Goal: Task Accomplishment & Management: Use online tool/utility

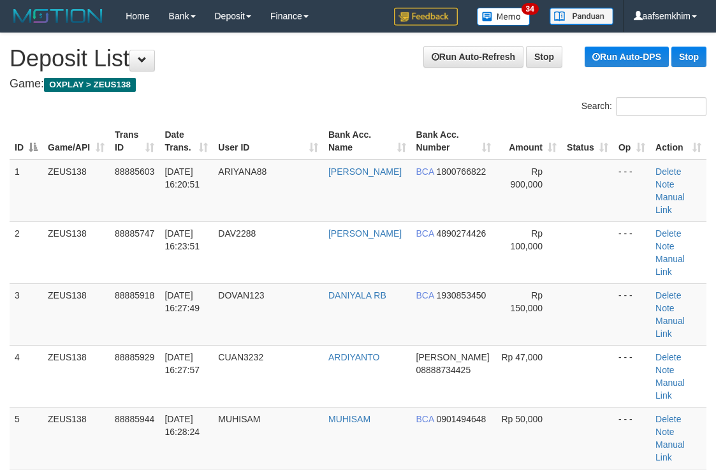
scroll to position [107, 0]
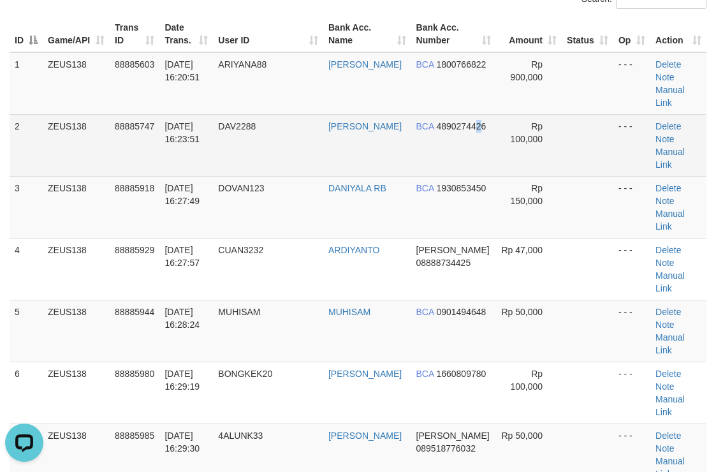
click at [458, 114] on td "BCA 4890274426" at bounding box center [453, 145] width 85 height 62
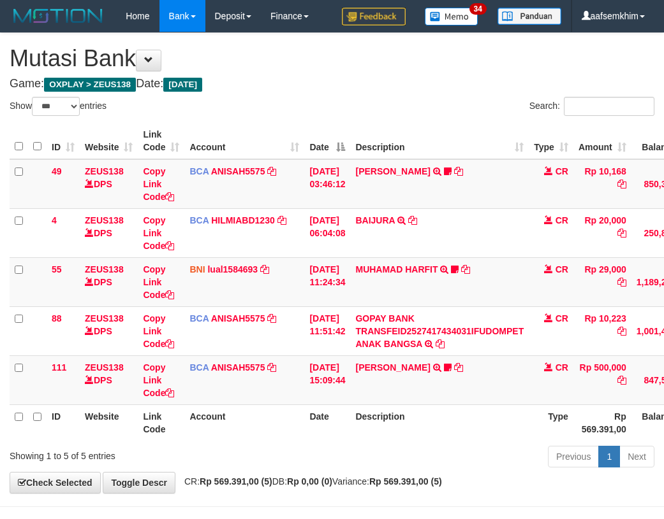
select select "***"
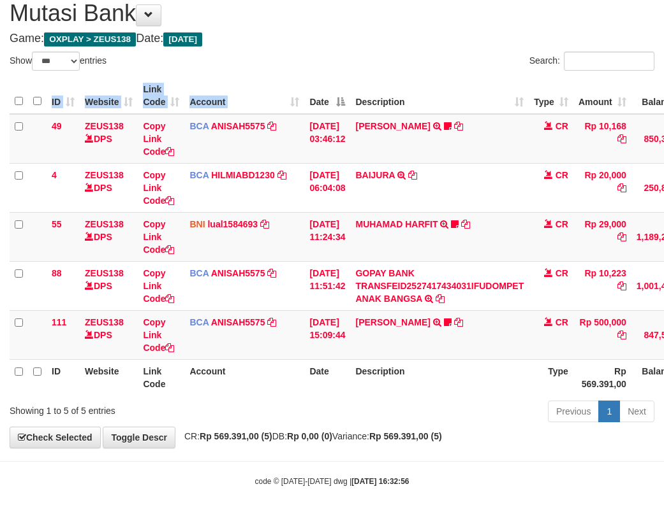
click at [308, 78] on div "ID Website Link Code Account Date Description Type Amount Balance Status Action…" at bounding box center [332, 237] width 664 height 326
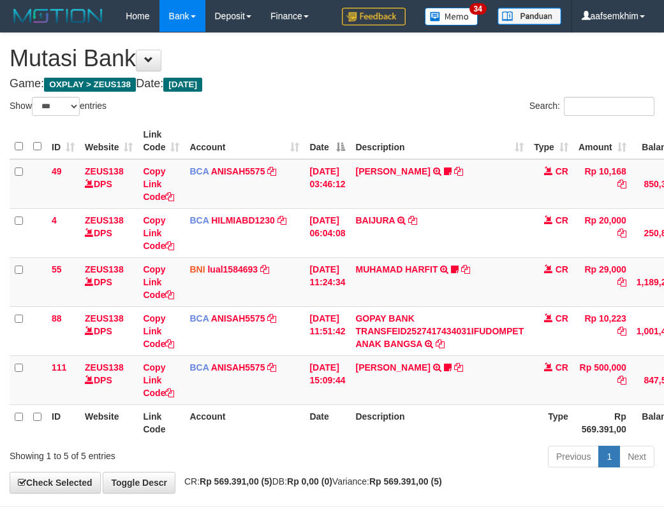
select select "***"
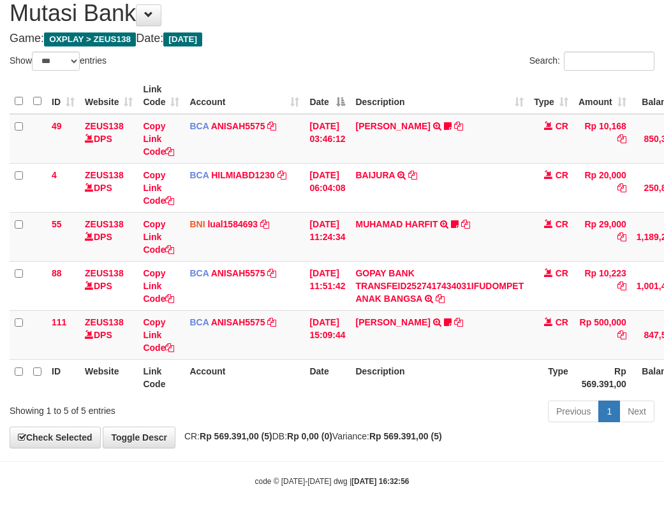
click at [308, 80] on th "Date" at bounding box center [327, 96] width 46 height 36
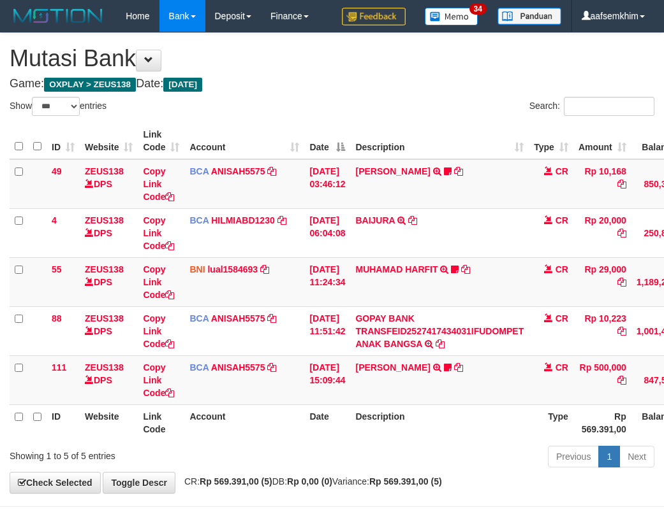
select select "***"
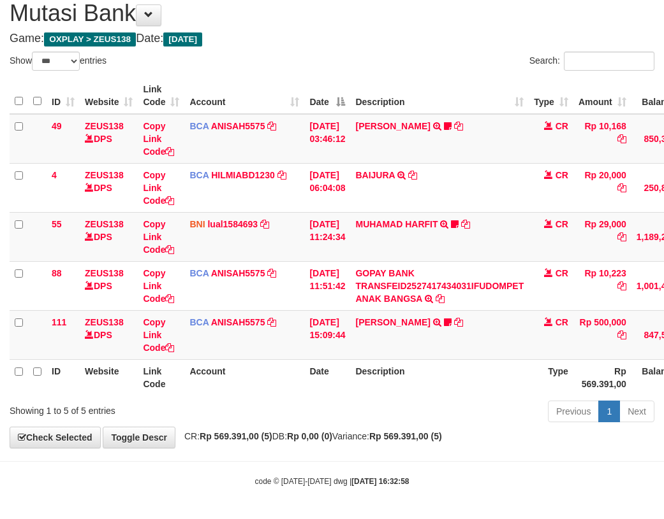
click at [308, 82] on th "Date" at bounding box center [327, 96] width 46 height 36
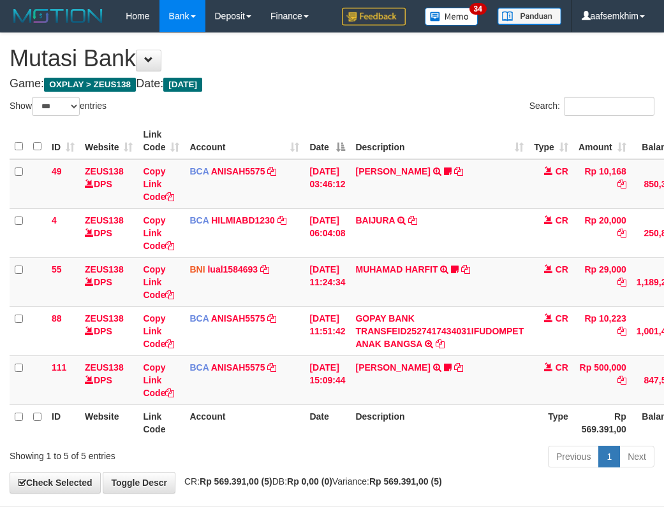
select select "***"
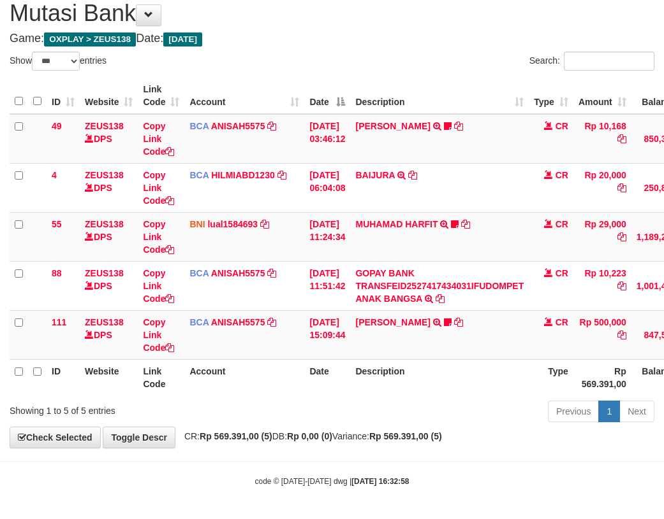
click at [308, 82] on th "Date" at bounding box center [327, 96] width 46 height 36
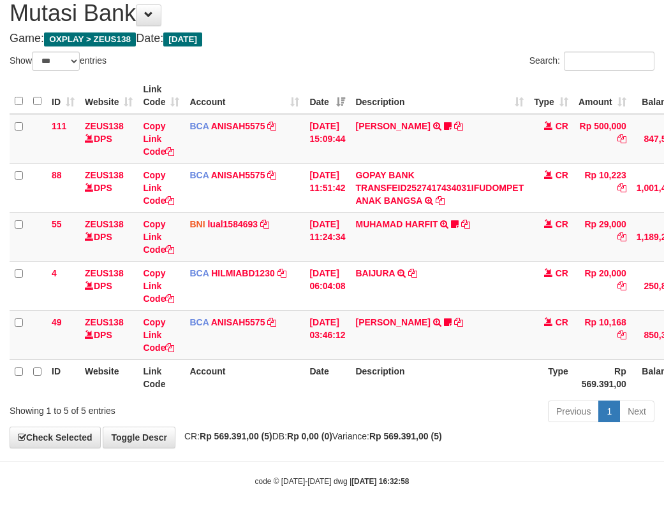
click at [308, 82] on th "Date" at bounding box center [327, 96] width 46 height 36
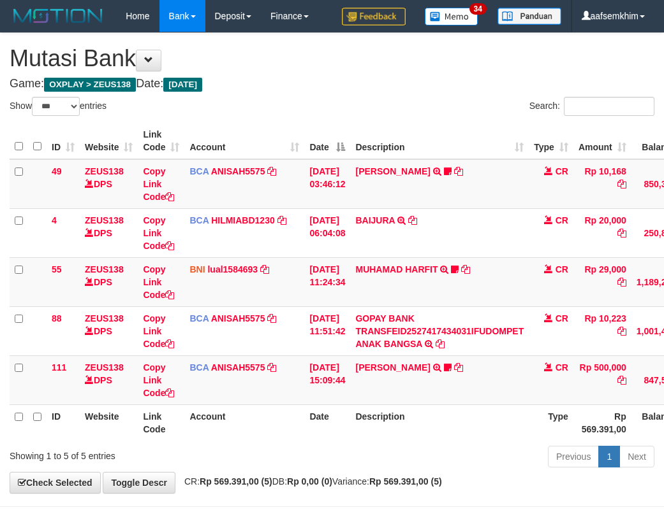
select select "***"
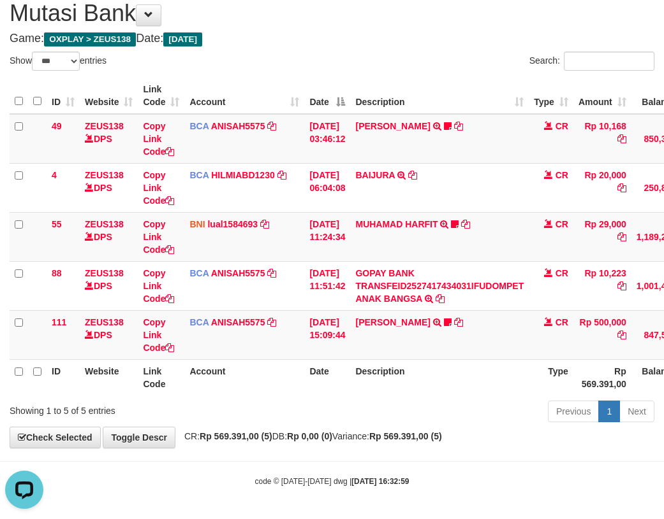
click at [260, 82] on th "Account" at bounding box center [244, 96] width 120 height 36
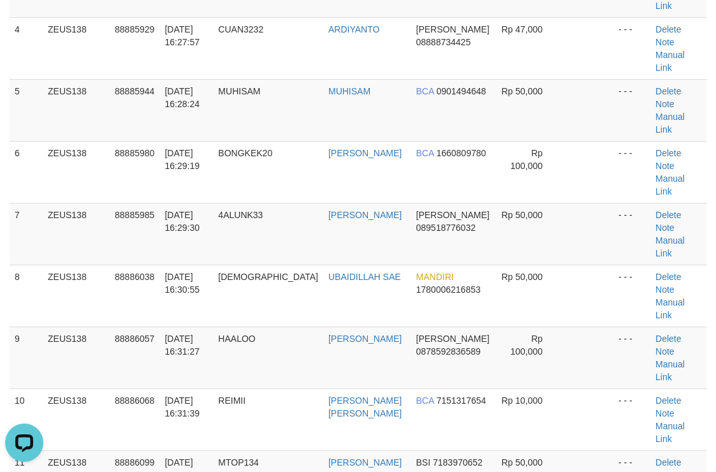
scroll to position [362, 0]
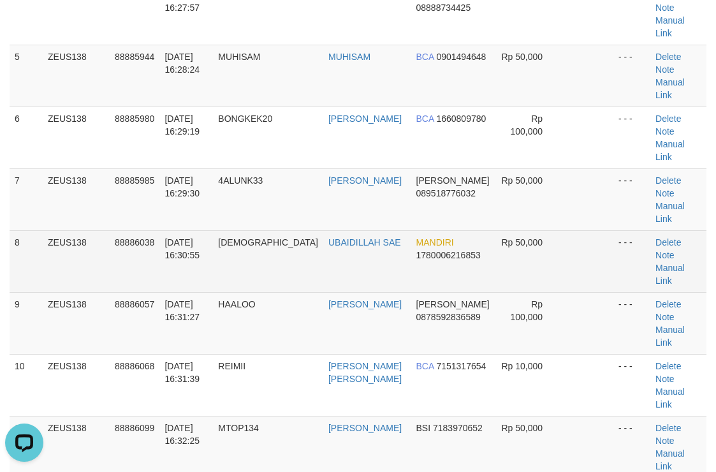
drag, startPoint x: 482, startPoint y: 65, endPoint x: 526, endPoint y: 66, distance: 44.0
click at [500, 230] on td "Rp 50,000" at bounding box center [529, 261] width 66 height 62
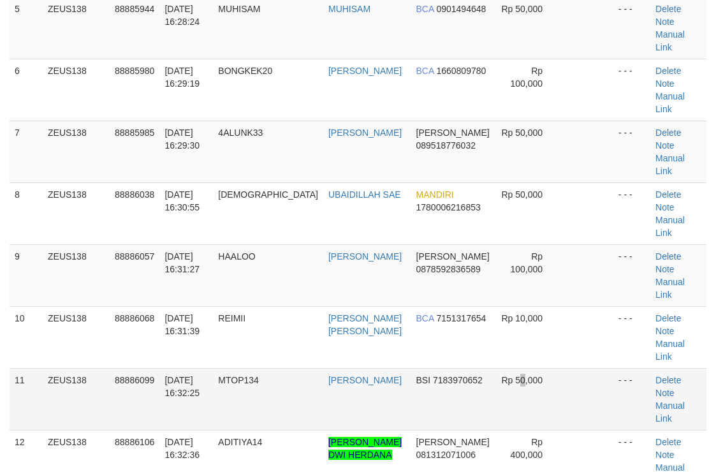
scroll to position [362, 0]
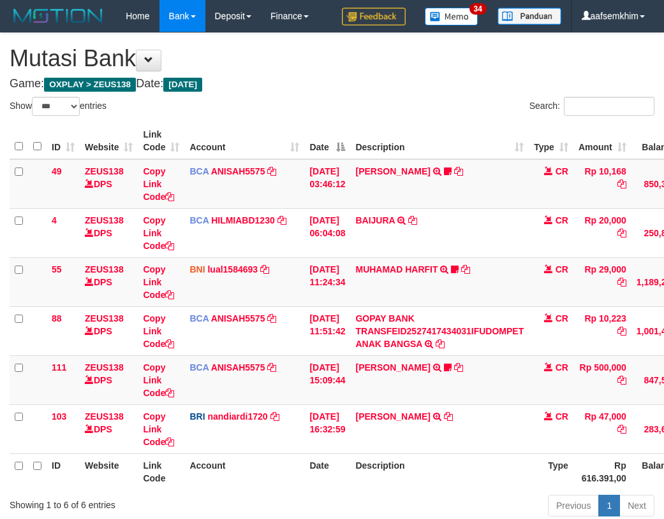
select select "***"
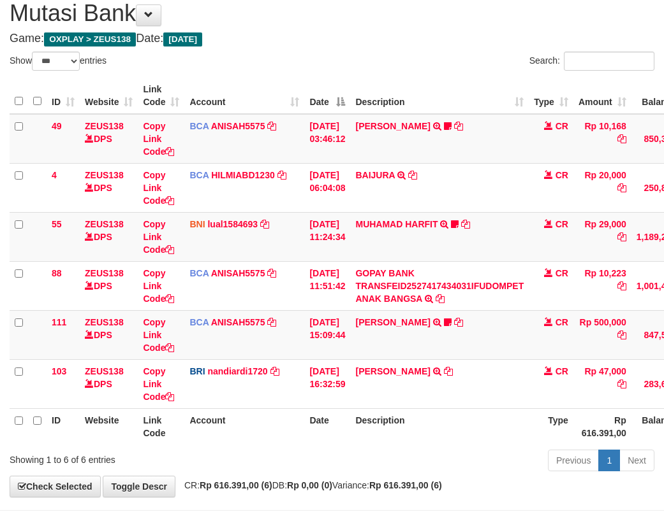
drag, startPoint x: 284, startPoint y: 105, endPoint x: 297, endPoint y: 105, distance: 12.8
click at [297, 105] on th "Account" at bounding box center [244, 96] width 120 height 36
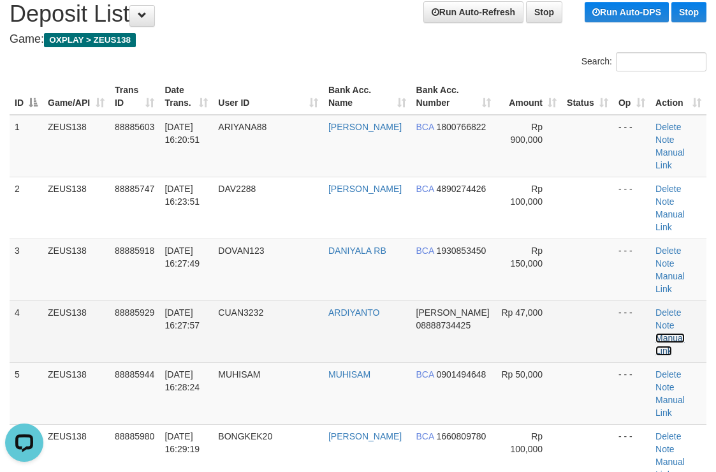
click at [670, 333] on link "Manual Link" at bounding box center [669, 344] width 29 height 23
click at [655, 333] on link "Manual Link" at bounding box center [669, 344] width 29 height 23
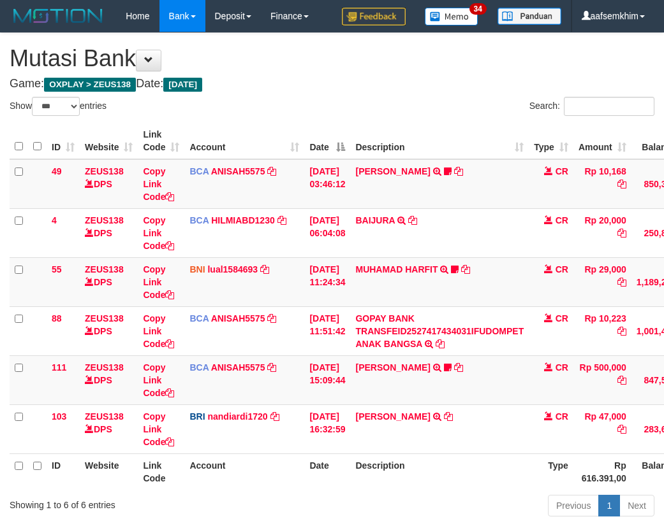
select select "***"
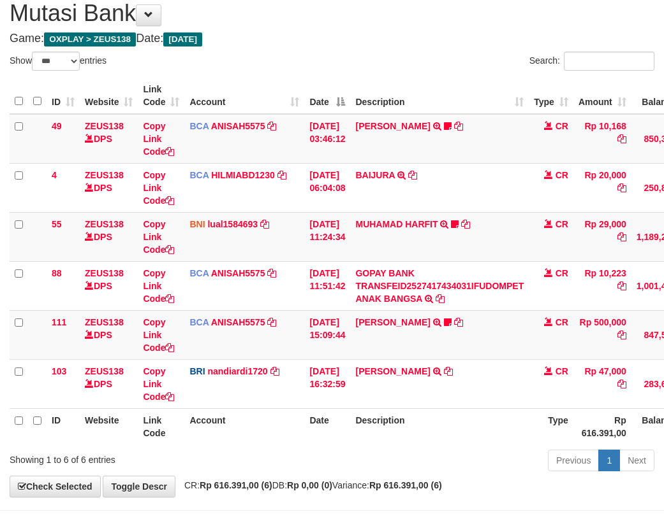
click at [442, 393] on td "[PERSON_NAME] TRANSFER NBMB [PERSON_NAME] TO [PERSON_NAME]" at bounding box center [439, 383] width 178 height 49
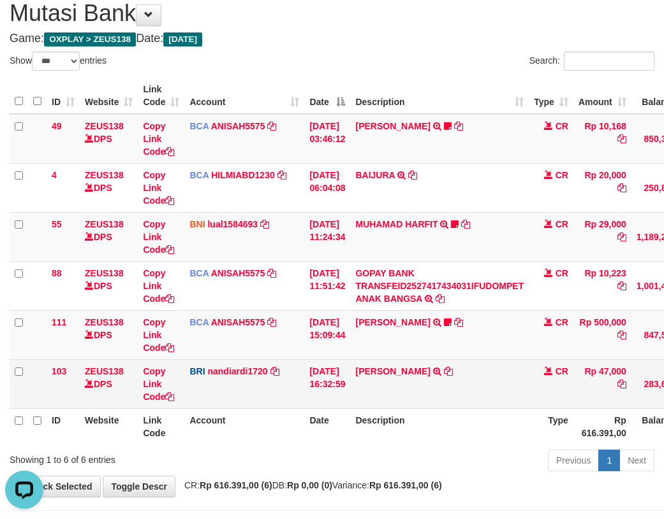
scroll to position [0, 0]
click at [156, 373] on link "Copy Link Code" at bounding box center [158, 384] width 31 height 36
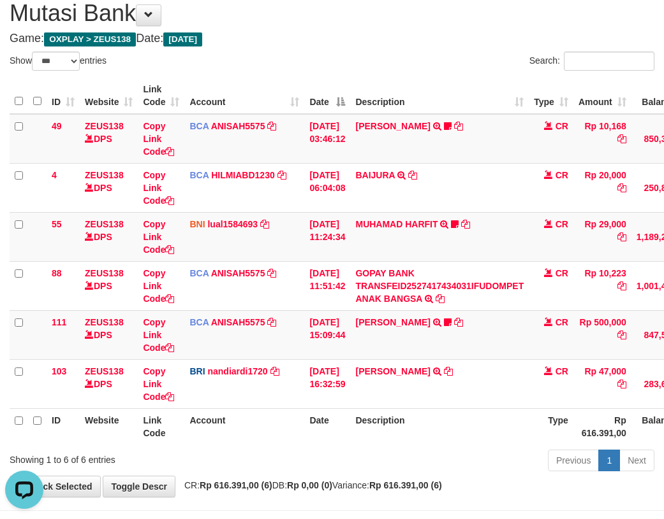
scroll to position [189, 0]
drag, startPoint x: 305, startPoint y: 352, endPoint x: 53, endPoint y: 229, distance: 281.1
click at [303, 352] on td "BCA ANISAH5575 DPS ANISAH mutasi_20251001_3827 | 111 mutasi_20251001_3827 | 111" at bounding box center [244, 334] width 120 height 49
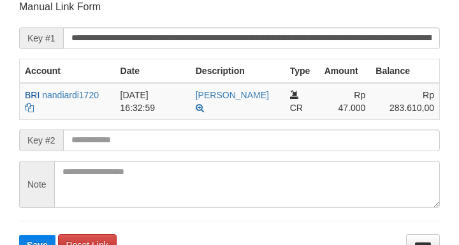
scroll to position [250, 0]
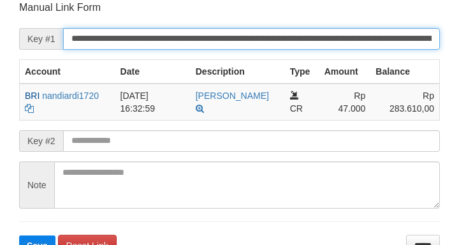
click at [19, 235] on button "Save" at bounding box center [37, 245] width 36 height 20
click at [325, 38] on input "**********" at bounding box center [251, 39] width 377 height 22
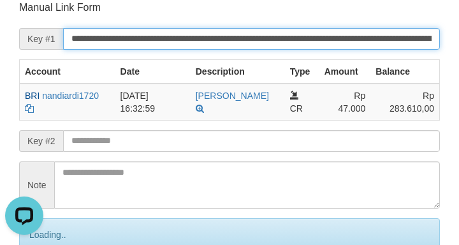
scroll to position [0, 0]
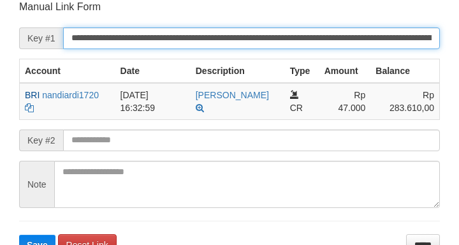
click at [19, 235] on button "Save" at bounding box center [37, 245] width 36 height 20
click at [382, 43] on input "**********" at bounding box center [251, 38] width 377 height 22
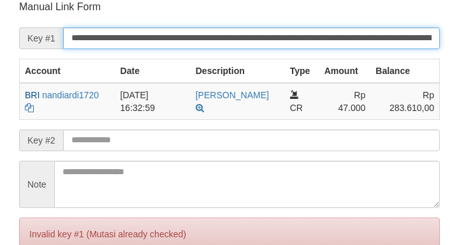
click at [382, 42] on input "**********" at bounding box center [251, 38] width 377 height 22
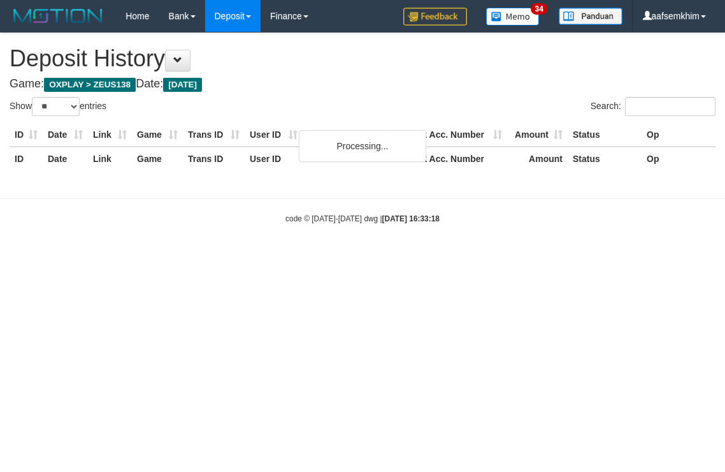
select select "**"
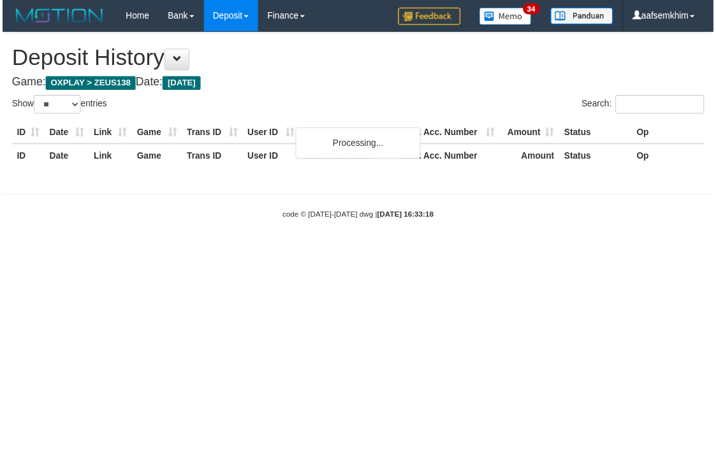
scroll to position [0, 10]
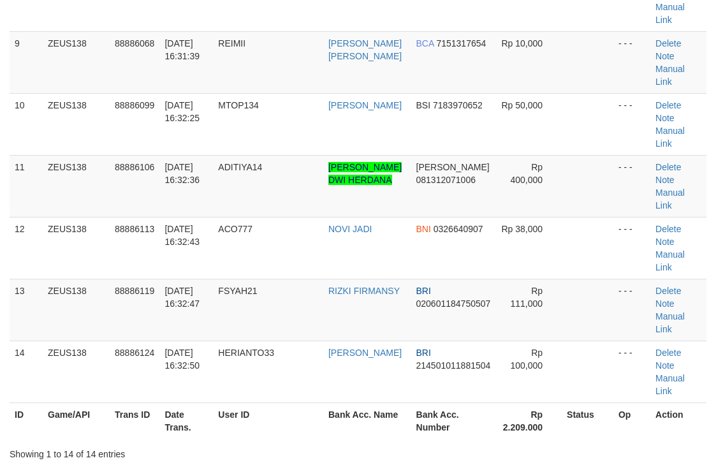
scroll to position [623, 0]
drag, startPoint x: 370, startPoint y: 134, endPoint x: 722, endPoint y: 231, distance: 364.9
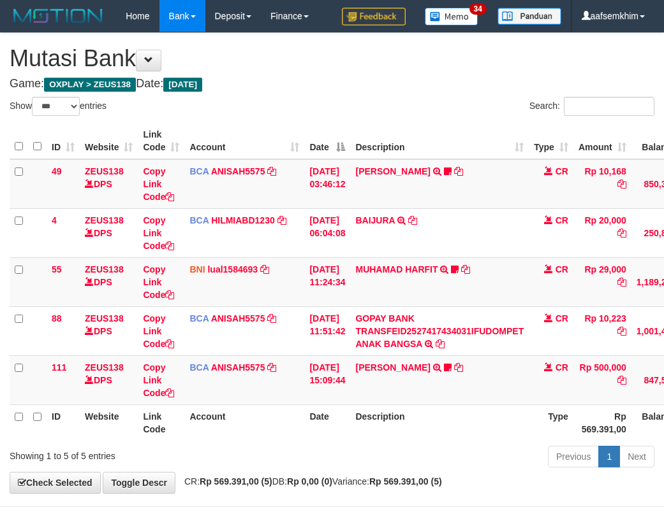
select select "***"
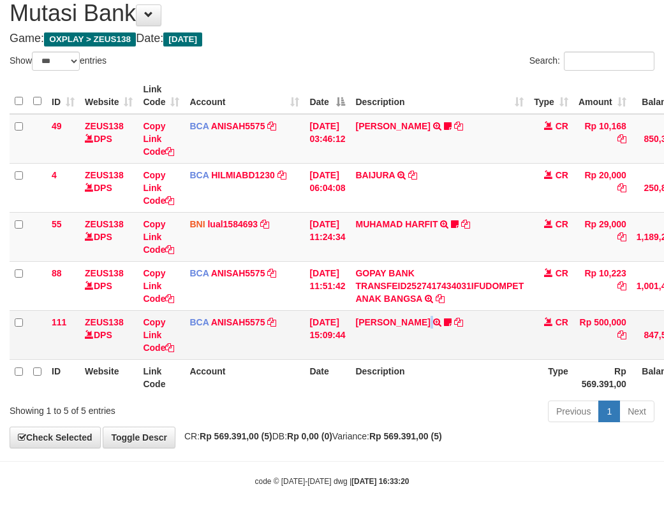
click at [469, 336] on td "[PERSON_NAME] TRSF E-BANKING CR 0110/FTSCY/WS95031 500000.00[PERSON_NAME] Adel67" at bounding box center [439, 334] width 178 height 49
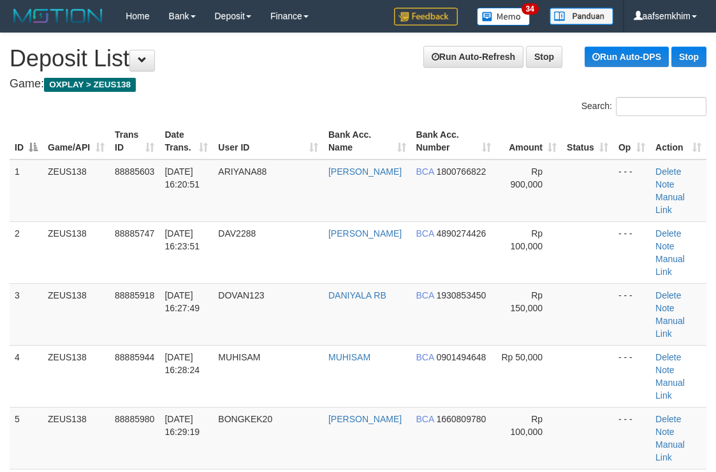
scroll to position [671, 0]
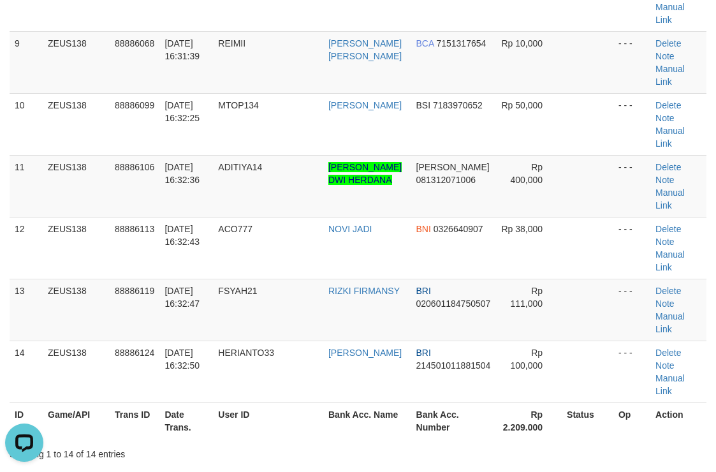
click at [502, 402] on th "Rp 2.209.000" at bounding box center [529, 420] width 66 height 36
click at [518, 442] on div "Showing 1 to 14 of 14 entries" at bounding box center [358, 451] width 716 height 18
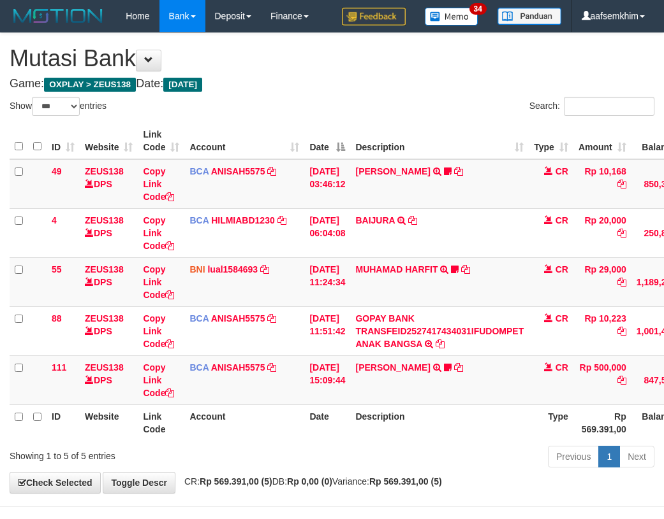
select select "***"
click at [430, 363] on link "[PERSON_NAME]" at bounding box center [392, 368] width 75 height 10
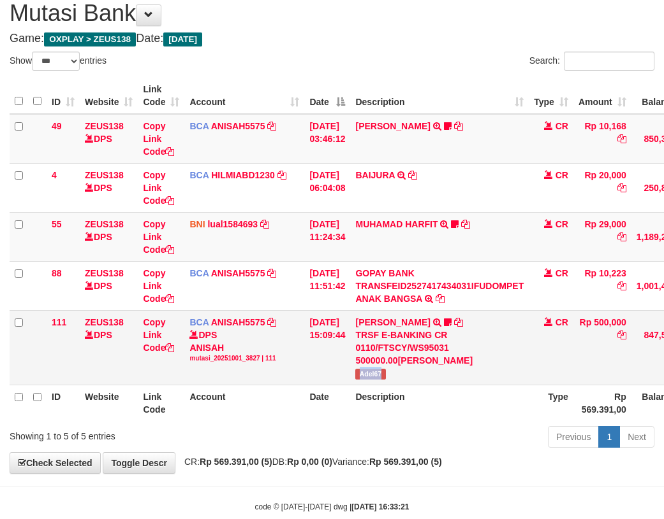
drag, startPoint x: 389, startPoint y: 372, endPoint x: 409, endPoint y: 375, distance: 19.9
click at [409, 375] on td "[PERSON_NAME] TRSF E-BANKING CR 0110/FTSCY/WS95031 500000.00[PERSON_NAME] Adel67" at bounding box center [439, 347] width 178 height 75
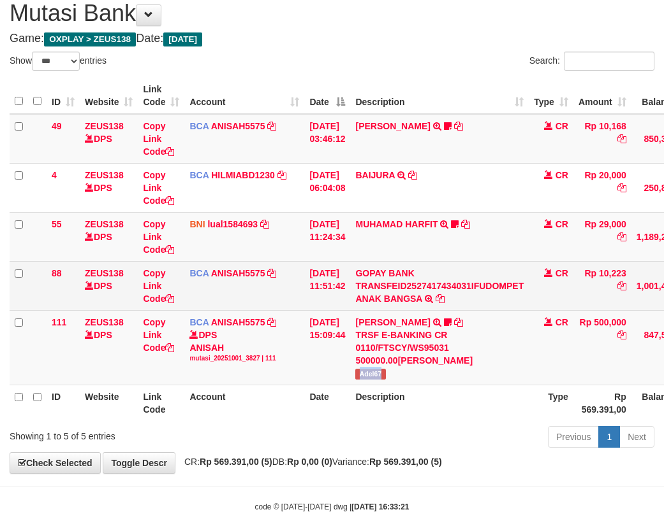
copy span "Adel67"
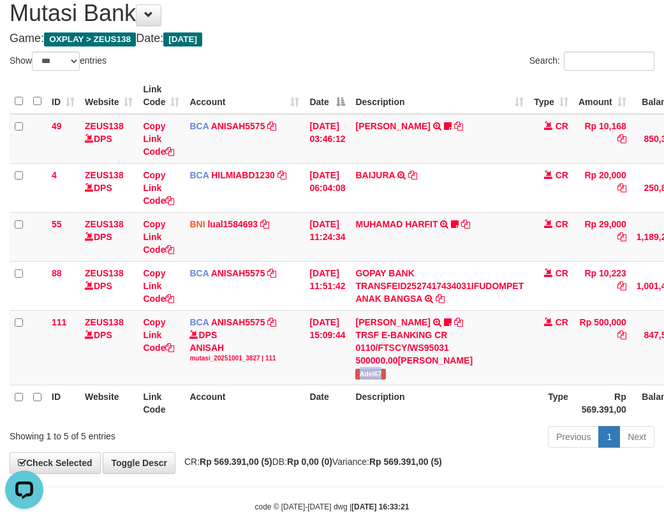
scroll to position [0, 0]
click at [432, 229] on td "MUHAMAD HARFIT TRANSFER DARI SDR MUHAMAD HARFIT Sano27" at bounding box center [439, 236] width 178 height 49
click at [425, 219] on link "MUHAMAD HARFIT" at bounding box center [396, 224] width 82 height 10
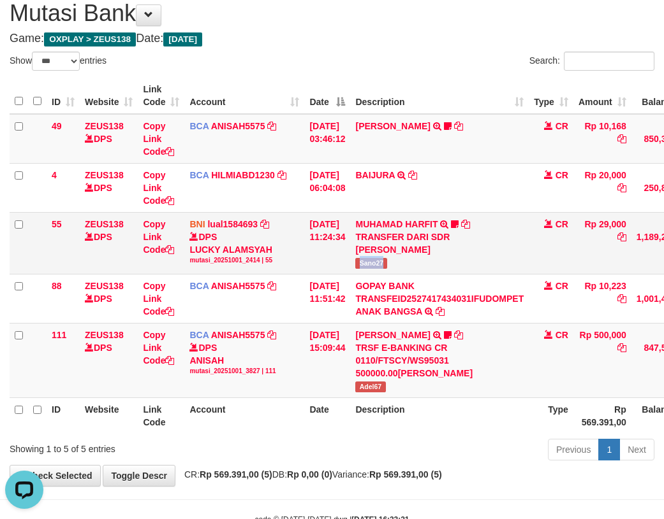
copy span "Sano27"
drag, startPoint x: 363, startPoint y: 260, endPoint x: 390, endPoint y: 261, distance: 26.8
click at [391, 261] on td "MUHAMAD HARFIT TRANSFER DARI SDR MUHAMAD HARFIT Sano27" at bounding box center [439, 243] width 178 height 62
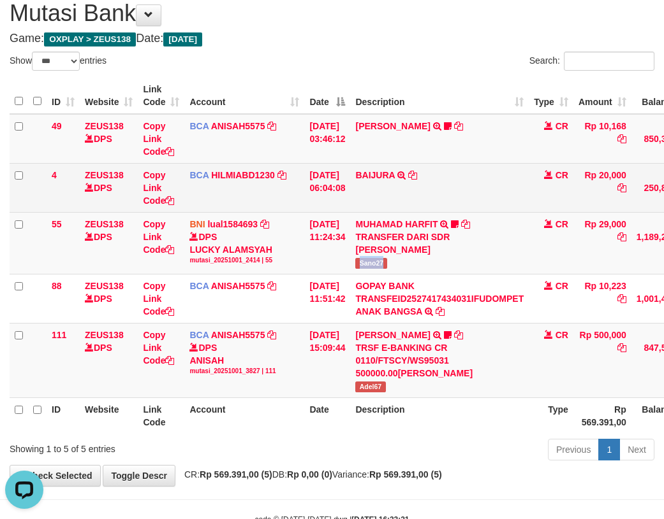
drag, startPoint x: 330, startPoint y: 198, endPoint x: 343, endPoint y: 206, distance: 14.9
click at [340, 199] on td "[DATE] 06:04:08" at bounding box center [327, 187] width 46 height 49
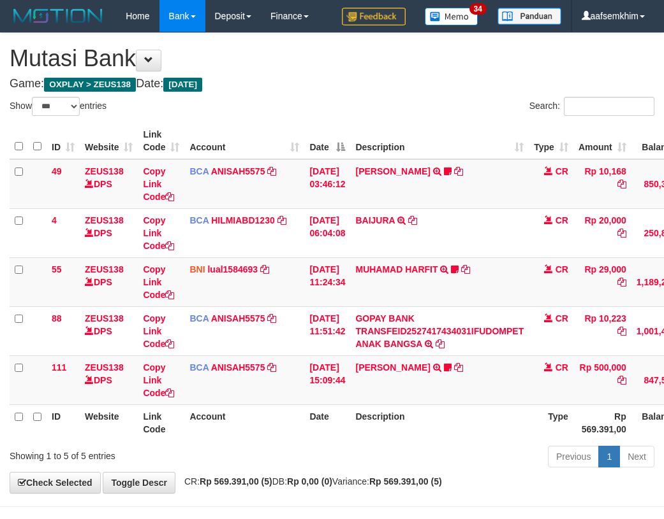
select select "***"
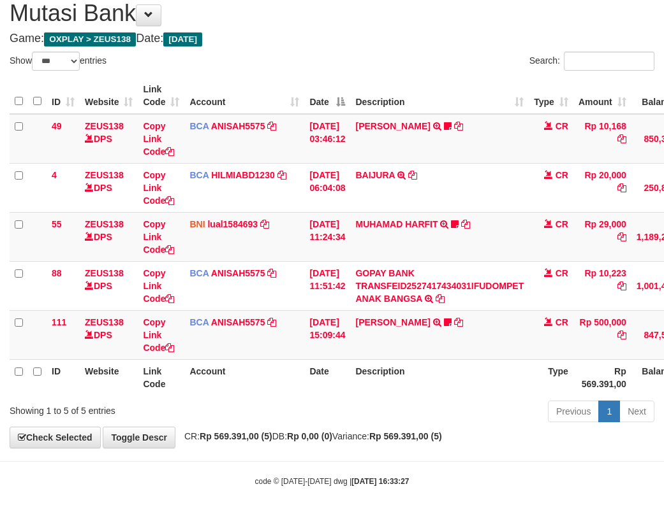
click at [460, 489] on body "Toggle navigation Home Bank Account List Load By Website Group [OXPLAY] ZEUS138…" at bounding box center [332, 237] width 664 height 565
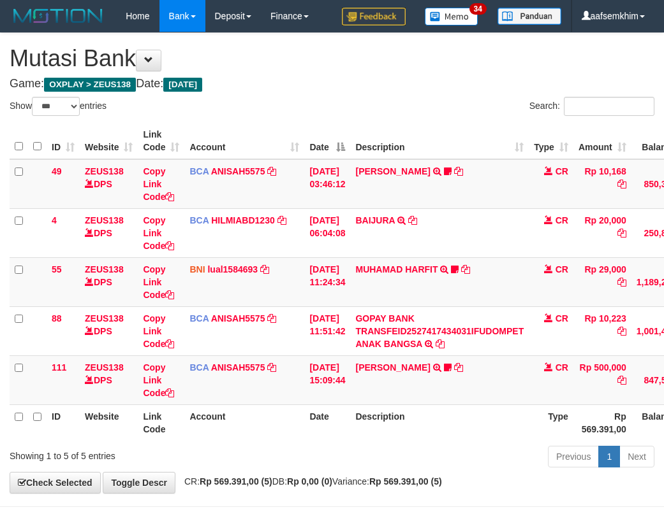
select select "***"
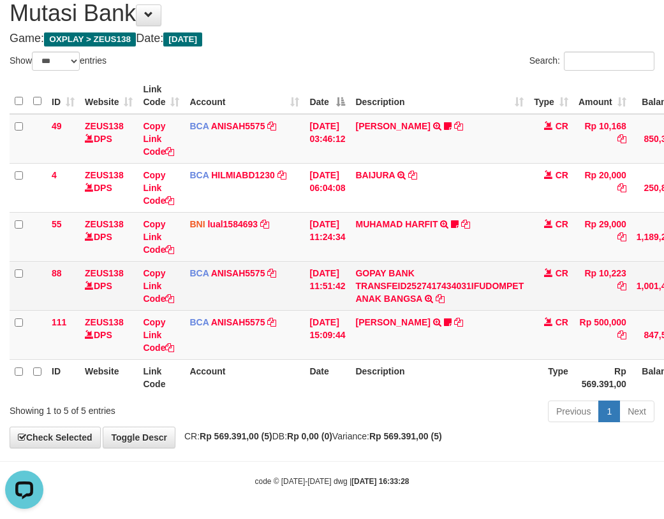
click at [184, 263] on td "BCA ANISAH5575 DPS ANISAH mutasi_20251001_3827 | 88 mutasi_20251001_3827 | 88" at bounding box center [244, 285] width 120 height 49
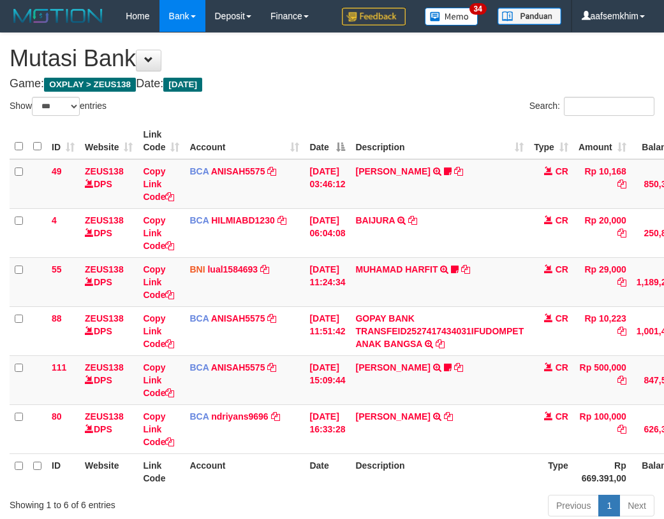
select select "***"
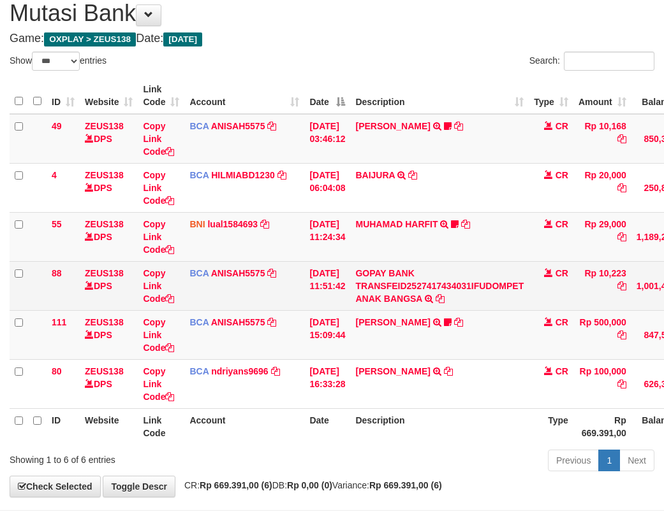
click at [305, 265] on tr "88 ZEUS138 DPS Copy Link Code BCA ANISAH5575 DPS [PERSON_NAME] mutasi_20251001_…" at bounding box center [390, 285] width 760 height 49
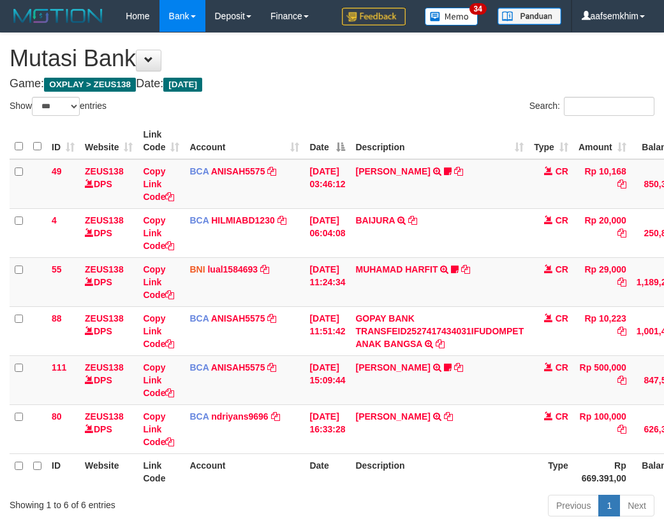
select select "***"
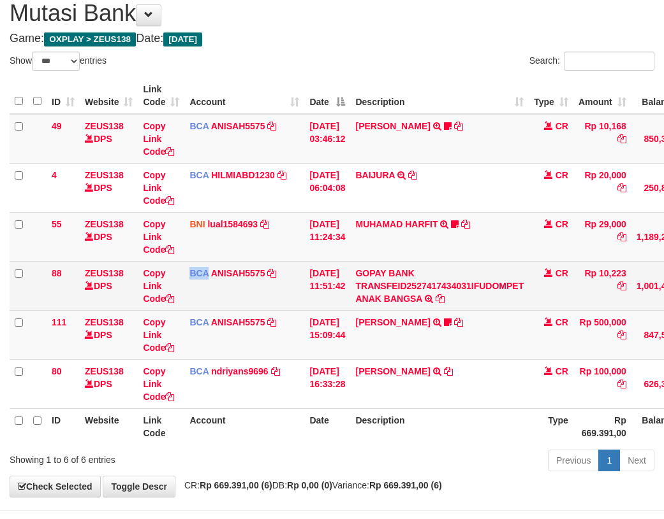
click at [207, 285] on td "BCA ANISAH5575 DPS ANISAH mutasi_20251001_3827 | 88 mutasi_20251001_3827 | 88" at bounding box center [244, 285] width 120 height 49
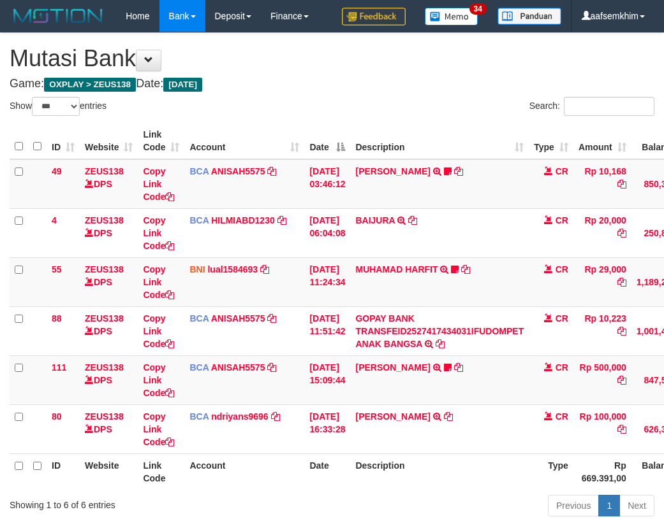
select select "***"
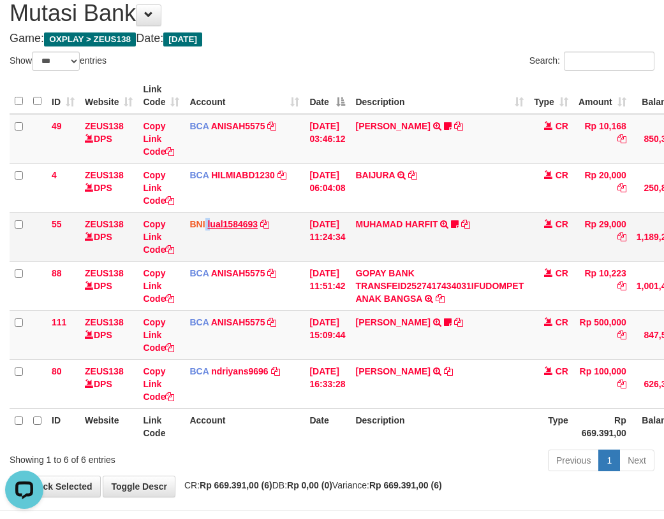
click at [212, 222] on td "BNI lual1584693 DPS LUCKY ALAMSYAH mutasi_20251001_2414 | 55 mutasi_20251001_24…" at bounding box center [244, 236] width 120 height 49
click at [302, 214] on td "BNI lual1584693 DPS LUCKY ALAMSYAH mutasi_20251001_2414 | 55 mutasi_20251001_24…" at bounding box center [244, 236] width 120 height 49
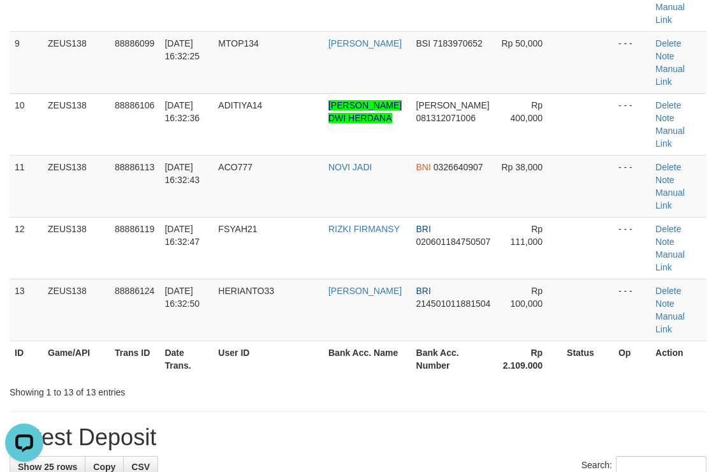
click at [470, 456] on div "Search:" at bounding box center [358, 467] width 697 height 22
click at [439, 120] on div "**********" at bounding box center [358, 467] width 716 height 2114
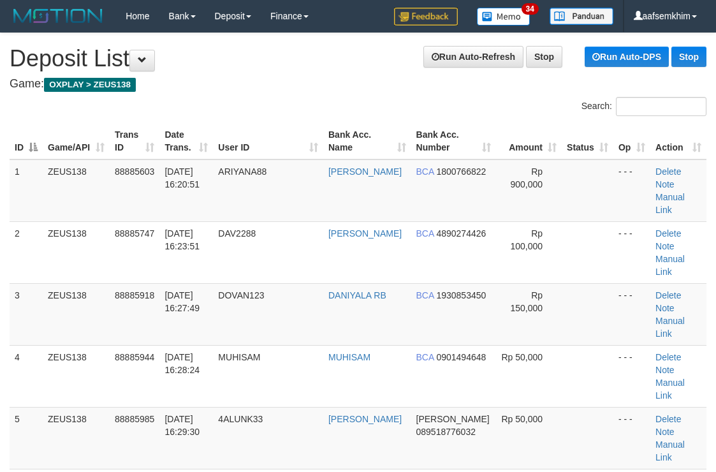
scroll to position [671, 0]
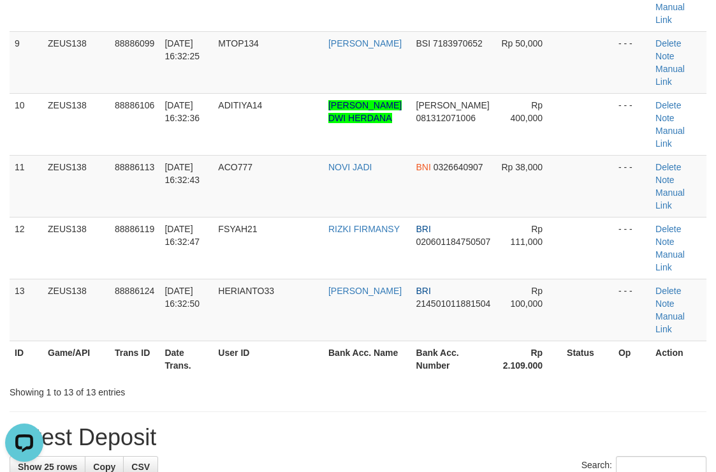
drag, startPoint x: 463, startPoint y: 113, endPoint x: 471, endPoint y: 105, distance: 11.8
click at [468, 424] on h1 "Latest Deposit" at bounding box center [358, 436] width 697 height 25
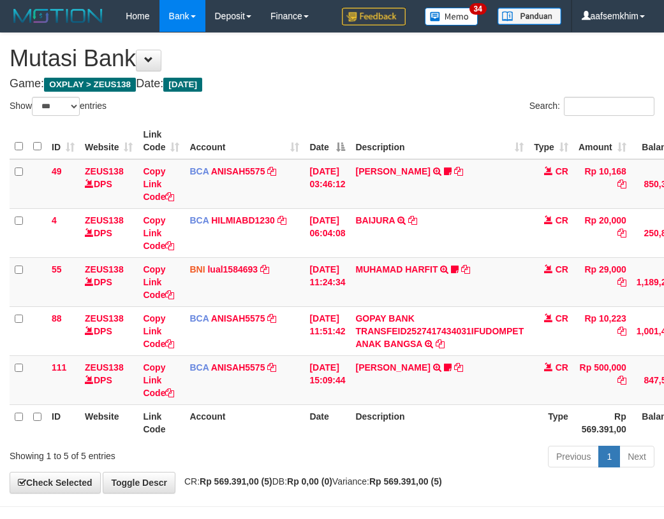
select select "***"
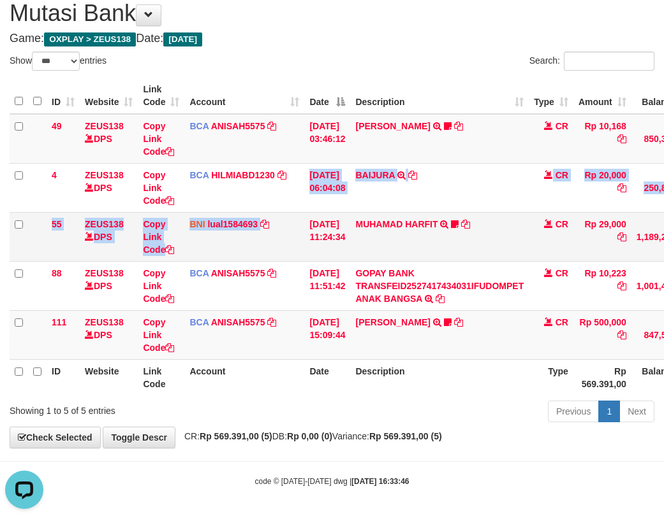
drag, startPoint x: 300, startPoint y: 211, endPoint x: 307, endPoint y: 215, distance: 8.0
click at [307, 215] on tbody "49 ZEUS138 DPS Copy Link Code BCA ANISAH5575 DPS [PERSON_NAME] mutasi_20251001_…" at bounding box center [390, 237] width 760 height 246
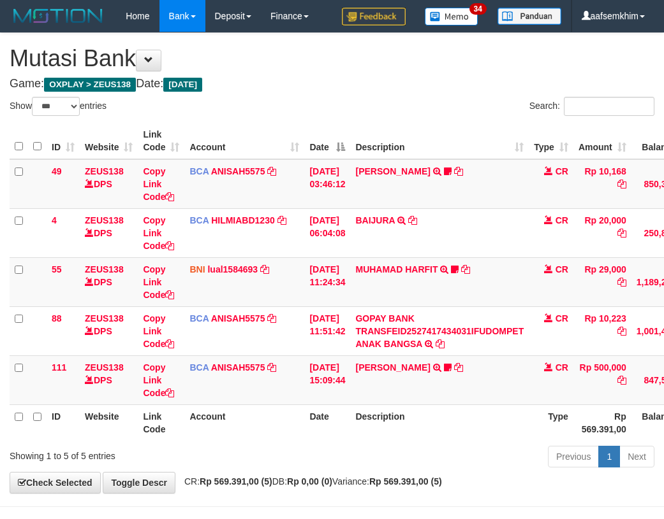
select select "***"
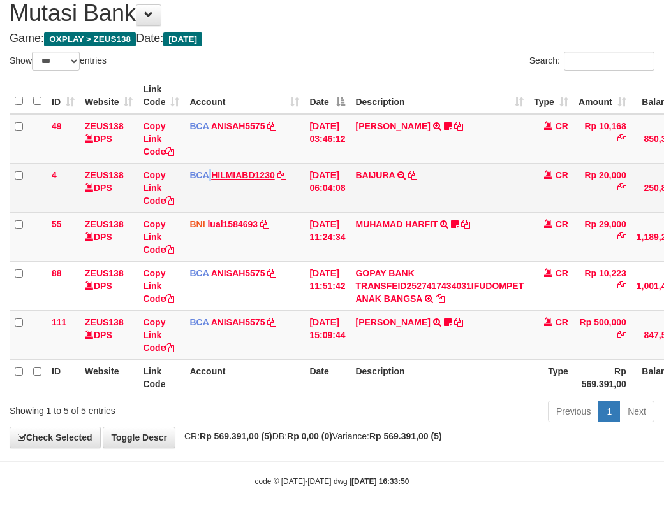
click at [214, 177] on td "BCA HILMIABD1230 DPS HILMI ABDILLAH mutasi_20251001_4766 | 4 mutasi_20251001_47…" at bounding box center [244, 187] width 120 height 49
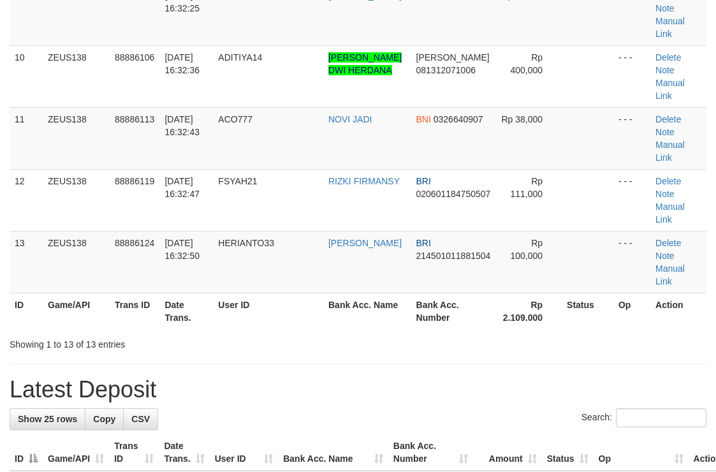
click at [464, 71] on div "**********" at bounding box center [358, 420] width 716 height 2114
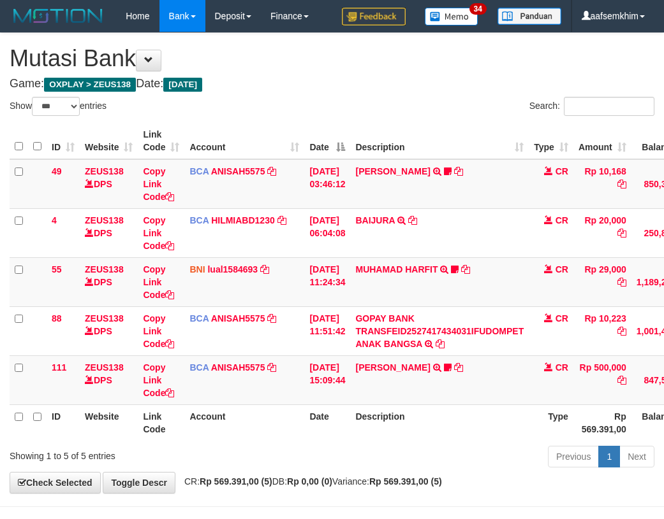
select select "***"
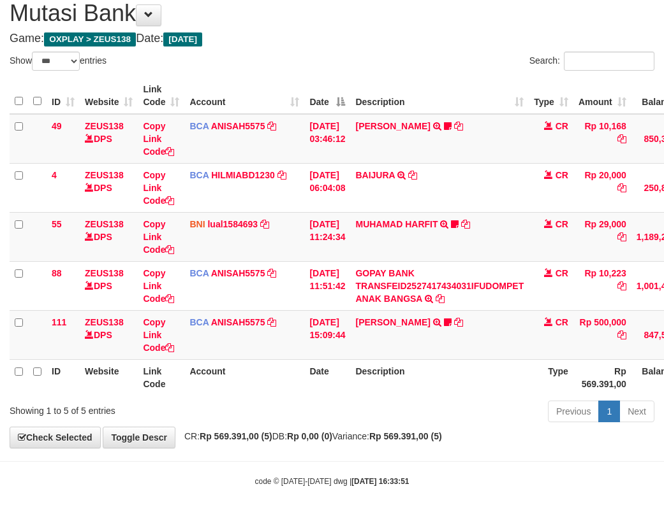
click at [301, 107] on th "Account" at bounding box center [244, 96] width 120 height 36
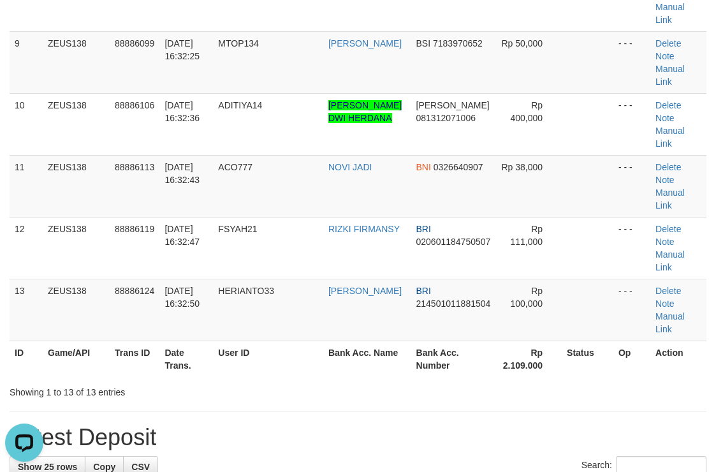
drag, startPoint x: 409, startPoint y: 98, endPoint x: 409, endPoint y: 116, distance: 17.8
click at [410, 424] on h1 "Latest Deposit" at bounding box center [358, 436] width 697 height 25
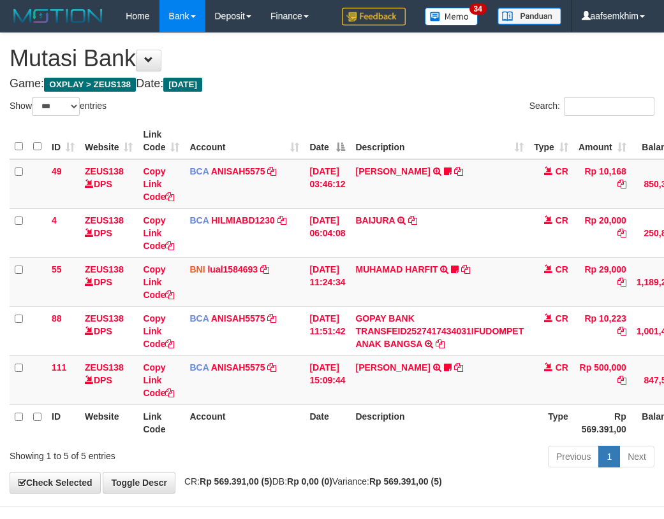
select select "***"
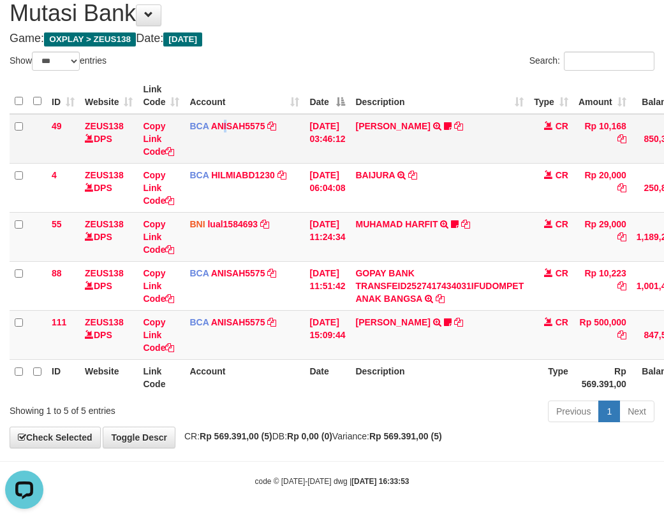
drag, startPoint x: 221, startPoint y: 147, endPoint x: 229, endPoint y: 145, distance: 8.4
click at [228, 147] on td "BCA ANISAH5575 DPS ANISAH mutasi_20251001_3827 | 49 mutasi_20251001_3827 | 49" at bounding box center [244, 139] width 120 height 50
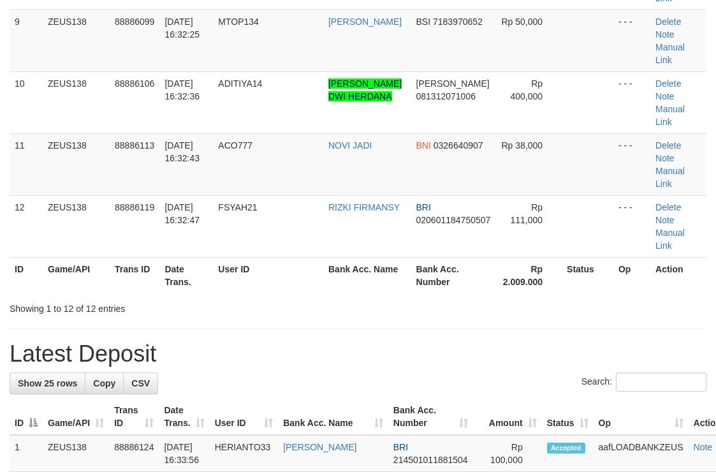
click at [315, 372] on div "Search:" at bounding box center [358, 383] width 697 height 22
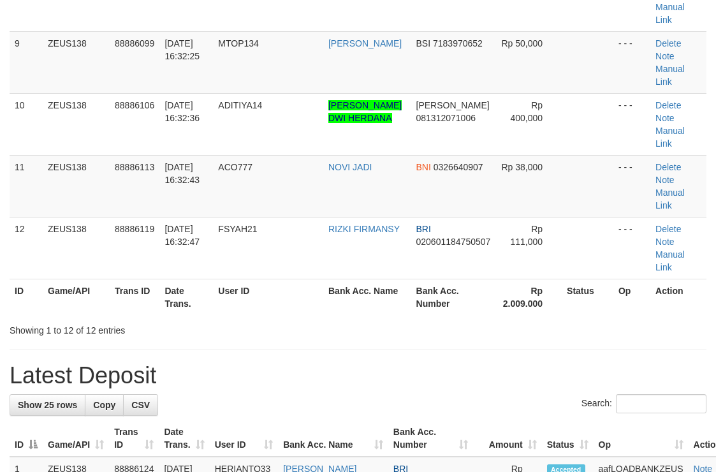
drag, startPoint x: 0, startPoint y: 0, endPoint x: 316, endPoint y: 80, distance: 326.0
click at [316, 80] on div "**********" at bounding box center [358, 436] width 716 height 2052
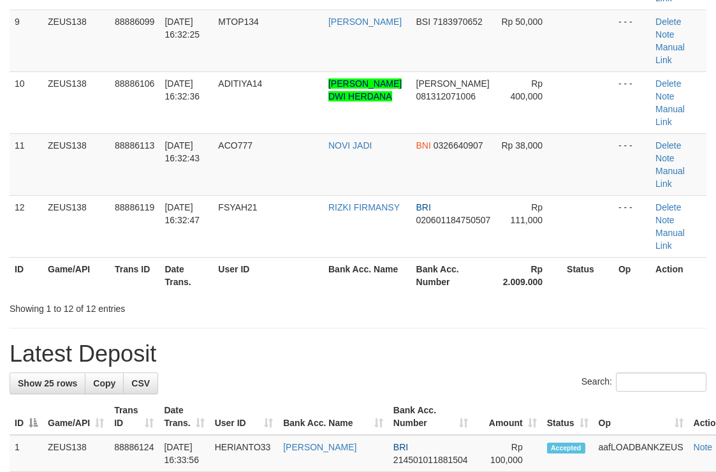
scroll to position [623, 0]
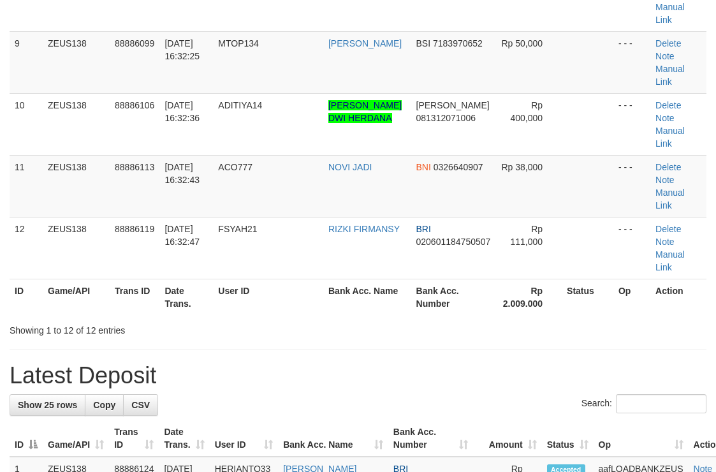
click at [452, 363] on h1 "Latest Deposit" at bounding box center [358, 375] width 697 height 25
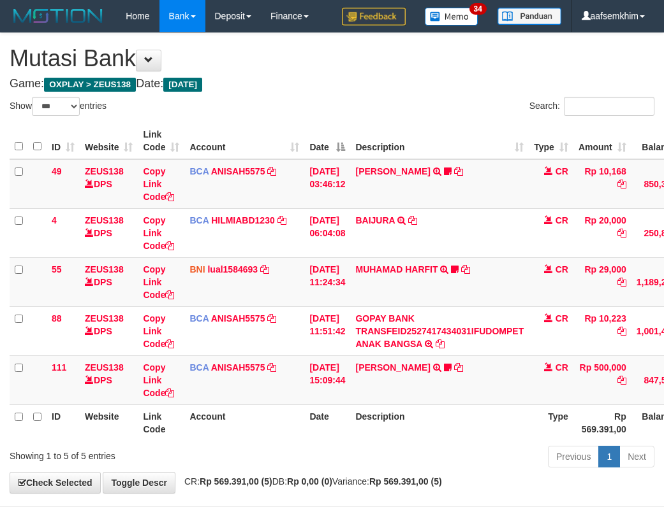
select select "***"
click at [234, 159] on td "BCA ANISAH5575 DPS ANISAH mutasi_20251001_3827 | 49 mutasi_20251001_3827 | 49" at bounding box center [244, 184] width 120 height 50
select select "***"
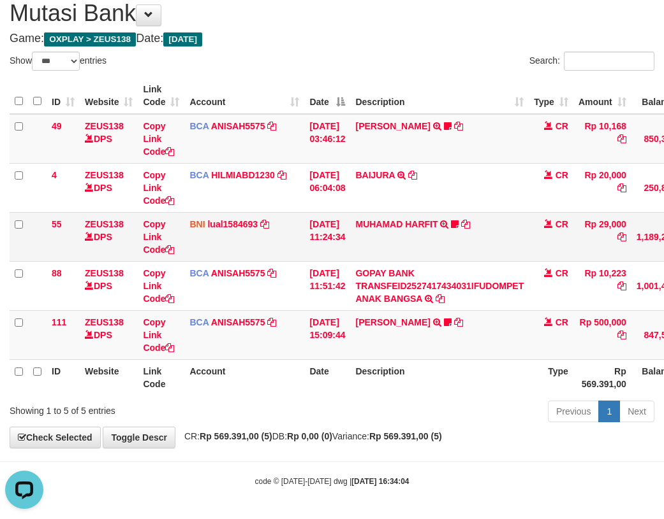
click at [185, 216] on td "BNI lual1584693 DPS LUCKY ALAMSYAH mutasi_20251001_2414 | 55 mutasi_20251001_24…" at bounding box center [244, 236] width 120 height 49
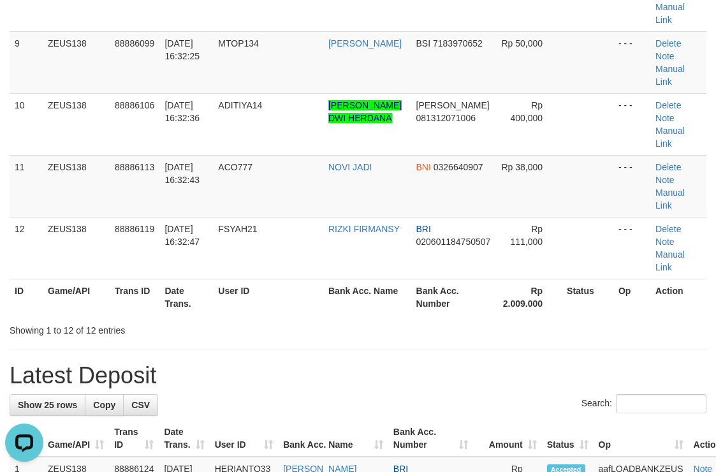
click at [308, 394] on div "Search:" at bounding box center [358, 405] width 697 height 22
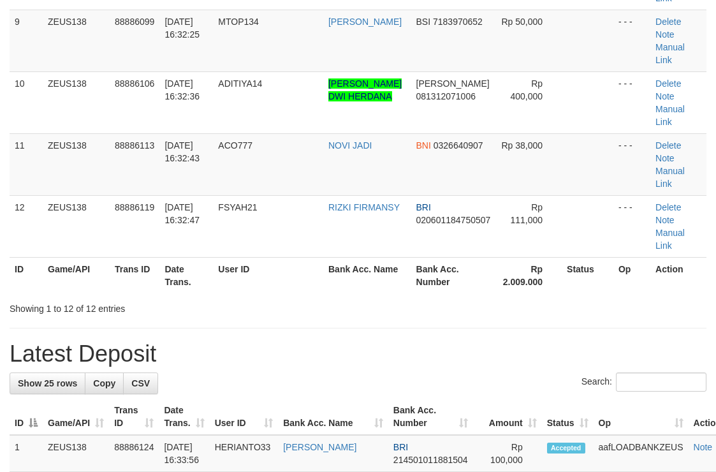
scroll to position [623, 0]
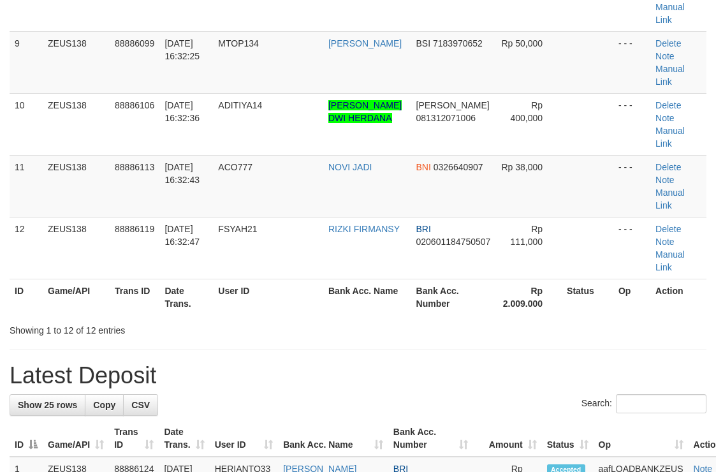
click at [138, 24] on div "**********" at bounding box center [358, 436] width 716 height 2052
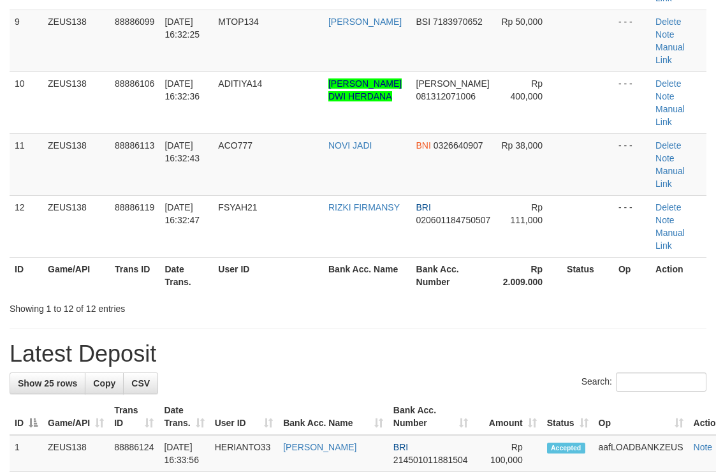
scroll to position [623, 0]
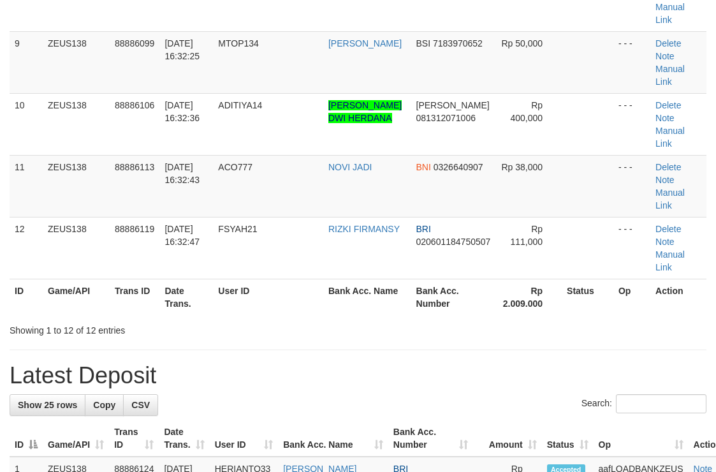
click at [190, 363] on h1 "Latest Deposit" at bounding box center [358, 375] width 697 height 25
click at [437, 394] on div "Search:" at bounding box center [358, 405] width 697 height 22
click at [542, 420] on th "Status" at bounding box center [568, 438] width 52 height 36
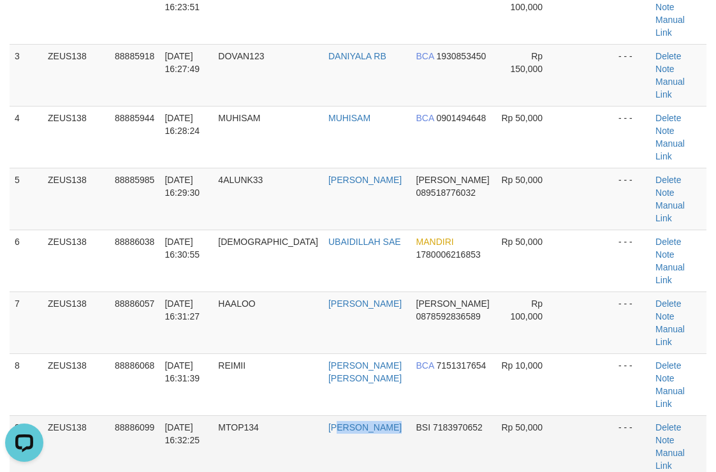
drag, startPoint x: 331, startPoint y: 226, endPoint x: 419, endPoint y: 240, distance: 89.2
click at [340, 415] on td "M ABBAS HASYEM" at bounding box center [367, 446] width 88 height 62
click at [565, 415] on td at bounding box center [588, 446] width 52 height 62
drag, startPoint x: 330, startPoint y: 215, endPoint x: 346, endPoint y: 235, distance: 26.3
click at [346, 415] on td "M ABBAS HASYEM" at bounding box center [367, 446] width 88 height 62
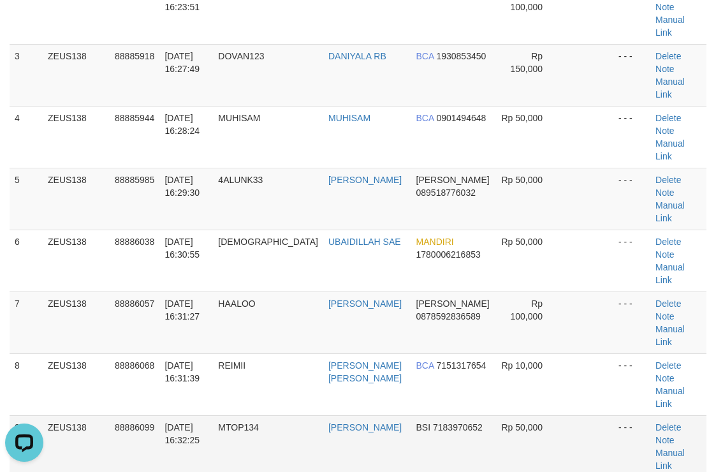
copy link "BAS HASYEM"
click at [655, 447] on link "Manual Link" at bounding box center [669, 458] width 29 height 23
click at [665, 447] on link "Manual Link" at bounding box center [669, 458] width 29 height 23
click at [655, 447] on link "Manual Link" at bounding box center [669, 458] width 29 height 23
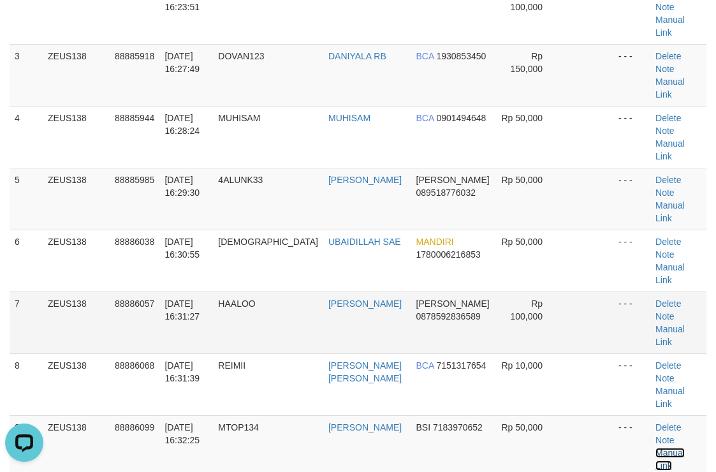
click at [655, 447] on link "Manual Link" at bounding box center [669, 458] width 29 height 23
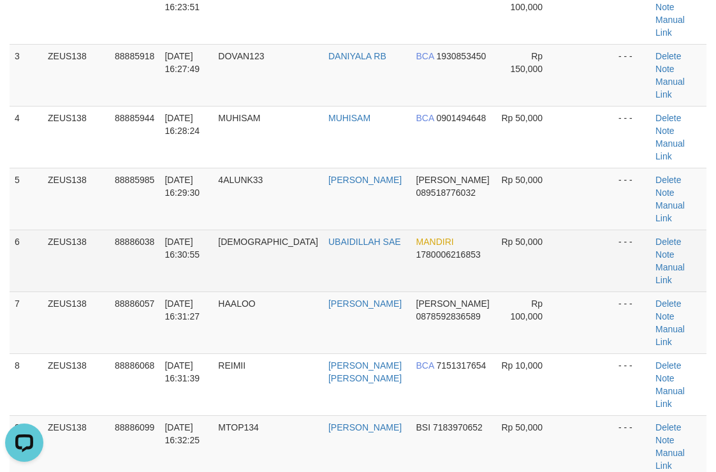
click at [416, 249] on span "1780006216853" at bounding box center [448, 254] width 64 height 10
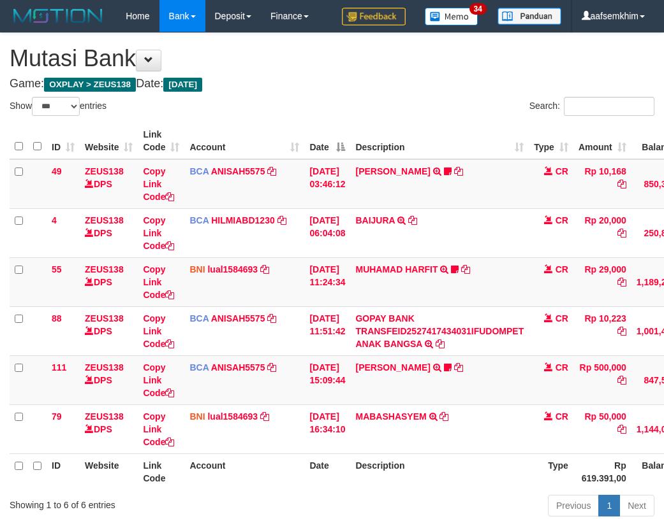
select select "***"
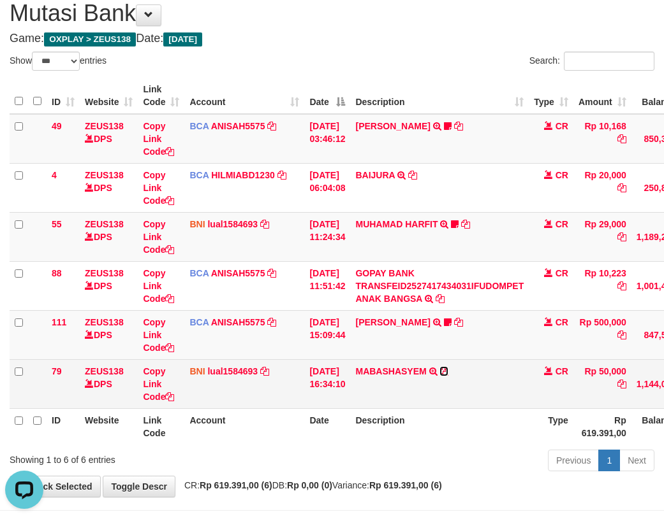
click at [448, 369] on icon at bounding box center [443, 371] width 9 height 9
drag, startPoint x: 423, startPoint y: 386, endPoint x: 447, endPoint y: 386, distance: 24.2
click at [447, 386] on td "MABASHASYEM TRF/PAY/TOP-UP ECHANNEL MABASHASYEM" at bounding box center [439, 383] width 178 height 49
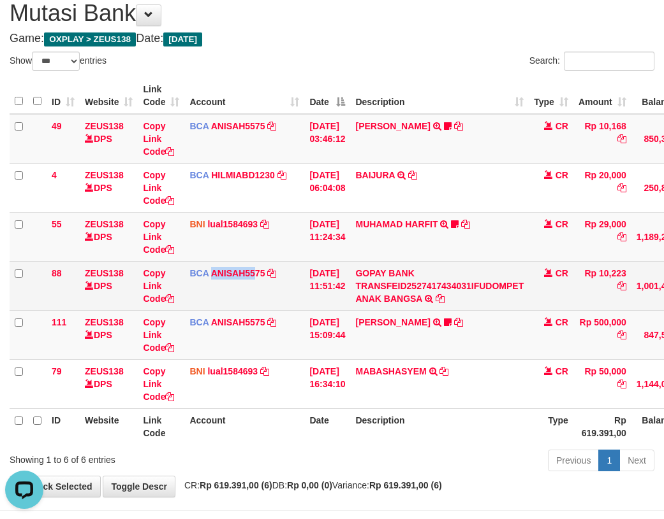
drag, startPoint x: 256, startPoint y: 298, endPoint x: 233, endPoint y: 297, distance: 23.0
click at [238, 298] on td "BCA ANISAH5575 DPS ANISAH mutasi_20251001_3827 | 88 mutasi_20251001_3827 | 88" at bounding box center [244, 285] width 120 height 49
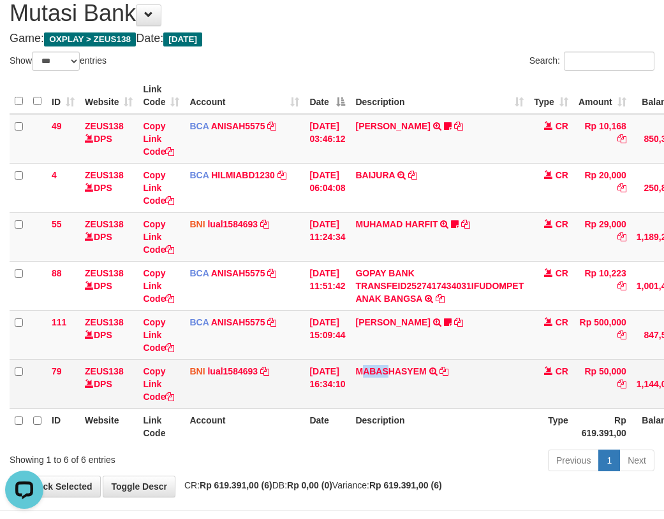
drag, startPoint x: 373, startPoint y: 388, endPoint x: 399, endPoint y: 385, distance: 25.6
click at [399, 385] on td "MABASHASYEM TRF/PAY/TOP-UP ECHANNEL MABASHASYEM" at bounding box center [439, 383] width 178 height 49
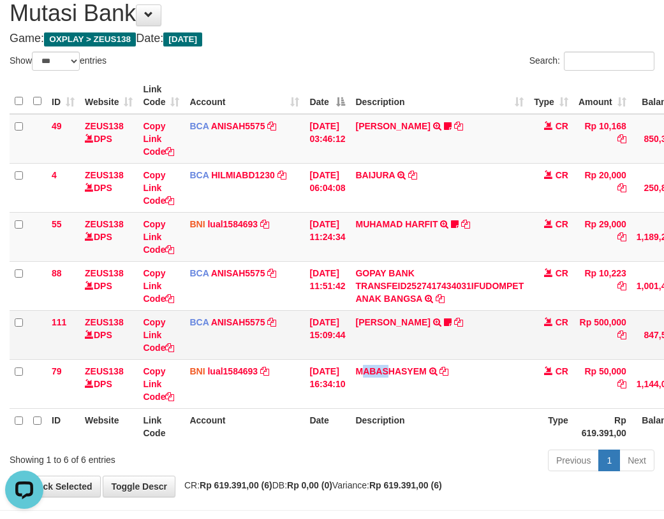
copy link "ABAS"
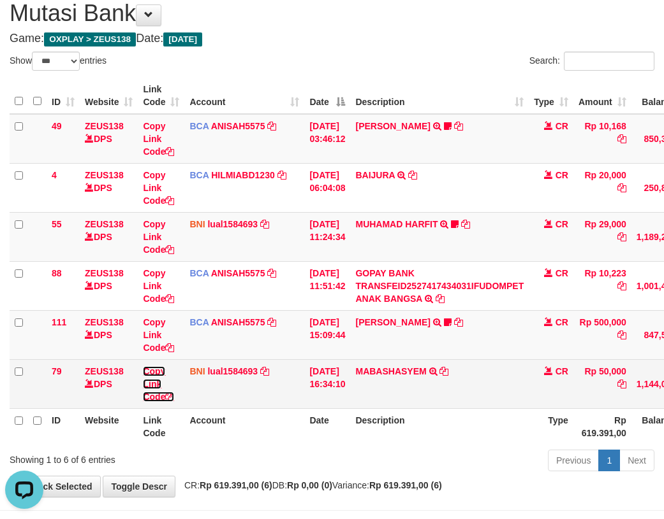
click at [150, 372] on link "Copy Link Code" at bounding box center [158, 384] width 31 height 36
drag, startPoint x: 150, startPoint y: 372, endPoint x: 279, endPoint y: 300, distance: 148.1
click at [150, 372] on link "Copy Link Code" at bounding box center [158, 384] width 31 height 36
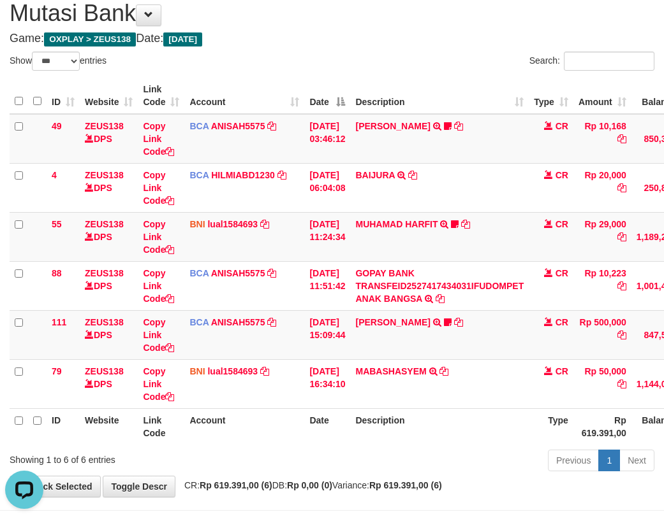
scroll to position [160, 0]
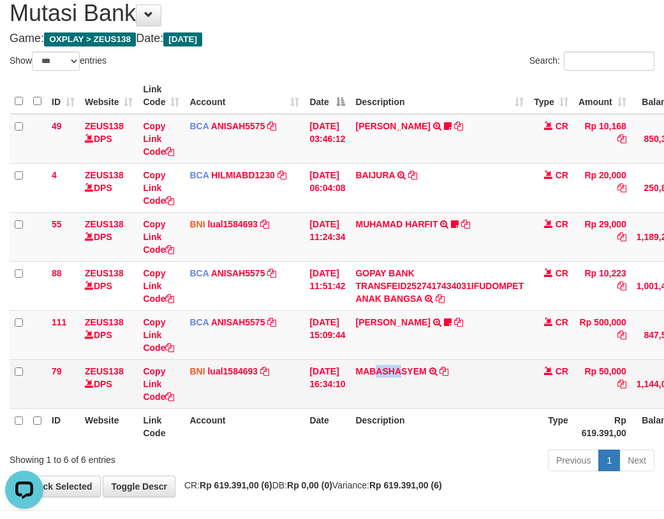
drag, startPoint x: 382, startPoint y: 400, endPoint x: 410, endPoint y: 399, distance: 28.1
click at [410, 399] on td "MABASHASYEM TRF/PAY/TOP-UP ECHANNEL MABASHASYEM" at bounding box center [439, 383] width 178 height 49
drag, startPoint x: 380, startPoint y: 390, endPoint x: 435, endPoint y: 388, distance: 55.5
click at [435, 388] on td "MABASHASYEM TRF/PAY/TOP-UP ECHANNEL MABASHASYEM" at bounding box center [439, 383] width 178 height 49
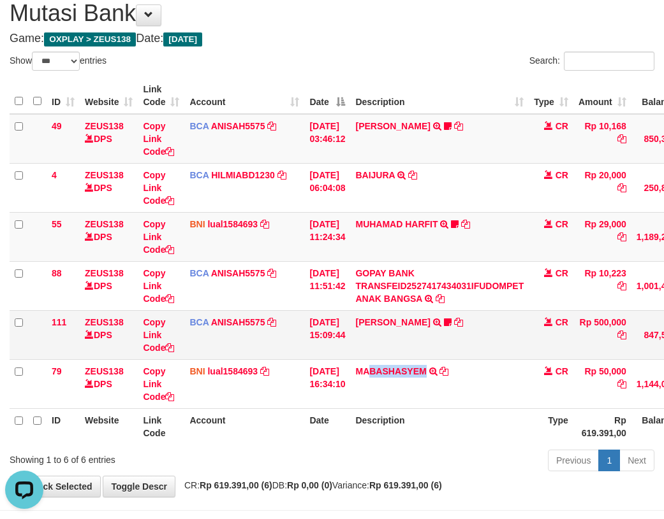
copy link "BASHASYEM"
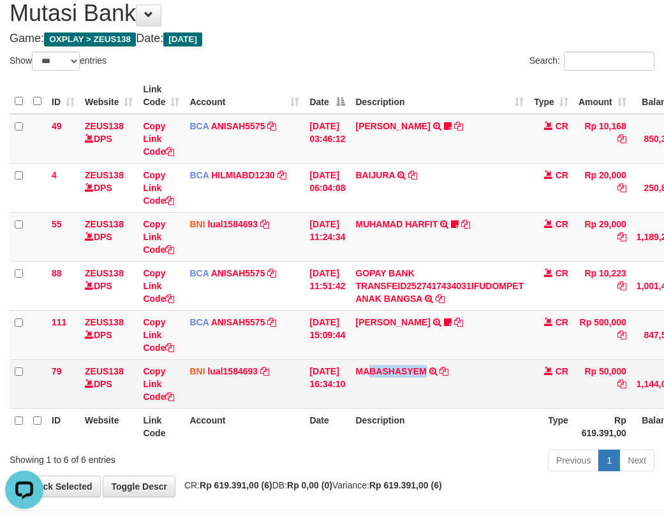
click at [402, 397] on td "MABASHASYEM TRF/PAY/TOP-UP ECHANNEL MABASHASYEM" at bounding box center [439, 383] width 178 height 49
click at [379, 391] on td "MABASHASYEM TRF/PAY/TOP-UP ECHANNEL MABASHASYEM" at bounding box center [439, 383] width 178 height 49
drag, startPoint x: 379, startPoint y: 384, endPoint x: 437, endPoint y: 386, distance: 58.1
click at [437, 386] on td "MABASHASYEM TRF/PAY/TOP-UP ECHANNEL MABASHASYEM" at bounding box center [439, 383] width 178 height 49
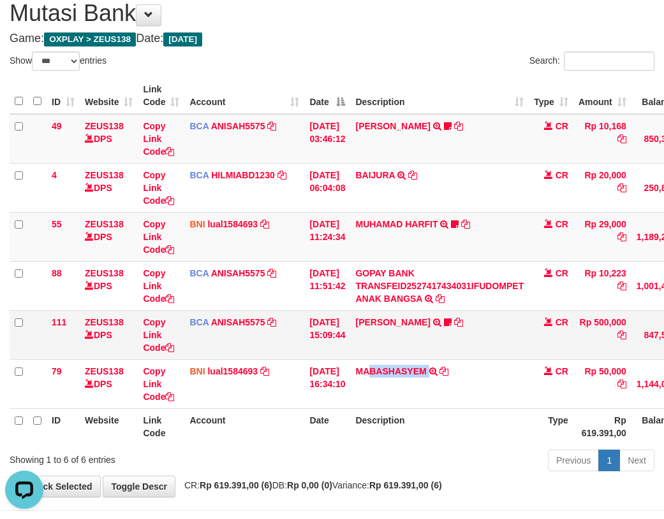
copy td "BASHASYEM"
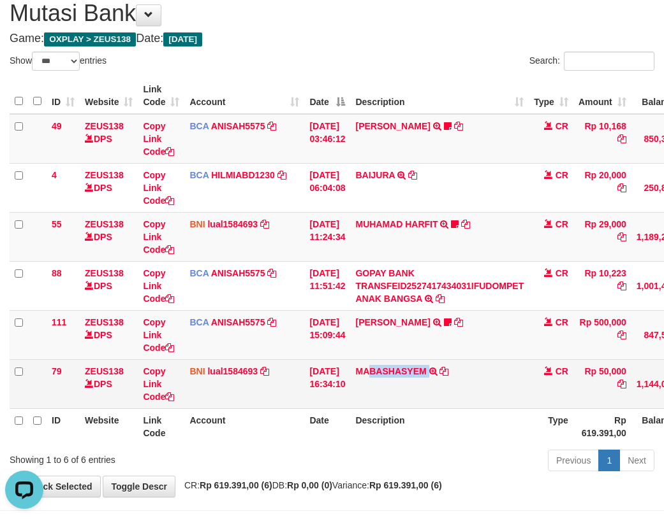
click at [402, 390] on td "MABASHASYEM TRF/PAY/TOP-UP ECHANNEL MABASHASYEM" at bounding box center [439, 383] width 178 height 49
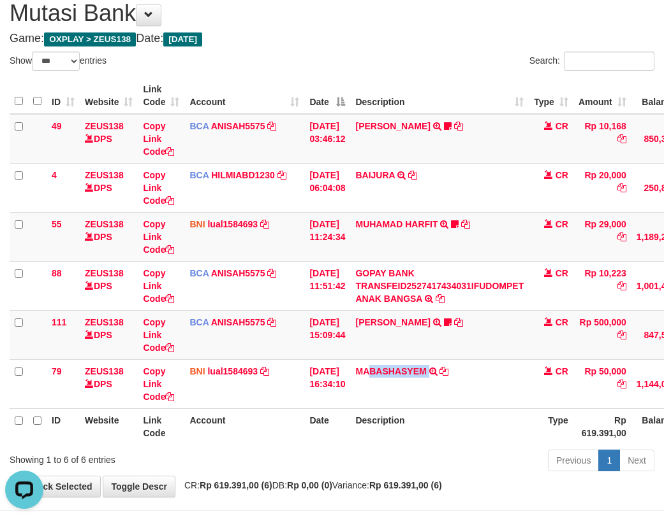
drag, startPoint x: 381, startPoint y: 388, endPoint x: 672, endPoint y: 417, distance: 293.4
click at [446, 387] on td "MABASHASYEM TRF/PAY/TOP-UP ECHANNEL MABASHASYEM" at bounding box center [439, 383] width 178 height 49
click at [405, 480] on div "**********" at bounding box center [332, 242] width 664 height 509
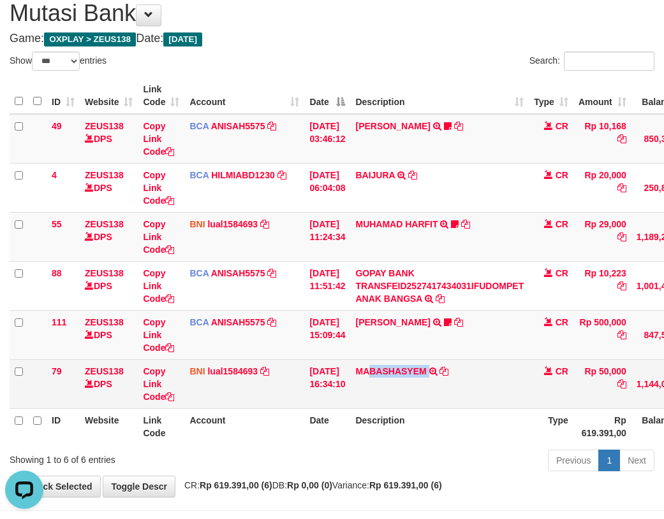
drag, startPoint x: 381, startPoint y: 386, endPoint x: 532, endPoint y: 402, distance: 151.2
click at [440, 386] on td "MABASHASYEM TRF/PAY/TOP-UP ECHANNEL MABASHASYEM" at bounding box center [439, 383] width 178 height 49
copy td "BASHASYEM"
click at [231, 373] on link "lual1584693" at bounding box center [232, 371] width 50 height 10
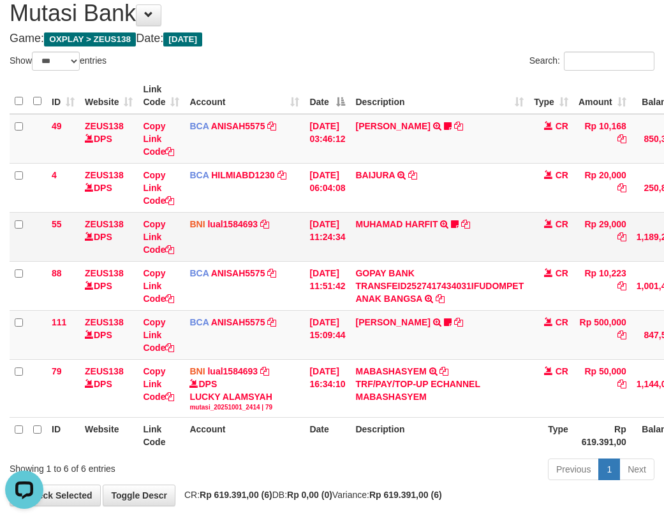
drag, startPoint x: 259, startPoint y: 229, endPoint x: 249, endPoint y: 210, distance: 22.0
click at [258, 228] on td "BNI lual1584693 DPS LUCKY ALAMSYAH mutasi_20251001_2414 | 55 mutasi_20251001_24…" at bounding box center [244, 236] width 120 height 49
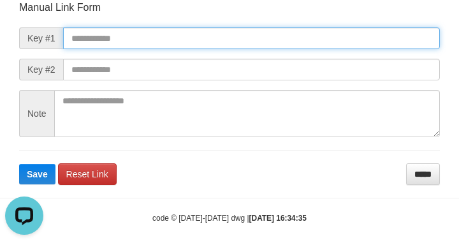
click at [258, 34] on input "text" at bounding box center [251, 38] width 377 height 22
paste input "**********"
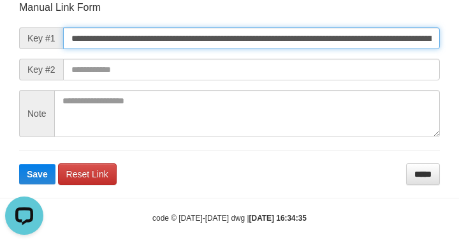
scroll to position [0, 737]
type input "**********"
click at [19, 164] on button "Save" at bounding box center [37, 174] width 36 height 20
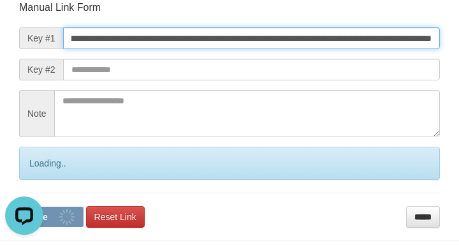
click at [19, 207] on button "Save" at bounding box center [51, 217] width 64 height 20
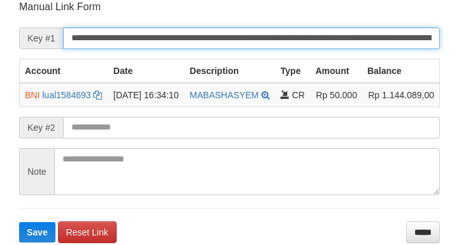
scroll to position [250, 0]
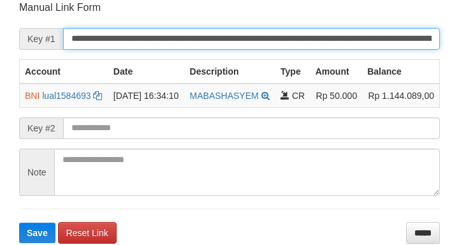
click at [314, 41] on input "**********" at bounding box center [251, 39] width 377 height 22
click at [19, 222] on button "Save" at bounding box center [37, 232] width 36 height 20
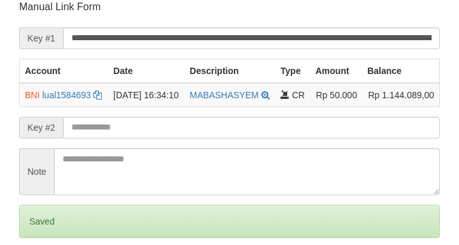
scroll to position [250, 0]
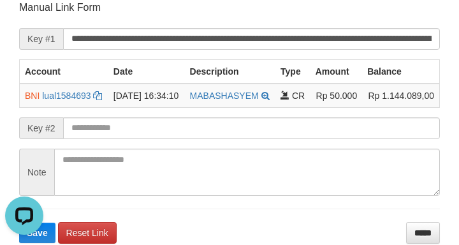
click at [83, 7] on p "Manual Link Form" at bounding box center [229, 8] width 421 height 14
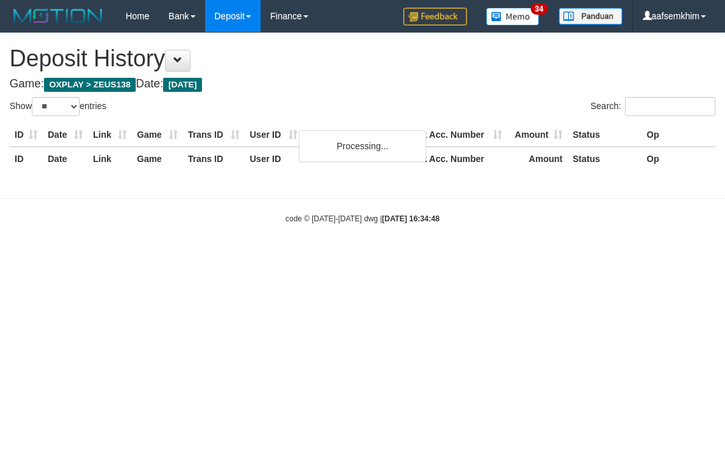
select select "**"
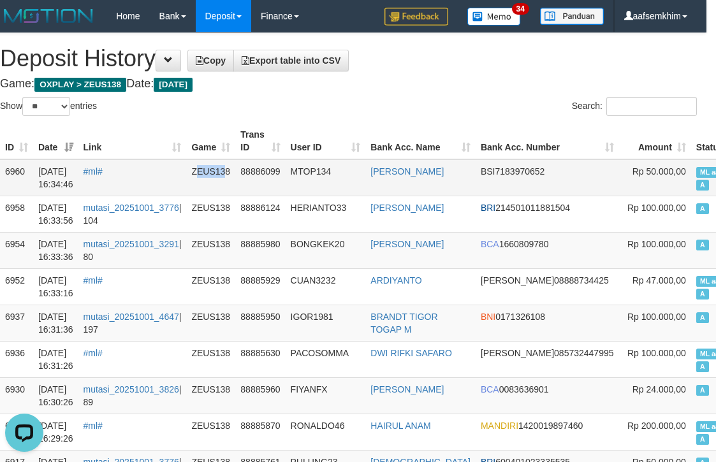
drag, startPoint x: 207, startPoint y: 180, endPoint x: 231, endPoint y: 180, distance: 23.6
click at [231, 180] on td "ZEUS138" at bounding box center [210, 177] width 49 height 37
drag, startPoint x: 199, startPoint y: 184, endPoint x: 252, endPoint y: 184, distance: 52.9
click at [245, 184] on tr "6960 01/10/2025 16:34:46 #ml# ZEUS138 88886099 MTOP134 M ABBAS HASYEM BSI 71839…" at bounding box center [433, 177] width 867 height 37
drag, startPoint x: 258, startPoint y: 184, endPoint x: 292, endPoint y: 184, distance: 33.8
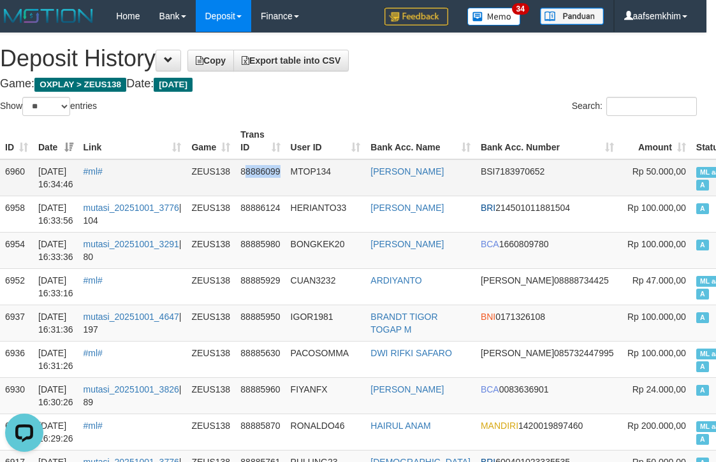
click at [285, 184] on td "88886099" at bounding box center [260, 177] width 50 height 37
click at [214, 187] on td "ZEUS138" at bounding box center [210, 177] width 49 height 37
click at [272, 128] on th "Trans ID" at bounding box center [260, 141] width 50 height 36
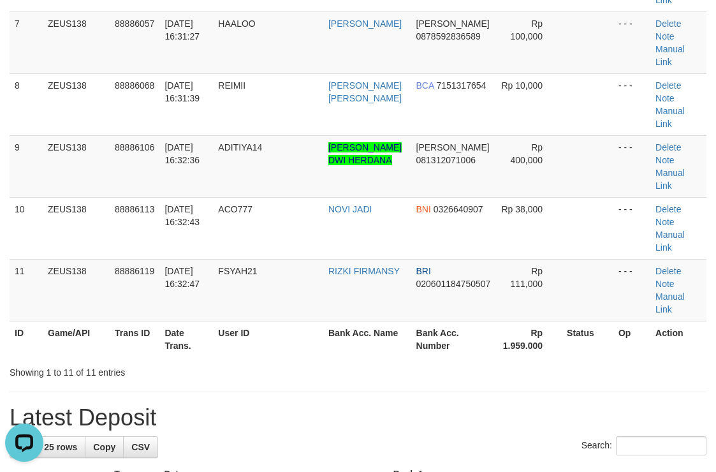
scroll to position [558, 0]
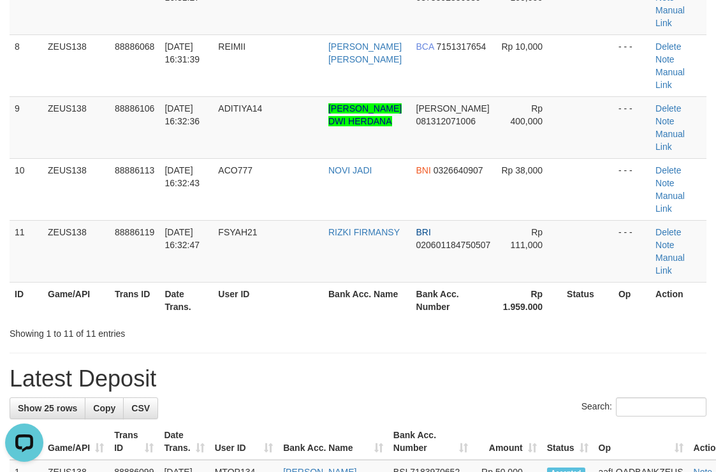
click at [456, 62] on div "**********" at bounding box center [358, 470] width 716 height 1991
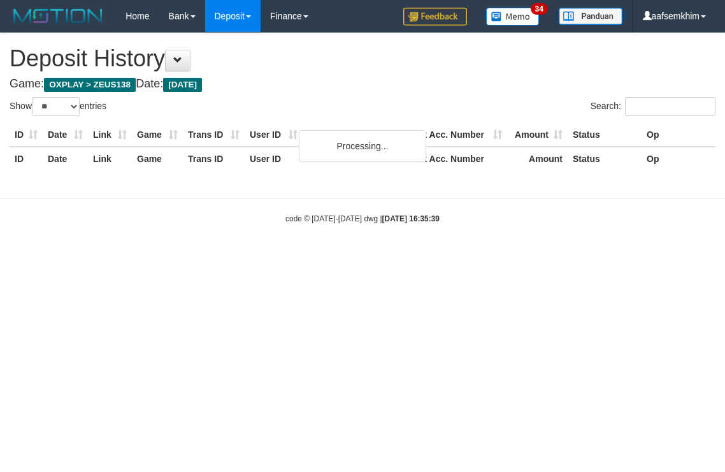
select select "**"
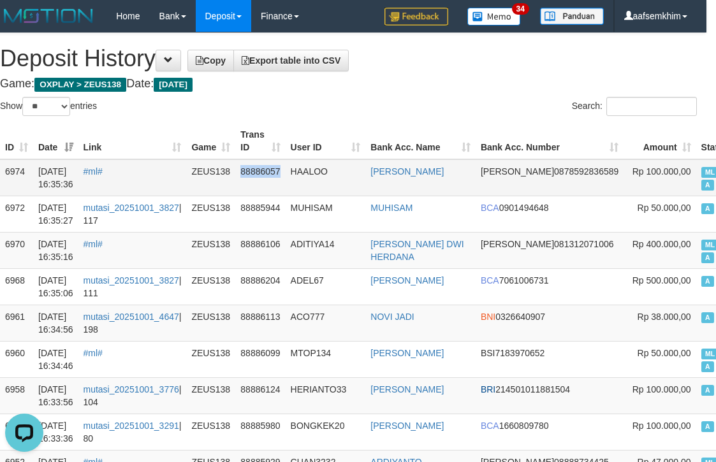
drag, startPoint x: 263, startPoint y: 185, endPoint x: 290, endPoint y: 185, distance: 26.8
click at [285, 185] on td "88886057" at bounding box center [260, 177] width 50 height 37
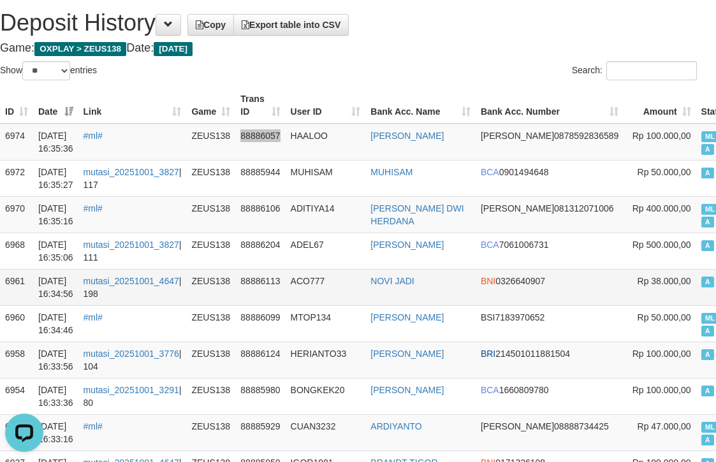
scroll to position [64, 10]
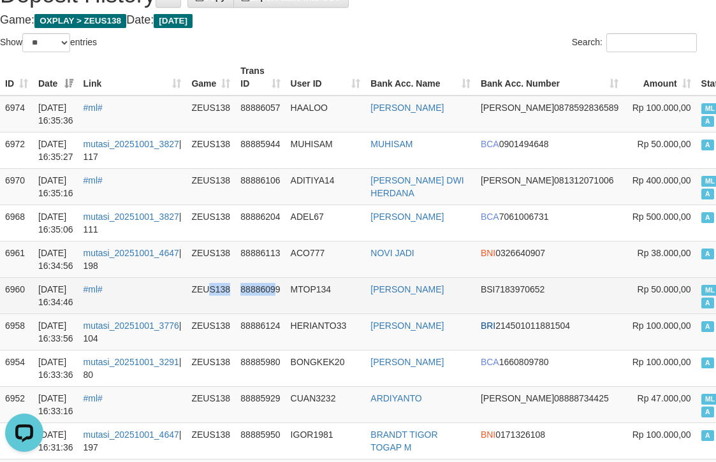
drag, startPoint x: 253, startPoint y: 309, endPoint x: 285, endPoint y: 309, distance: 31.9
click at [285, 309] on tr "6960 [DATE] 16:34:46 #ml# ZEUS138 88886099 MTOP134 M ABBAS HASYEM BSI 718397065…" at bounding box center [436, 295] width 872 height 36
click at [266, 312] on td "88886099" at bounding box center [260, 295] width 50 height 36
click at [101, 294] on link "#ml#" at bounding box center [92, 289] width 19 height 10
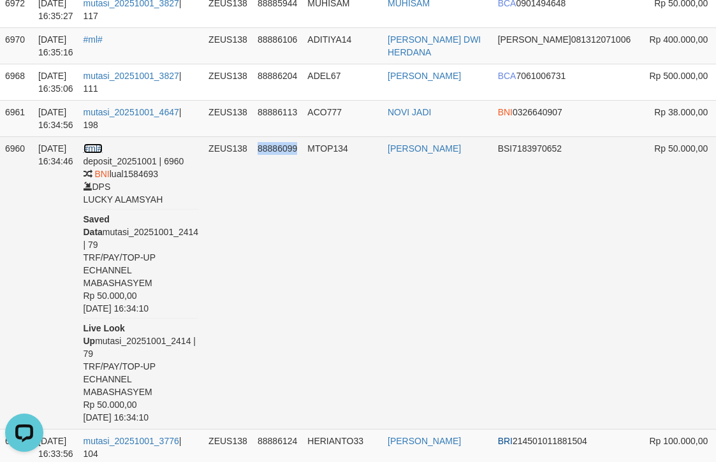
scroll to position [255, 10]
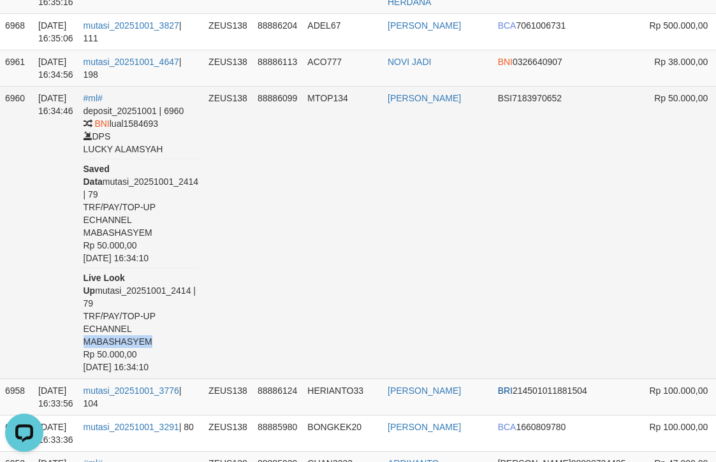
drag, startPoint x: 94, startPoint y: 369, endPoint x: 282, endPoint y: 280, distance: 208.1
click at [165, 366] on td "#ml# deposit_20251001 | 6960 BNI lual1584693 DPS LUCKY ALAMSYAH Saved Data muta…" at bounding box center [141, 232] width 126 height 293
copy div "MABASHASYEM"
drag, startPoint x: 335, startPoint y: 275, endPoint x: 357, endPoint y: 268, distance: 23.4
click at [353, 272] on td "MTOP134" at bounding box center [342, 232] width 80 height 293
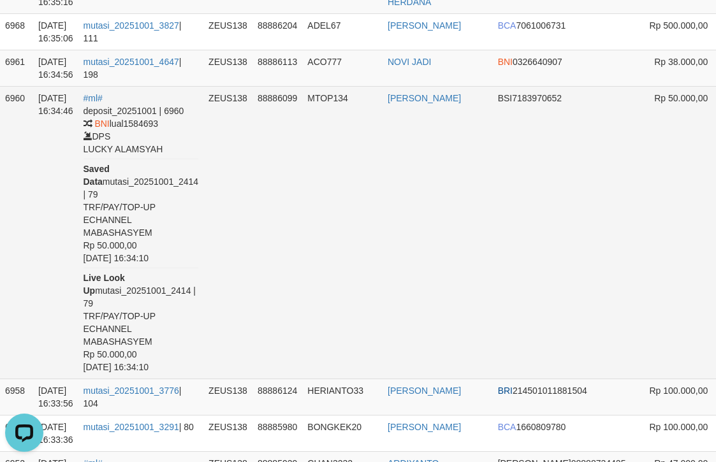
click at [265, 124] on td "88886099" at bounding box center [277, 232] width 50 height 293
copy td "88886099"
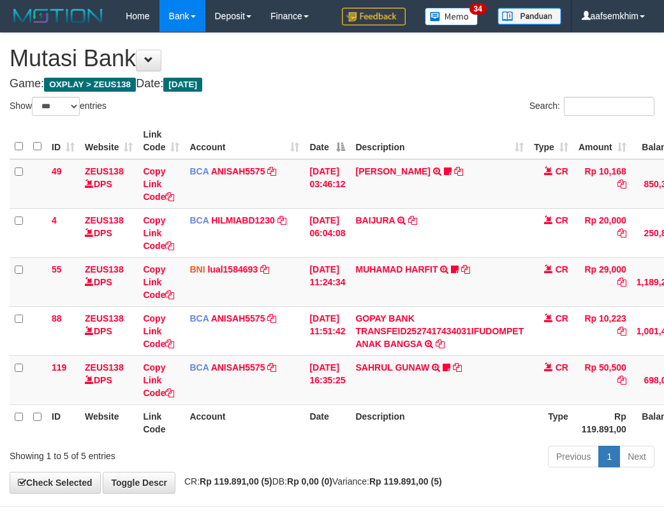
select select "***"
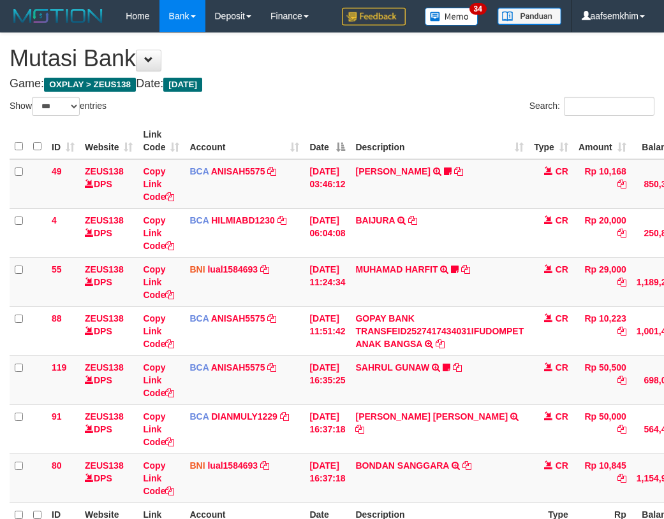
select select "***"
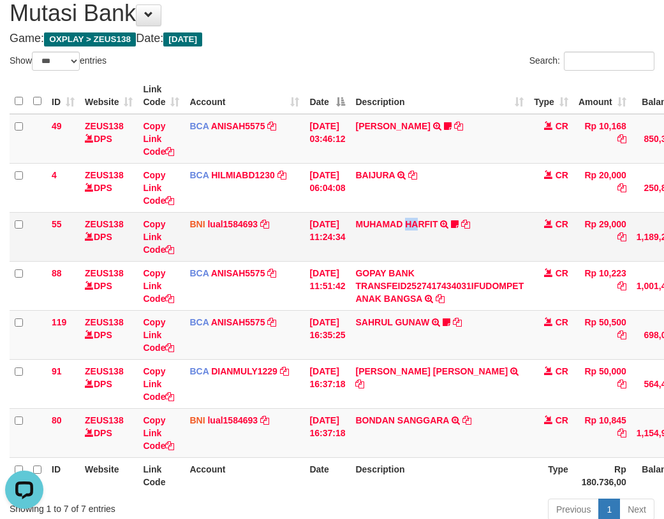
click at [431, 250] on td "MUHAMAD HARFIT TRANSFER DARI SDR MUHAMAD HARFIT Sano27" at bounding box center [439, 236] width 178 height 49
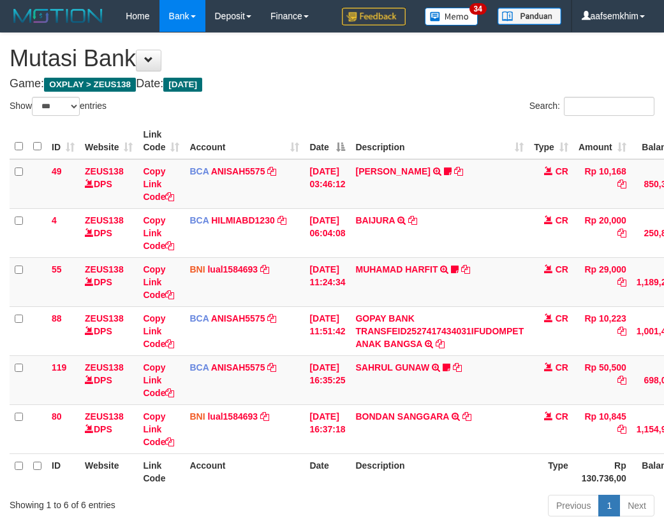
select select "***"
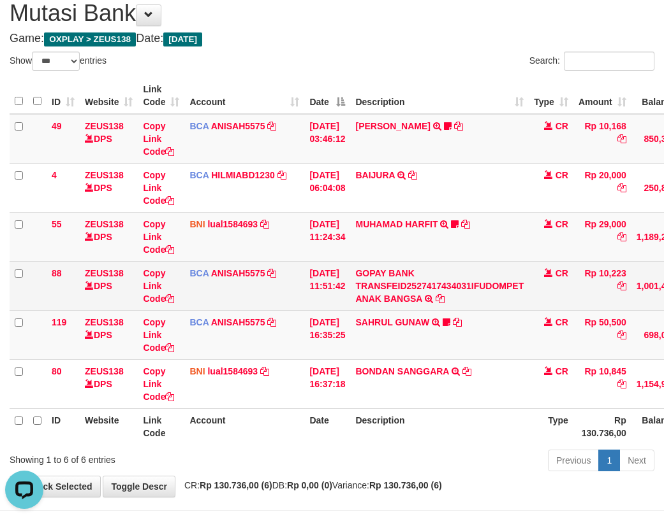
click at [174, 286] on td "Copy Link Code" at bounding box center [161, 285] width 47 height 49
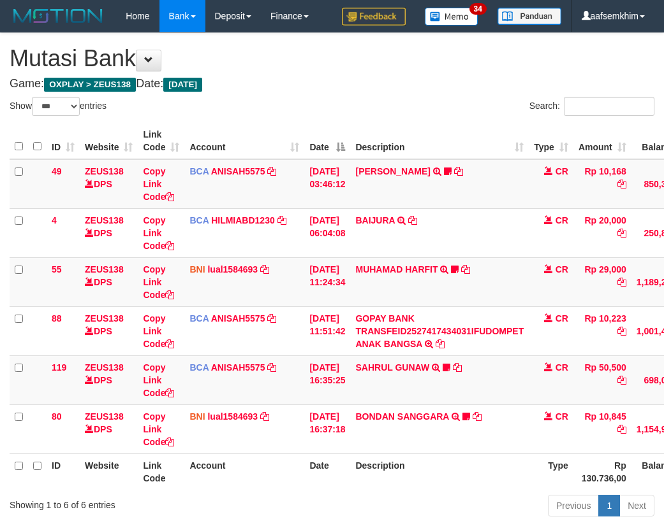
select select "***"
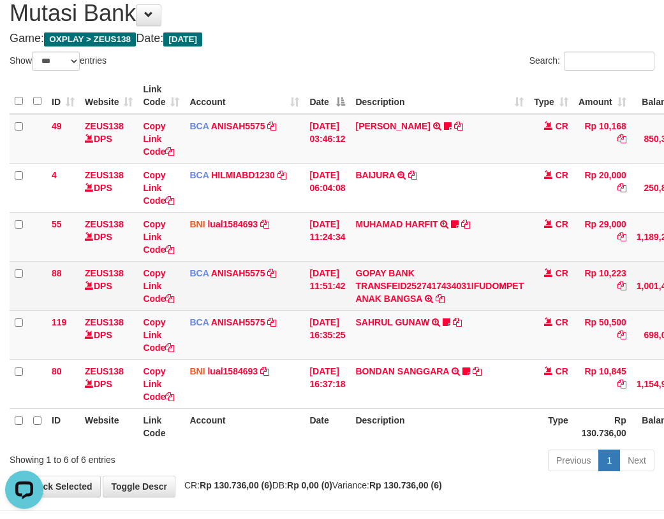
click at [175, 291] on td "Copy Link Code" at bounding box center [161, 285] width 47 height 49
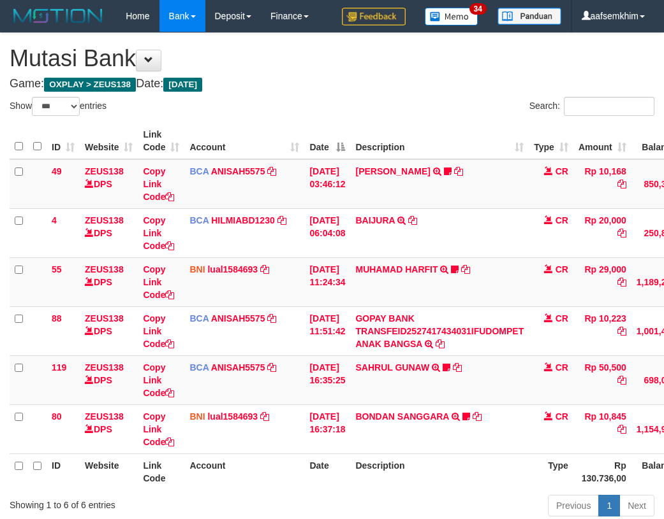
select select "***"
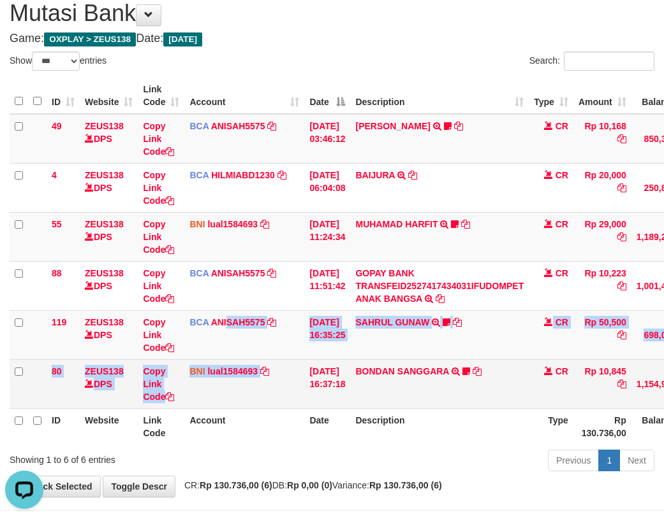
drag, startPoint x: 263, startPoint y: 363, endPoint x: 226, endPoint y: 363, distance: 37.6
click at [257, 364] on tbody "49 ZEUS138 DPS Copy Link Code BCA ANISAH5575 DPS ANISAH mutasi_20251001_3827 | …" at bounding box center [390, 261] width 760 height 295
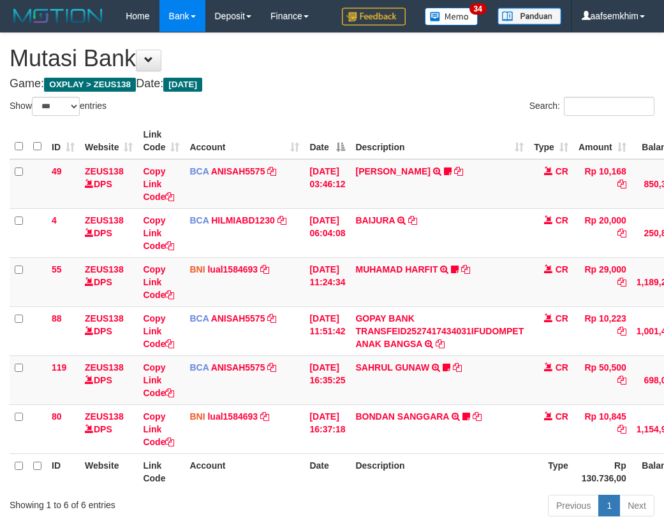
select select "***"
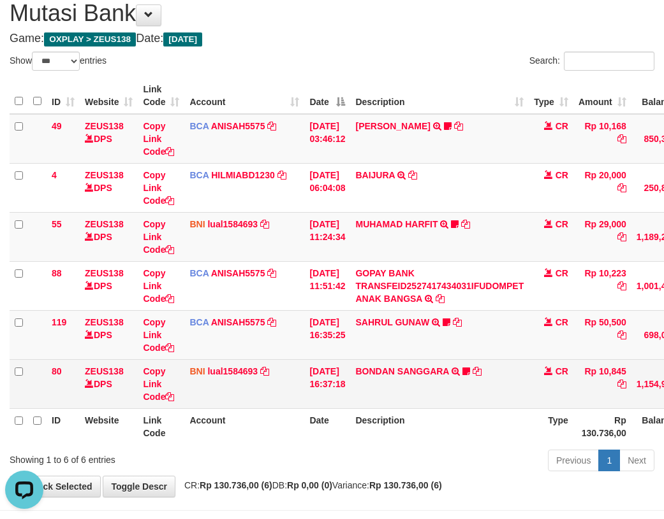
click at [350, 384] on td "[DATE] 16:37:18" at bounding box center [327, 383] width 46 height 49
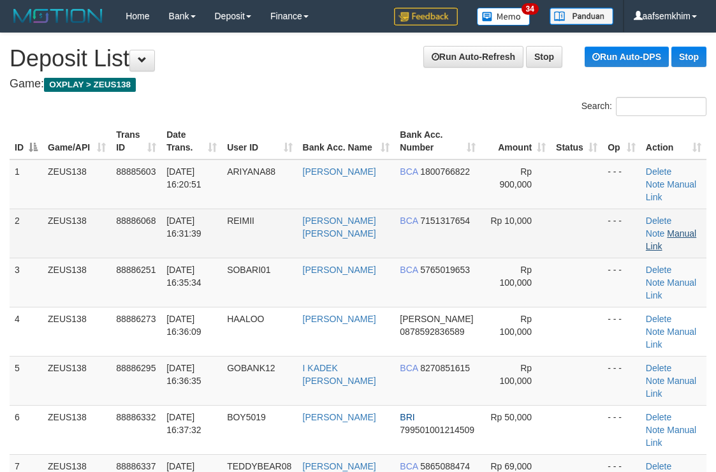
drag, startPoint x: 377, startPoint y: 117, endPoint x: 670, endPoint y: 222, distance: 311.5
click at [400, 131] on div "Search: ID Game/API Trans ID Date Trans. User ID Bank Acc. Name Bank Acc. Numbe…" at bounding box center [358, 353] width 697 height 513
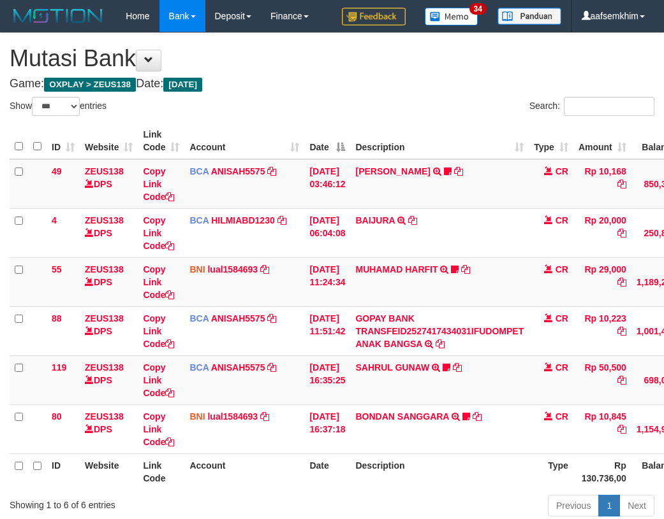
select select "***"
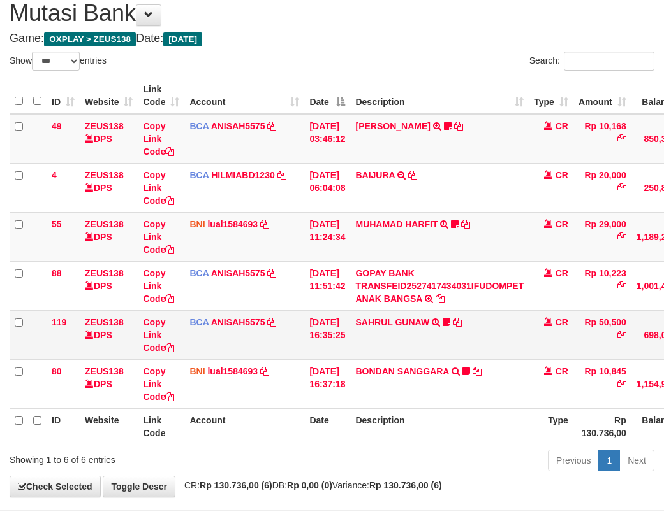
click at [264, 335] on td "BCA ANISAH5575 DPS ANISAH mutasi_20251001_3827 | 119 mutasi_20251001_3827 | 119" at bounding box center [244, 334] width 120 height 49
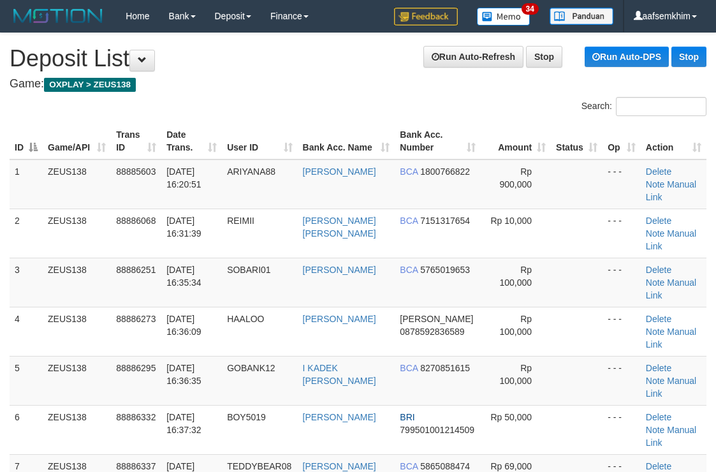
click at [289, 61] on h1 "Run Auto-Refresh Stop Run Auto-DPS Stop Deposit List" at bounding box center [358, 58] width 697 height 25
drag, startPoint x: 289, startPoint y: 61, endPoint x: 323, endPoint y: 69, distance: 34.8
click at [310, 65] on h1 "Run Auto-Refresh Stop Run Auto-DPS Stop Deposit List" at bounding box center [358, 58] width 697 height 25
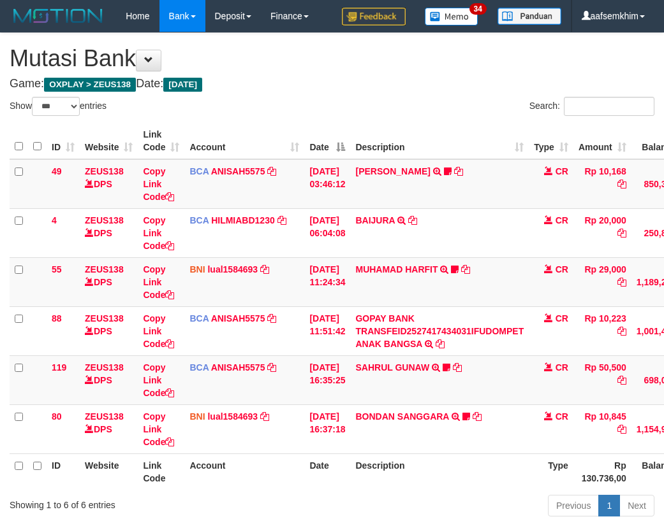
select select "***"
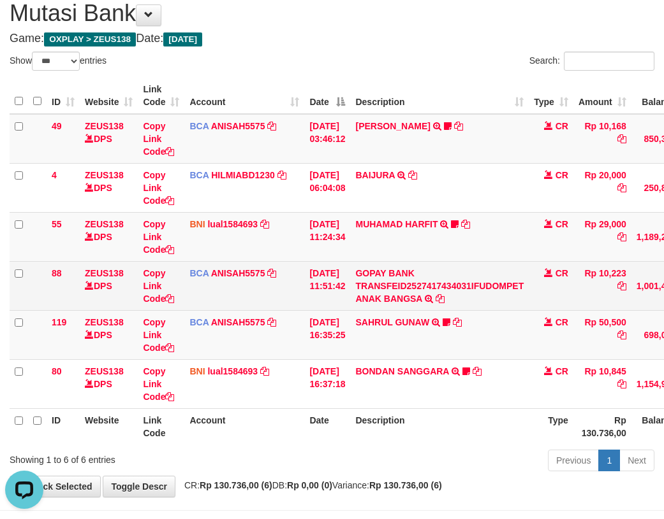
click at [94, 281] on td "ZEUS138 DPS" at bounding box center [109, 285] width 58 height 49
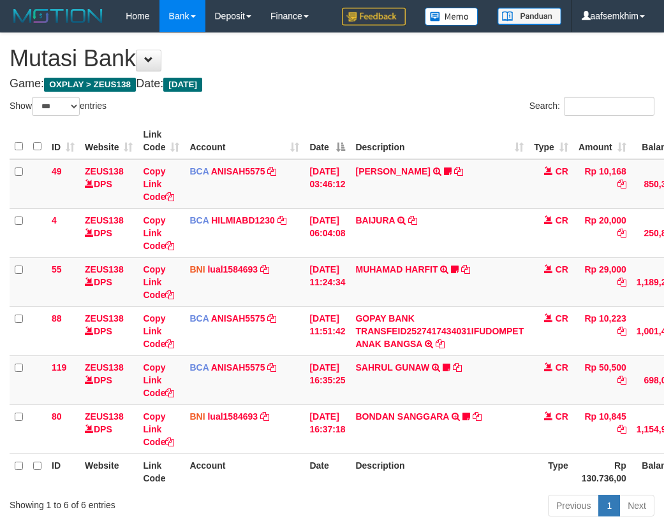
select select "***"
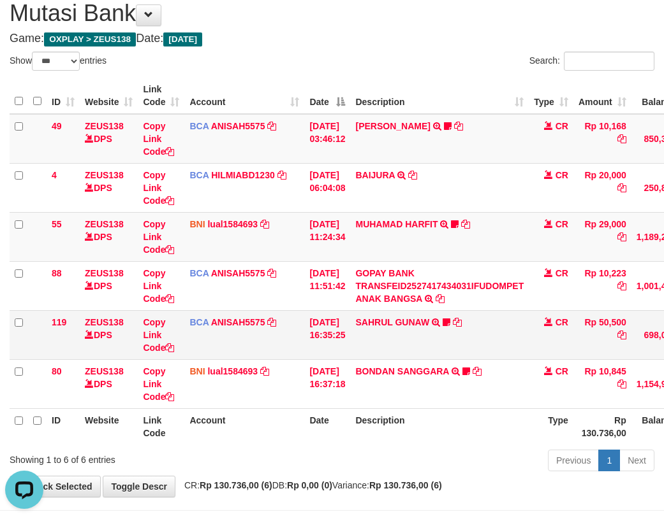
click at [191, 331] on td "BCA ANISAH5575 DPS ANISAH mutasi_20251001_3827 | 119 mutasi_20251001_3827 | 119" at bounding box center [244, 334] width 120 height 49
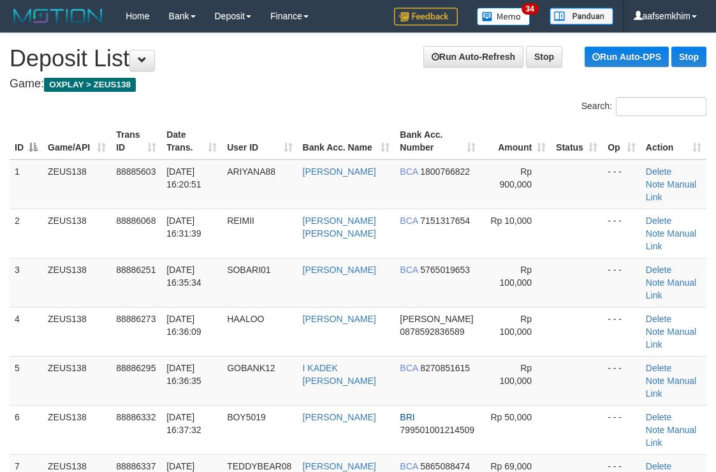
click at [409, 89] on h4 "Game: OXPLAY > ZEUS138" at bounding box center [358, 84] width 697 height 13
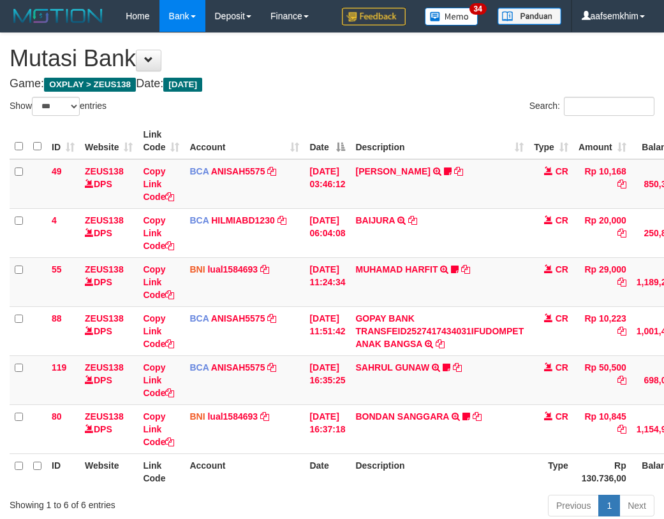
select select "***"
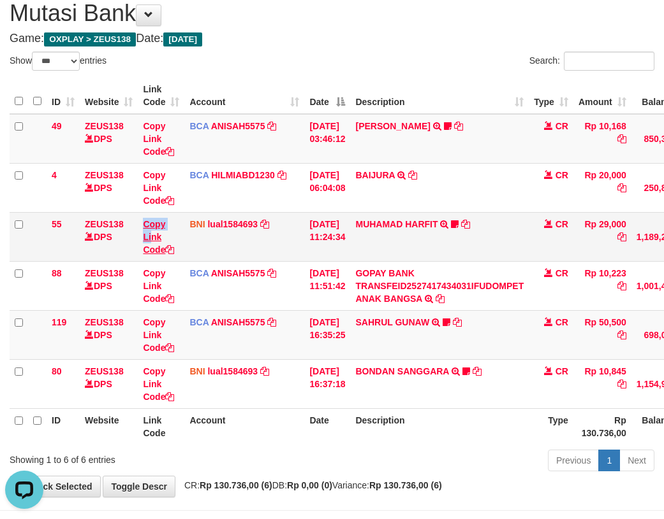
drag, startPoint x: 145, startPoint y: 237, endPoint x: 153, endPoint y: 238, distance: 7.7
click at [153, 238] on tr "55 ZEUS138 DPS Copy Link Code BNI lual1584693 DPS LUCKY ALAMSYAH mutasi_2025100…" at bounding box center [390, 236] width 760 height 49
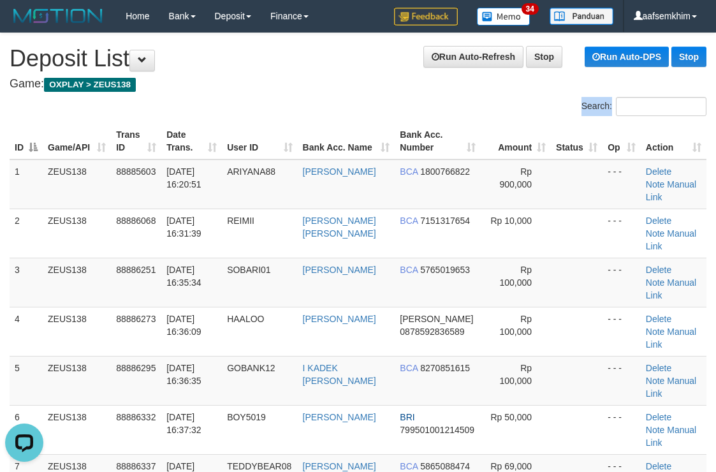
click at [378, 119] on div "Search: ID Game/API Trans ID Date Trans. User ID Bank Acc. Name Bank Acc. Numbe…" at bounding box center [358, 378] width 697 height 562
click at [375, 117] on div "Search: ID Game/API Trans ID Date Trans. User ID Bank Acc. Name Bank Acc. Numbe…" at bounding box center [358, 378] width 697 height 562
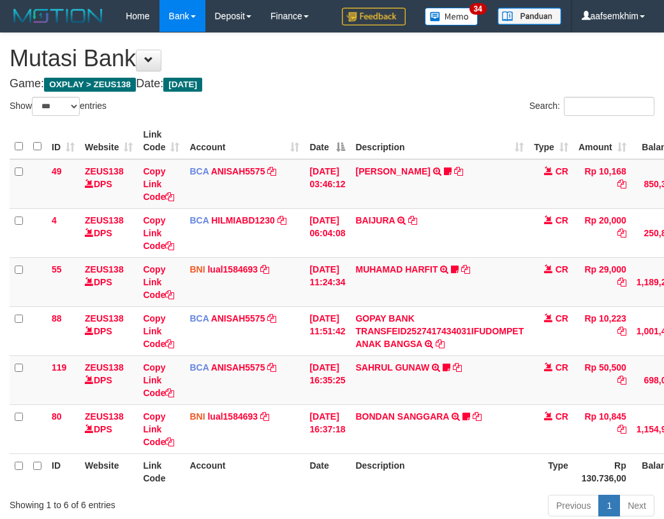
select select "***"
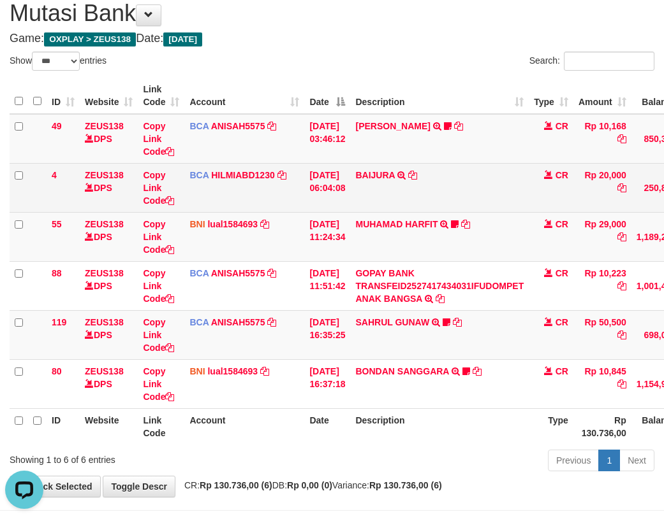
click at [332, 188] on td "01/10/2025 06:04:08" at bounding box center [327, 187] width 46 height 49
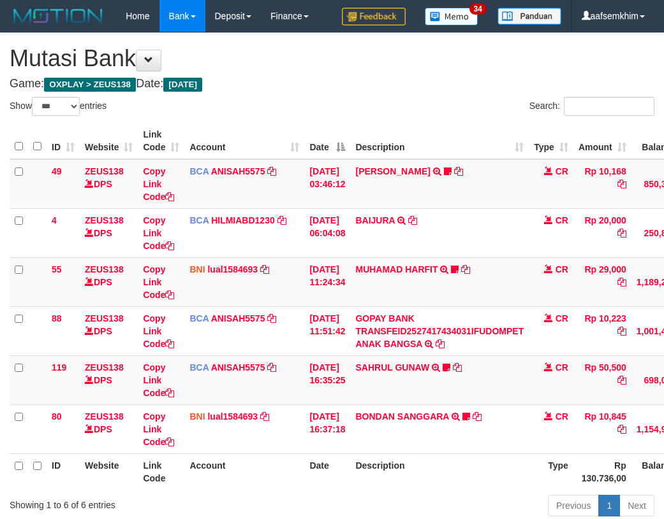
select select "***"
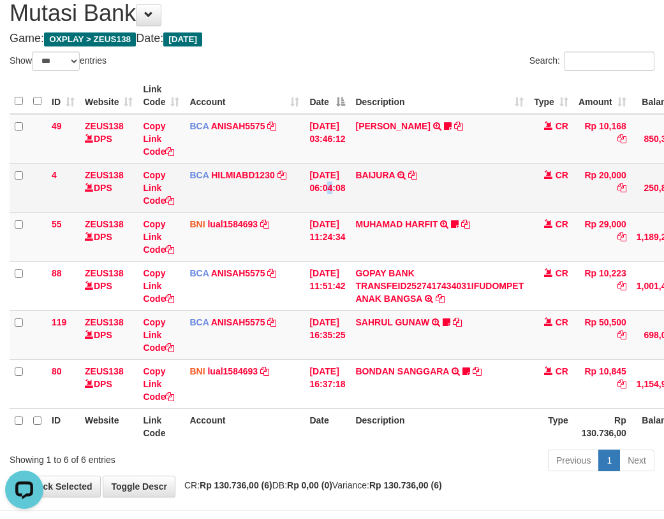
click at [335, 166] on td "01/10/2025 06:04:08" at bounding box center [327, 187] width 46 height 49
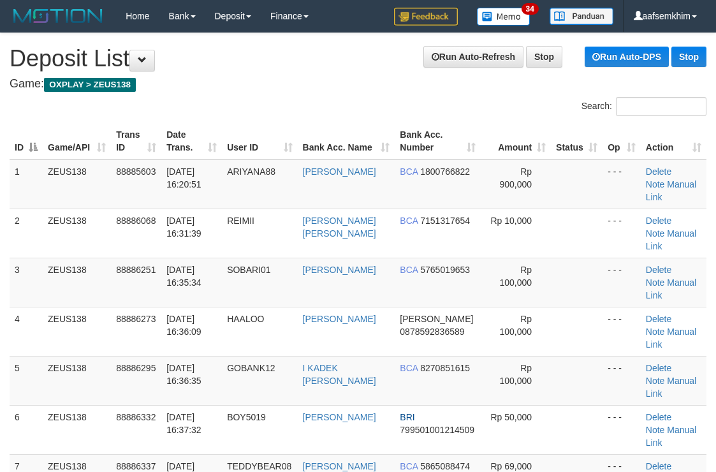
click at [520, 98] on div "Search:" at bounding box center [537, 108] width 339 height 22
click at [541, 163] on td "Rp 900,000" at bounding box center [516, 184] width 70 height 50
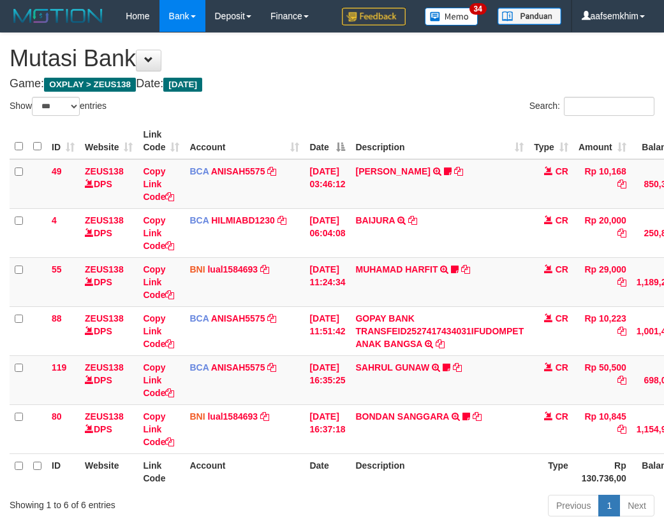
select select "***"
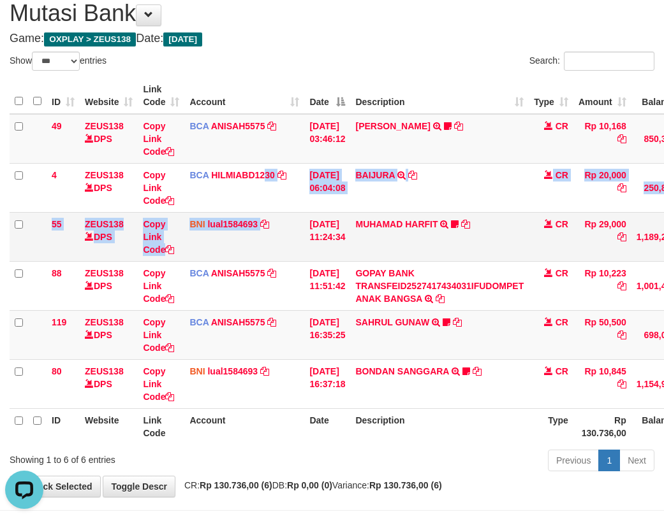
click at [265, 214] on tbody "49 ZEUS138 DPS Copy Link Code BCA ANISAH5575 DPS [PERSON_NAME] mutasi_20251001_…" at bounding box center [390, 261] width 760 height 295
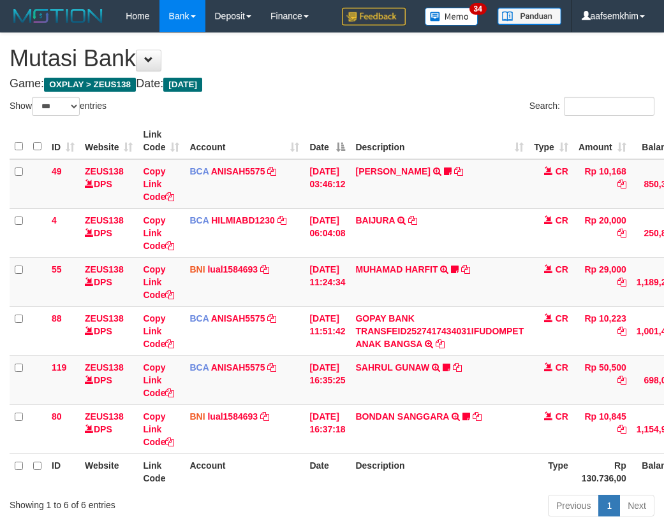
select select "***"
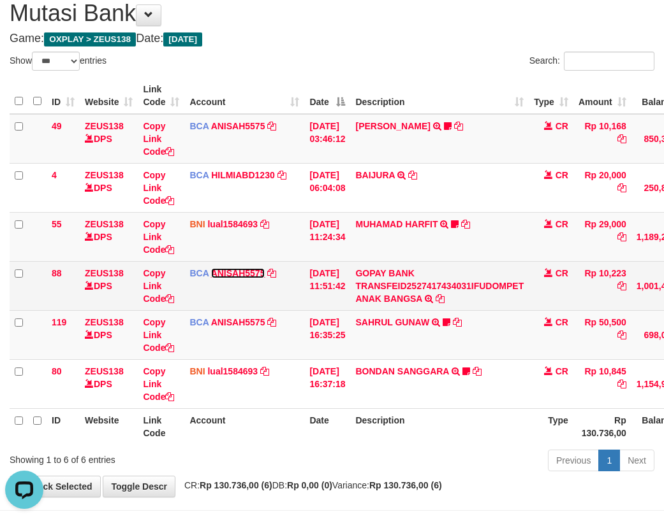
click at [252, 273] on link "ANISAH5575" at bounding box center [238, 273] width 54 height 10
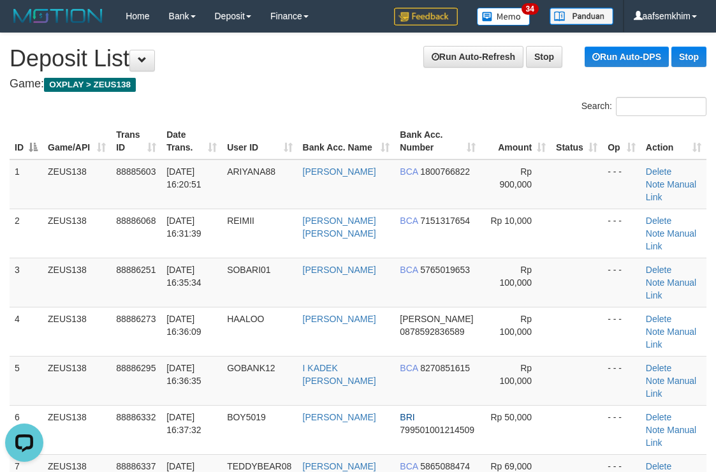
click at [163, 149] on tr "ID Game/API Trans ID Date Trans. User ID Bank Acc. Name Bank Acc. Number Amount…" at bounding box center [358, 141] width 697 height 36
click at [189, 167] on span "[DATE] 16:20:51" at bounding box center [183, 177] width 35 height 23
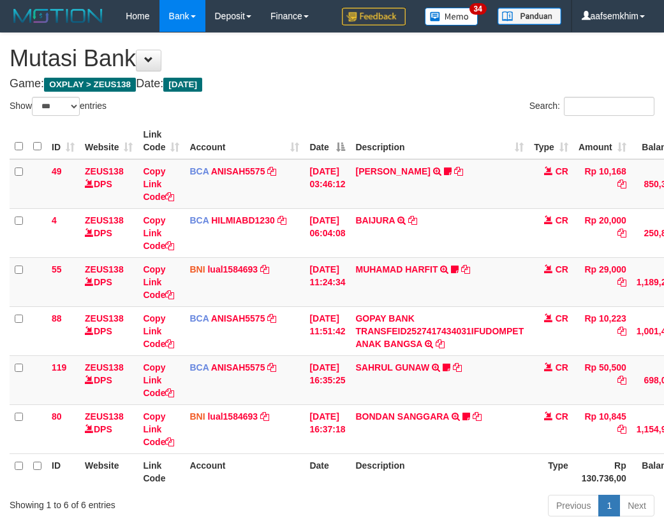
select select "***"
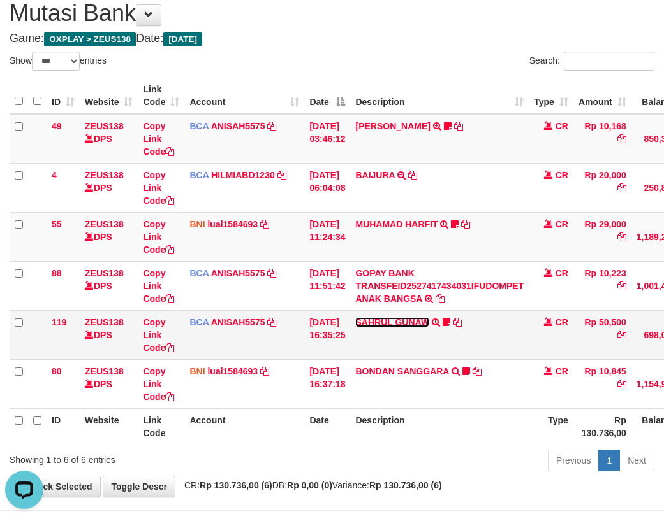
click at [371, 322] on link "SAHRUL GUNAW" at bounding box center [392, 322] width 74 height 10
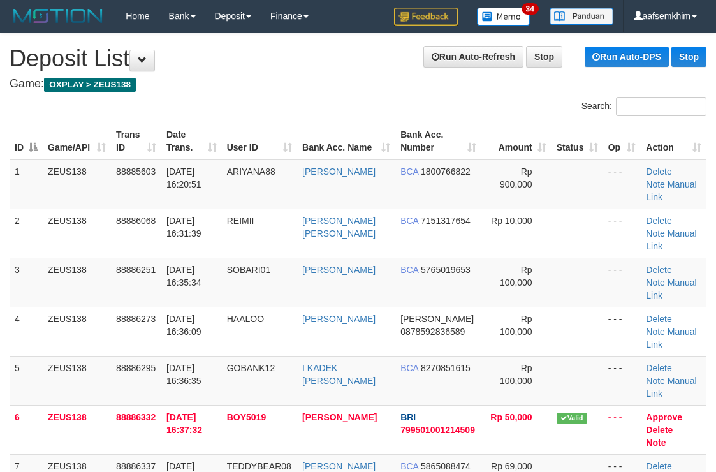
click at [552, 133] on th "Status" at bounding box center [577, 141] width 52 height 36
click at [497, 82] on h4 "Game: OXPLAY > ZEUS138" at bounding box center [358, 84] width 697 height 13
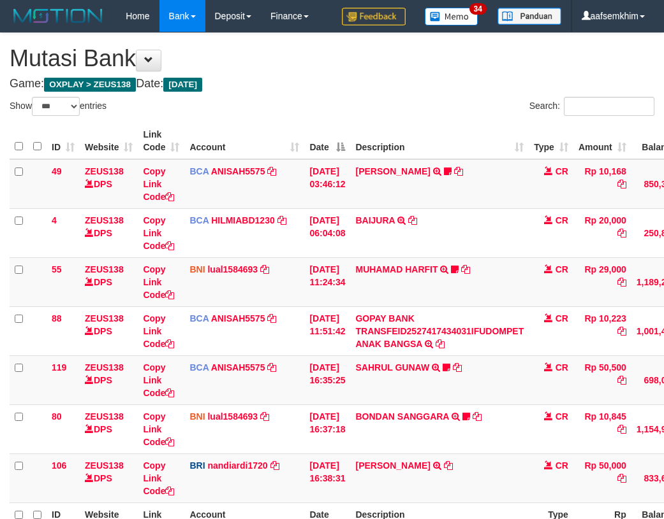
select select "***"
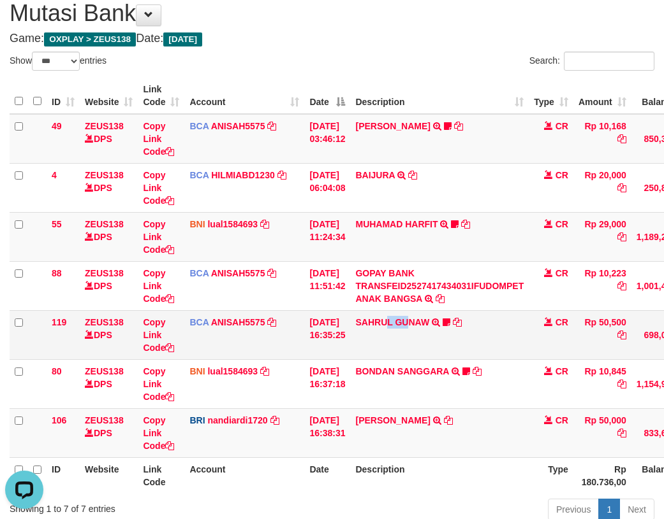
drag, startPoint x: 414, startPoint y: 337, endPoint x: 405, endPoint y: 334, distance: 9.9
click at [415, 339] on td "SAHRUL GUNAW TRSF E-BANKING CR 0110/FTSCY/WS95051 50500.002025100120657631 TRFD…" at bounding box center [439, 334] width 178 height 49
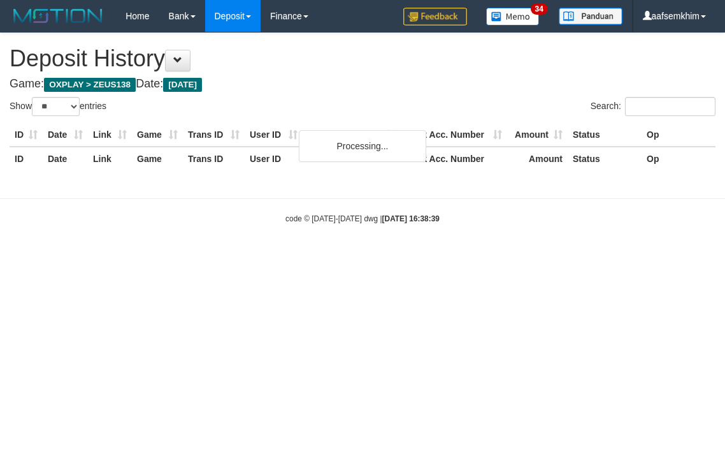
select select "**"
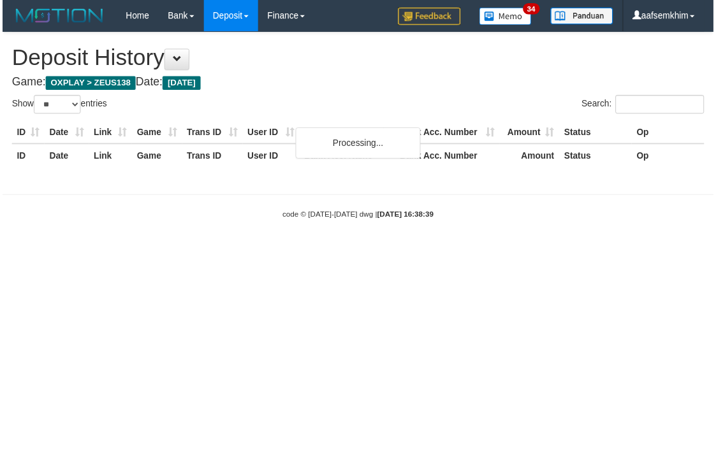
scroll to position [255, 10]
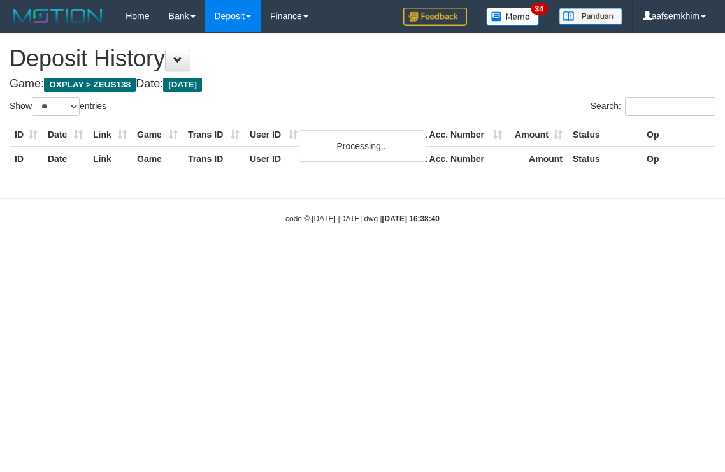
select select "**"
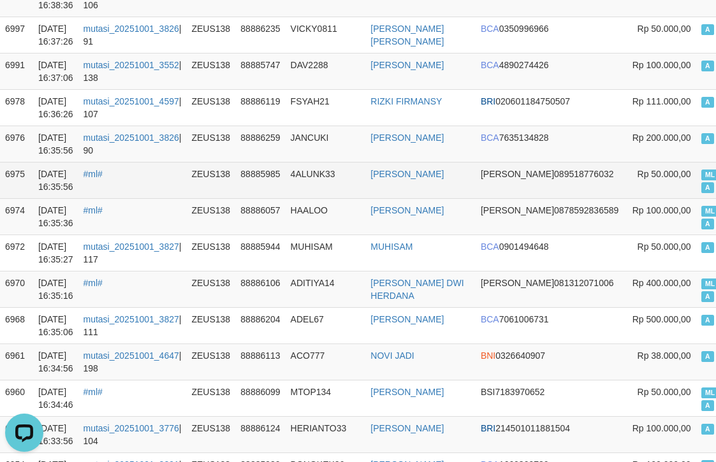
scroll to position [191, 10]
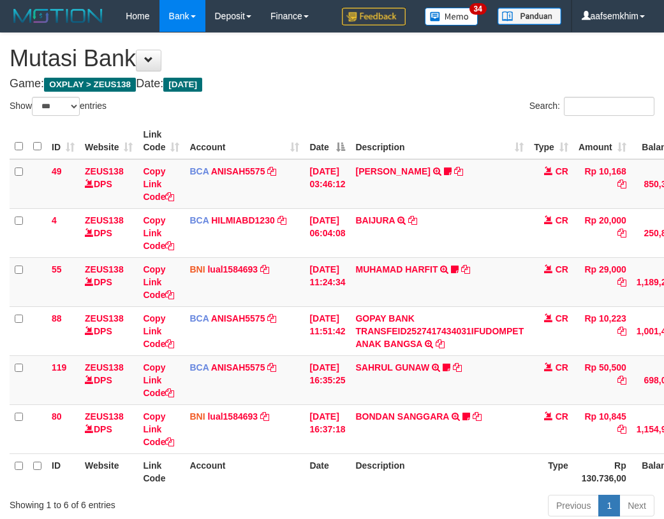
select select "***"
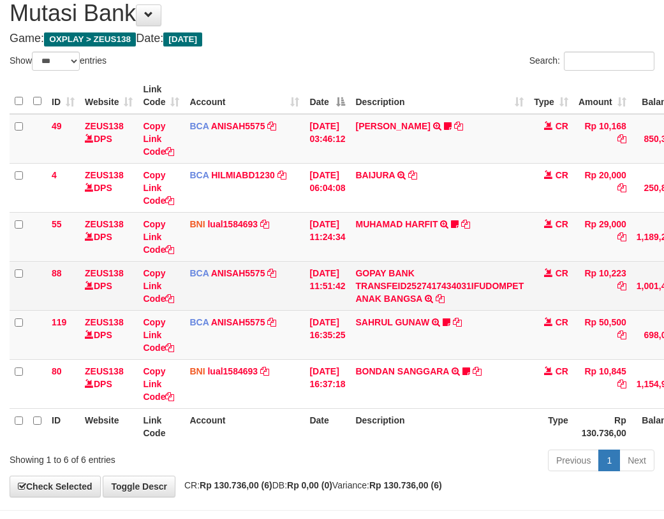
click at [350, 307] on td "[DATE] 11:51:42" at bounding box center [327, 285] width 46 height 49
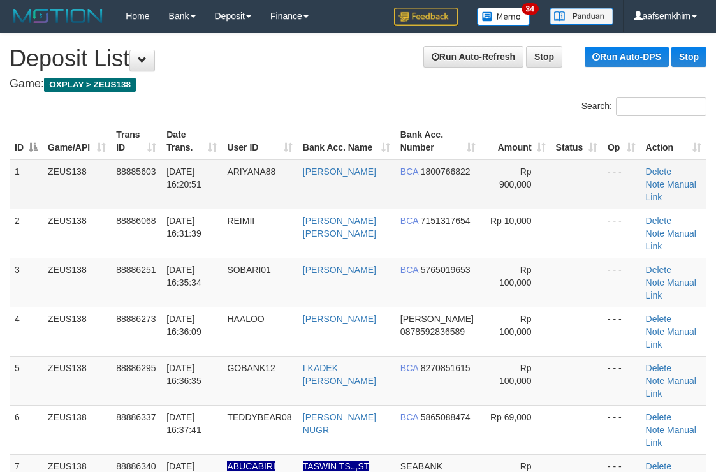
click at [562, 168] on td at bounding box center [577, 184] width 52 height 50
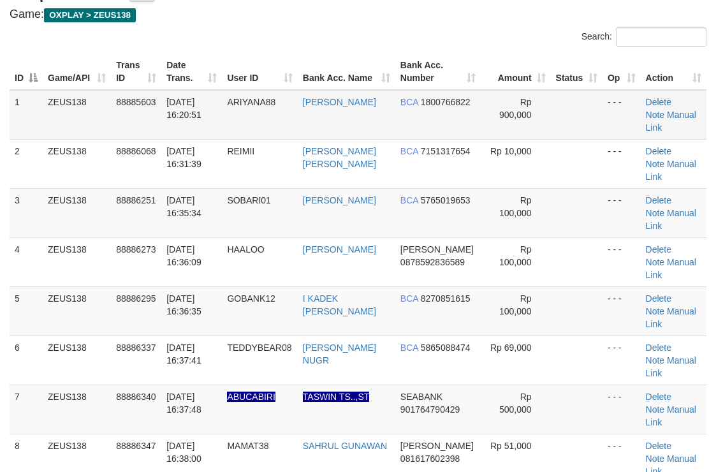
scroll to position [300, 0]
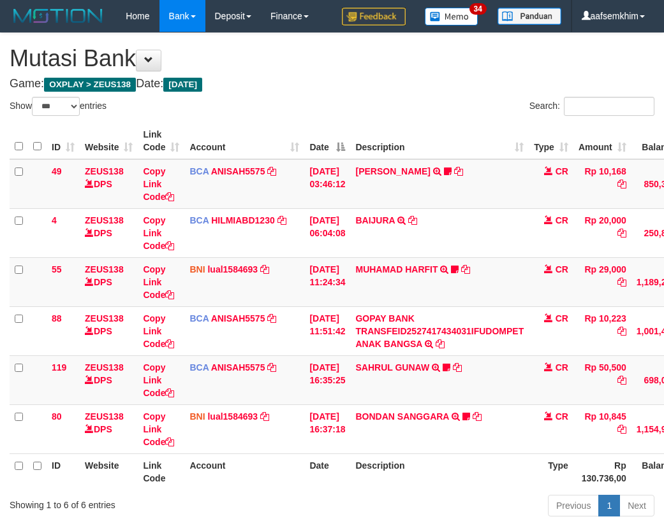
select select "***"
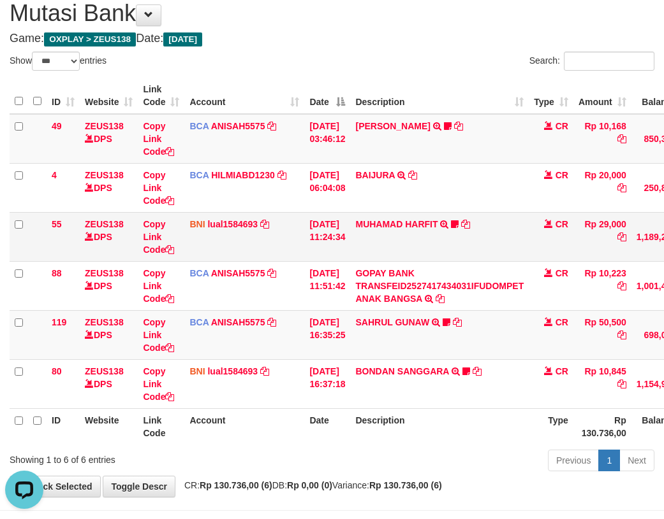
click at [209, 245] on td "BNI lual1584693 DPS LUCKY ALAMSYAH mutasi_20251001_2414 | 55 mutasi_20251001_24…" at bounding box center [244, 236] width 120 height 49
click at [203, 237] on td "BNI lual1584693 DPS LUCKY ALAMSYAH mutasi_20251001_2414 | 55 mutasi_20251001_24…" at bounding box center [244, 236] width 120 height 49
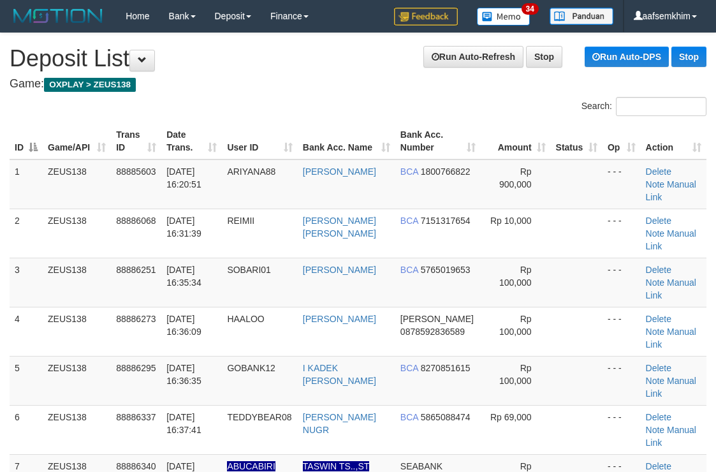
scroll to position [29, 0]
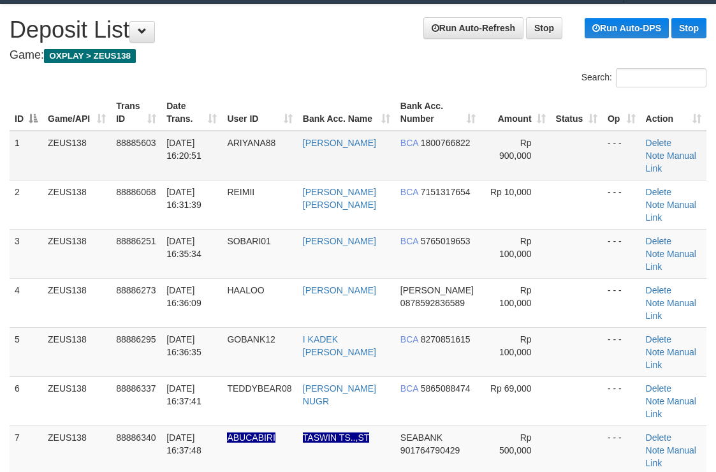
click at [551, 140] on td at bounding box center [577, 156] width 52 height 50
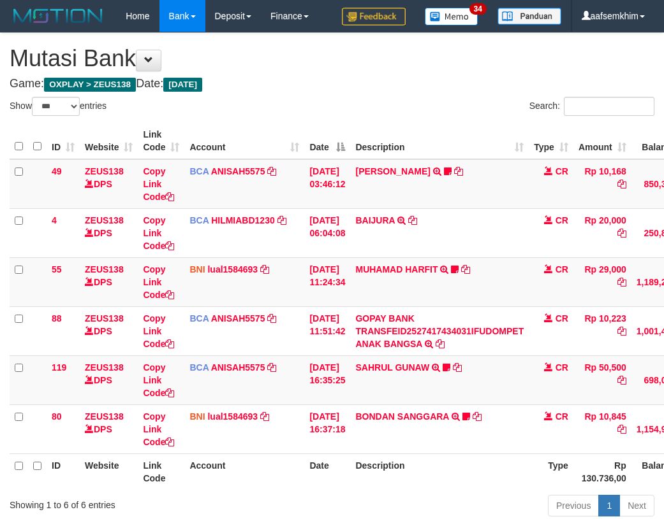
select select "***"
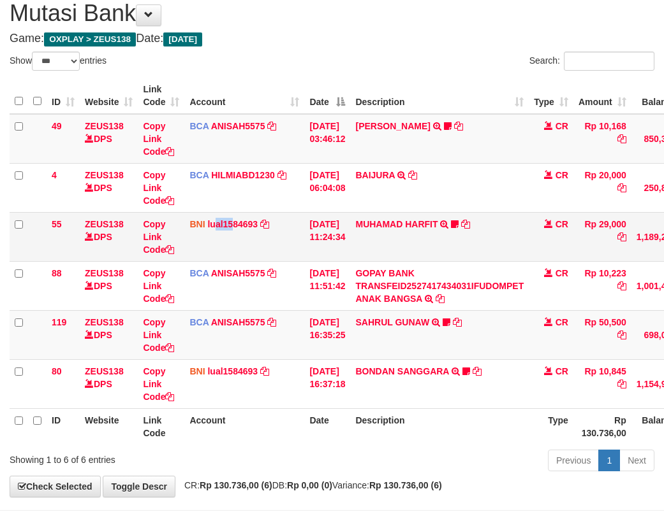
drag, startPoint x: 225, startPoint y: 239, endPoint x: 218, endPoint y: 241, distance: 7.3
click at [232, 240] on td "BNI lual1584693 DPS LUCKY ALAMSYAH mutasi_20251001_2414 | 55 mutasi_20251001_24…" at bounding box center [244, 236] width 120 height 49
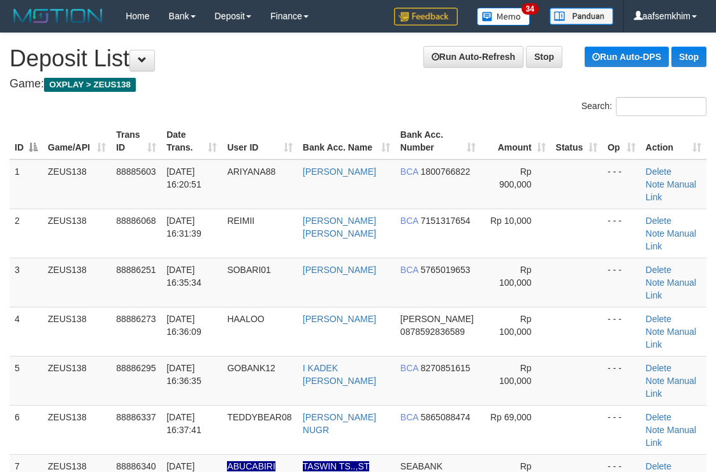
scroll to position [29, 0]
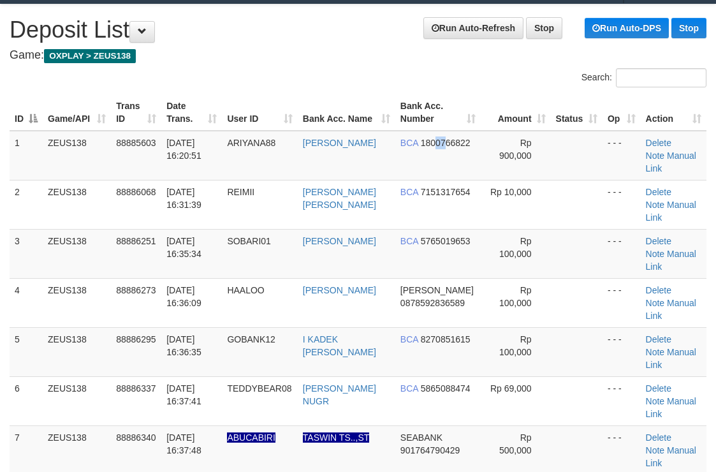
click at [434, 141] on span "1800766822" at bounding box center [446, 143] width 50 height 10
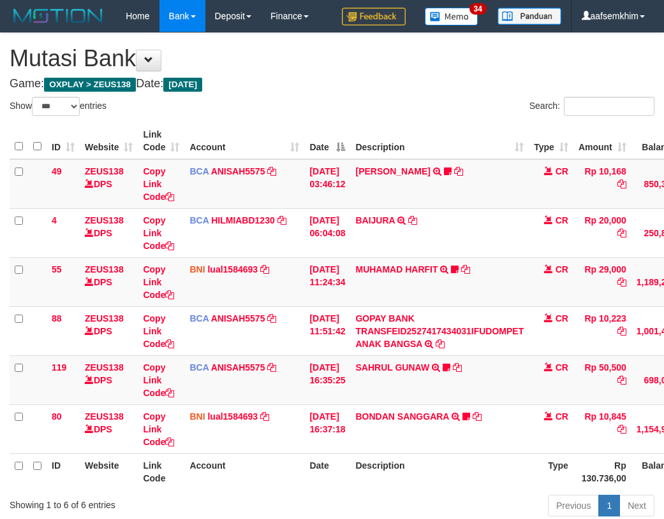
select select "***"
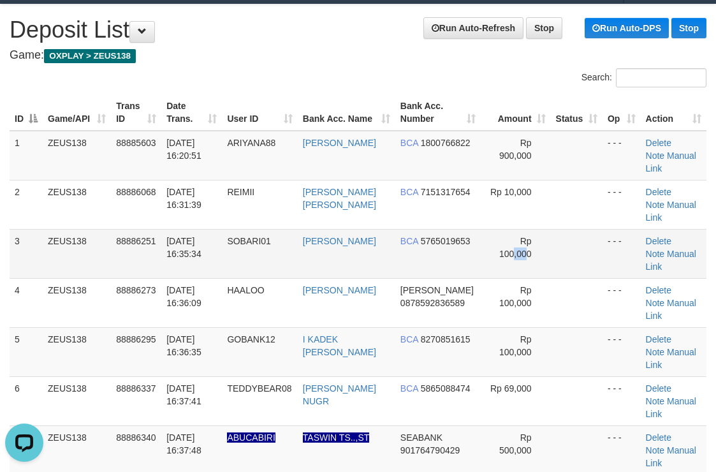
drag, startPoint x: 509, startPoint y: 215, endPoint x: 519, endPoint y: 218, distance: 11.1
click at [519, 236] on span "Rp 100,000" at bounding box center [515, 247] width 33 height 23
click at [359, 76] on div "Search:" at bounding box center [358, 79] width 716 height 22
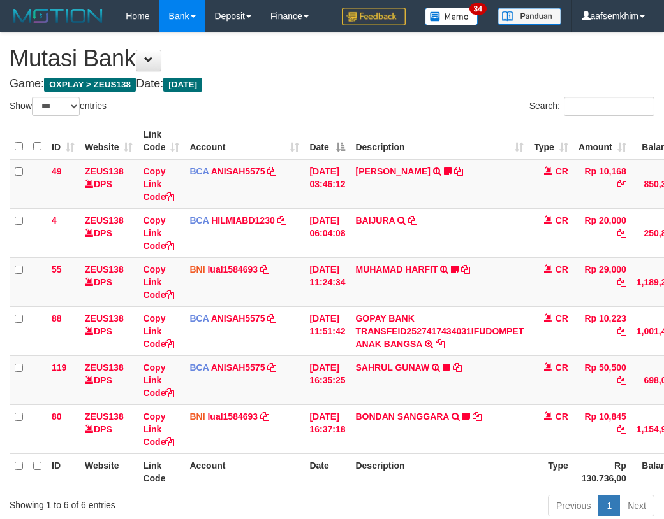
select select "***"
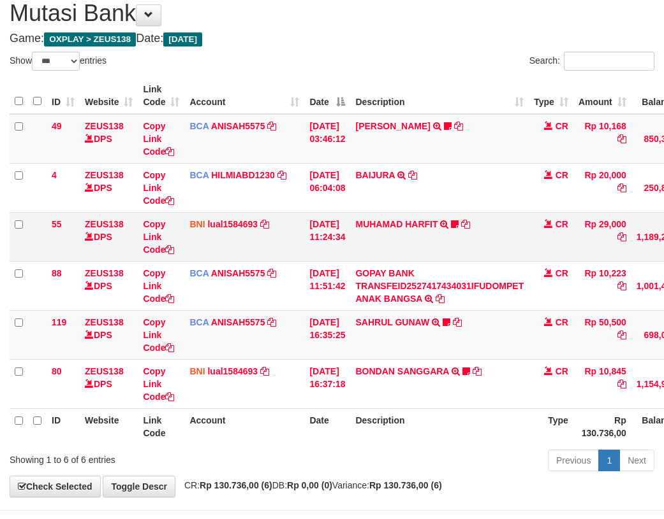
drag, startPoint x: 0, startPoint y: 0, endPoint x: 359, endPoint y: 237, distance: 430.6
click at [359, 237] on tr "55 ZEUS138 DPS Copy Link Code BNI lual1584693 DPS LUCKY ALAMSYAH mutasi_2025100…" at bounding box center [390, 236] width 760 height 49
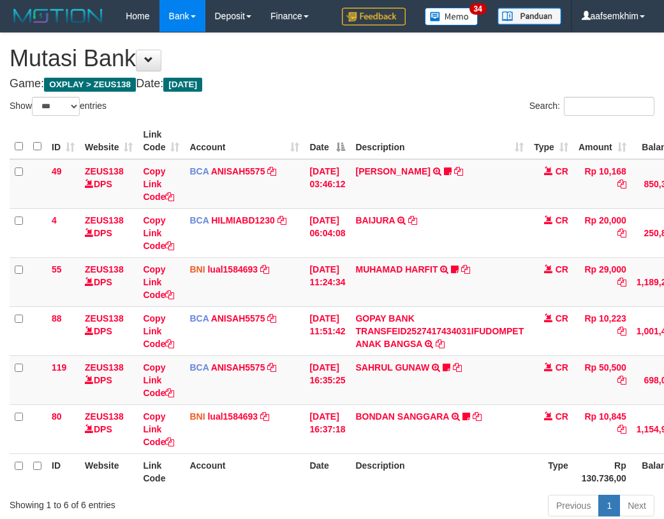
select select "***"
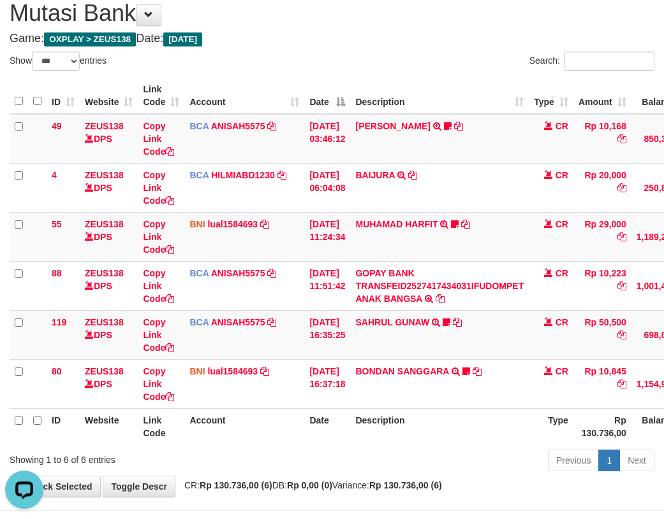
drag, startPoint x: 393, startPoint y: 85, endPoint x: 401, endPoint y: 85, distance: 7.7
click at [401, 85] on th "Description" at bounding box center [439, 96] width 178 height 36
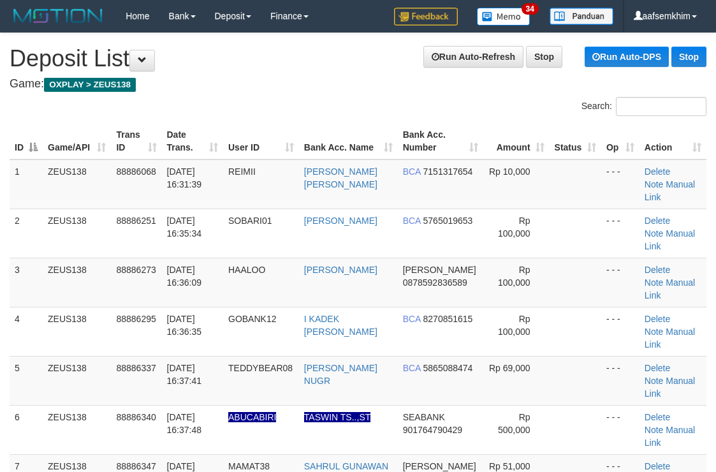
scroll to position [29, 0]
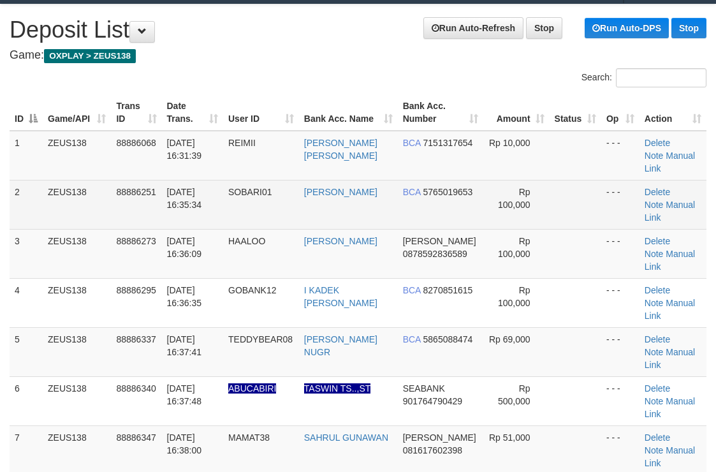
click at [498, 187] on span "Rp 100,000" at bounding box center [514, 198] width 33 height 23
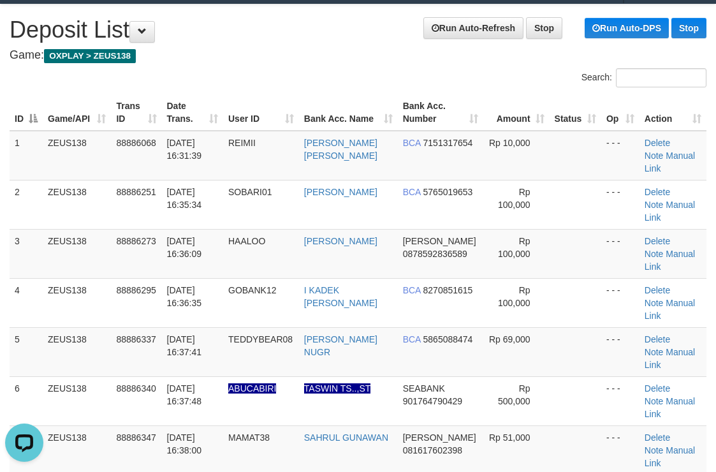
scroll to position [0, 0]
click at [343, 94] on div "ID Game/API Trans ID Date Trans. User ID Bank Acc. Name Bank Acc. Number Amount…" at bounding box center [358, 303] width 716 height 424
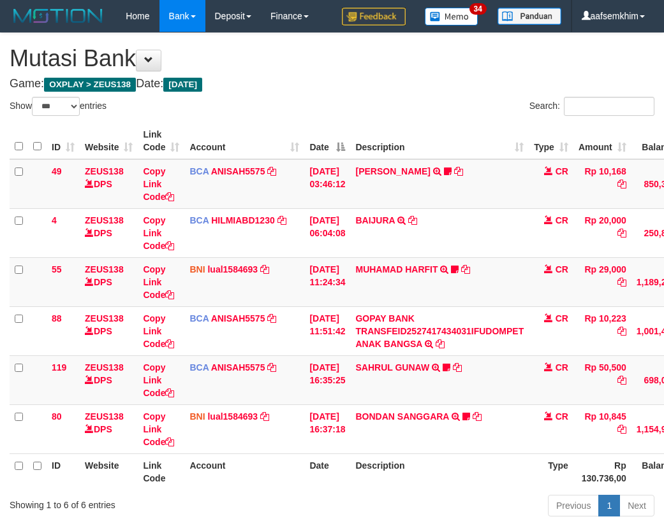
select select "***"
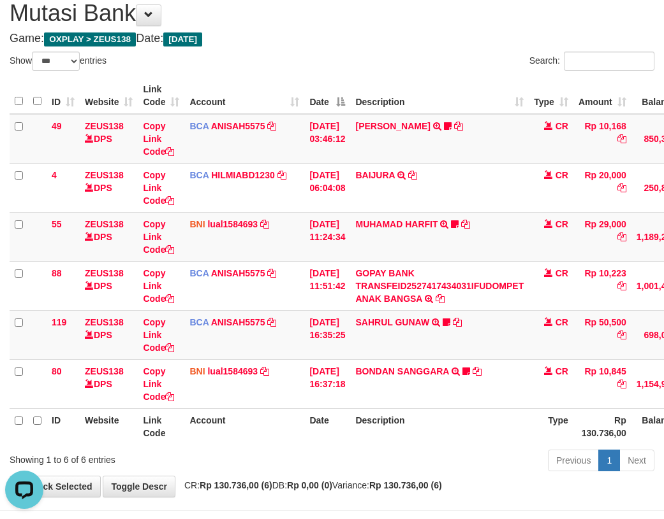
click at [358, 71] on div "Search:" at bounding box center [498, 63] width 313 height 22
click at [340, 82] on th "Date" at bounding box center [327, 96] width 46 height 36
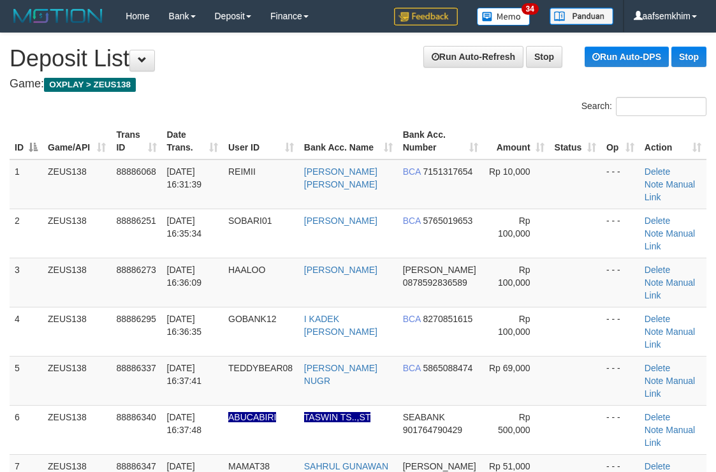
scroll to position [29, 0]
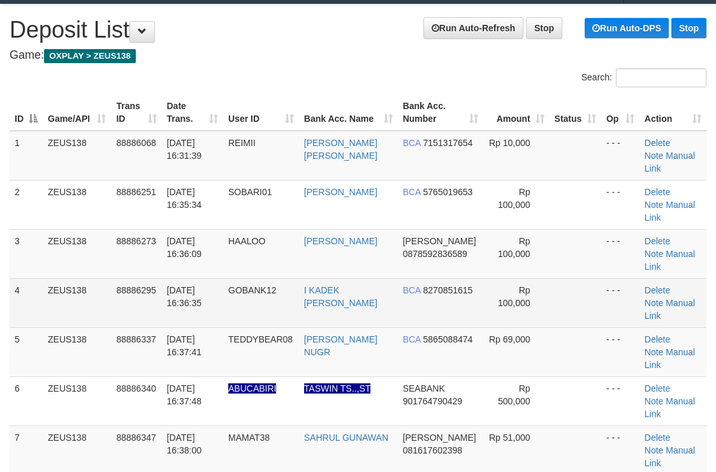
click at [486, 278] on td "Rp 100,000" at bounding box center [516, 302] width 66 height 49
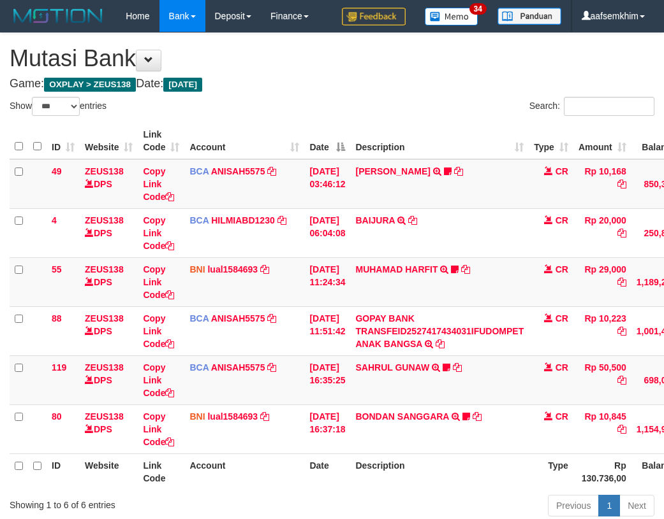
select select "***"
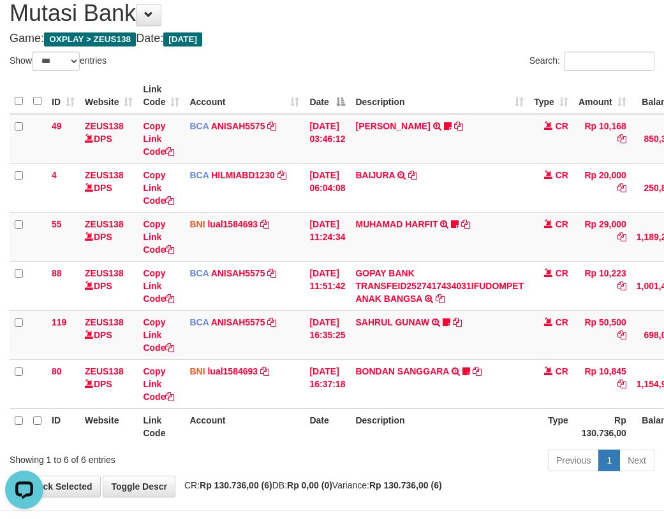
click at [456, 86] on th "Description" at bounding box center [439, 96] width 178 height 36
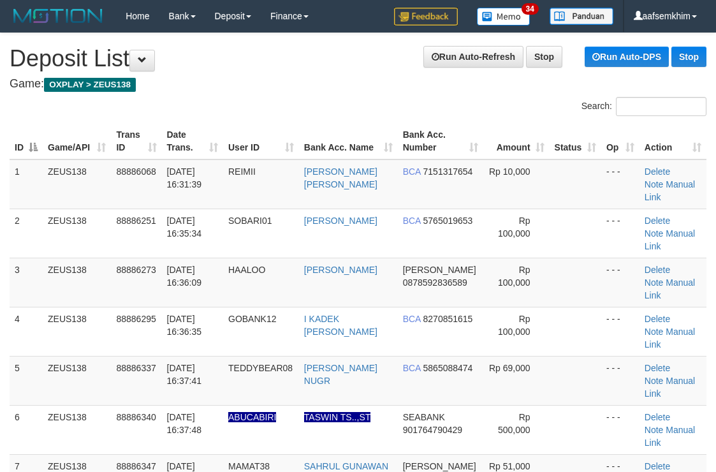
scroll to position [29, 0]
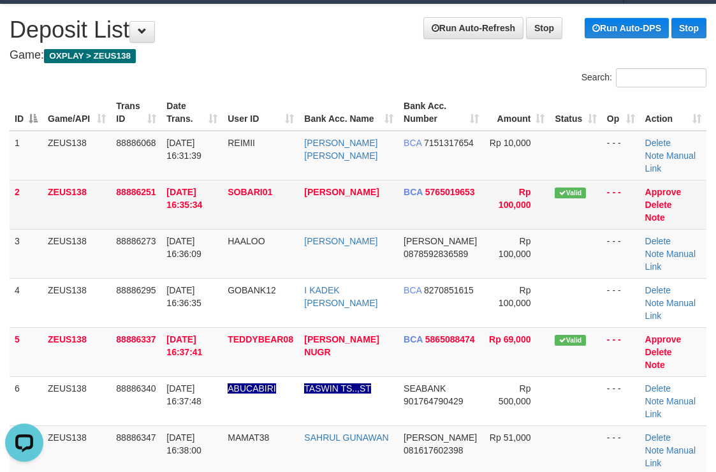
click at [567, 198] on td "Valid" at bounding box center [575, 204] width 52 height 49
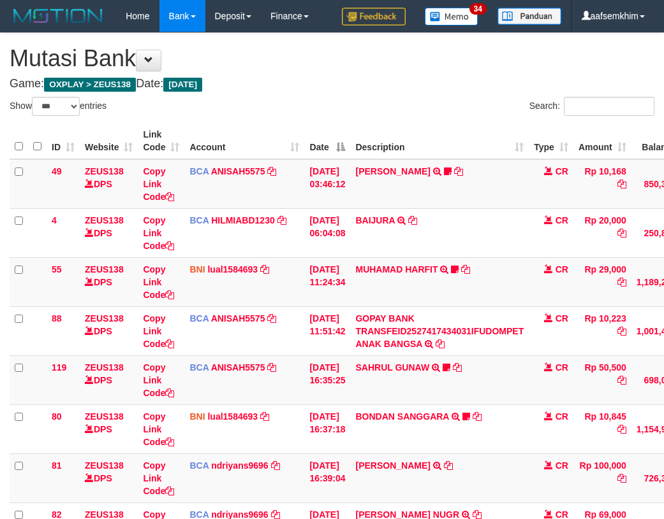
select select "***"
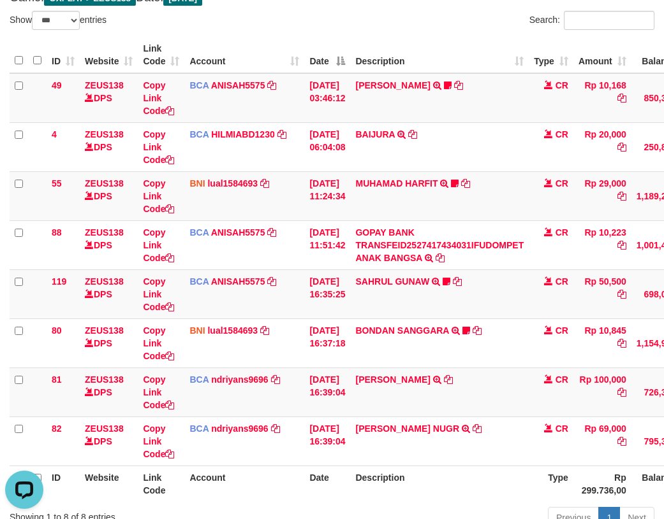
scroll to position [109, 0]
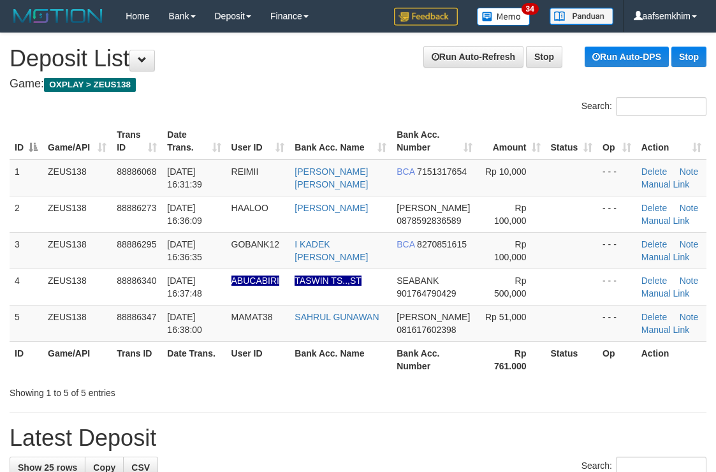
scroll to position [29, 0]
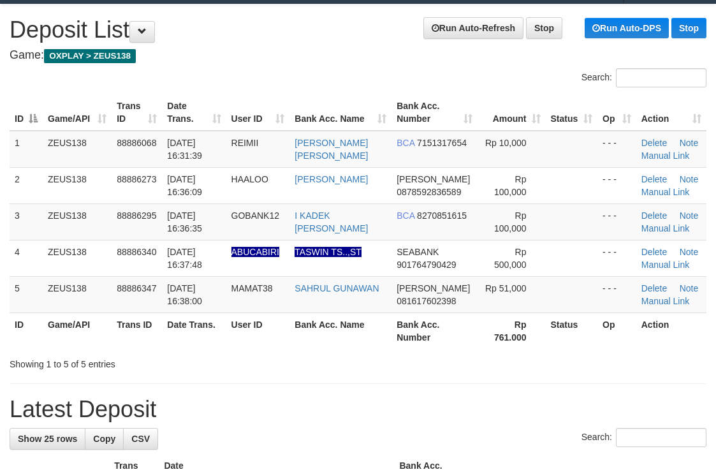
click at [574, 203] on td at bounding box center [572, 185] width 52 height 36
click at [477, 121] on th "Amount" at bounding box center [511, 112] width 68 height 36
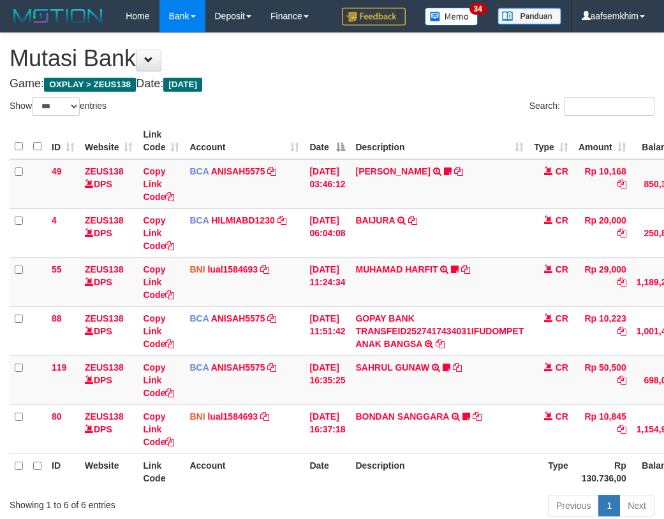
select select "***"
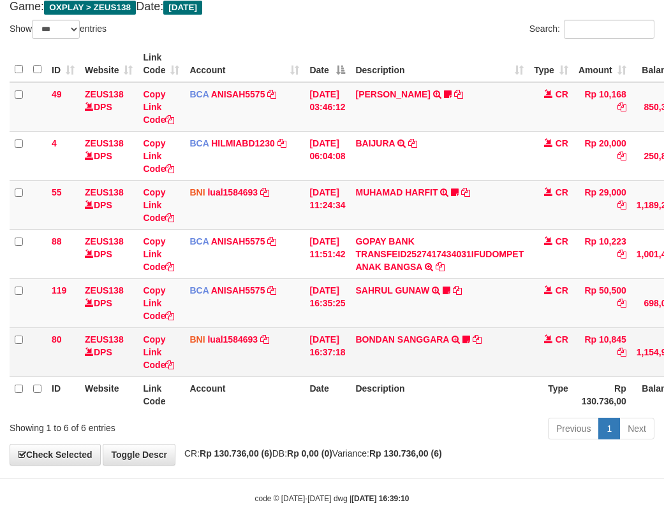
scroll to position [94, 0]
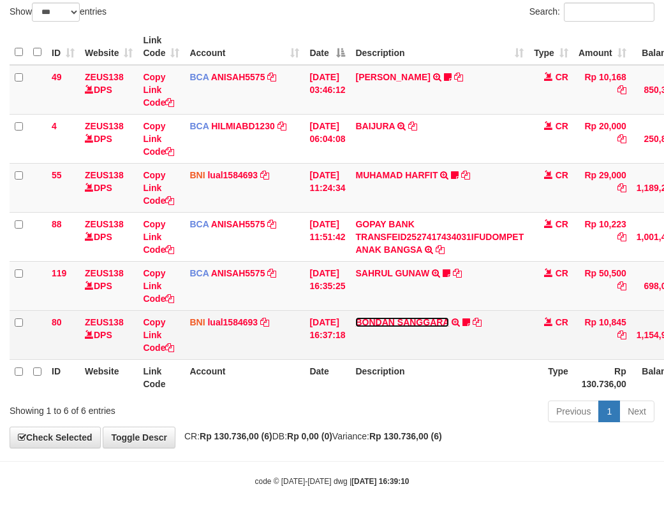
click at [437, 319] on link "BONDAN SANGGARA" at bounding box center [401, 322] width 93 height 10
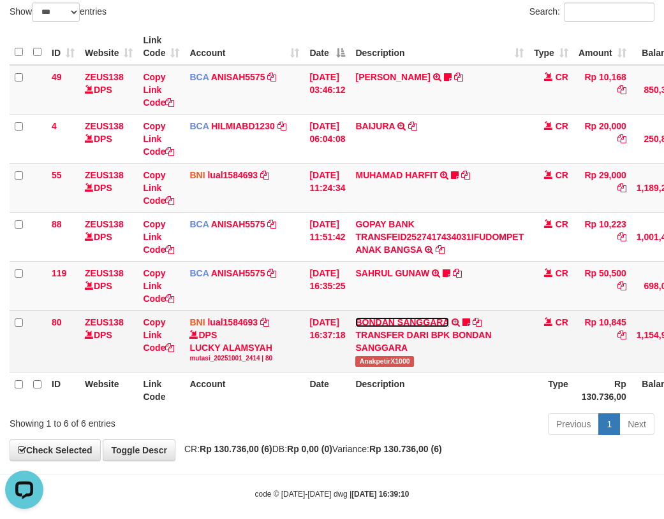
scroll to position [0, 0]
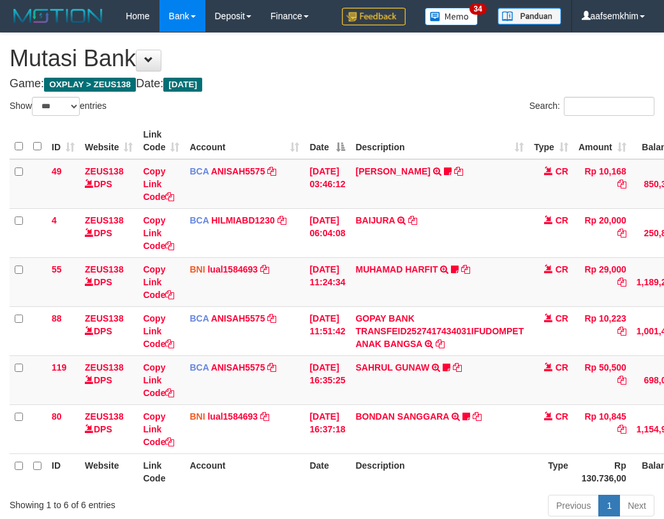
select select "***"
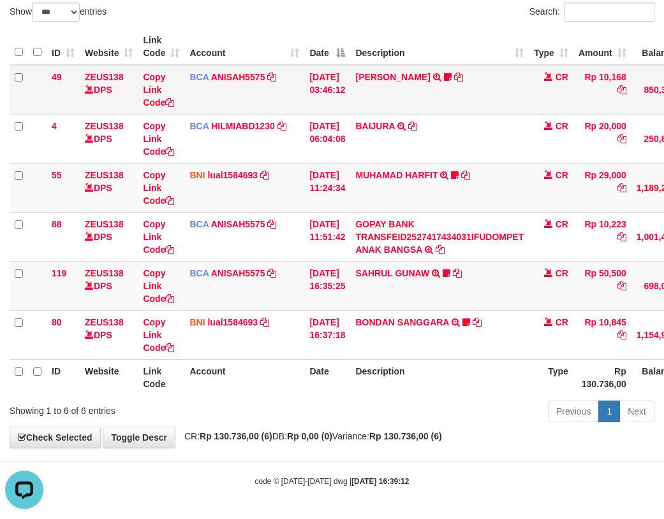
drag, startPoint x: 297, startPoint y: 82, endPoint x: 290, endPoint y: 80, distance: 7.3
click at [291, 80] on td "BCA ANISAH5575 DPS ANISAH mutasi_20251001_3827 | 49 mutasi_20251001_3827 | 49" at bounding box center [244, 90] width 120 height 50
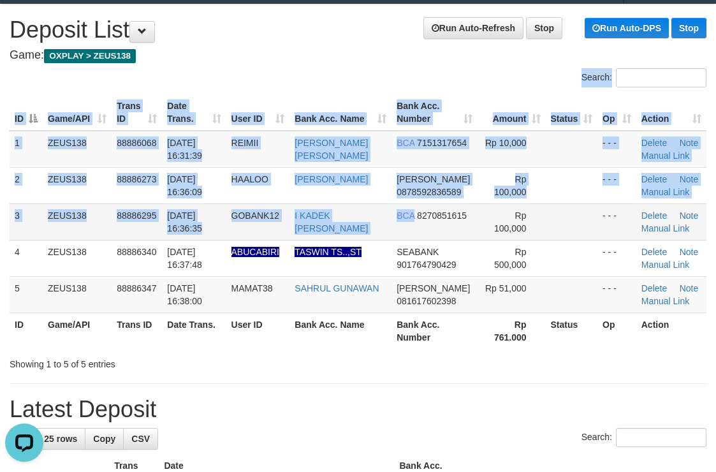
click at [411, 214] on div "Search: ID Game/API Trans ID Date Trans. User ID Bank Acc. Name Bank Acc. Numbe…" at bounding box center [358, 219] width 697 height 302
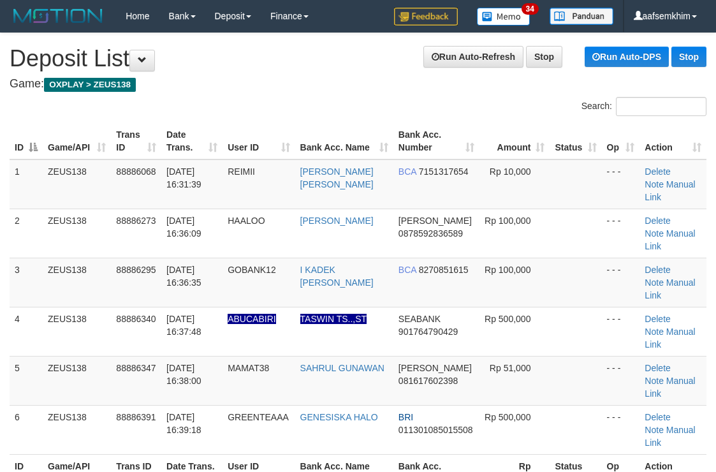
scroll to position [29, 0]
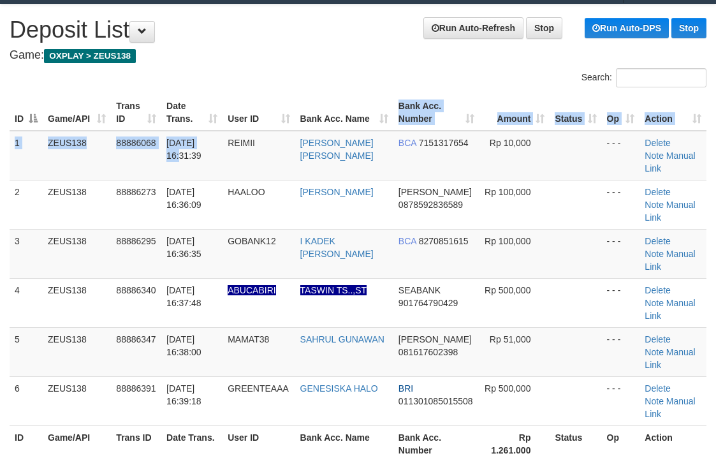
drag, startPoint x: 226, startPoint y: 136, endPoint x: 438, endPoint y: 123, distance: 212.0
click at [403, 124] on table "ID Game/API Trans ID Date Trans. User ID Bank Acc. Name Bank Acc. Number Amount…" at bounding box center [358, 277] width 697 height 367
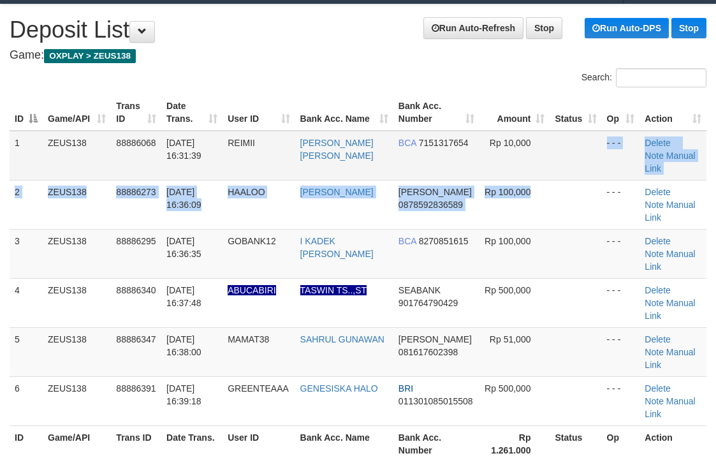
click at [557, 157] on tbody "1 ZEUS138 88886068 01/10/2025 16:31:39 REIMII DEVYANA RIZKI AMIR BCA 7151317654…" at bounding box center [358, 278] width 697 height 295
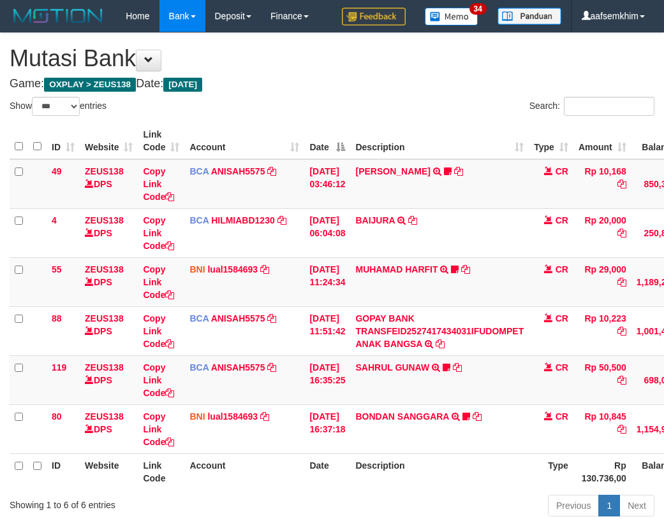
select select "***"
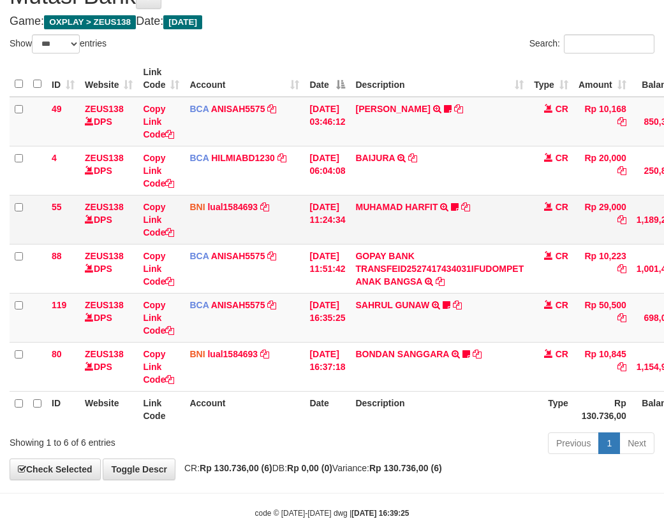
drag, startPoint x: 166, startPoint y: 239, endPoint x: 73, endPoint y: 201, distance: 100.4
click at [168, 237] on tbody "49 ZEUS138 DPS Copy Link Code BCA ANISAH5575 DPS ANISAH mutasi_20251001_3827 | …" at bounding box center [390, 244] width 760 height 295
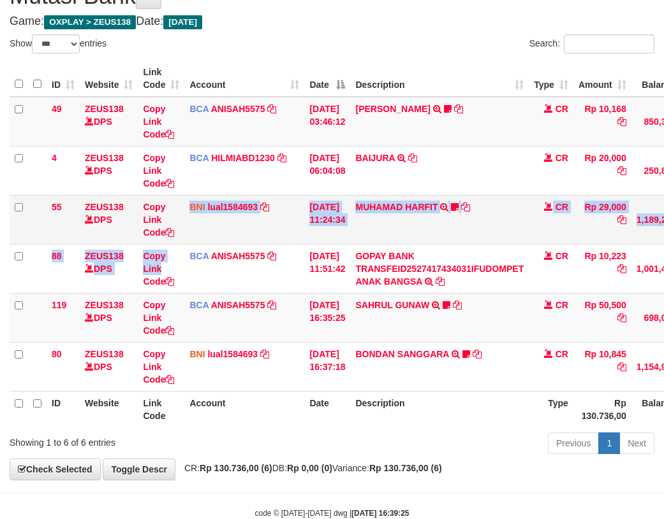
scroll to position [94, 0]
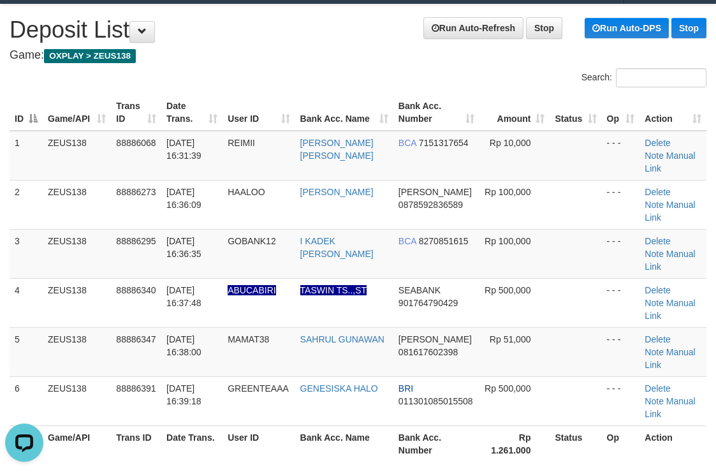
click at [439, 111] on th "Bank Acc. Number" at bounding box center [436, 112] width 86 height 36
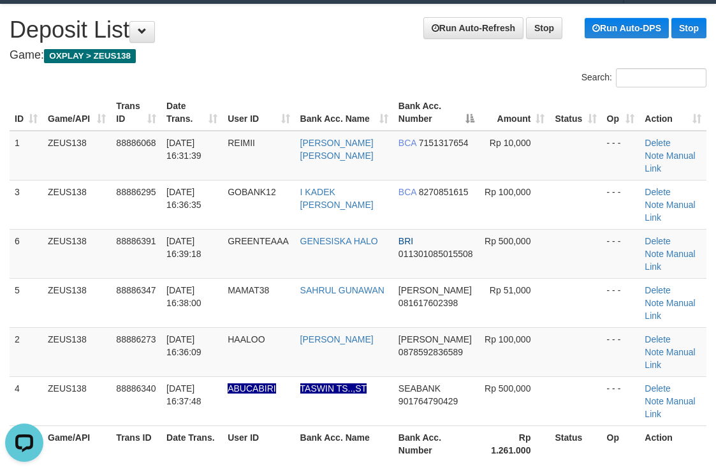
click at [467, 76] on div "Search:" at bounding box center [537, 79] width 339 height 22
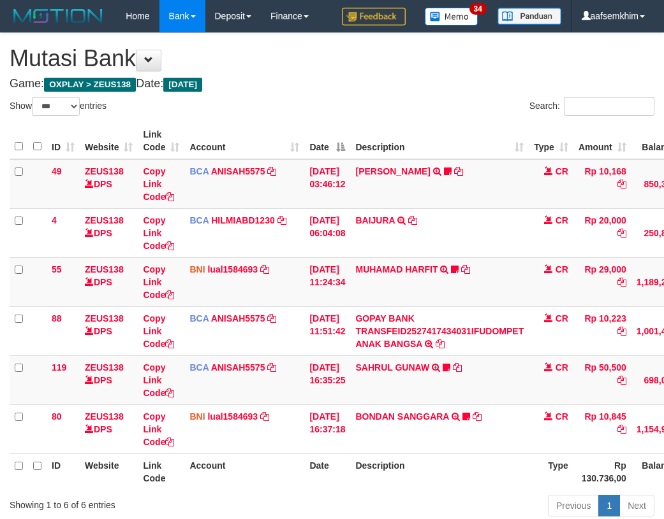
select select "***"
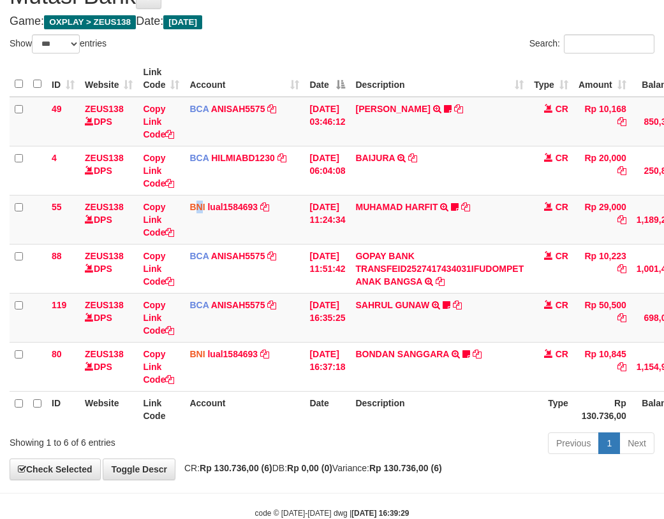
click at [202, 219] on td "BNI lual1584693 DPS LUCKY ALAMSYAH mutasi_20251001_2414 | 55 mutasi_20251001_24…" at bounding box center [244, 219] width 120 height 49
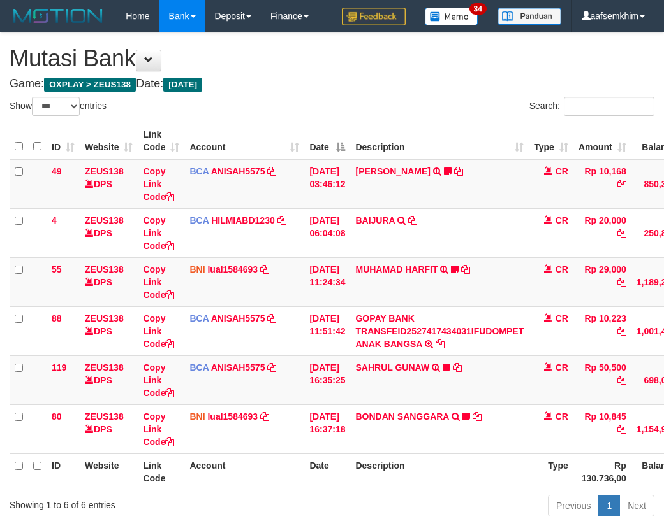
select select "***"
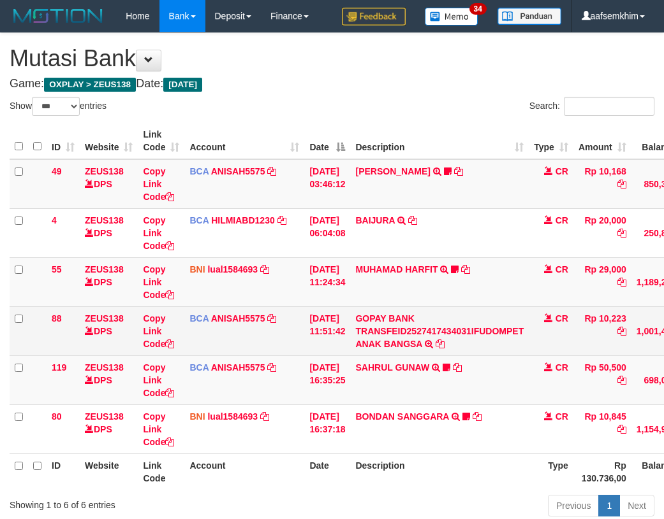
scroll to position [62, 0]
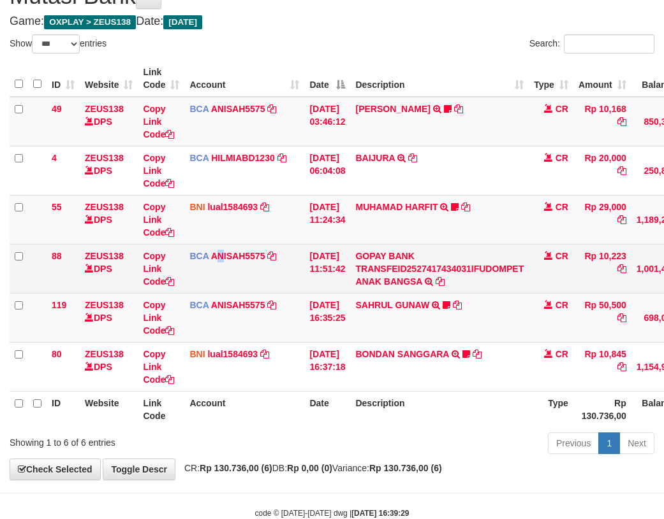
click at [215, 248] on td "BCA ANISAH5575 DPS ANISAH mutasi_20251001_3827 | 88 mutasi_20251001_3827 | 88" at bounding box center [244, 268] width 120 height 49
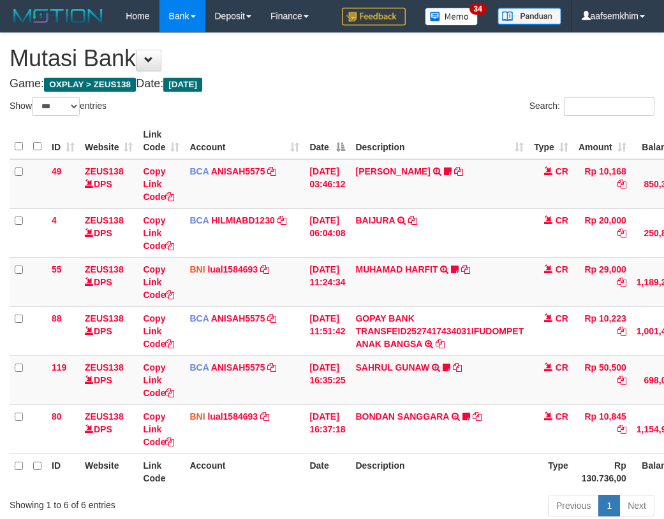
select select "***"
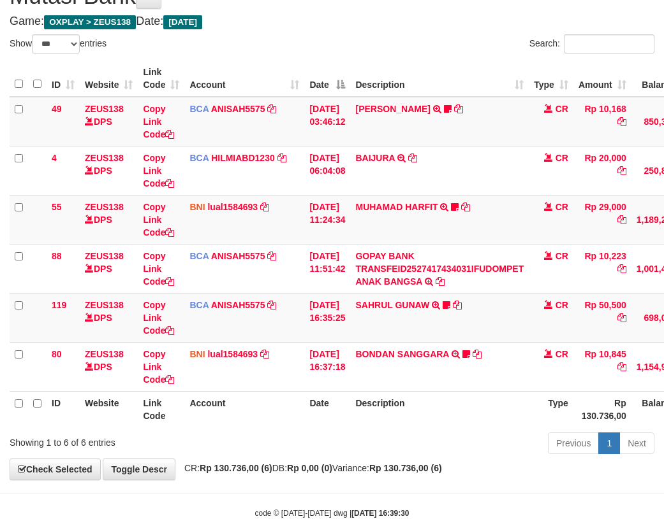
scroll to position [94, 0]
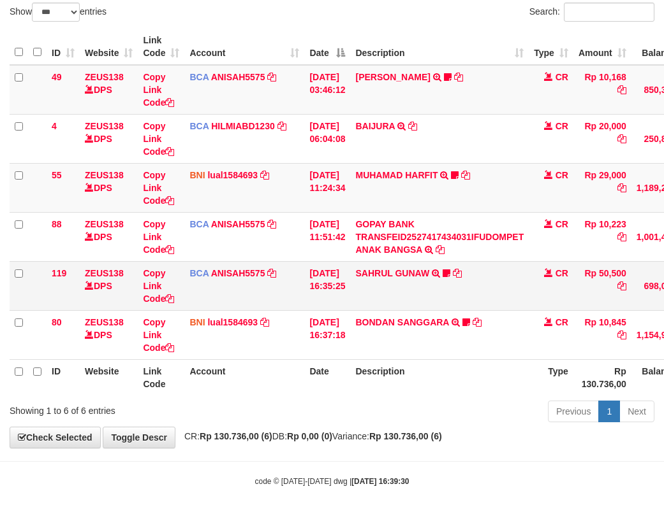
click at [278, 281] on td "BCA ANISAH5575 DPS ANISAH mutasi_20251001_3827 | 119 mutasi_20251001_3827 | 119" at bounding box center [244, 285] width 120 height 49
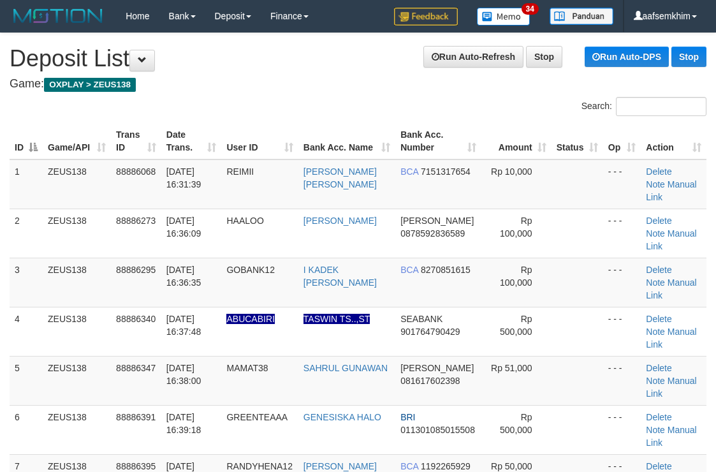
click at [507, 208] on tr "2 ZEUS138 88886273 01/10/2025 16:36:09 HAALOO SAIFUL ISLAM DANA 0878592836589 R…" at bounding box center [358, 232] width 697 height 49
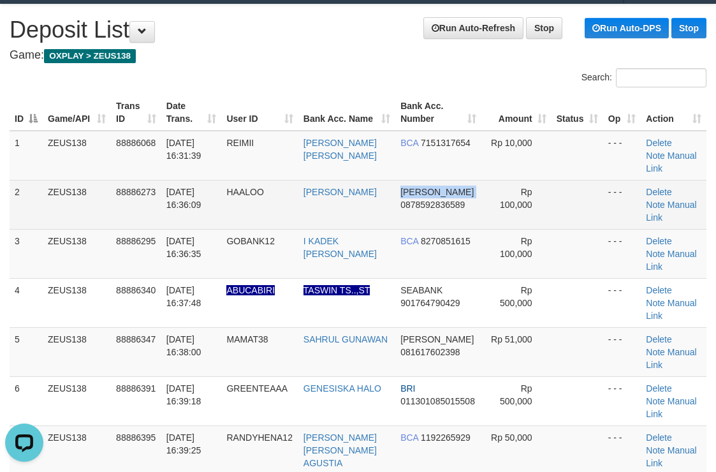
drag, startPoint x: 384, startPoint y: 191, endPoint x: 395, endPoint y: 191, distance: 10.9
click at [395, 191] on tr "2 ZEUS138 88886273 01/10/2025 16:36:09 HAALOO SAIFUL ISLAM DANA 0878592836589 R…" at bounding box center [358, 204] width 697 height 49
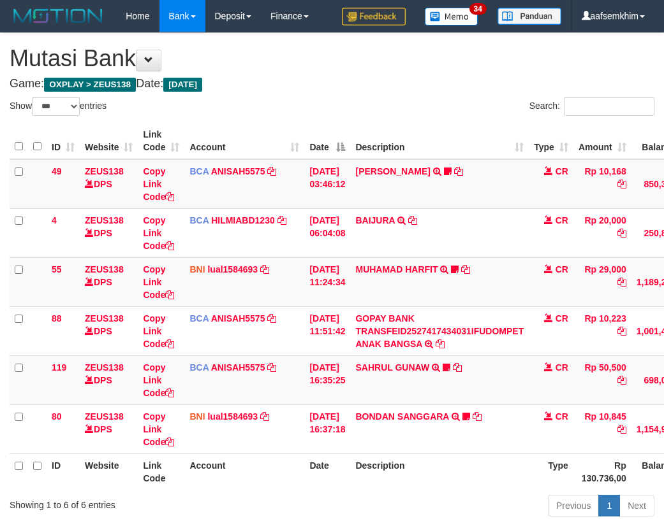
select select "***"
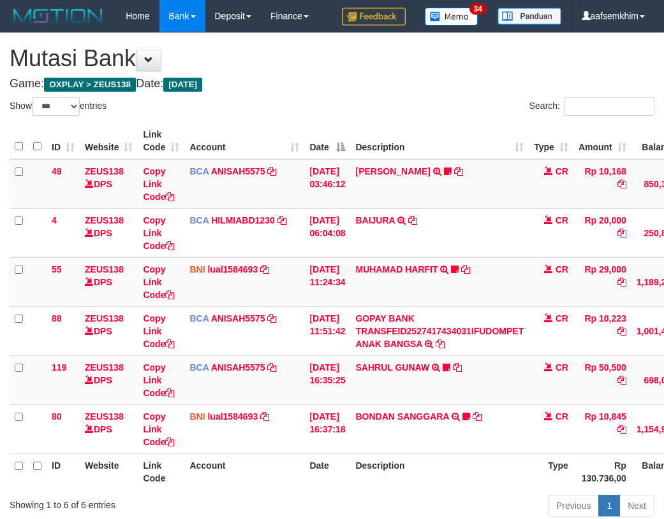
scroll to position [62, 0]
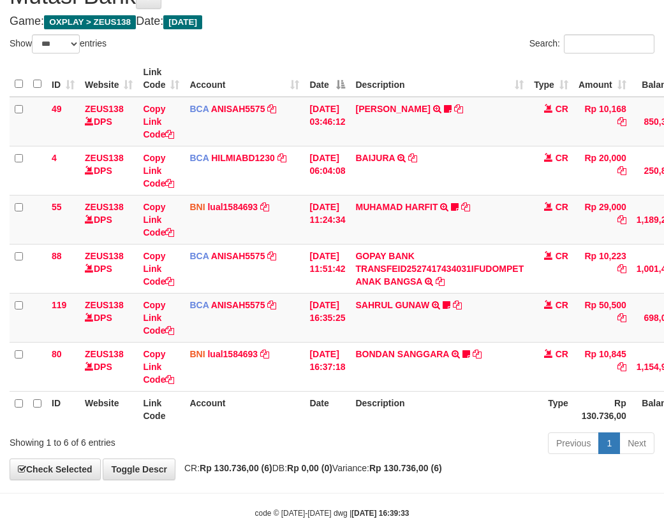
click at [174, 249] on td "Copy Link Code" at bounding box center [161, 268] width 47 height 49
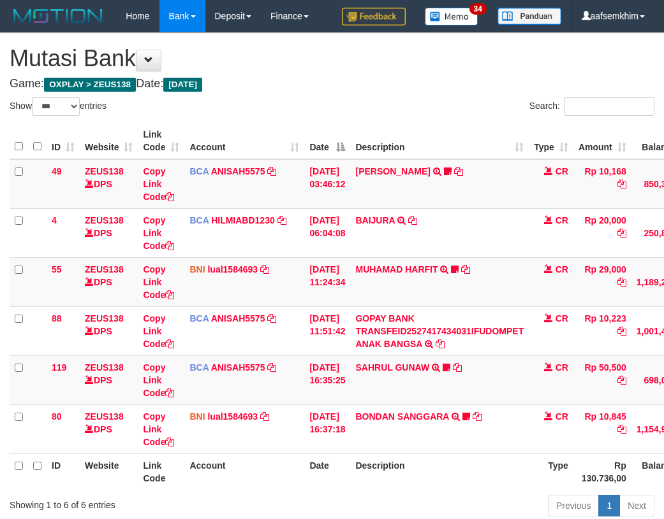
select select "***"
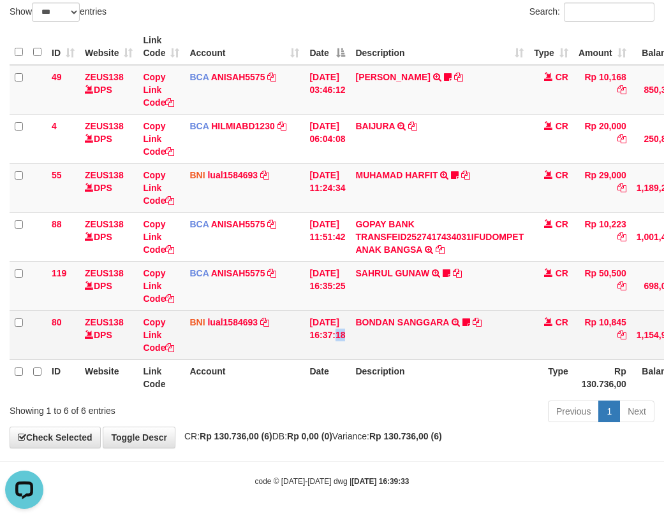
drag, startPoint x: 348, startPoint y: 323, endPoint x: 327, endPoint y: 310, distance: 24.3
click at [347, 322] on td "[DATE] 16:37:18" at bounding box center [327, 334] width 46 height 49
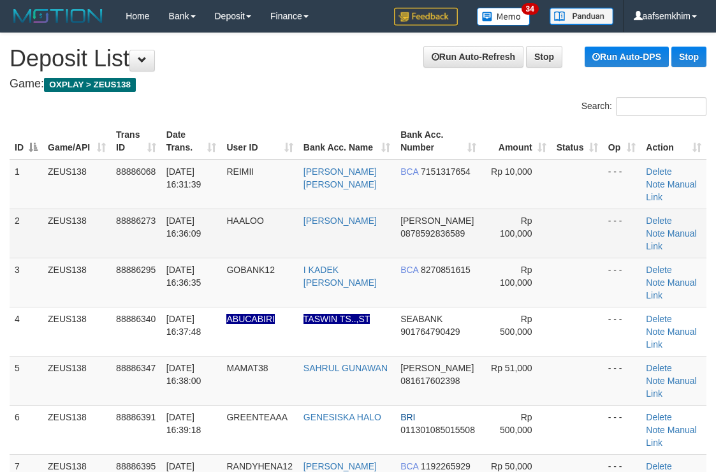
scroll to position [29, 0]
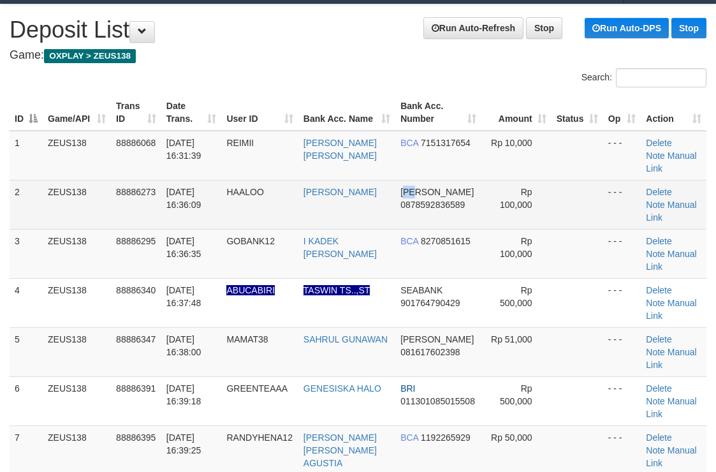
drag, startPoint x: 408, startPoint y: 177, endPoint x: 416, endPoint y: 174, distance: 8.9
click at [416, 187] on span "[PERSON_NAME]" at bounding box center [436, 192] width 73 height 10
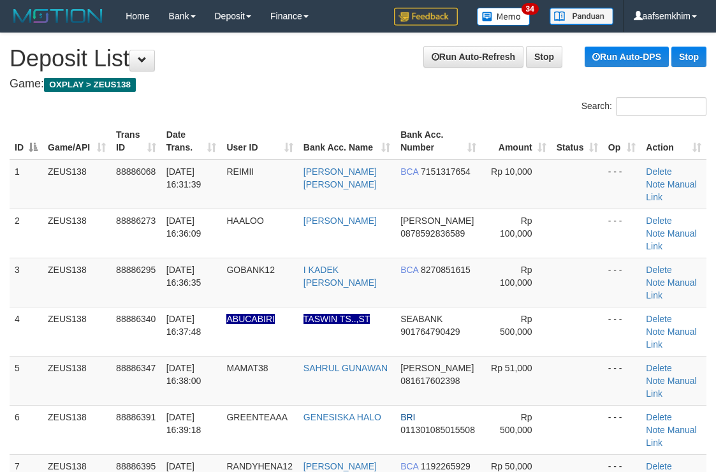
scroll to position [29, 0]
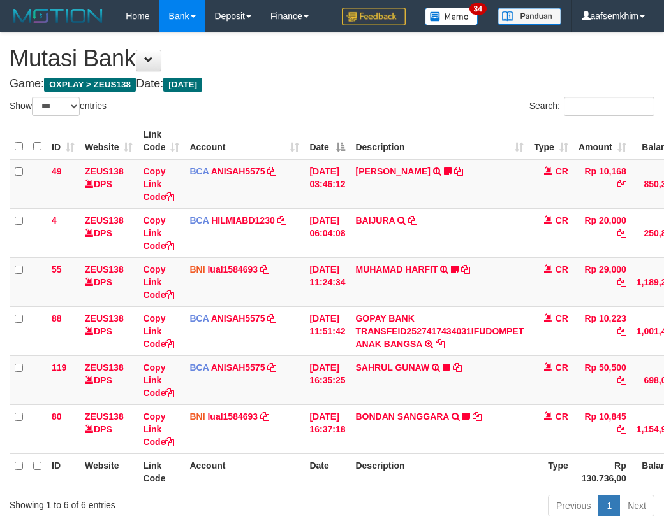
select select "***"
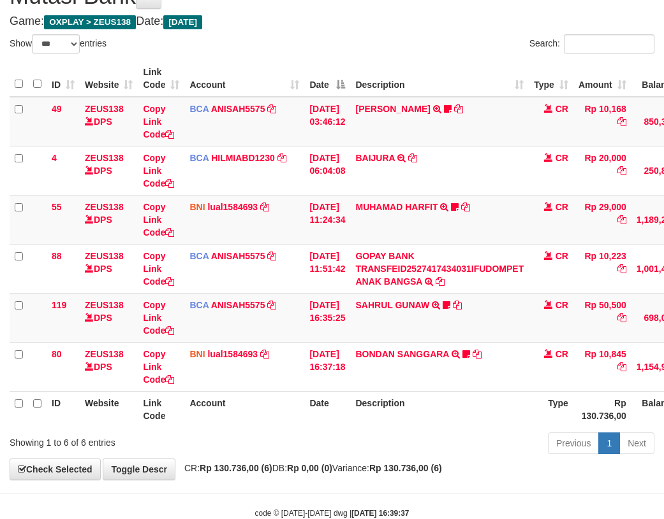
scroll to position [94, 0]
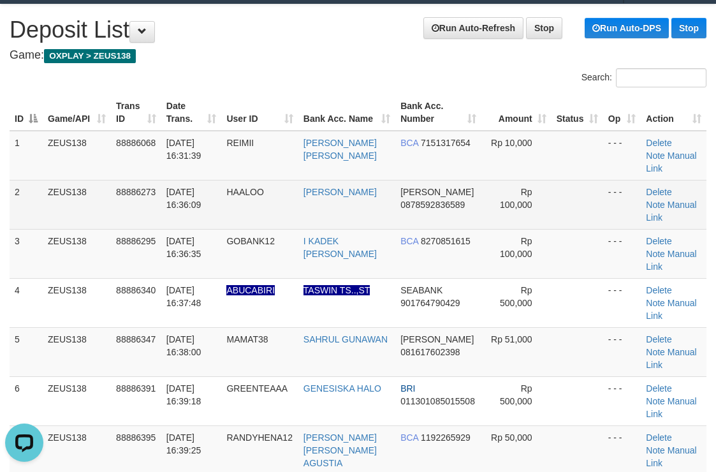
click at [354, 180] on td "[PERSON_NAME]" at bounding box center [346, 204] width 97 height 49
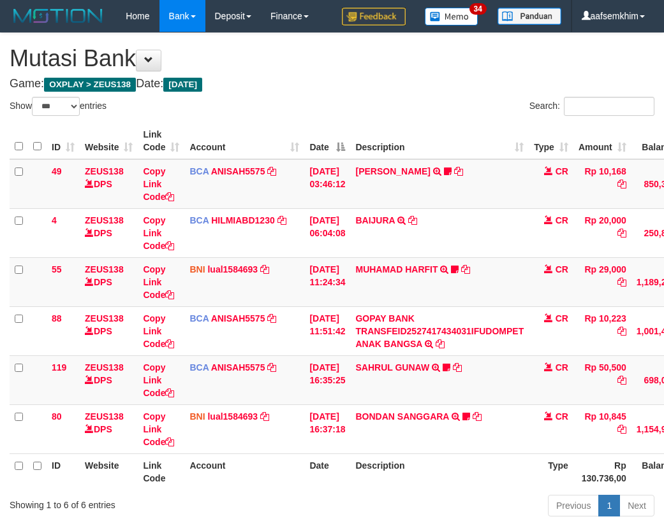
select select "***"
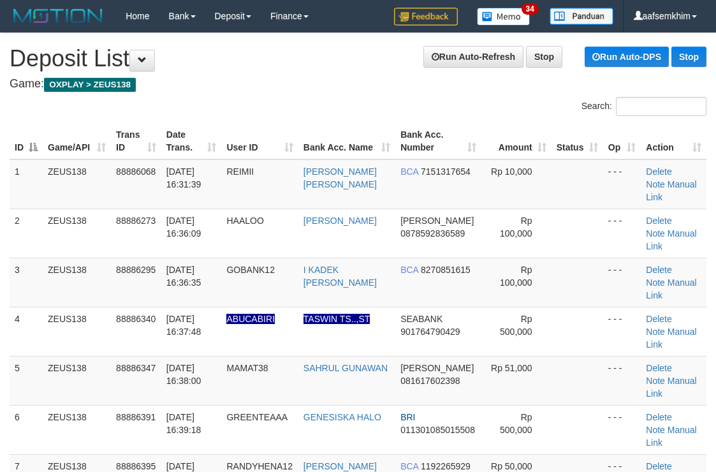
scroll to position [29, 0]
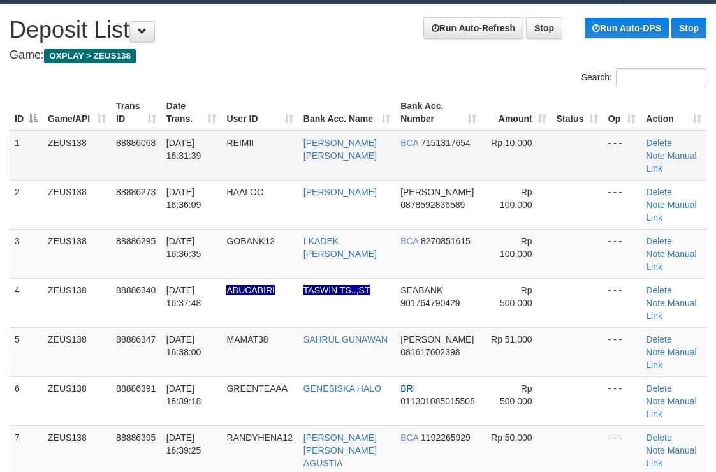
click at [372, 135] on td "[PERSON_NAME] [PERSON_NAME]" at bounding box center [346, 156] width 97 height 50
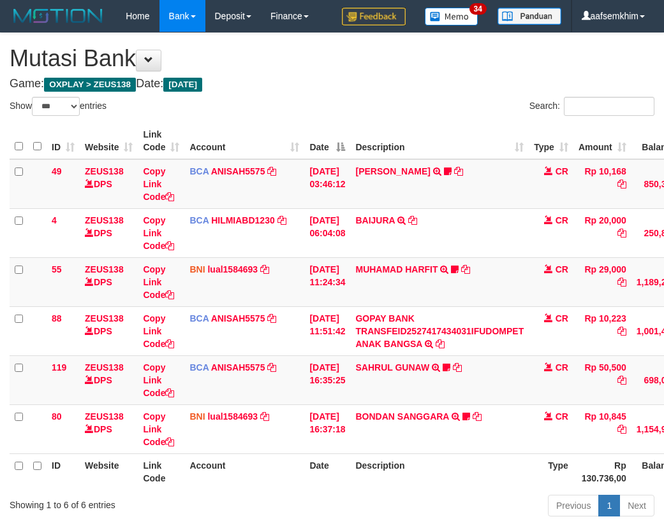
select select "***"
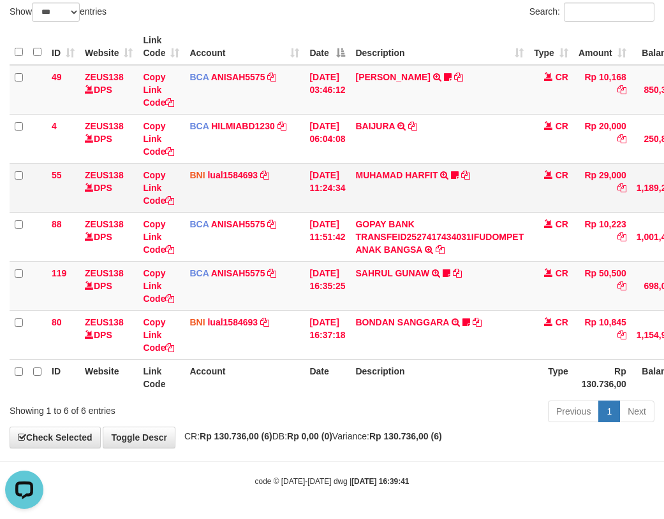
click at [345, 176] on td "[DATE] 11:24:34" at bounding box center [327, 187] width 46 height 49
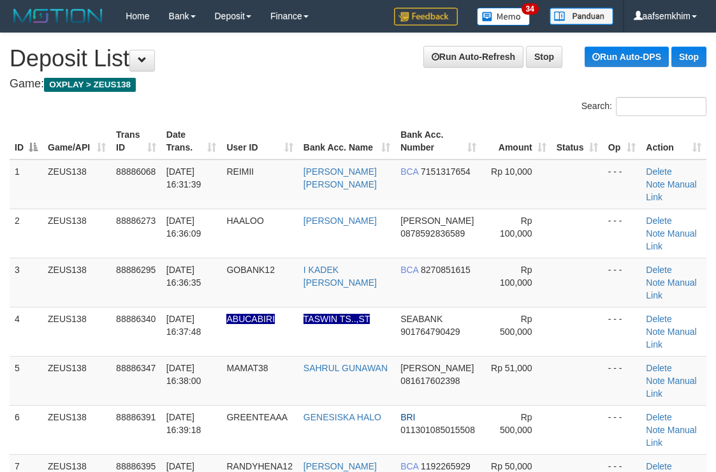
scroll to position [29, 0]
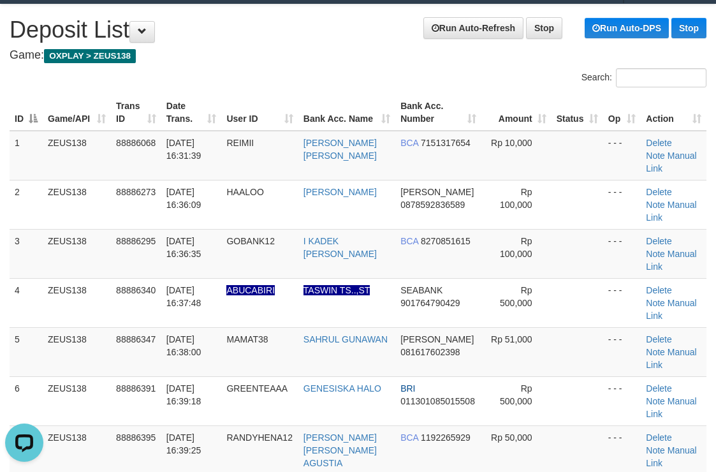
click at [491, 129] on th "Amount" at bounding box center [516, 112] width 70 height 36
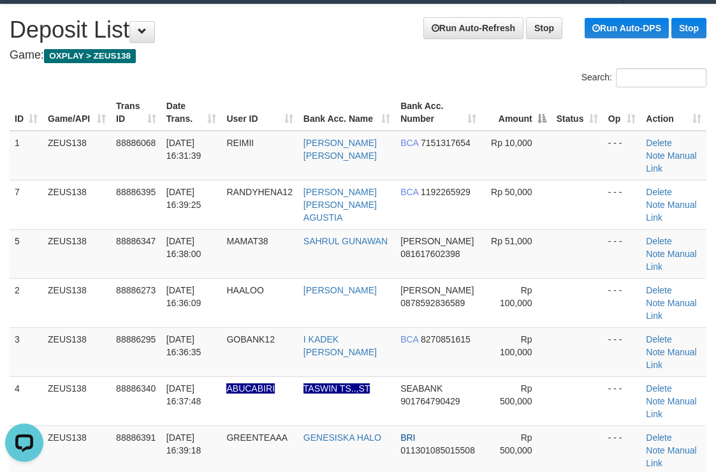
click at [404, 75] on div "Search:" at bounding box center [537, 79] width 339 height 22
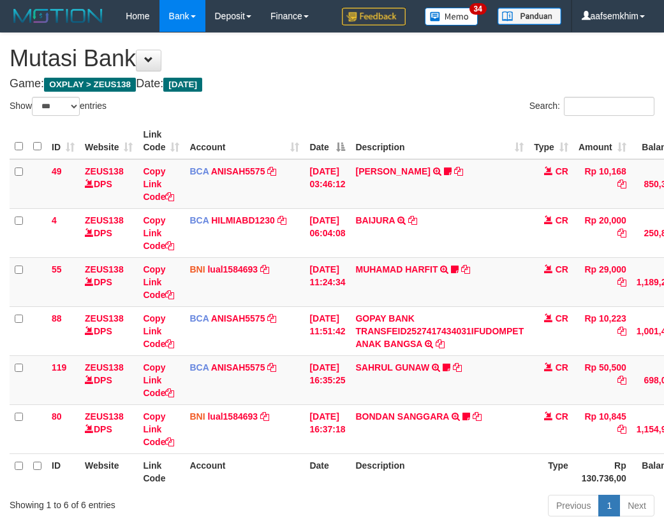
select select "***"
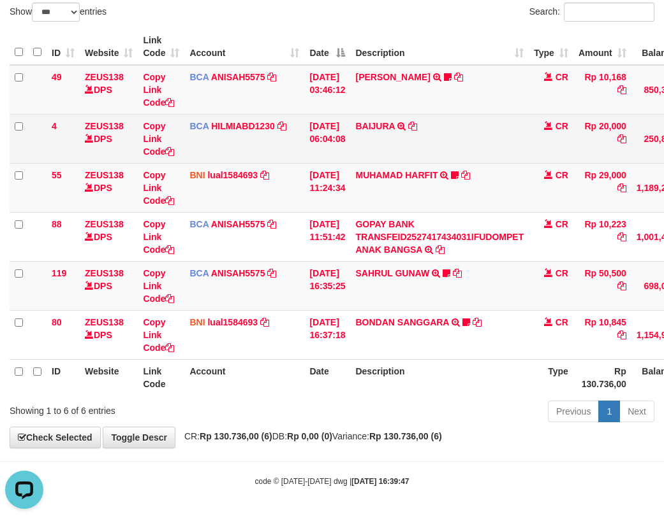
click at [298, 162] on td "BCA HILMIABD1230 DPS HILMI ABDILLAH mutasi_20251001_4766 | 4 mutasi_20251001_47…" at bounding box center [244, 138] width 120 height 49
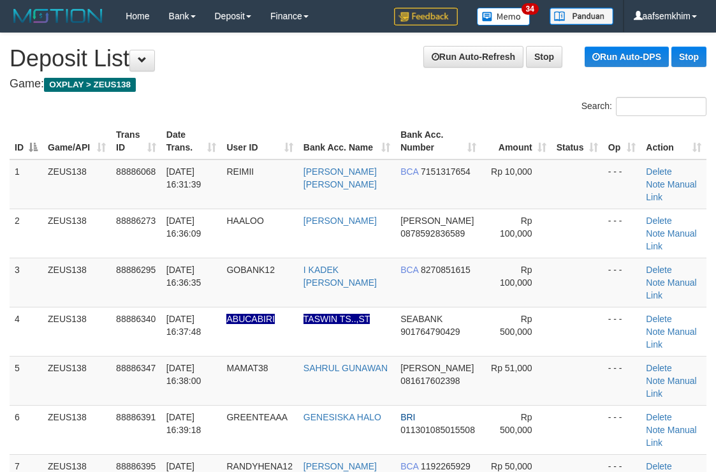
scroll to position [29, 0]
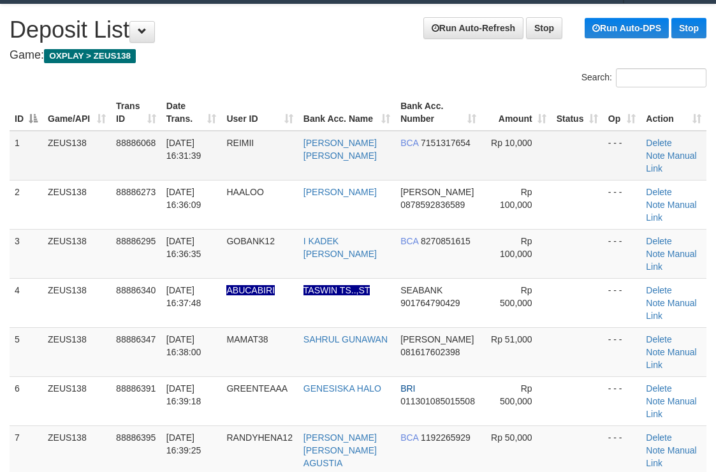
click at [544, 131] on td "Rp 10,000" at bounding box center [516, 156] width 70 height 50
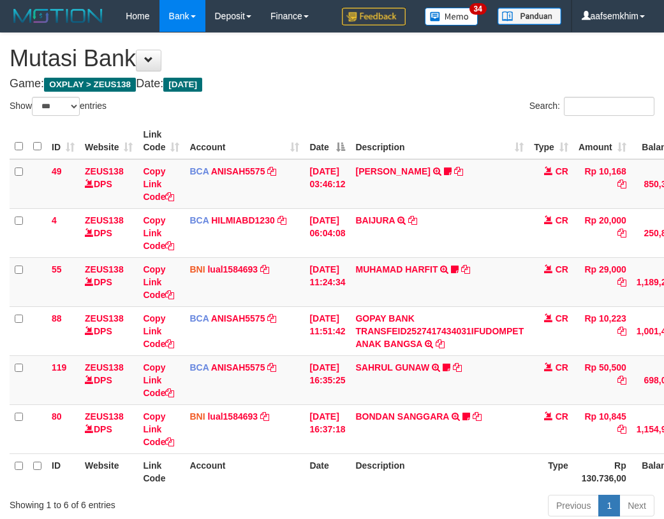
select select "***"
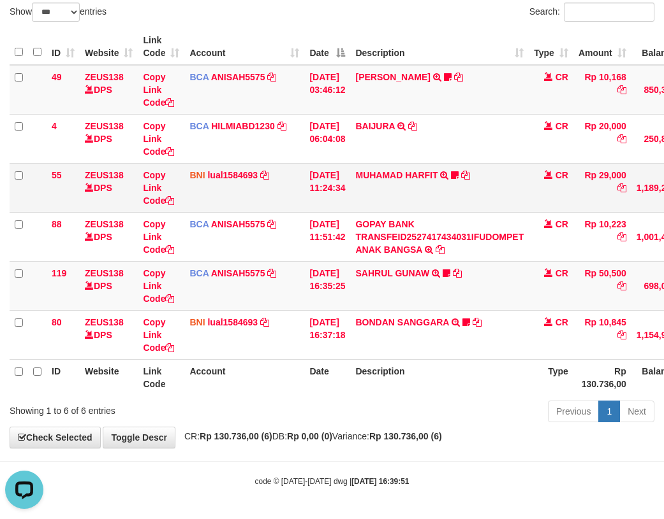
click at [217, 212] on td "BNI lual1584693 DPS LUCKY ALAMSYAH mutasi_20251001_2414 | 55 mutasi_20251001_24…" at bounding box center [244, 187] width 120 height 49
drag, startPoint x: 216, startPoint y: 203, endPoint x: 205, endPoint y: 198, distance: 12.8
click at [215, 201] on td "BNI lual1584693 DPS LUCKY ALAMSYAH mutasi_20251001_2414 | 55 mutasi_20251001_24…" at bounding box center [244, 187] width 120 height 49
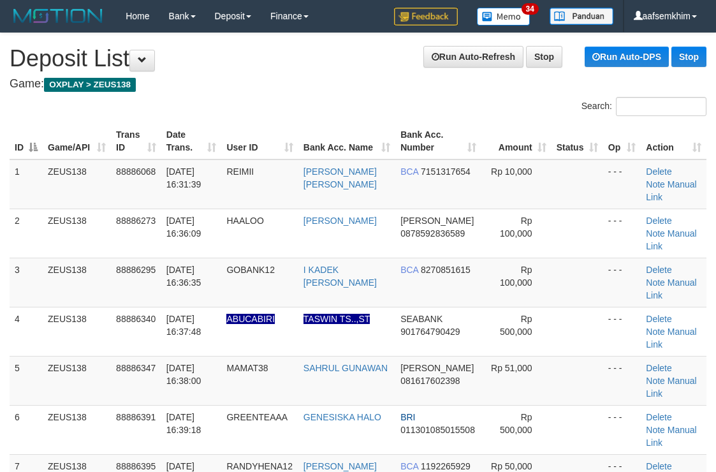
scroll to position [29, 0]
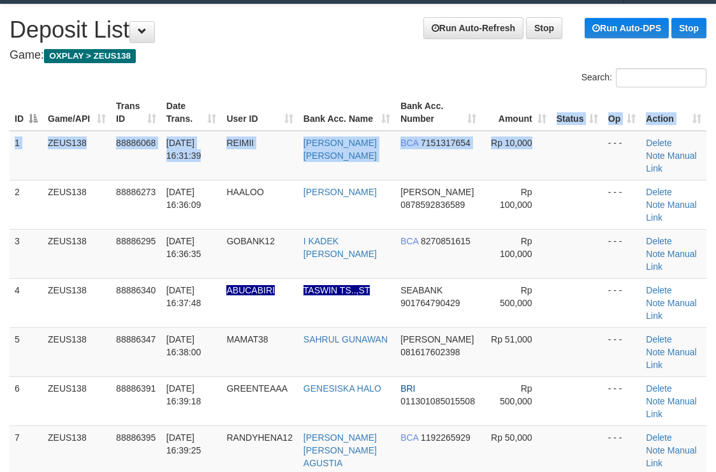
click at [547, 129] on table "ID Game/API Trans ID Date Trans. User ID Bank Acc. Name Bank Acc. Number Amount…" at bounding box center [358, 326] width 697 height 465
click at [551, 129] on th "Status" at bounding box center [577, 112] width 52 height 36
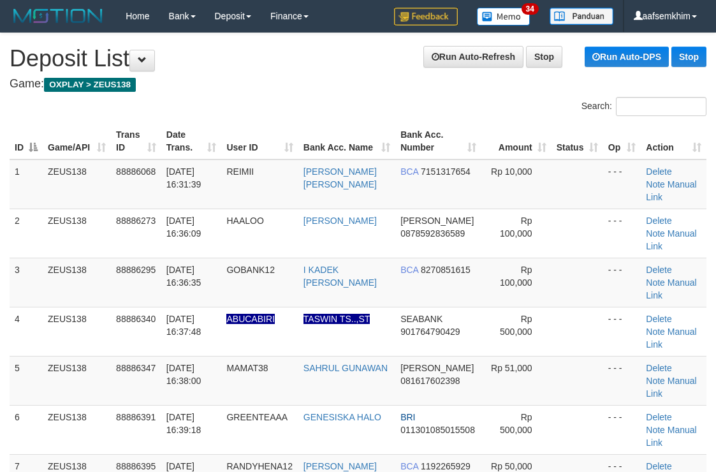
scroll to position [29, 0]
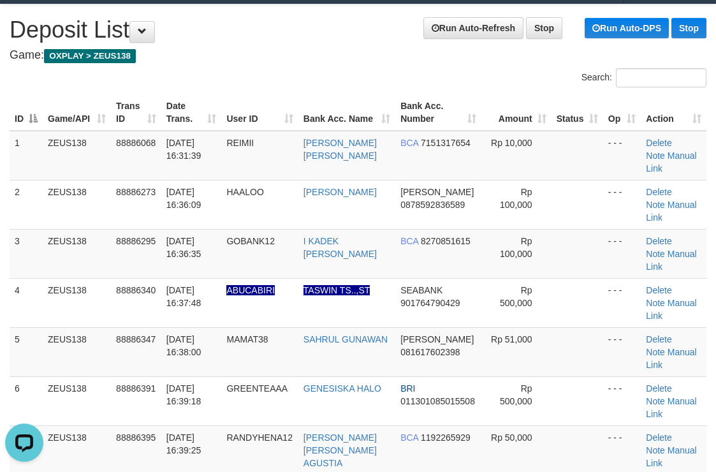
click at [390, 98] on tr "ID Game/API Trans ID Date Trans. User ID Bank Acc. Name Bank Acc. Number Amount…" at bounding box center [358, 112] width 697 height 36
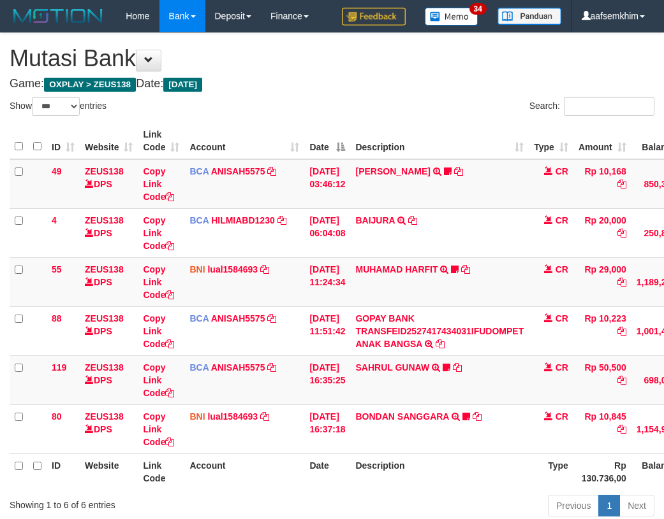
select select "***"
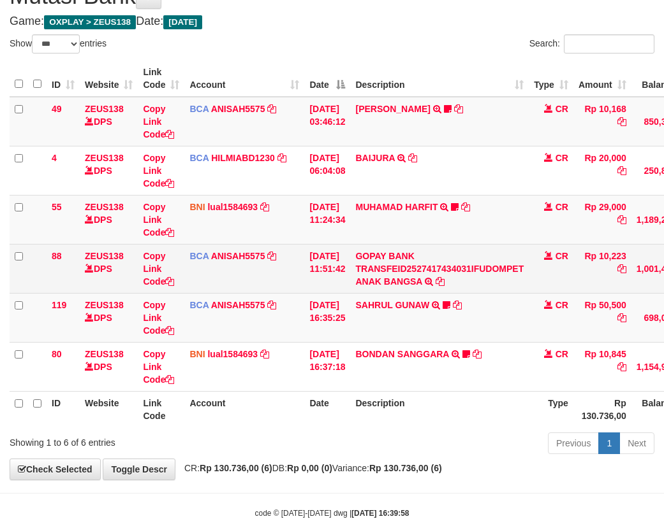
scroll to position [94, 0]
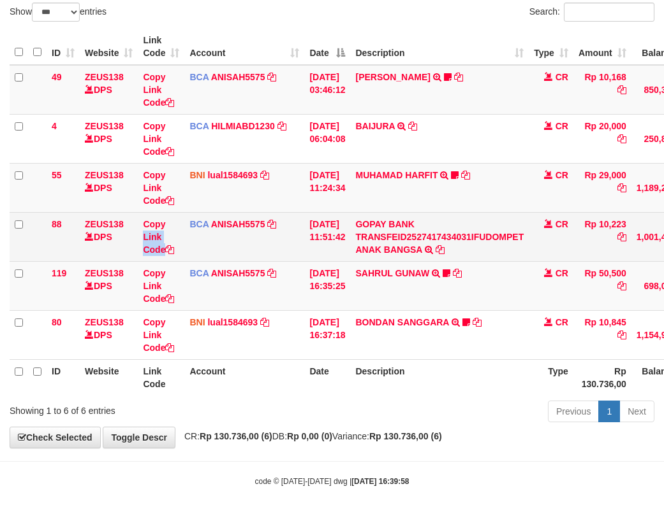
drag, startPoint x: 179, startPoint y: 228, endPoint x: 187, endPoint y: 228, distance: 8.3
click at [187, 228] on tr "88 ZEUS138 DPS Copy Link Code BCA ANISAH5575 DPS [PERSON_NAME] mutasi_20251001_…" at bounding box center [390, 236] width 760 height 49
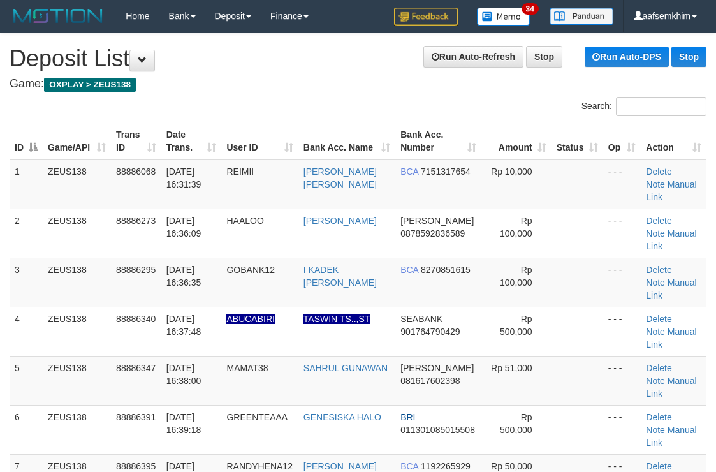
scroll to position [29, 0]
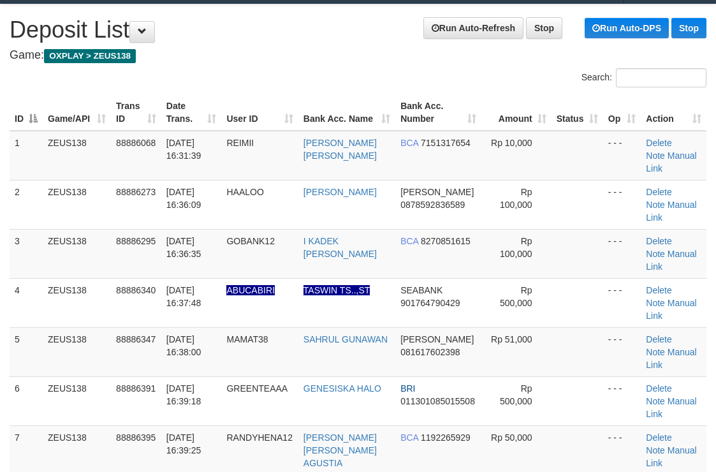
click at [539, 119] on th "Amount" at bounding box center [516, 112] width 70 height 36
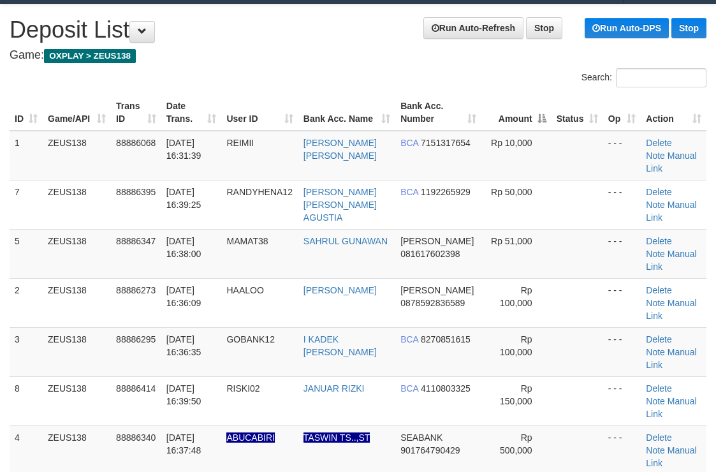
click at [539, 119] on th "Amount" at bounding box center [516, 112] width 70 height 36
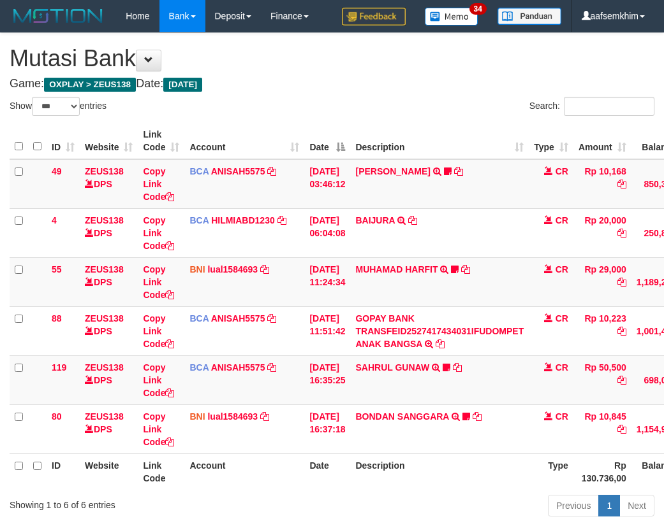
select select "***"
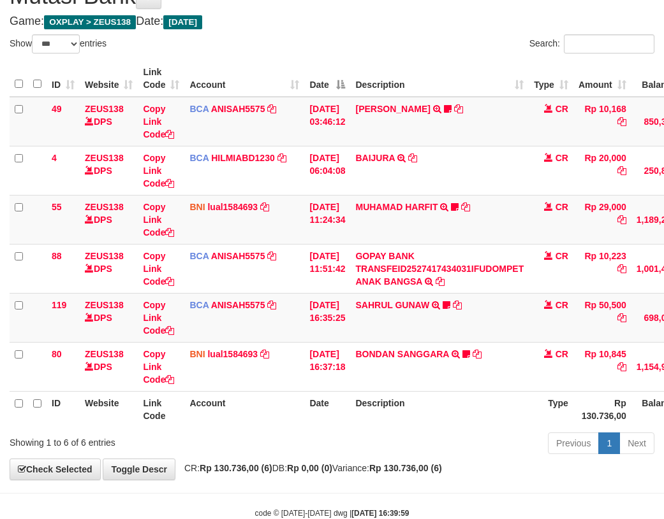
scroll to position [94, 0]
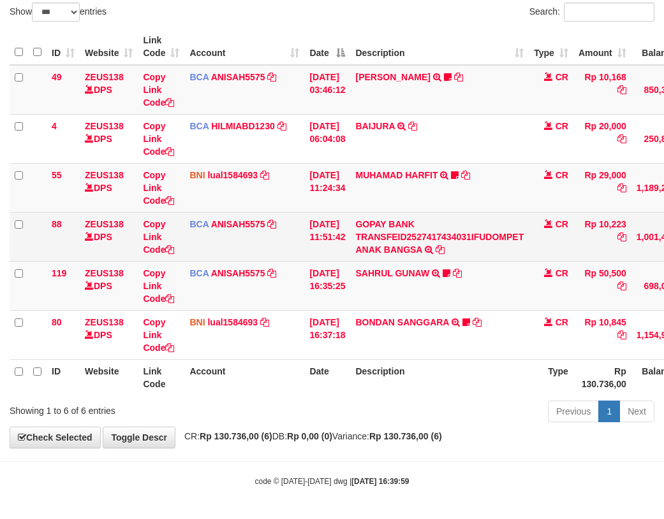
click at [230, 244] on td "BCA ANISAH5575 DPS ANISAH mutasi_20251001_3827 | 88 mutasi_20251001_3827 | 88" at bounding box center [244, 236] width 120 height 49
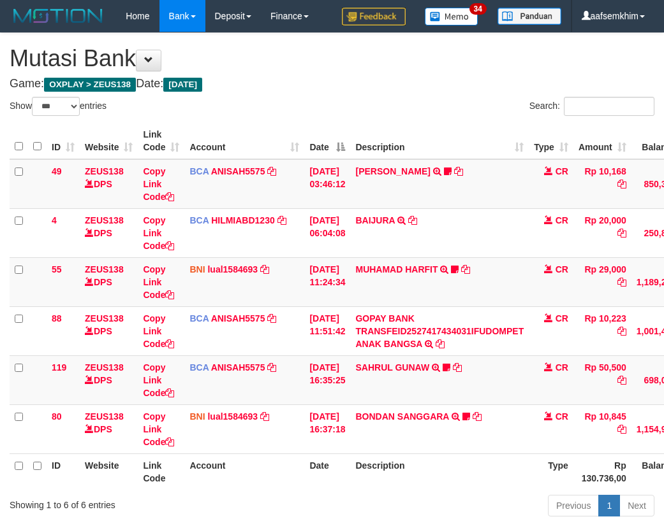
select select "***"
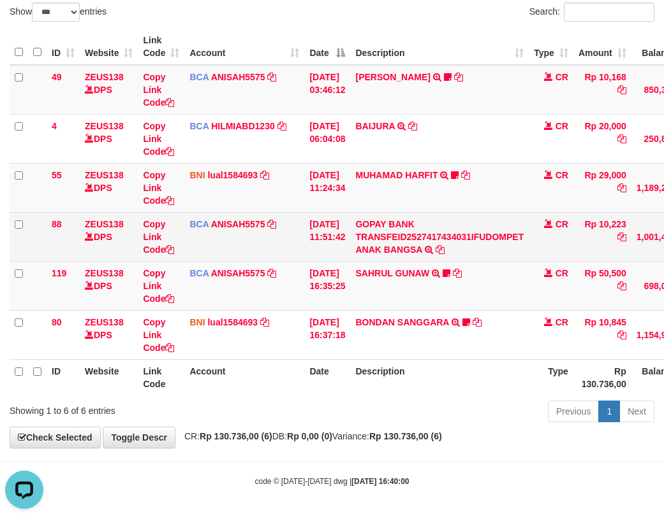
click at [308, 215] on tbody "49 ZEUS138 DPS Copy Link Code BCA ANISAH5575 DPS [PERSON_NAME] mutasi_20251001_…" at bounding box center [390, 212] width 760 height 295
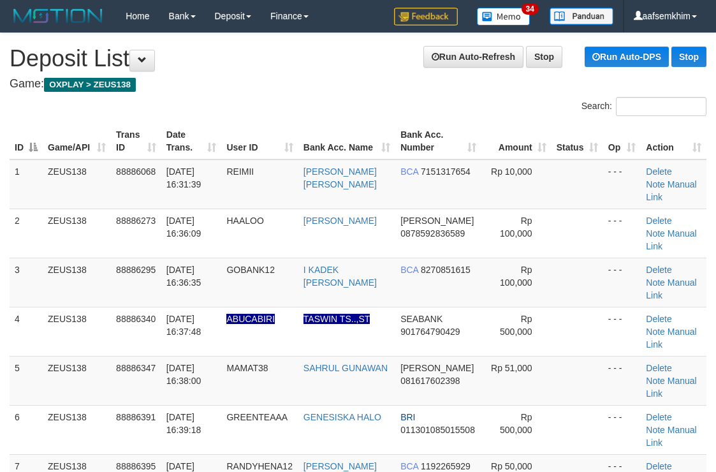
scroll to position [29, 0]
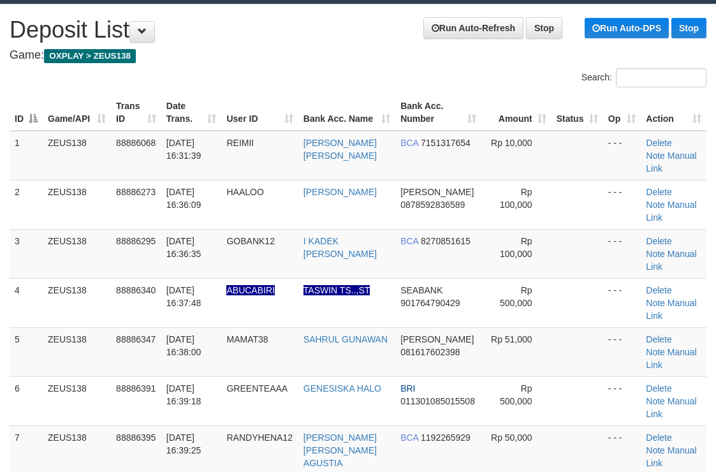
click at [512, 113] on th "Amount" at bounding box center [516, 112] width 70 height 36
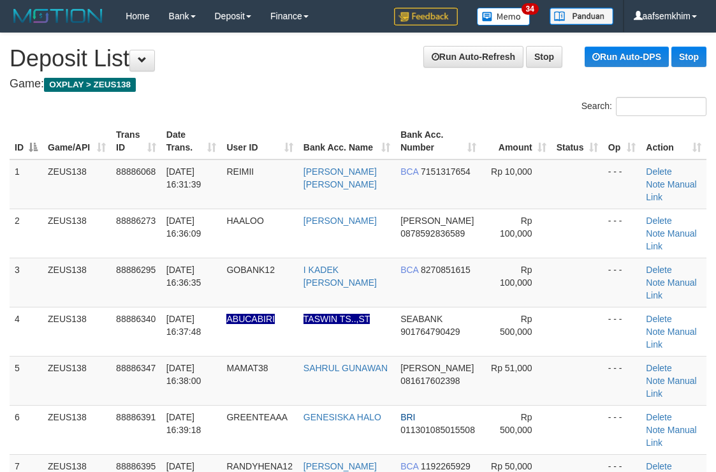
scroll to position [29, 0]
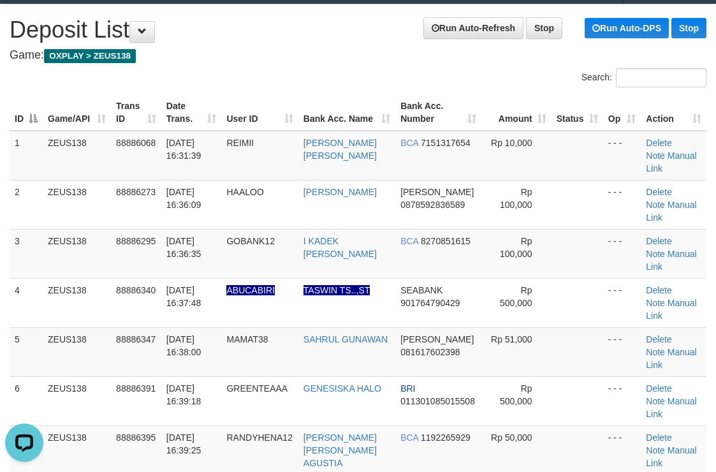
click at [482, 94] on th "Amount" at bounding box center [516, 112] width 70 height 36
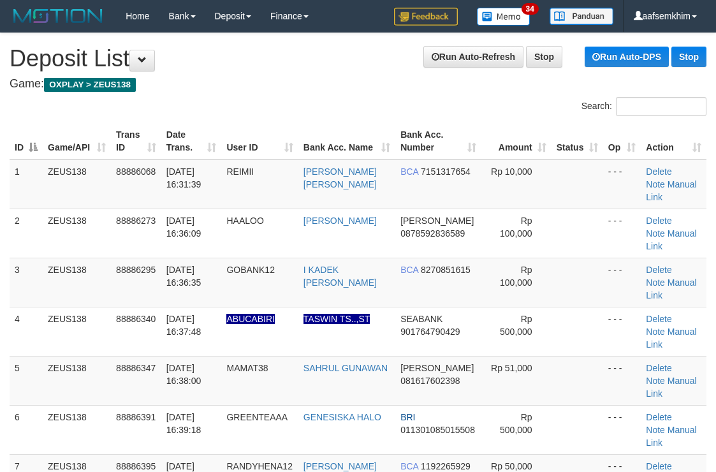
scroll to position [29, 0]
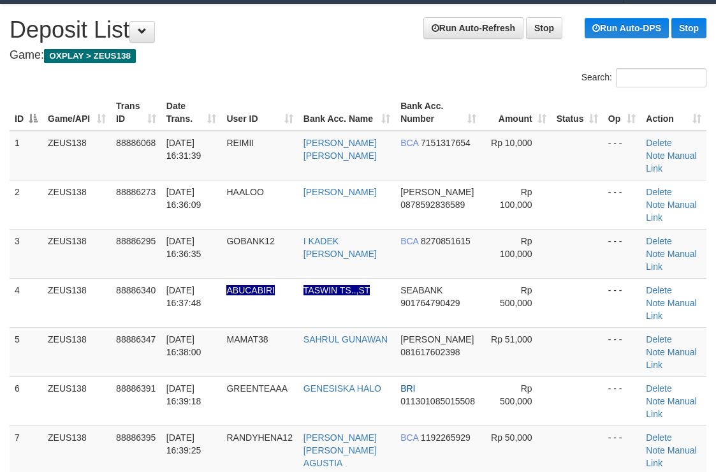
drag, startPoint x: 533, startPoint y: 101, endPoint x: 577, endPoint y: 101, distance: 44.6
click at [573, 101] on tr "ID Game/API Trans ID Date Trans. User ID Bank Acc. Name Bank Acc. Number Amount…" at bounding box center [358, 112] width 697 height 36
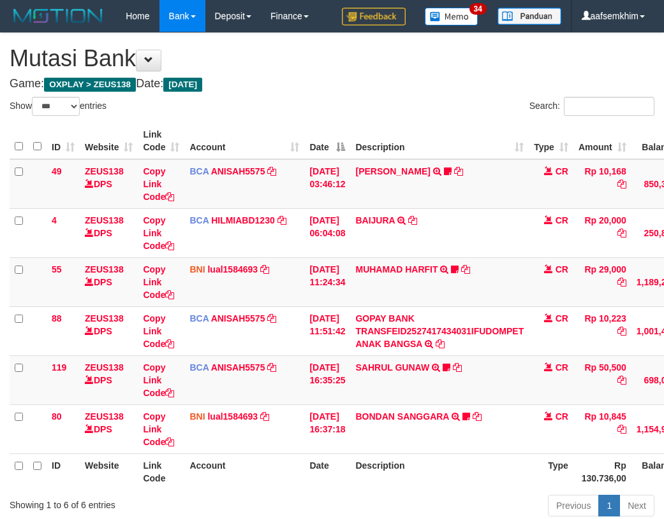
select select "***"
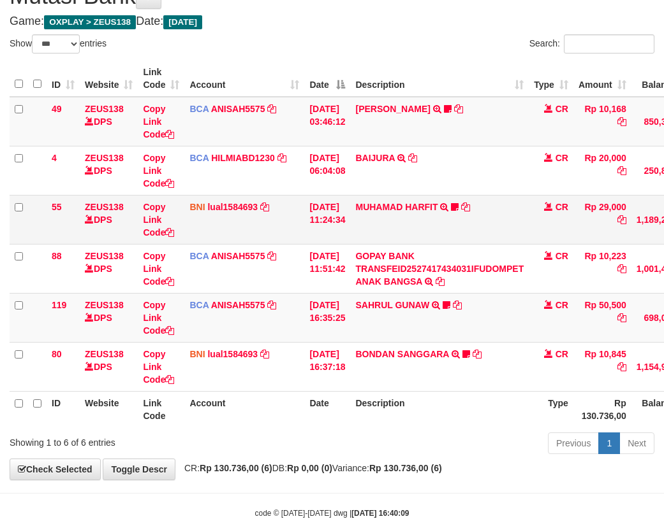
scroll to position [94, 0]
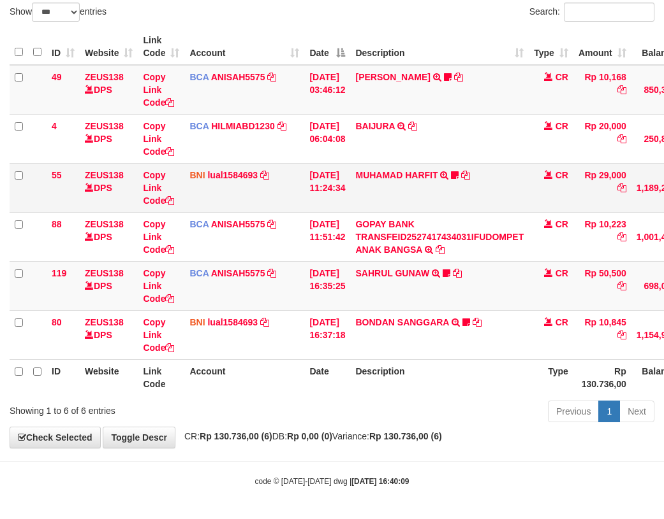
click at [284, 182] on td "BNI lual1584693 DPS LUCKY ALAMSYAH mutasi_20251001_2414 | 55 mutasi_20251001_24…" at bounding box center [244, 187] width 120 height 49
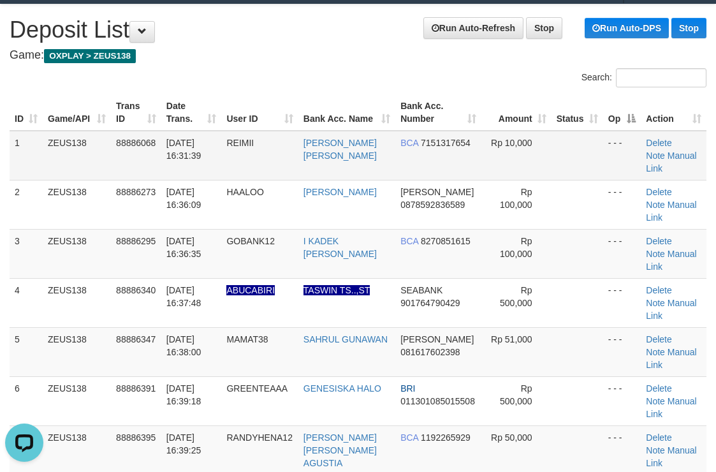
click at [477, 143] on tr "1 ZEUS138 88886068 01/10/2025 16:31:39 REIMII DEVYANA RIZKI AMIR BCA 7151317654…" at bounding box center [358, 156] width 697 height 50
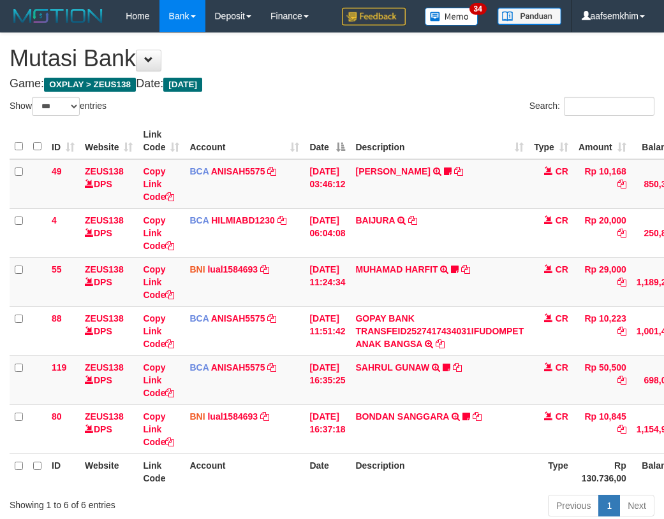
select select "***"
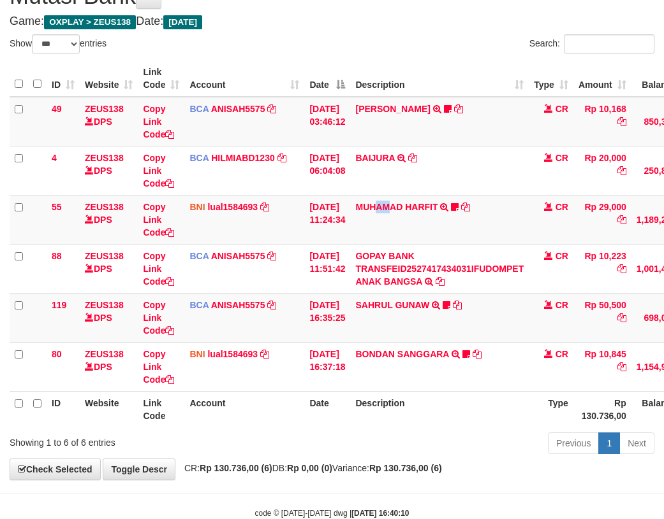
click at [398, 222] on td "MUHAMAD HARFIT TRANSFER DARI SDR MUHAMAD HARFIT Sano27" at bounding box center [439, 219] width 178 height 49
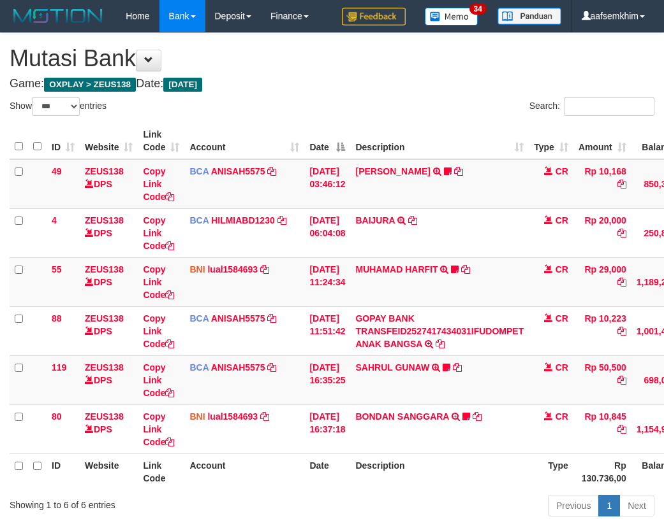
select select "***"
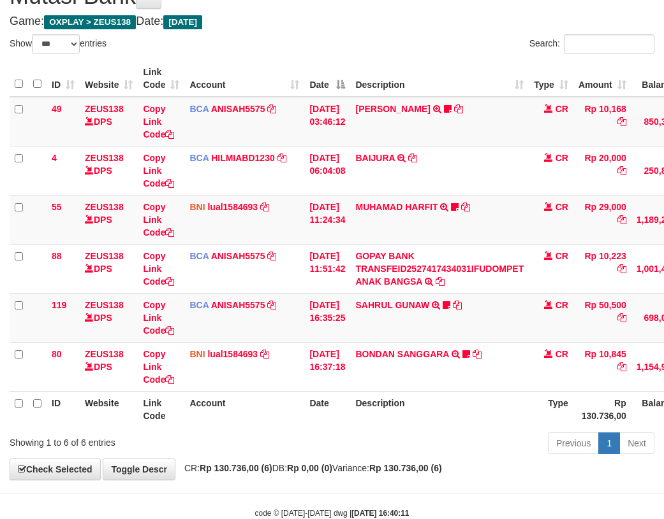
scroll to position [94, 0]
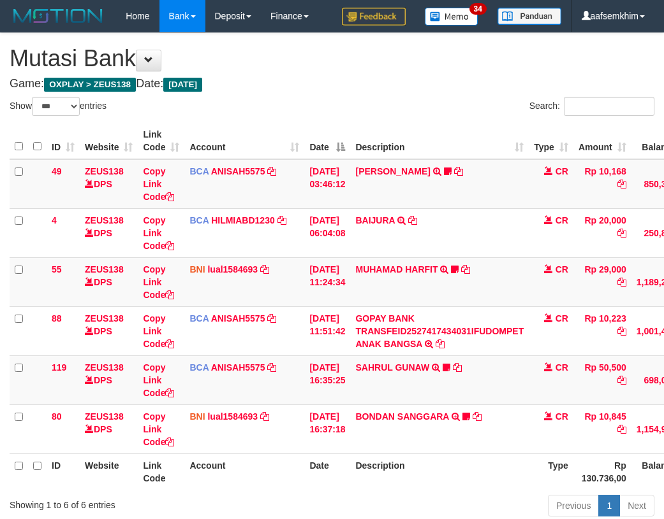
select select "***"
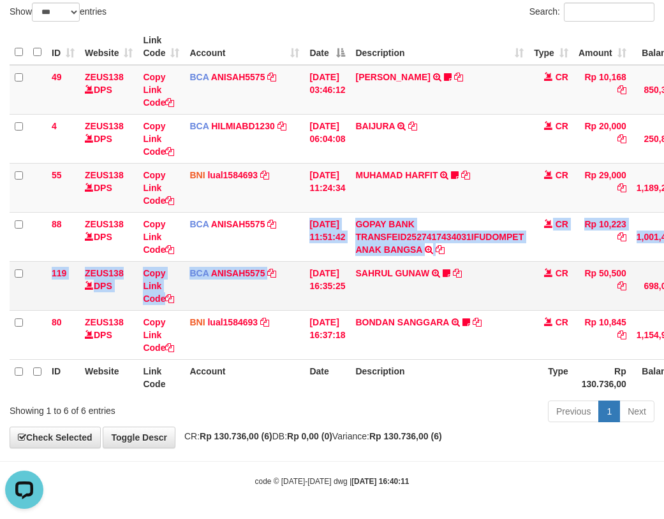
drag, startPoint x: 303, startPoint y: 258, endPoint x: 305, endPoint y: 266, distance: 7.9
click at [305, 266] on tbody "49 ZEUS138 DPS Copy Link Code BCA ANISAH5575 DPS [PERSON_NAME] mutasi_20251001_…" at bounding box center [390, 212] width 760 height 295
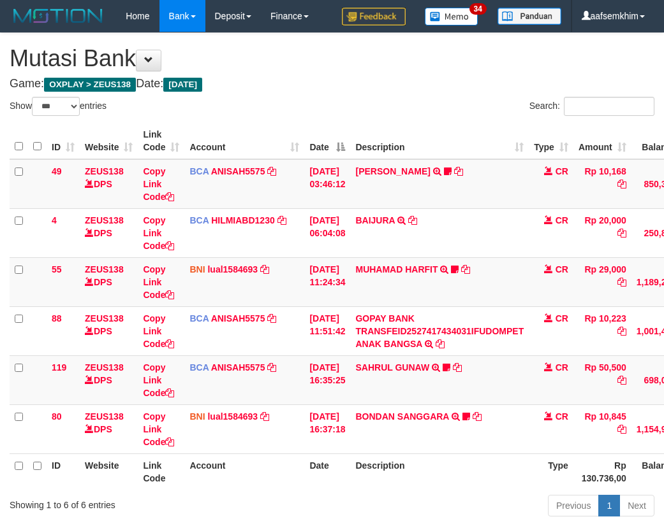
select select "***"
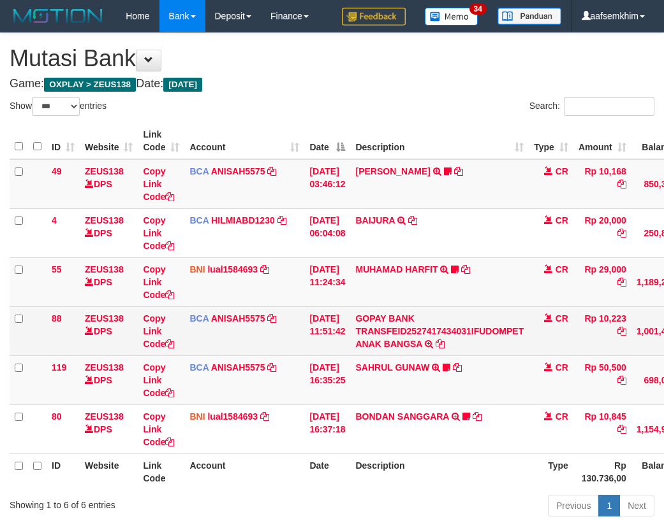
scroll to position [62, 0]
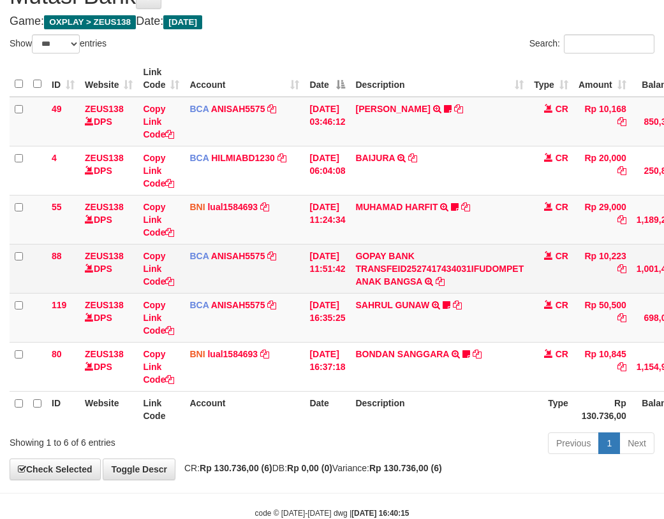
click at [391, 293] on td "GOPAY BANK TRANSFEID2527417434031IFUDOMPET ANAK BANGSA TRSF E-BANKING CR 0110/F…" at bounding box center [439, 268] width 178 height 49
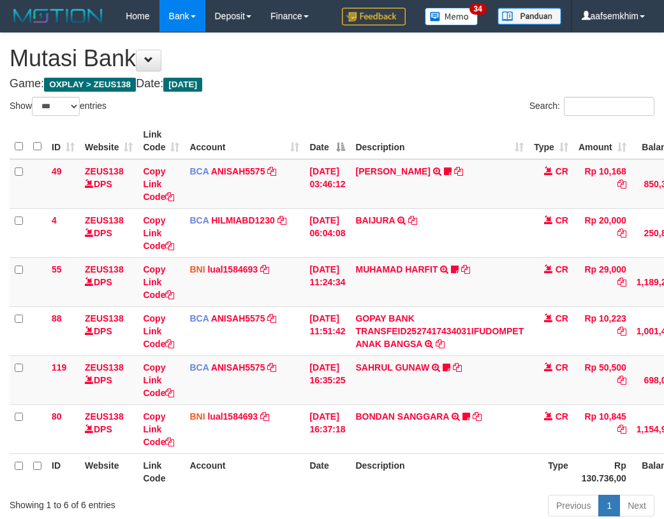
select select "***"
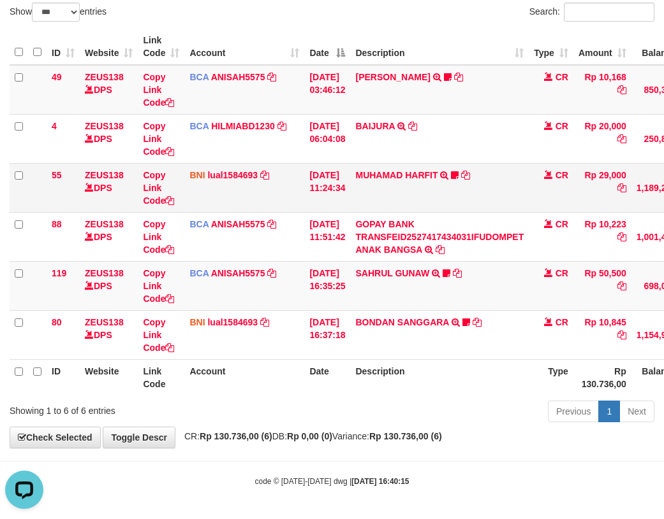
click at [377, 187] on td "MUHAMAD HARFIT TRANSFER DARI SDR MUHAMAD HARFIT Sano27" at bounding box center [439, 187] width 178 height 49
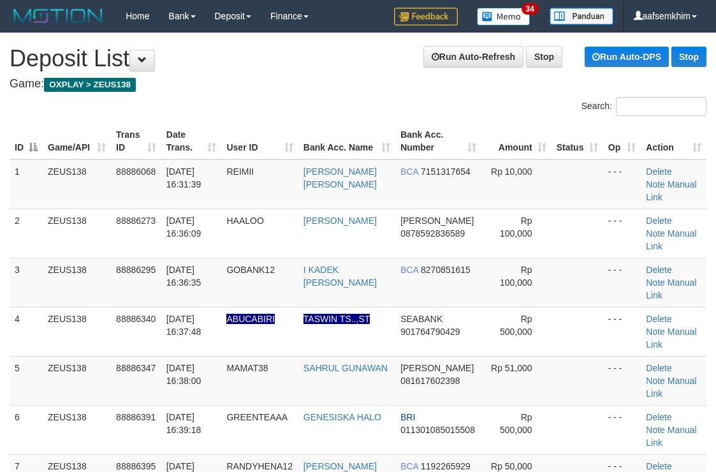
scroll to position [29, 0]
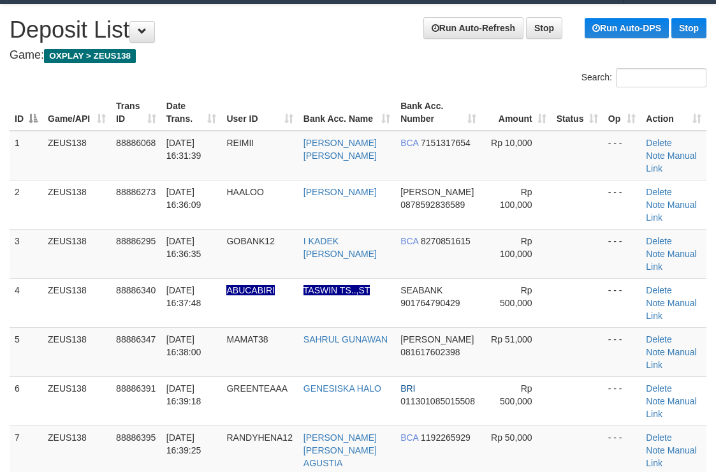
click at [435, 122] on th "Bank Acc. Number" at bounding box center [438, 112] width 86 height 36
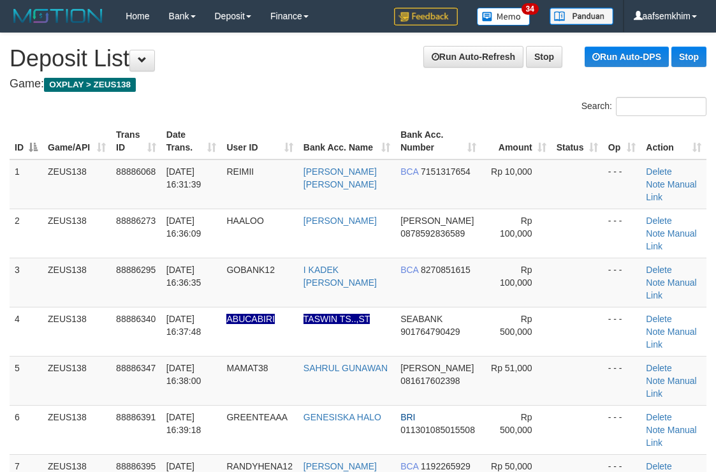
scroll to position [29, 0]
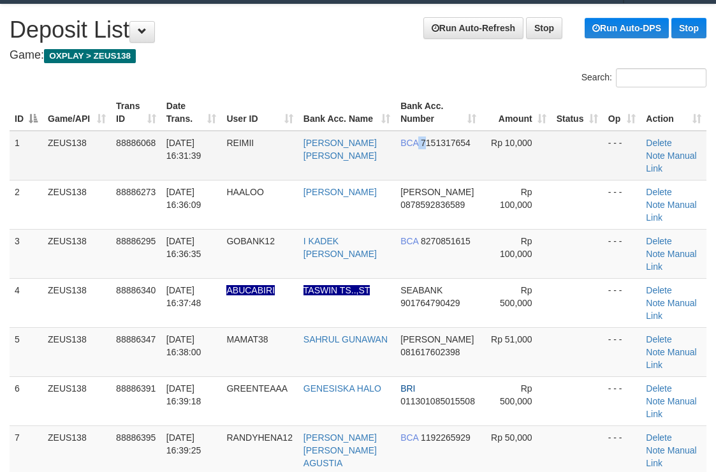
click at [420, 138] on td "BCA 7151317654" at bounding box center [438, 156] width 86 height 50
click at [395, 78] on div "Search:" at bounding box center [537, 79] width 339 height 22
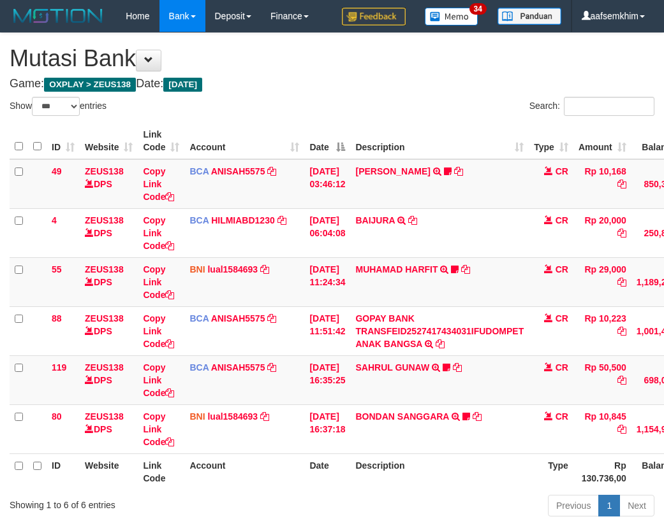
select select "***"
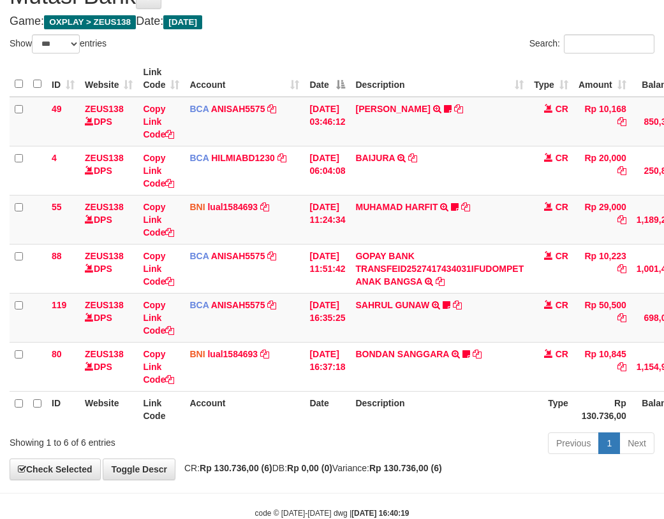
scroll to position [94, 0]
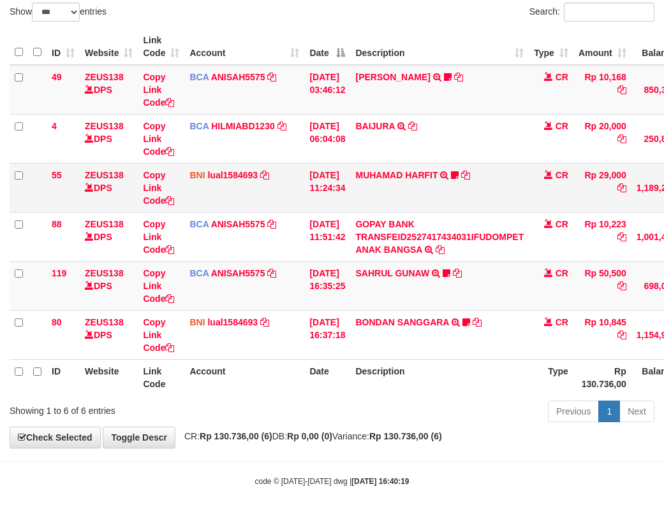
click at [391, 192] on td "MUHAMAD HARFIT TRANSFER DARI SDR MUHAMAD HARFIT Sano27" at bounding box center [439, 187] width 178 height 49
click at [389, 193] on td "MUHAMAD HARFIT TRANSFER DARI SDR MUHAMAD HARFIT Sano27" at bounding box center [439, 187] width 178 height 49
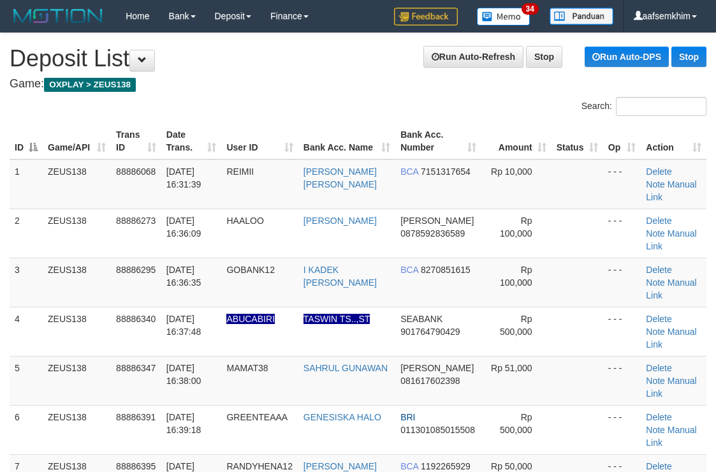
scroll to position [29, 0]
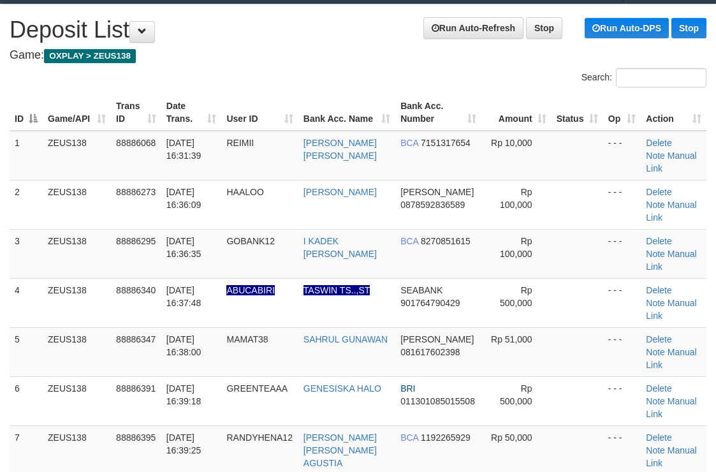
click at [449, 119] on th "Bank Acc. Number" at bounding box center [438, 112] width 86 height 36
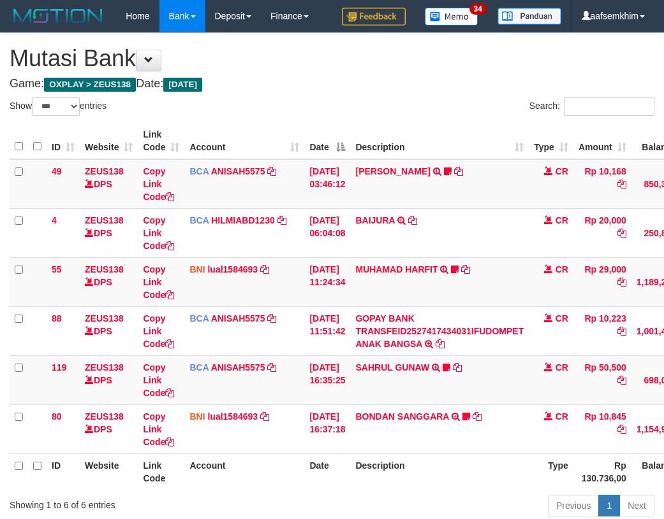
select select "***"
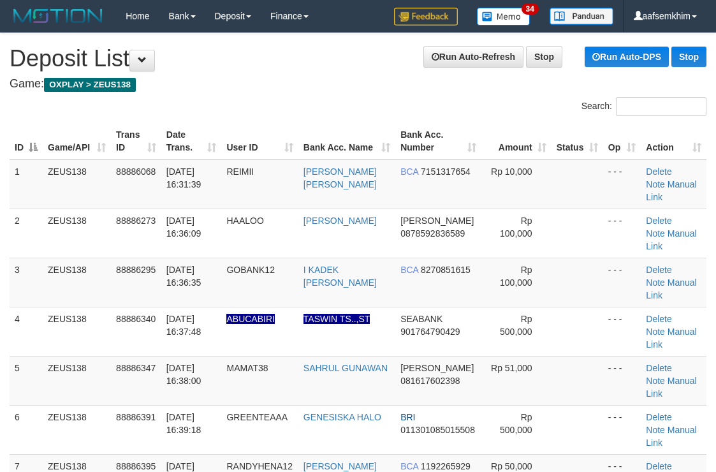
scroll to position [29, 0]
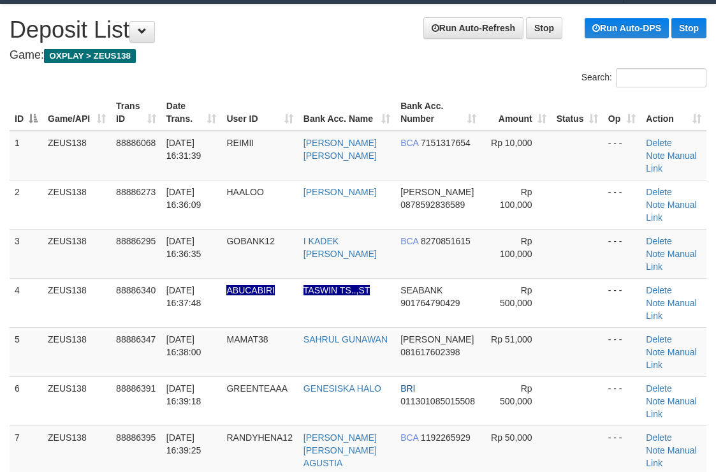
drag, startPoint x: 0, startPoint y: 0, endPoint x: 430, endPoint y: 76, distance: 436.3
click at [430, 76] on div "Search:" at bounding box center [537, 79] width 339 height 22
click at [431, 76] on div "Search:" at bounding box center [537, 79] width 339 height 22
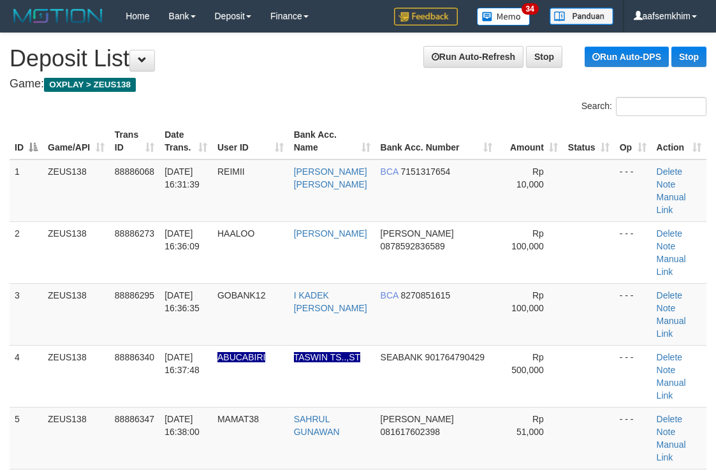
scroll to position [29, 0]
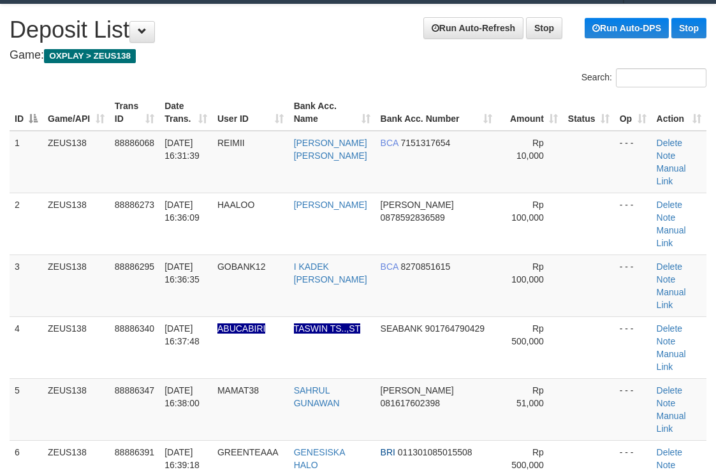
drag, startPoint x: 390, startPoint y: 171, endPoint x: 398, endPoint y: 97, distance: 75.0
click at [375, 192] on td "[PERSON_NAME]" at bounding box center [332, 223] width 87 height 62
click at [402, 89] on div "Search:" at bounding box center [537, 79] width 339 height 22
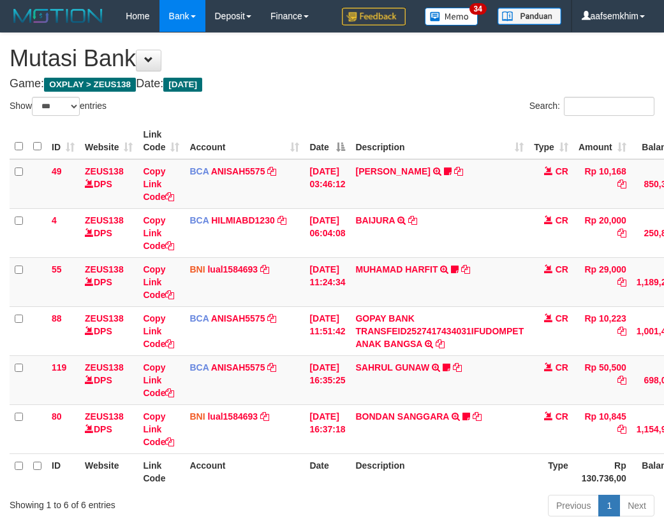
select select "***"
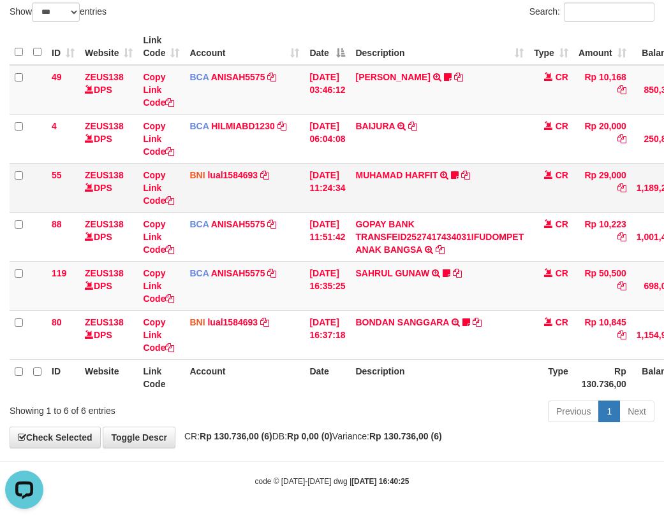
click at [369, 199] on td "MUHAMAD HARFIT TRANSFER DARI SDR MUHAMAD HARFIT Sano27" at bounding box center [439, 187] width 178 height 49
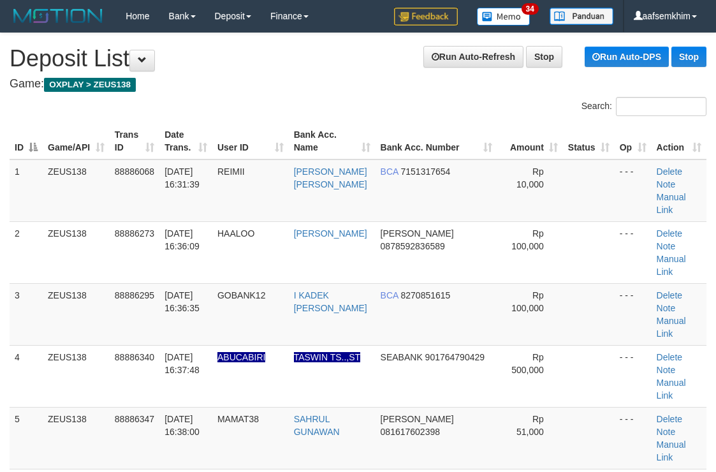
scroll to position [29, 0]
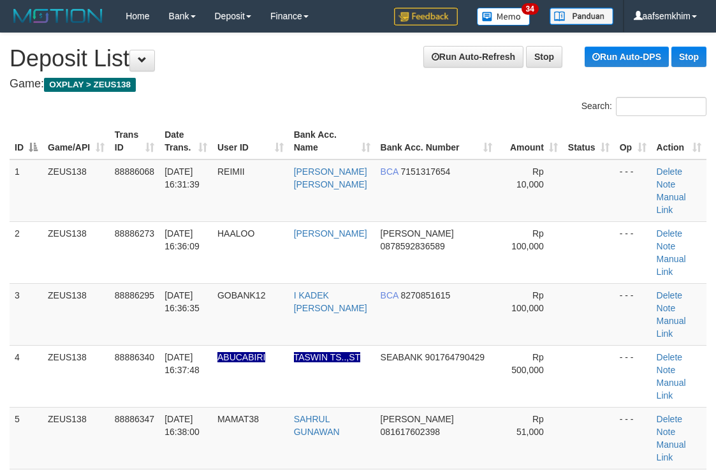
scroll to position [29, 0]
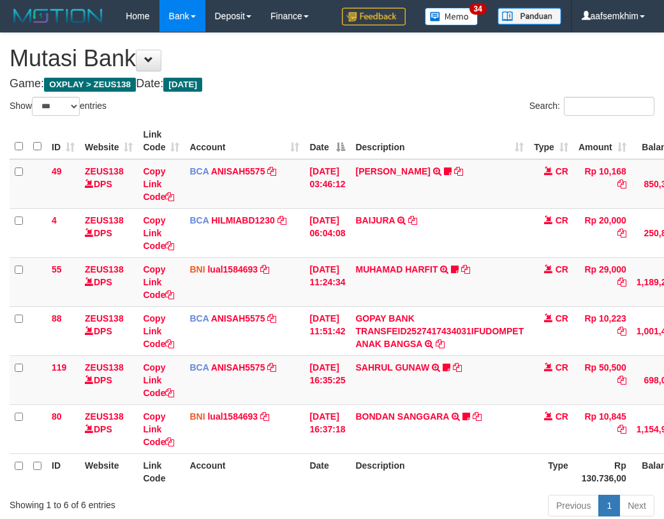
select select "***"
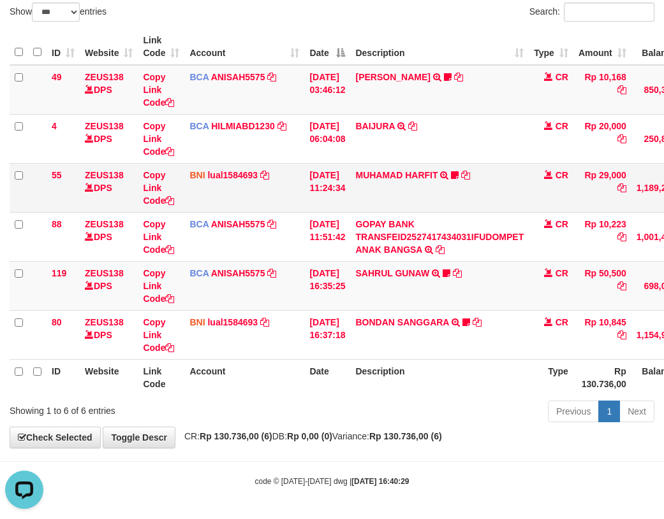
click at [359, 204] on td "MUHAMAD HARFIT TRANSFER DARI SDR MUHAMAD HARFIT Sano27" at bounding box center [439, 187] width 178 height 49
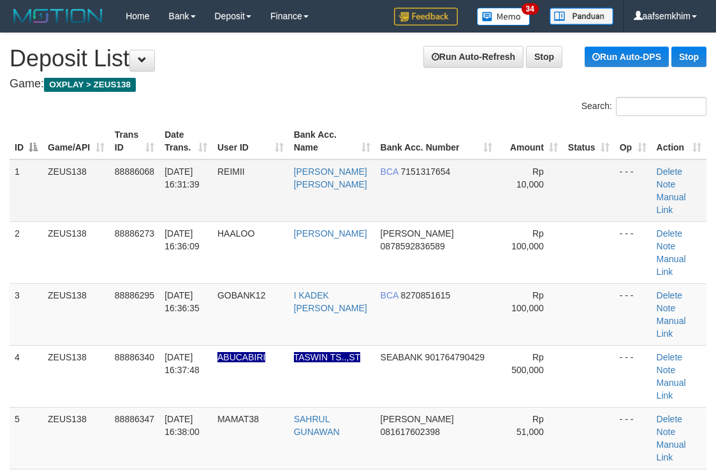
click at [375, 123] on th "Bank Acc. Name" at bounding box center [332, 141] width 87 height 36
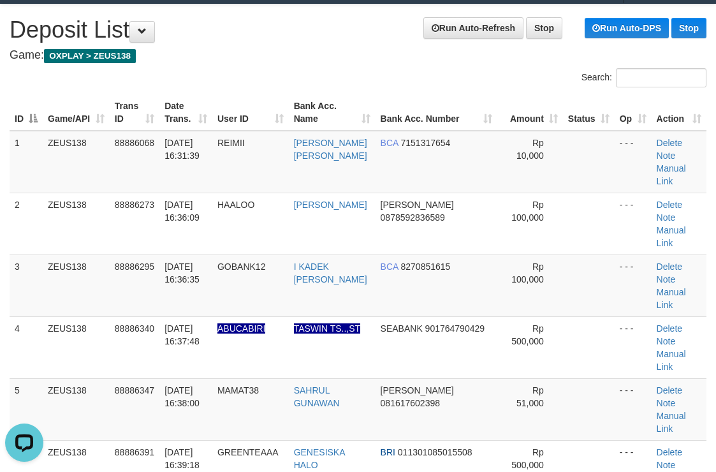
click at [499, 53] on h4 "Game: OXPLAY > ZEUS138" at bounding box center [358, 55] width 697 height 13
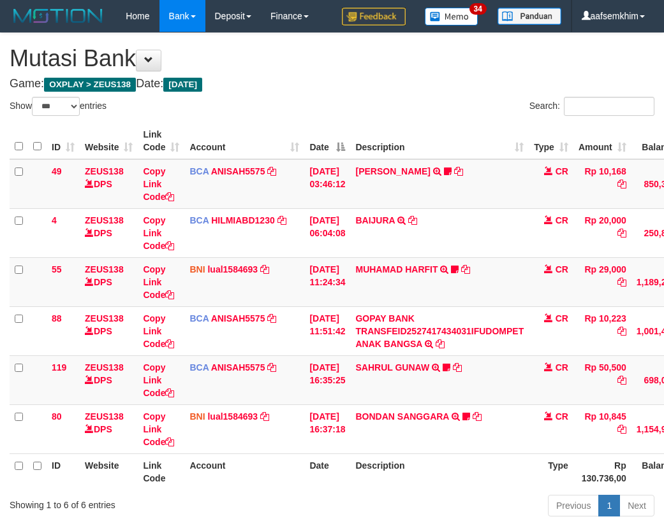
select select "***"
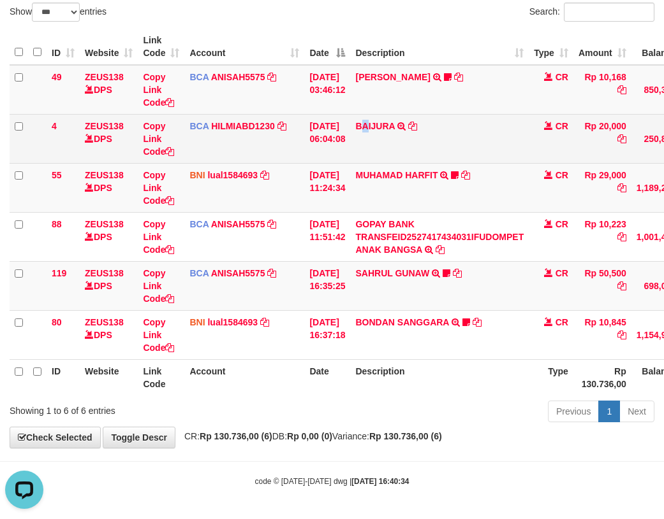
click at [377, 160] on td "BAIJURA TRSF E-BANKING CR 0110/FTSCY/WS95051 20000.002025100191215388 TRFDN-BAI…" at bounding box center [439, 138] width 178 height 49
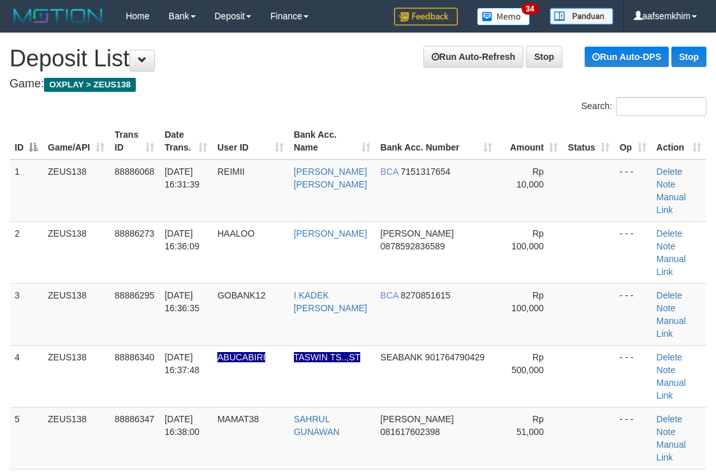
scroll to position [29, 0]
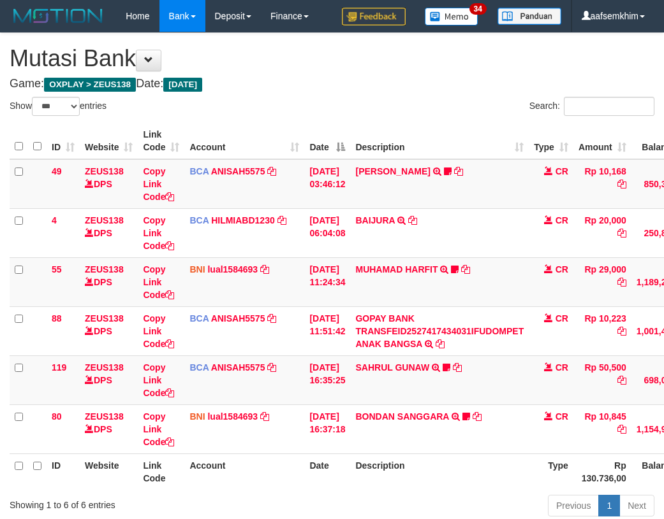
select select "***"
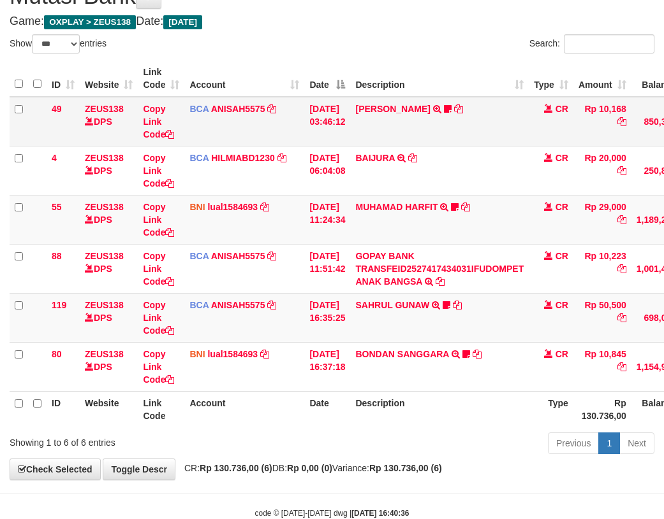
click at [379, 142] on td "[PERSON_NAME] TRSF E-BANKING CR 0110/FTSCY/WS95051 10168.002025100181565469 TRF…" at bounding box center [439, 122] width 178 height 50
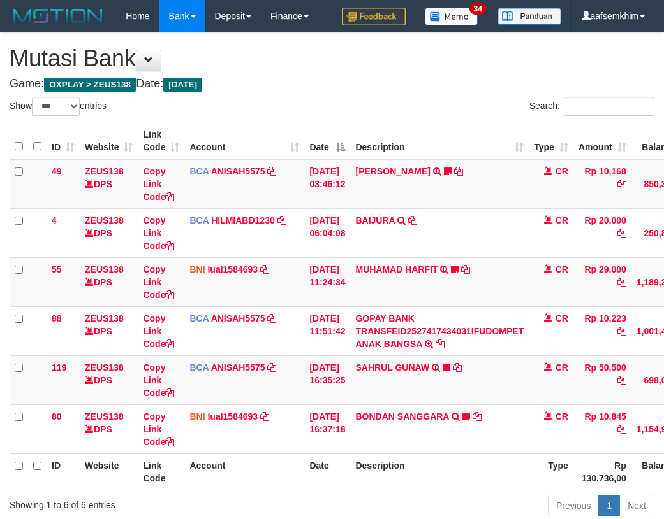
select select "***"
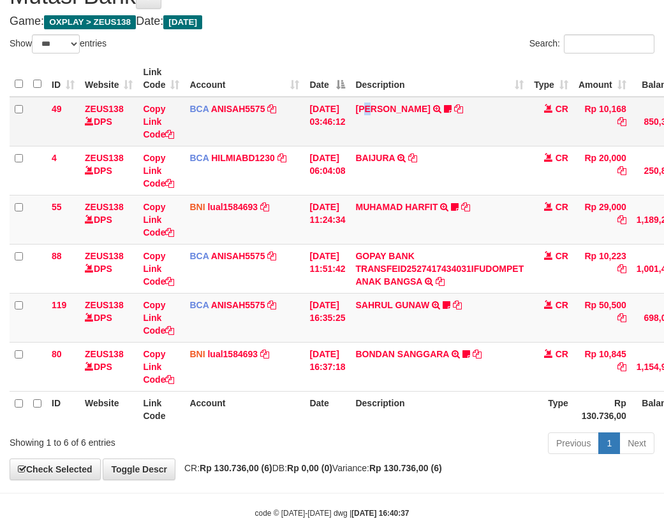
click at [377, 134] on td "[PERSON_NAME] TRSF E-BANKING CR 0110/FTSCY/WS95051 10168.002025100181565469 TRF…" at bounding box center [439, 122] width 178 height 50
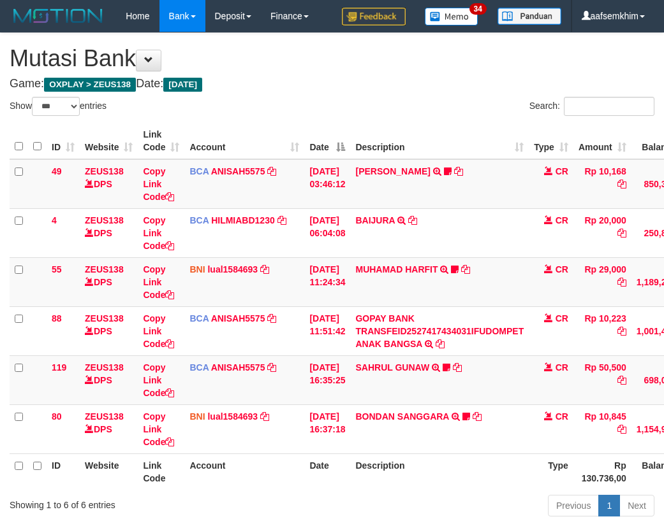
select select "***"
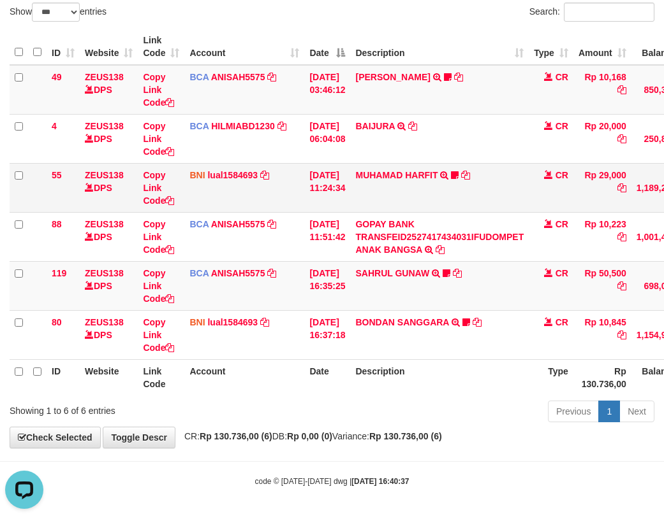
drag, startPoint x: 254, startPoint y: 202, endPoint x: 239, endPoint y: 198, distance: 15.8
click at [247, 203] on td "BNI lual1584693 DPS LUCKY ALAMSYAH mutasi_20251001_2414 | 55 mutasi_20251001_24…" at bounding box center [244, 187] width 120 height 49
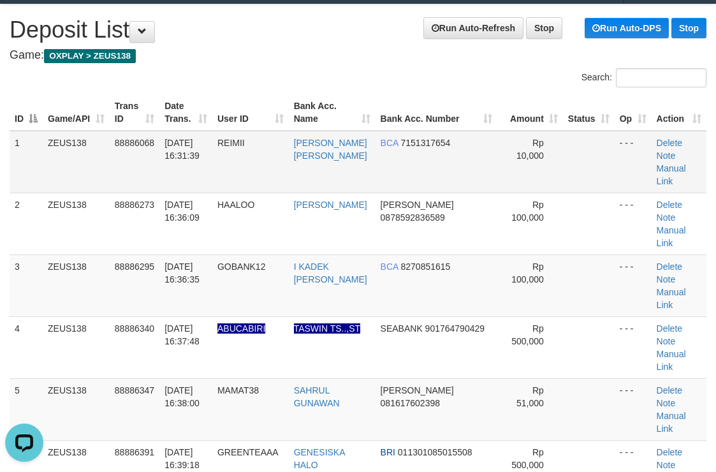
click at [159, 163] on td "88886068" at bounding box center [135, 162] width 50 height 62
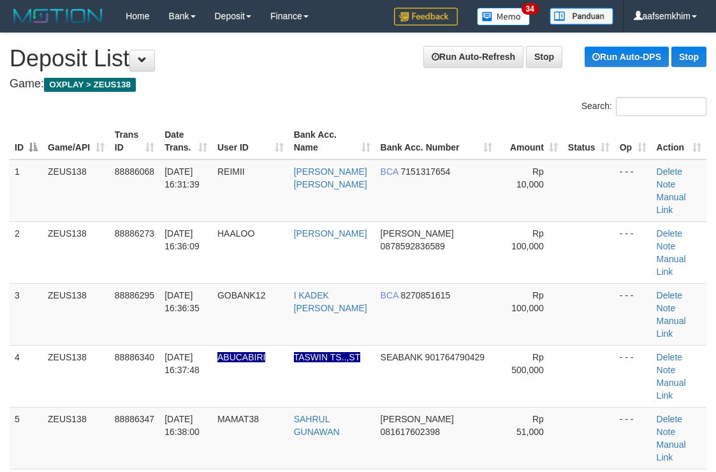
scroll to position [29, 0]
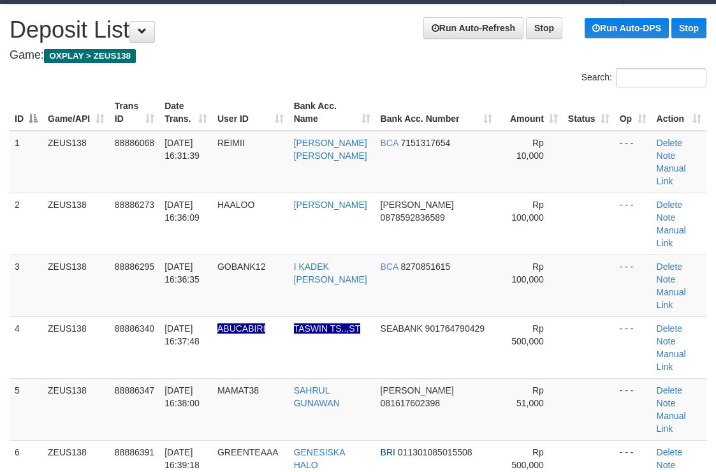
click at [332, 75] on div "Search:" at bounding box center [358, 79] width 716 height 22
click at [563, 106] on th "Status" at bounding box center [589, 112] width 52 height 36
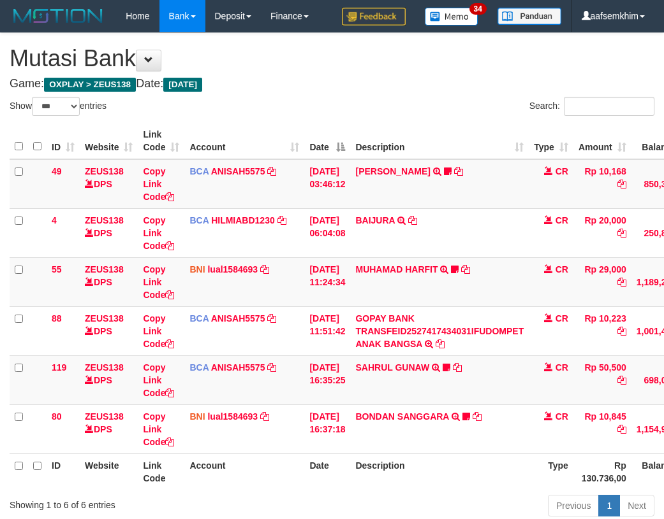
select select "***"
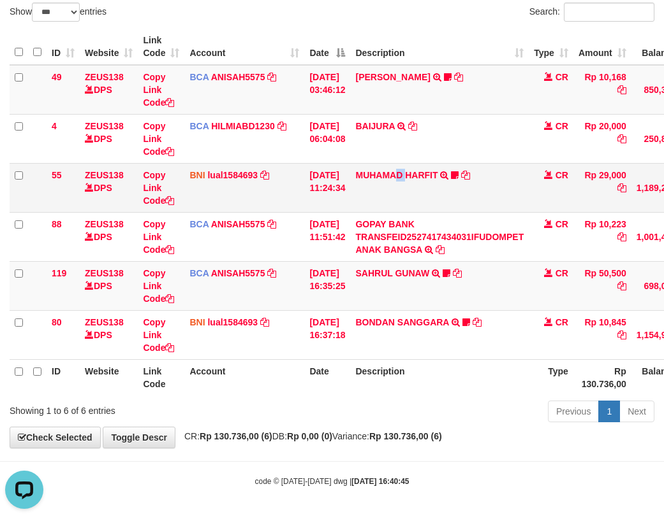
click at [414, 199] on td "MUHAMAD HARFIT TRANSFER DARI SDR MUHAMAD HARFIT Sano27" at bounding box center [439, 187] width 178 height 49
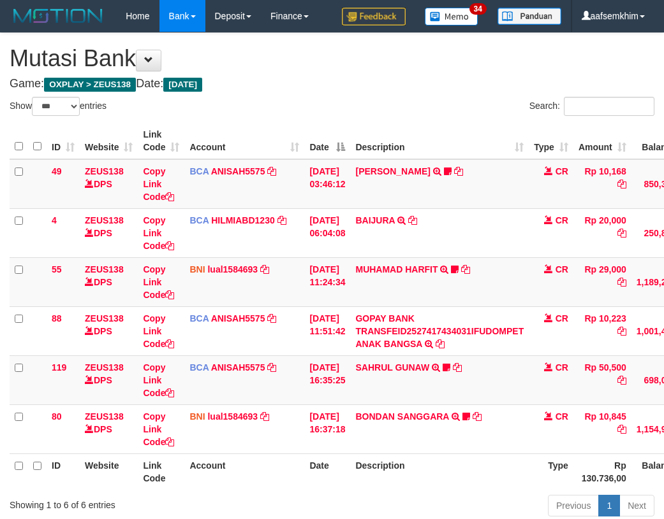
select select "***"
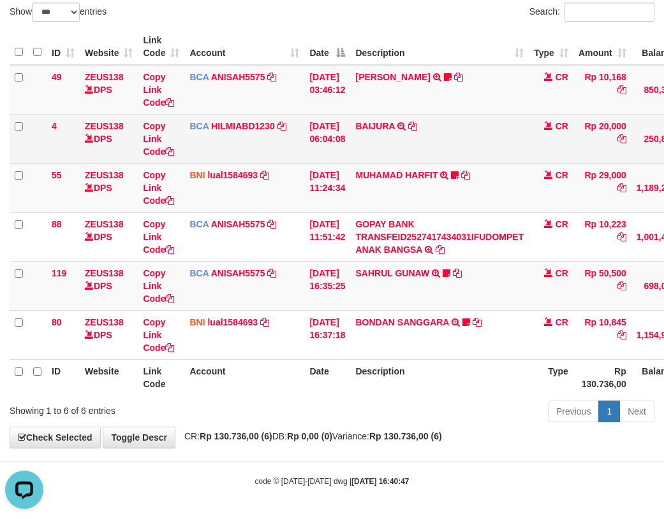
drag, startPoint x: 199, startPoint y: 150, endPoint x: 185, endPoint y: 147, distance: 13.8
click at [198, 150] on td "BCA HILMIABD1230 DPS HILMI ABDILLAH mutasi_20251001_4766 | 4 mutasi_20251001_47…" at bounding box center [244, 138] width 120 height 49
drag, startPoint x: 185, startPoint y: 147, endPoint x: 71, endPoint y: 132, distance: 115.1
click at [167, 141] on tr "4 ZEUS138 DPS Copy Link Code BCA HILMIABD1230 DPS HILMI ABDILLAH mutasi_2025100…" at bounding box center [390, 138] width 760 height 49
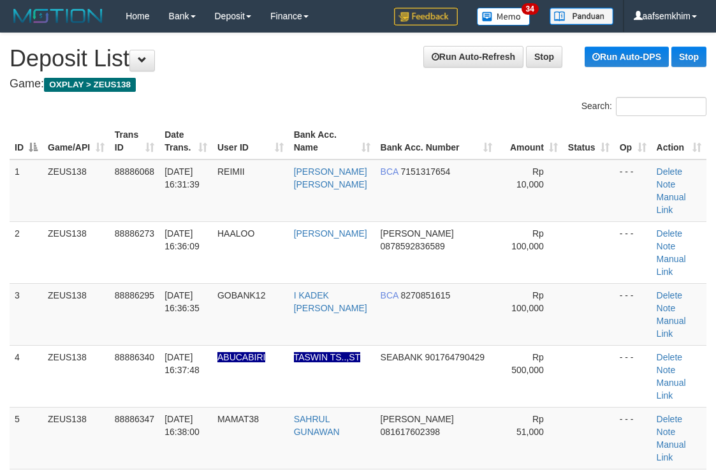
scroll to position [29, 0]
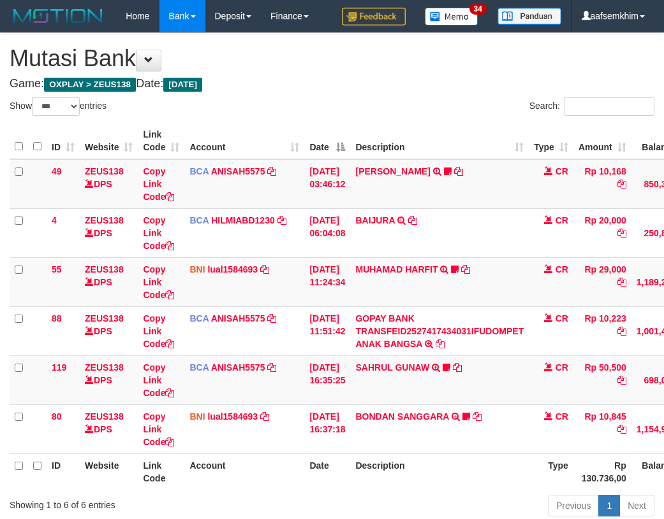
select select "***"
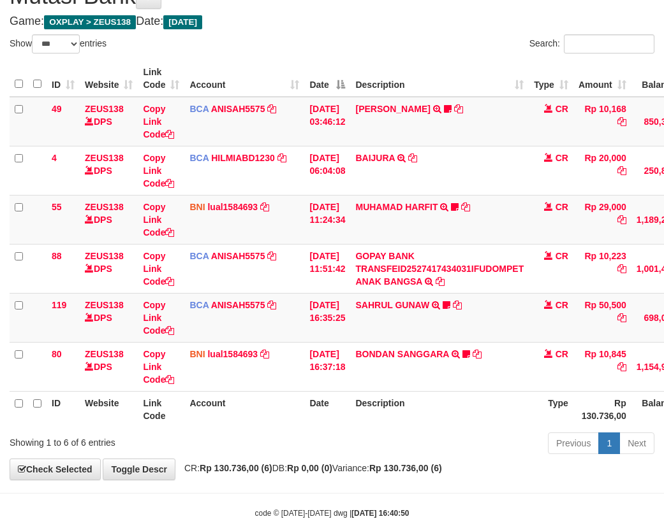
scroll to position [94, 0]
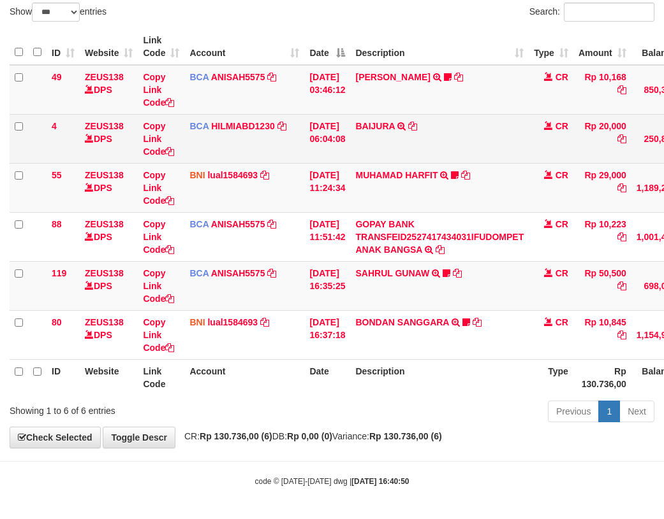
drag, startPoint x: 317, startPoint y: 150, endPoint x: 313, endPoint y: 155, distance: 6.8
click at [315, 152] on td "[DATE] 06:04:08" at bounding box center [327, 138] width 46 height 49
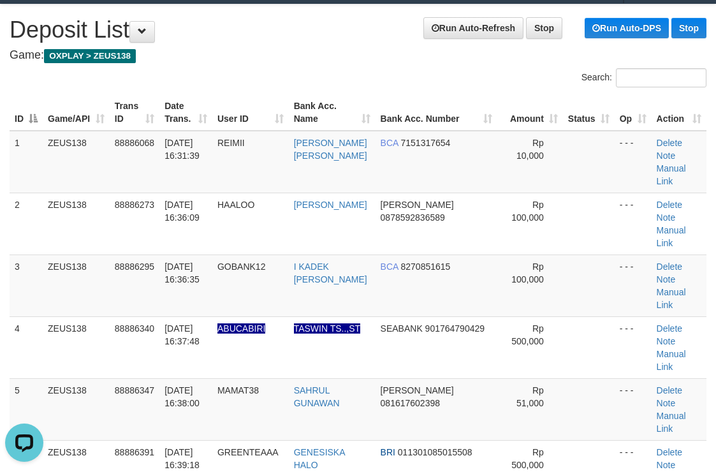
drag, startPoint x: 493, startPoint y: 119, endPoint x: 539, endPoint y: 110, distance: 46.9
click at [497, 119] on th "Amount" at bounding box center [529, 112] width 65 height 36
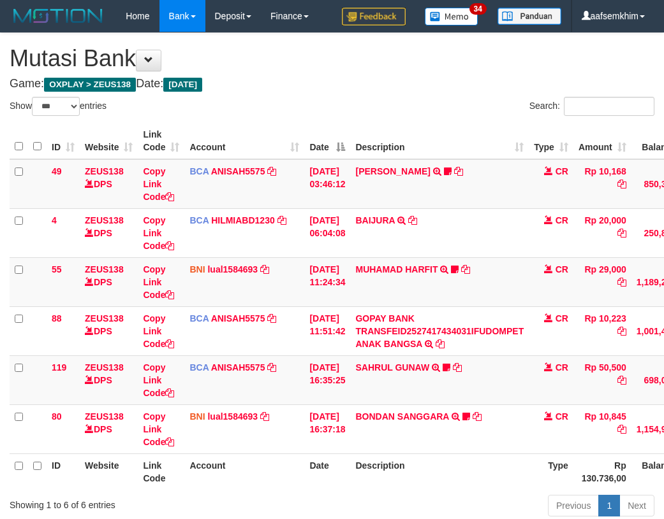
select select "***"
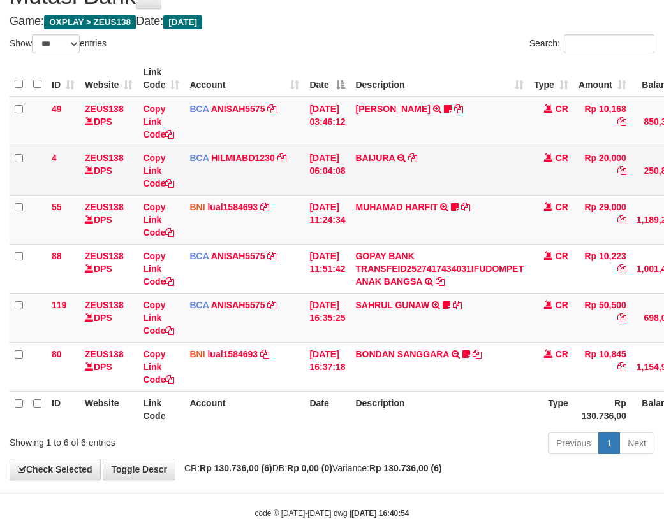
scroll to position [94, 0]
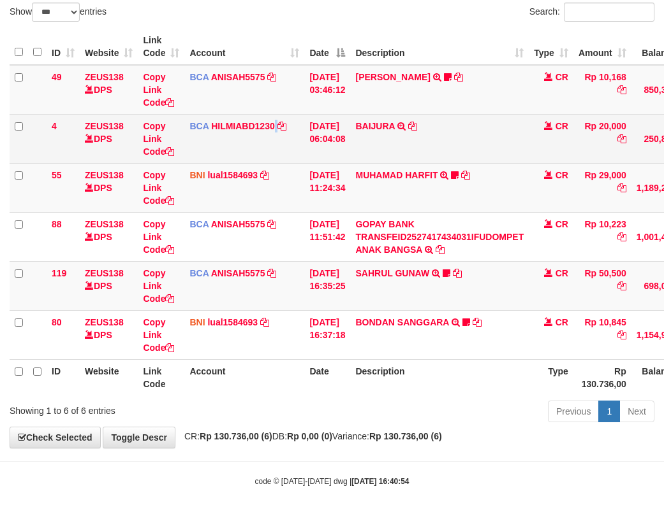
click at [278, 132] on td "BCA HILMIABD1230 DPS HILMI ABDILLAH mutasi_20251001_4766 | 4 mutasi_20251001_47…" at bounding box center [244, 138] width 120 height 49
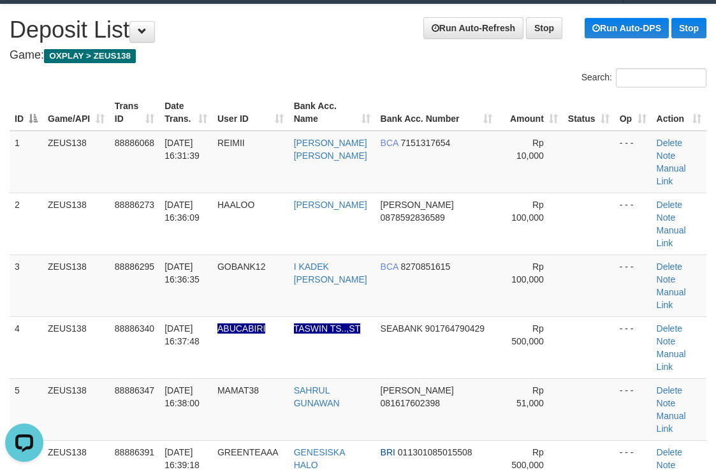
drag, startPoint x: 496, startPoint y: 116, endPoint x: 512, endPoint y: 110, distance: 17.8
click at [511, 110] on th "Amount" at bounding box center [529, 112] width 65 height 36
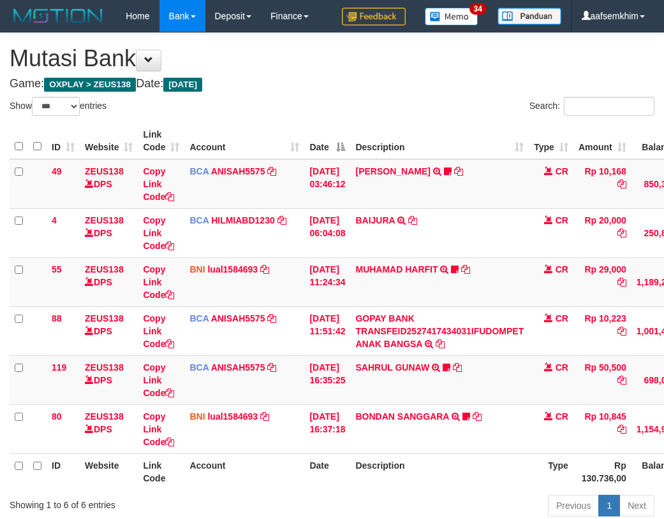
select select "***"
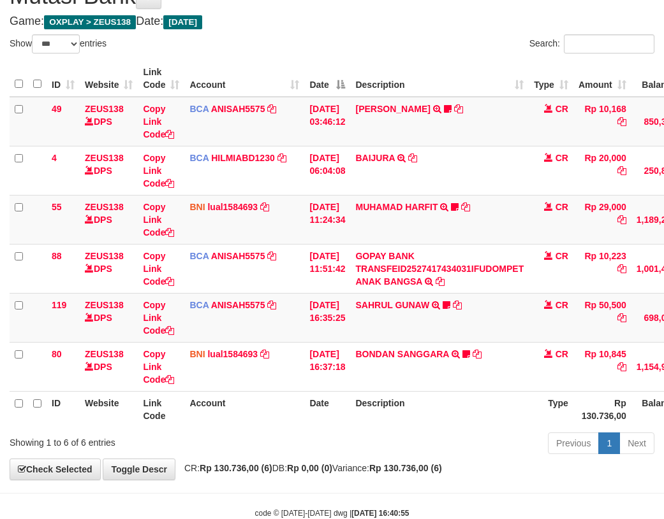
scroll to position [94, 0]
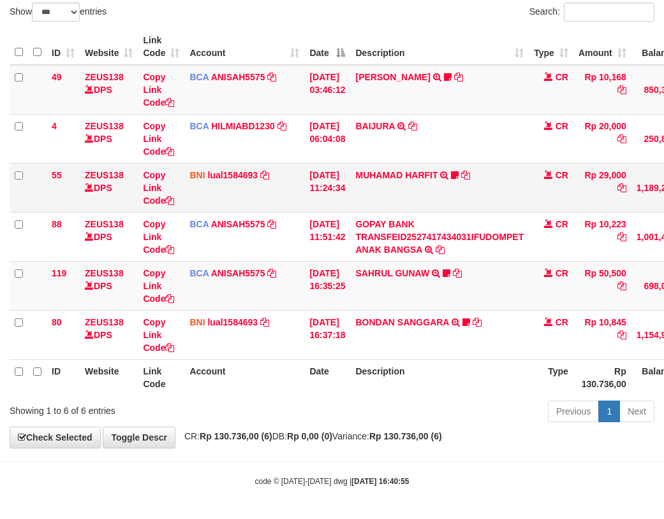
drag, startPoint x: 377, startPoint y: 214, endPoint x: 294, endPoint y: 197, distance: 84.6
click at [360, 212] on td "GOPAY BANK TRANSFEID2527417434031IFUDOMPET ANAK BANGSA TRSF E-BANKING CR 0110/F…" at bounding box center [439, 236] width 178 height 49
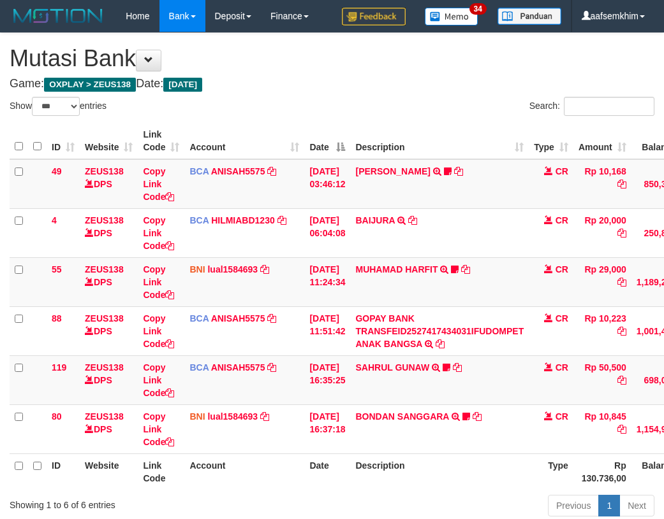
select select "***"
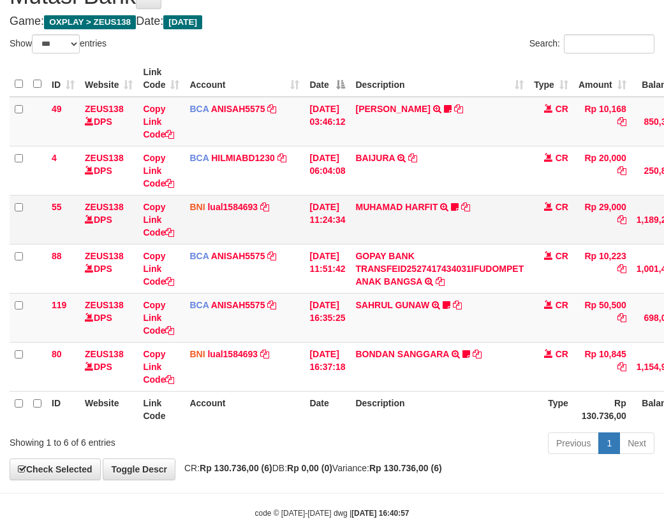
scroll to position [94, 0]
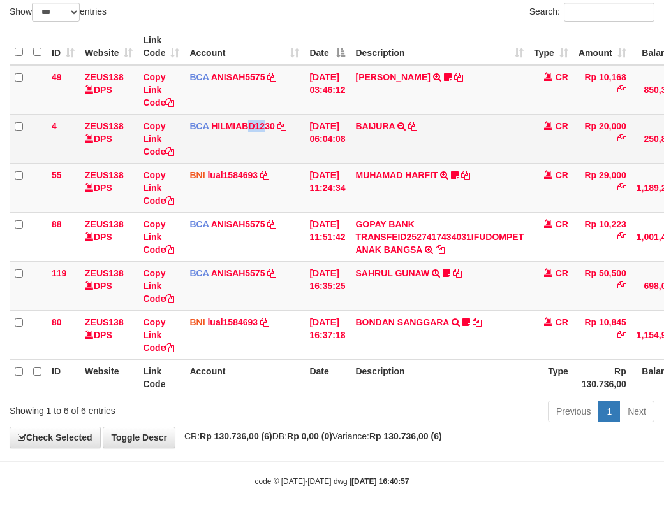
drag, startPoint x: 259, startPoint y: 166, endPoint x: 268, endPoint y: 163, distance: 9.5
click at [266, 163] on td "BCA HILMIABD1230 DPS HILMI ABDILLAH mutasi_20251001_4766 | 4 mutasi_20251001_47…" at bounding box center [244, 138] width 120 height 49
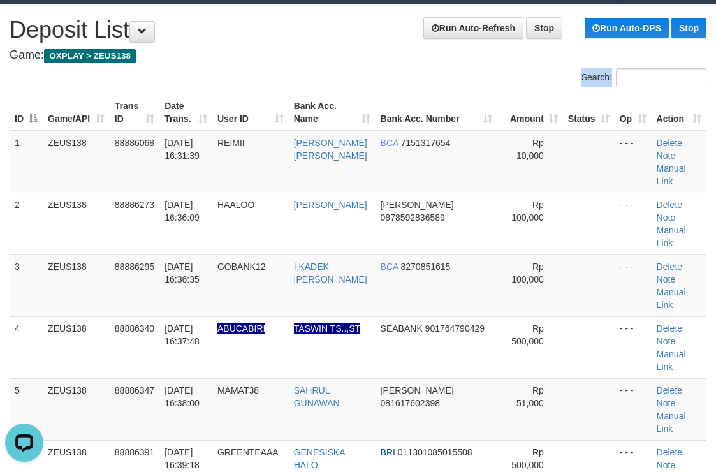
drag, startPoint x: 431, startPoint y: 92, endPoint x: 502, endPoint y: 96, distance: 71.5
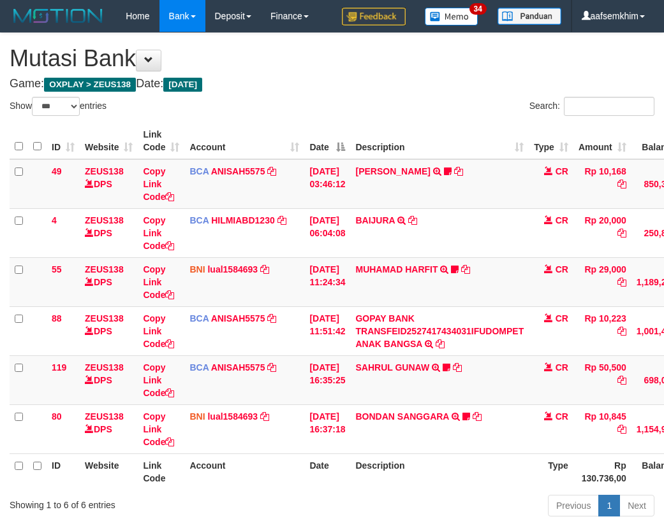
select select "***"
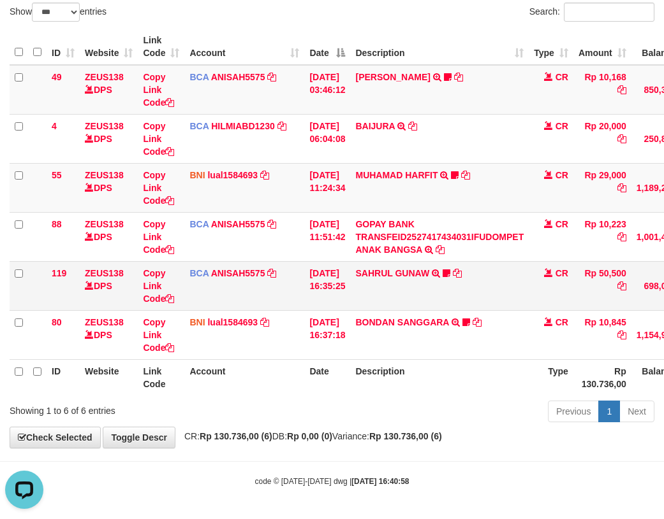
click at [219, 266] on td "BCA ANISAH5575 DPS ANISAH mutasi_20251001_3827 | 119 mutasi_20251001_3827 | 119" at bounding box center [244, 285] width 120 height 49
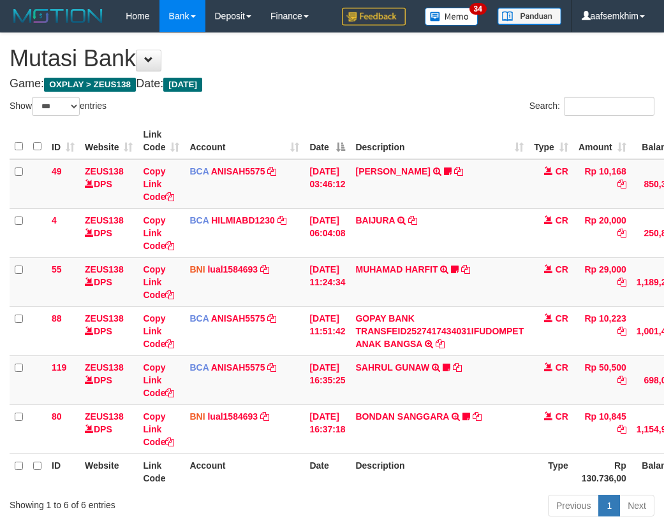
select select "***"
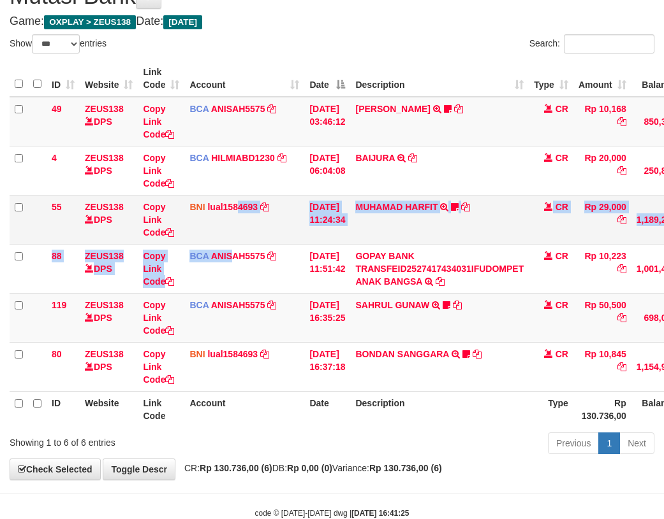
click at [237, 243] on tbody "49 ZEUS138 DPS Copy Link Code BCA ANISAH5575 DPS [PERSON_NAME] mutasi_20251001_…" at bounding box center [390, 244] width 760 height 295
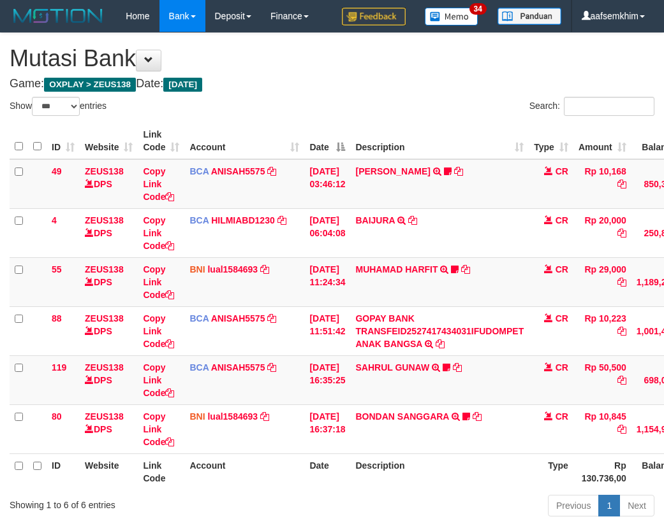
select select "***"
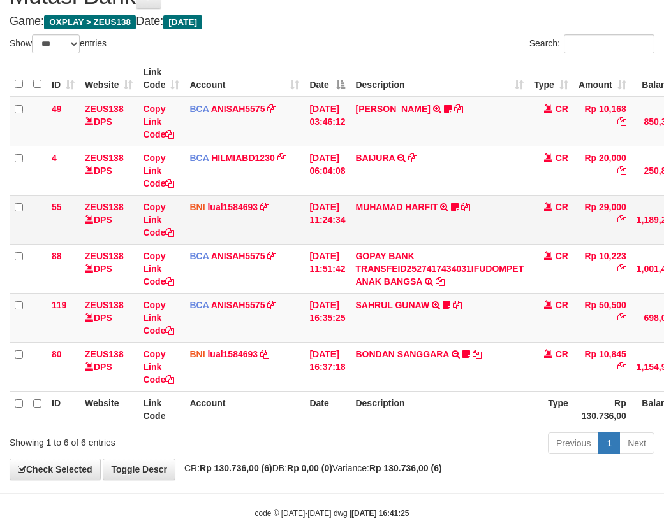
scroll to position [94, 0]
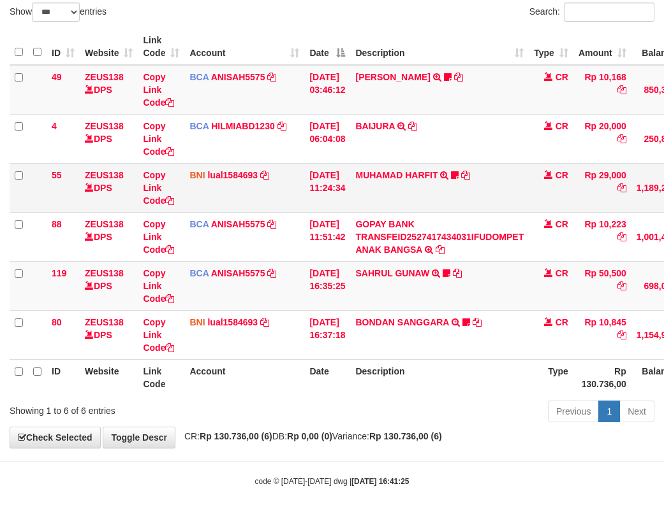
click at [291, 217] on td "BCA ANISAH5575 DPS ANISAH mutasi_20251001_3827 | 88 mutasi_20251001_3827 | 88" at bounding box center [244, 236] width 120 height 49
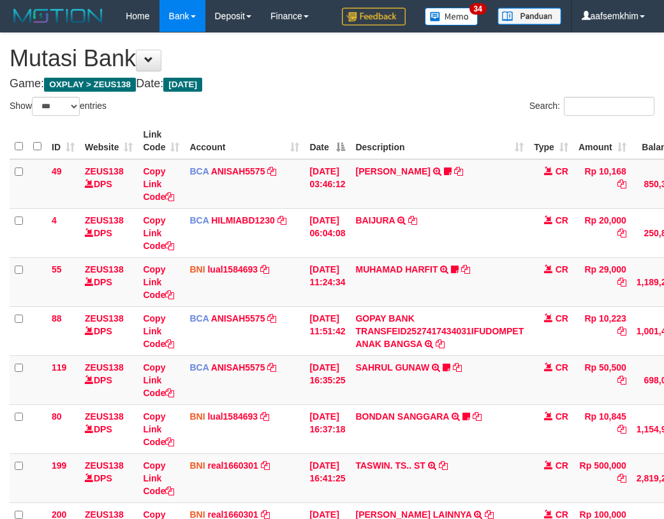
select select "***"
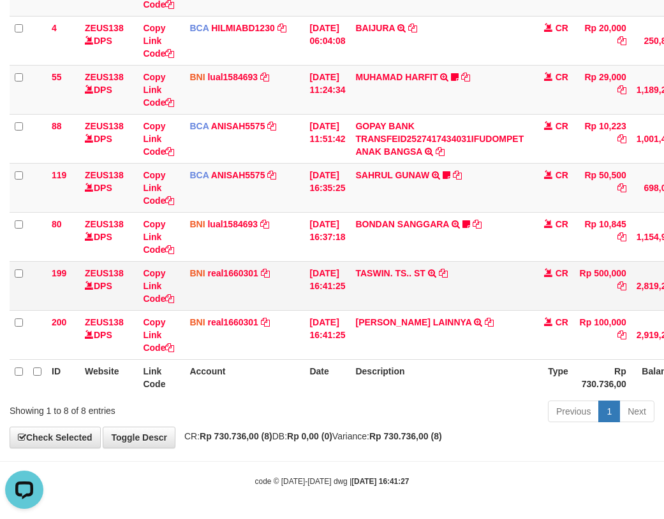
click at [362, 298] on td "TASWIN. TS.. ST TRF/PAY/TOP-UP ECHANNEL TASWIN. TS.., ST" at bounding box center [439, 285] width 178 height 49
copy link "TASWIN"
click at [150, 268] on td "Copy Link Code" at bounding box center [161, 285] width 47 height 49
click at [154, 270] on link "Copy Link Code" at bounding box center [158, 286] width 31 height 36
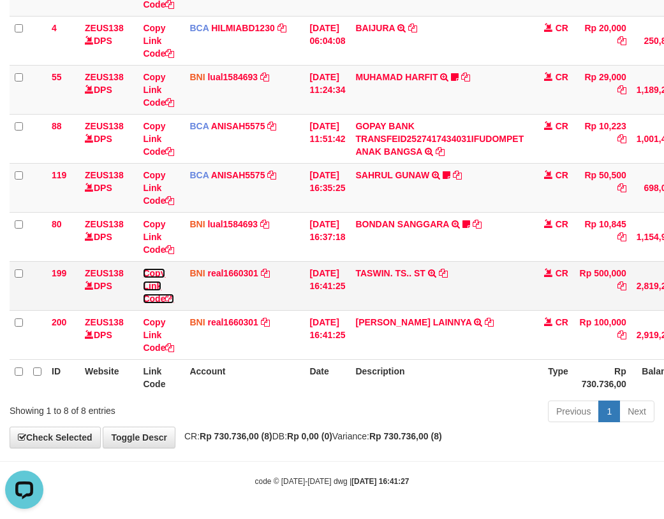
click at [154, 270] on link "Copy Link Code" at bounding box center [158, 286] width 31 height 36
click at [159, 273] on link "Copy Link Code" at bounding box center [158, 286] width 31 height 36
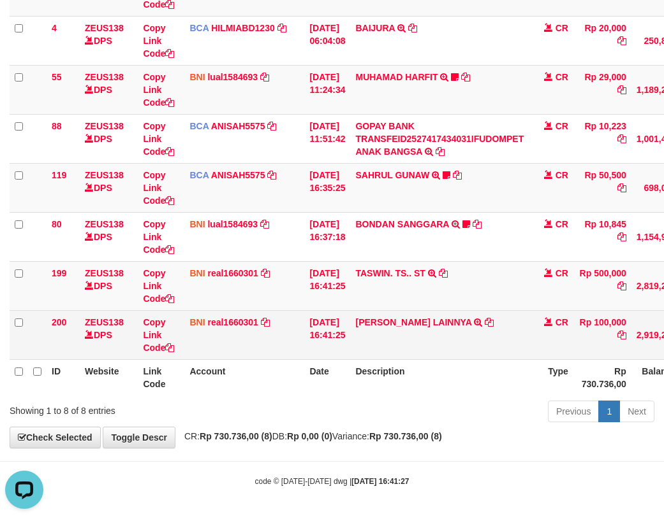
click at [343, 344] on td "01/10/2025 16:41:25" at bounding box center [327, 334] width 46 height 49
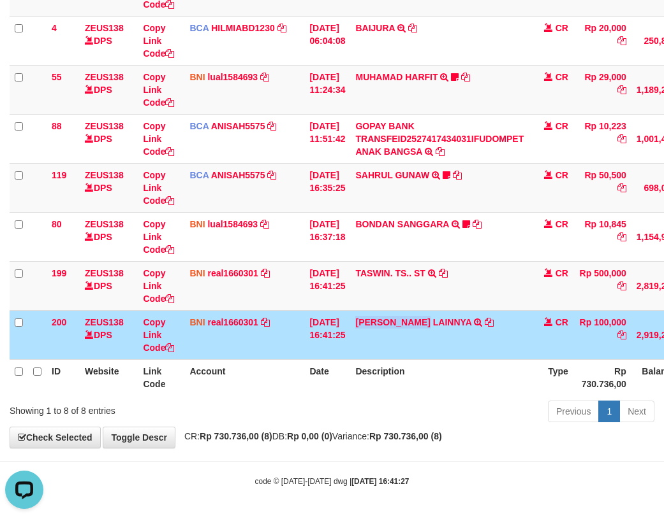
drag, startPoint x: 366, startPoint y: 358, endPoint x: 431, endPoint y: 352, distance: 64.6
click at [431, 352] on td "HENDRIK SETIAWAN LAINNYA TRF/PAY/TOP-UP ECHANNEL HENDRIK SETIAWAN LAINNYA" at bounding box center [439, 334] width 178 height 49
drag, startPoint x: 261, startPoint y: 300, endPoint x: 1, endPoint y: 198, distance: 279.6
click at [259, 300] on td "BNI real1660301 DPS REYHAN ALMANSYAH mutasi_20251001_4647 | 199 mutasi_20251001…" at bounding box center [244, 285] width 120 height 49
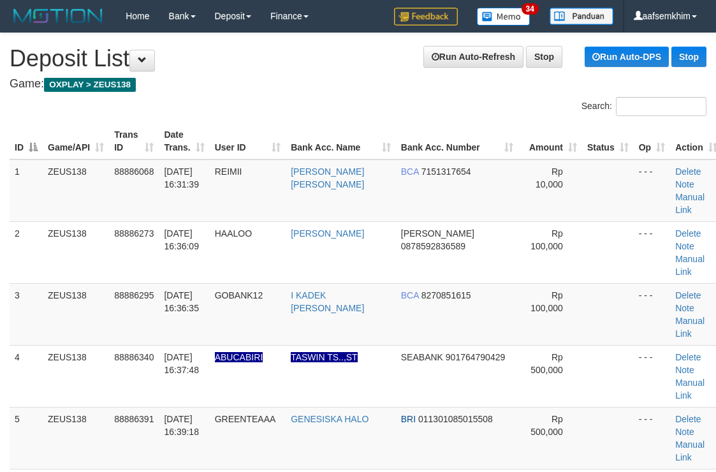
scroll to position [29, 0]
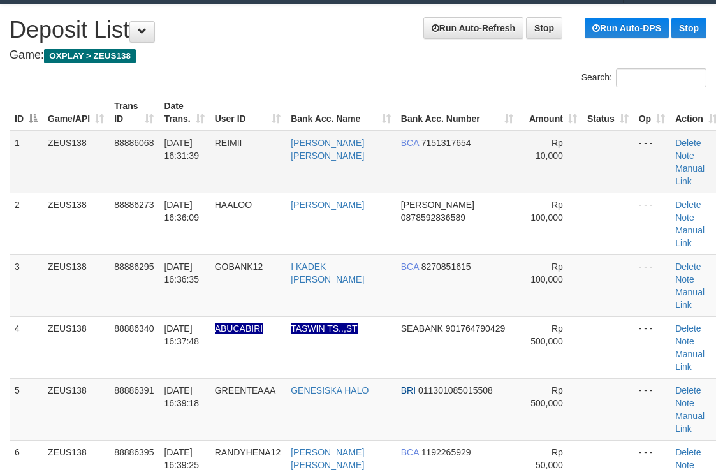
click at [544, 136] on td "Rp 10,000" at bounding box center [550, 162] width 64 height 62
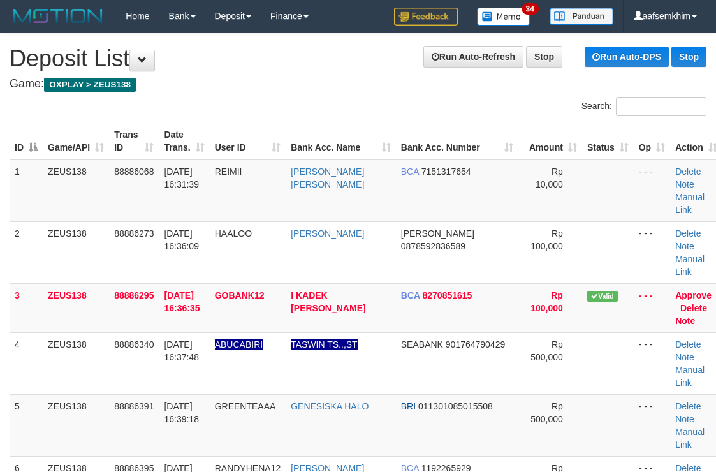
scroll to position [29, 0]
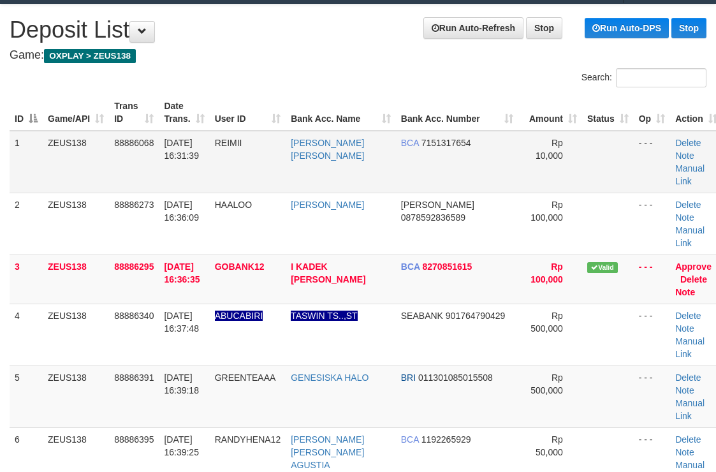
drag, startPoint x: 0, startPoint y: 0, endPoint x: 546, endPoint y: 136, distance: 562.2
click at [546, 136] on td "Rp 10,000" at bounding box center [550, 162] width 64 height 62
click at [472, 254] on tr "3 ZEUS138 88886295 [DATE] 16:36:35 GOBANK12 I KADEK [PERSON_NAME] BCA 827085161…" at bounding box center [366, 278] width 713 height 49
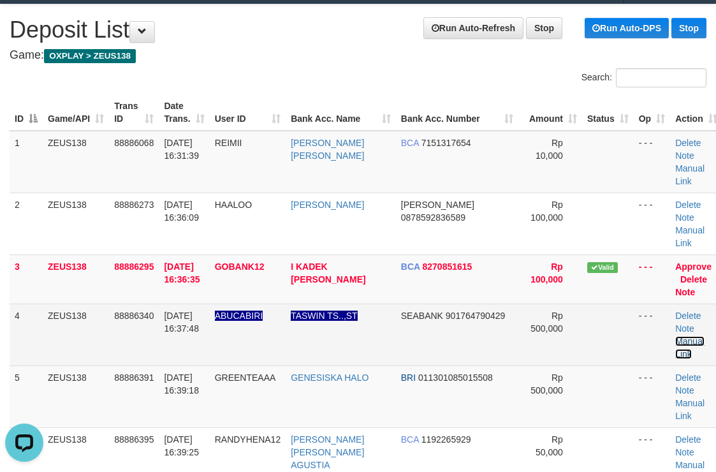
click at [675, 336] on link "Manual Link" at bounding box center [689, 347] width 29 height 23
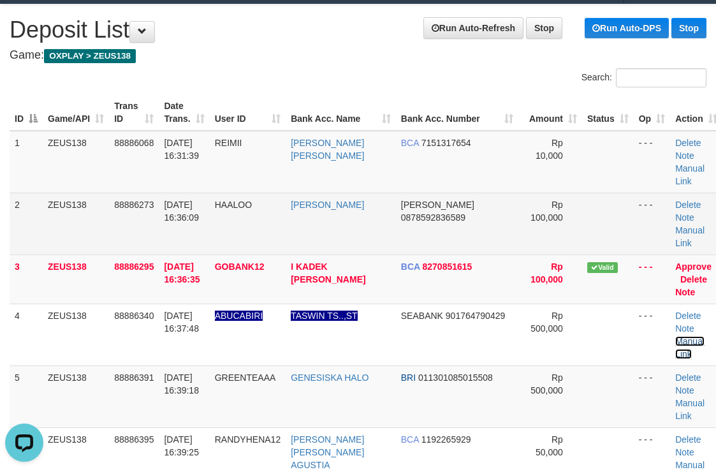
click at [675, 336] on link "Manual Link" at bounding box center [689, 347] width 29 height 23
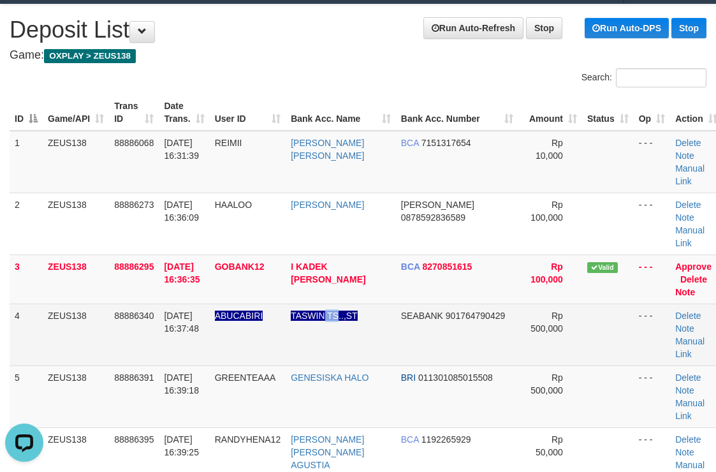
drag, startPoint x: 349, startPoint y: 275, endPoint x: 357, endPoint y: 277, distance: 8.4
click at [357, 303] on td "TASWIN TS..,ST" at bounding box center [341, 334] width 110 height 62
click at [351, 303] on td "TASWIN TS..,ST" at bounding box center [341, 334] width 110 height 62
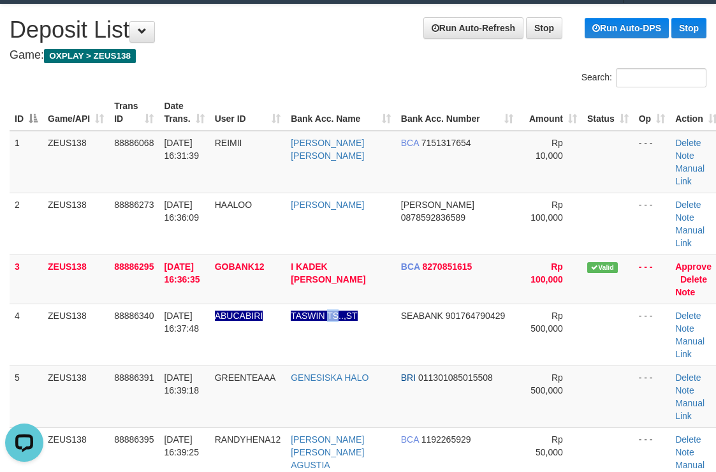
copy link "TS"
drag, startPoint x: 539, startPoint y: 99, endPoint x: 531, endPoint y: 101, distance: 7.9
click at [531, 101] on th "Amount" at bounding box center [550, 112] width 64 height 36
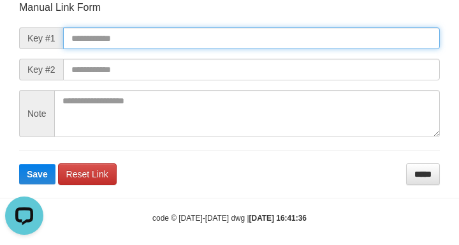
click at [321, 36] on input "text" at bounding box center [251, 38] width 377 height 22
paste input "**********"
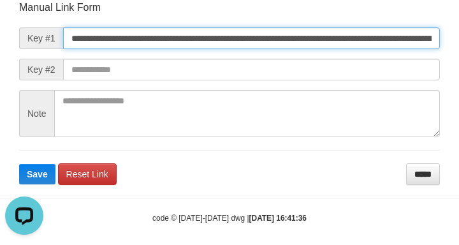
scroll to position [0, 931]
type input "**********"
click at [19, 164] on button "Save" at bounding box center [37, 174] width 36 height 20
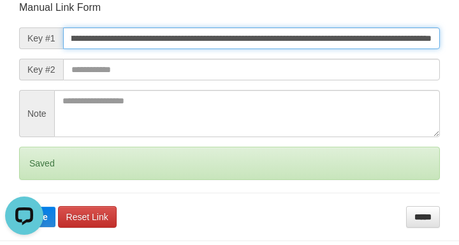
click at [19, 207] on button "Save" at bounding box center [37, 217] width 36 height 20
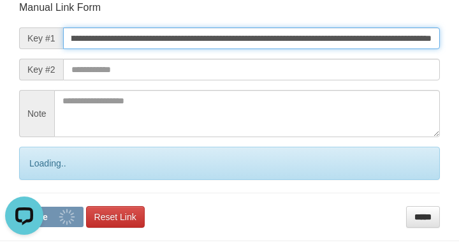
click at [19, 207] on button "Save" at bounding box center [51, 217] width 64 height 20
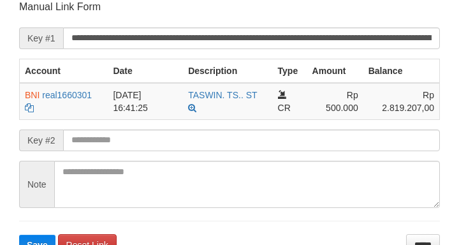
scroll to position [250, 0]
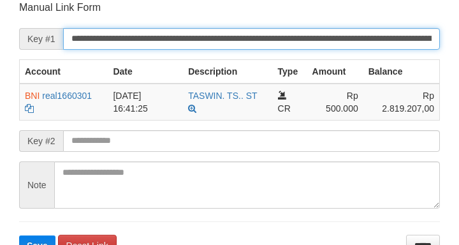
click at [19, 235] on button "Save" at bounding box center [37, 245] width 36 height 20
click at [408, 42] on input "**********" at bounding box center [251, 39] width 377 height 22
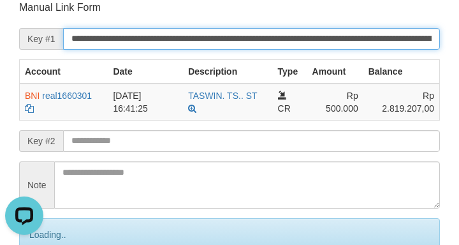
scroll to position [0, 0]
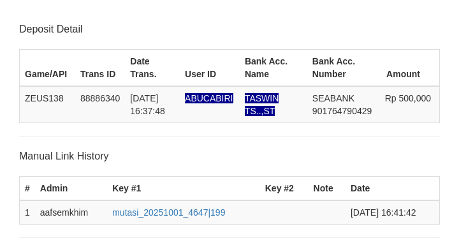
scroll to position [250, 0]
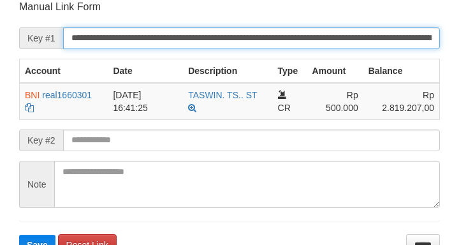
click at [19, 235] on button "Save" at bounding box center [37, 245] width 36 height 20
click at [417, 41] on input "**********" at bounding box center [251, 38] width 377 height 22
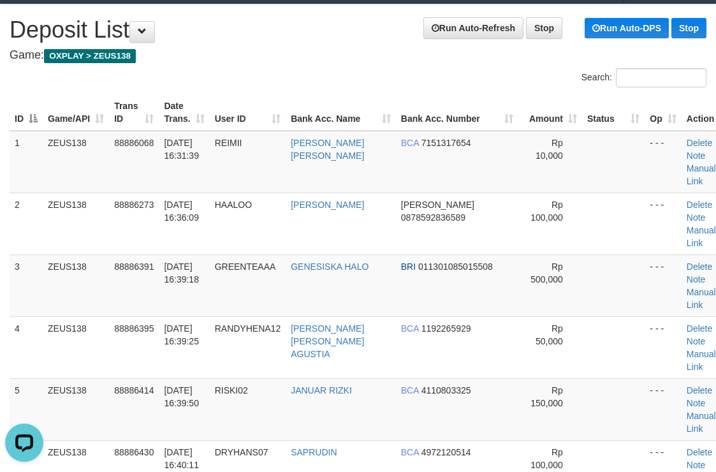
click at [104, 110] on th "Game/API" at bounding box center [76, 112] width 66 height 36
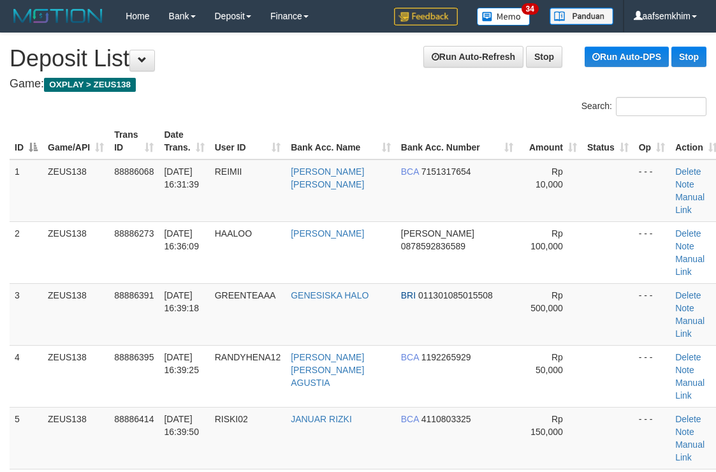
scroll to position [29, 0]
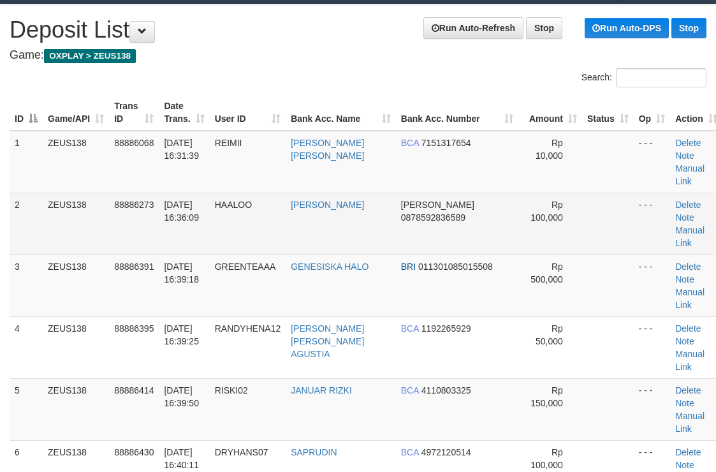
click at [582, 196] on td at bounding box center [608, 223] width 52 height 62
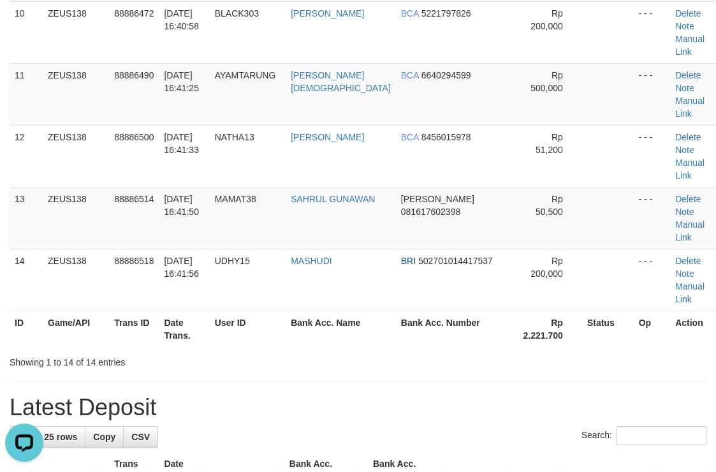
scroll to position [0, 0]
drag, startPoint x: 468, startPoint y: 101, endPoint x: 722, endPoint y: 184, distance: 266.1
click at [493, 452] on tr "ID Game/API Trans ID Date Trans. User ID Bank Acc. Name Bank Acc. Number Amount…" at bounding box center [365, 470] width 710 height 36
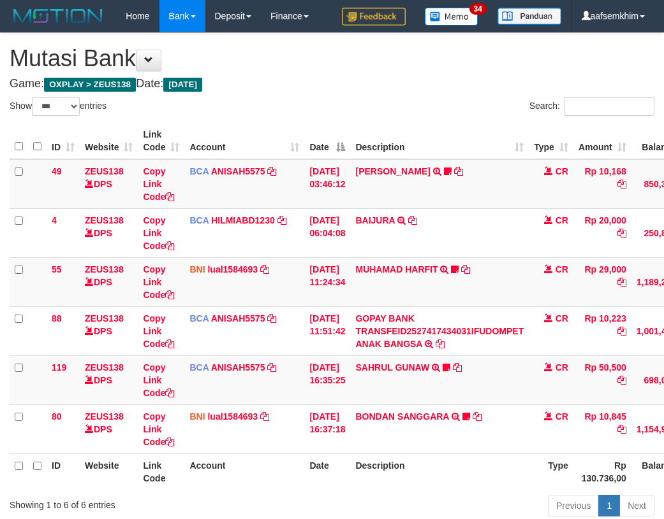
select select "***"
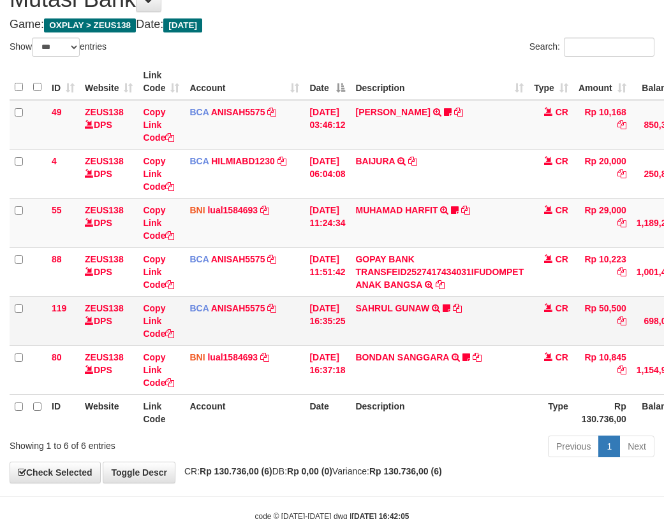
scroll to position [94, 0]
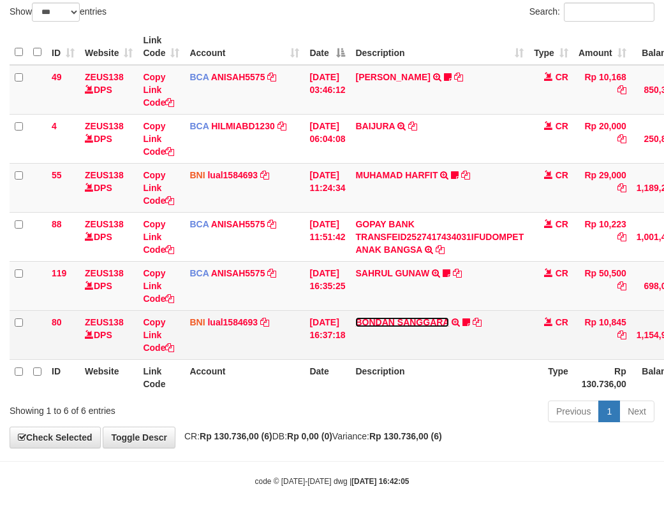
click at [437, 322] on link "BONDAN SANGGARA" at bounding box center [401, 322] width 93 height 10
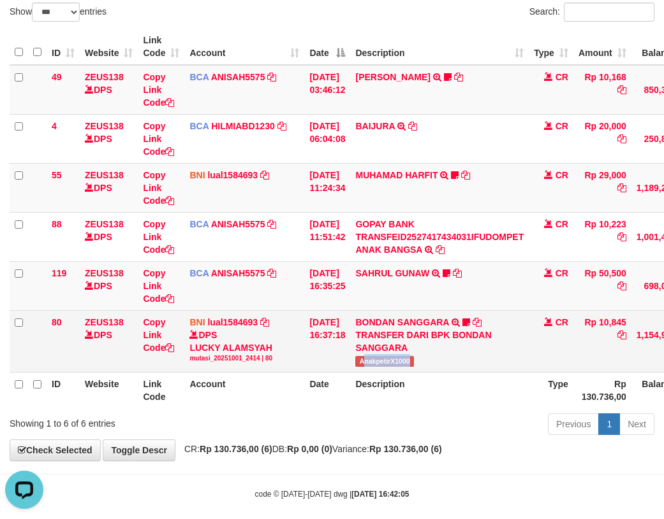
drag, startPoint x: 370, startPoint y: 371, endPoint x: 442, endPoint y: 368, distance: 71.5
click at [442, 368] on td "BONDAN SANGGARA TRANSFER DARI BPK BONDAN SANGGARA AnakpetirX1000" at bounding box center [439, 341] width 178 height 62
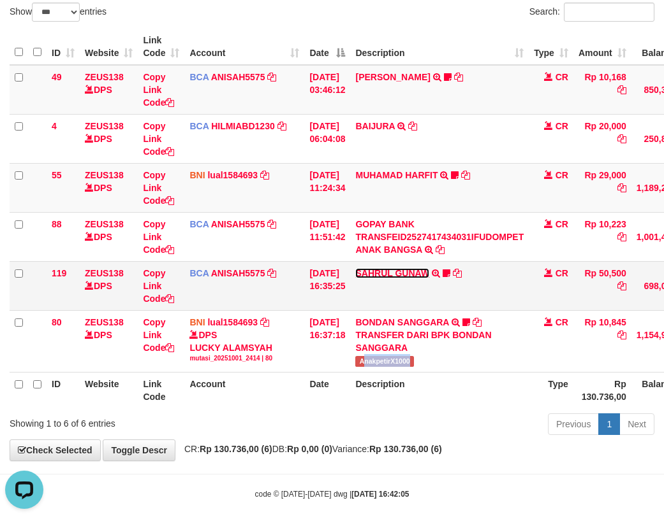
click at [399, 272] on link "SAHRUL GUNAW" at bounding box center [392, 273] width 74 height 10
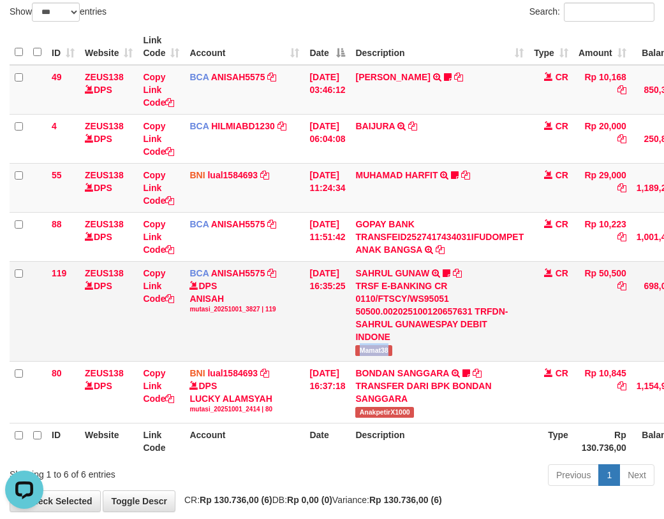
drag, startPoint x: 371, startPoint y: 345, endPoint x: 419, endPoint y: 347, distance: 47.8
click at [419, 347] on td "SAHRUL GUNAW TRSF E-BANKING CR 0110/FTSCY/WS95051 50500.002025100120657631 TRFD…" at bounding box center [439, 311] width 178 height 100
copy span "Mamat38"
click at [365, 289] on td "SAHRUL GUNAW TRSF E-BANKING CR 0110/FTSCY/WS95051 50500.002025100120657631 TRFD…" at bounding box center [439, 311] width 178 height 100
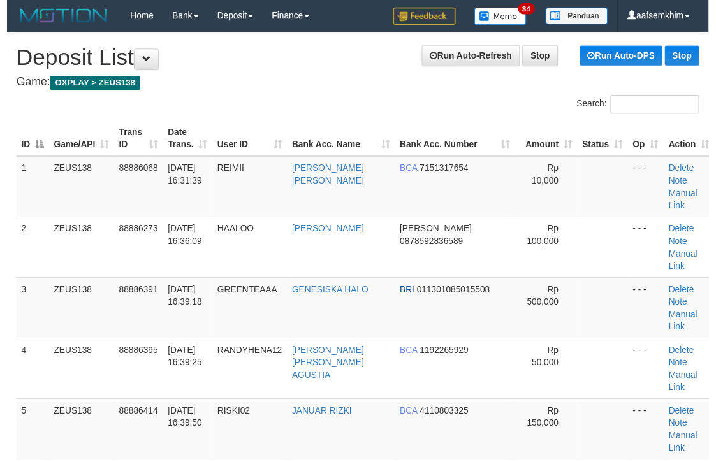
scroll to position [762, 0]
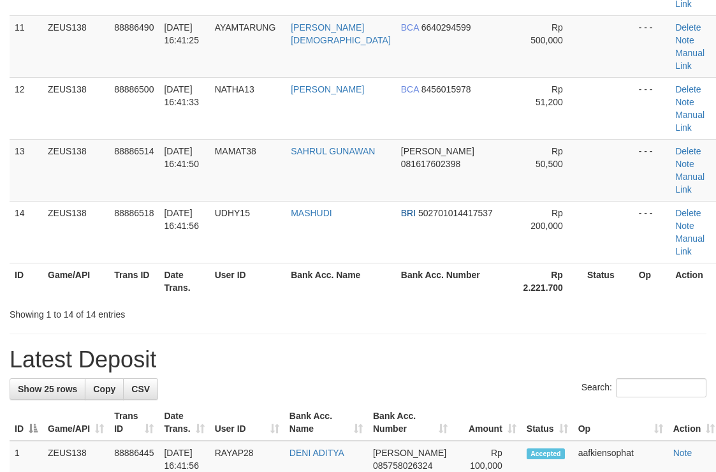
scroll to position [714, 0]
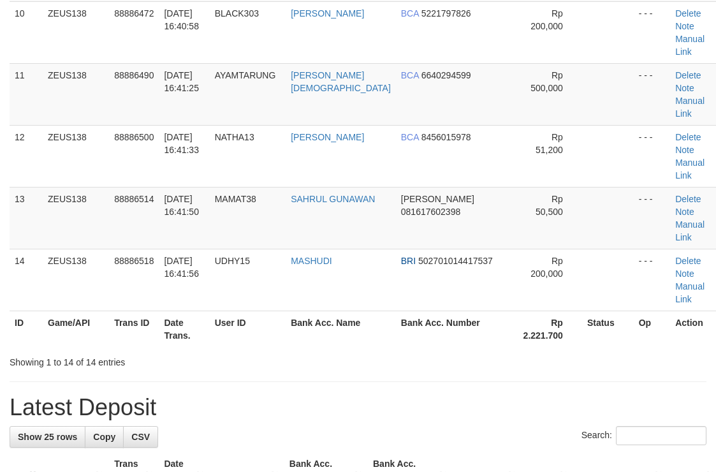
drag, startPoint x: 504, startPoint y: 161, endPoint x: 722, endPoint y: 176, distance: 219.1
drag, startPoint x: 550, startPoint y: 160, endPoint x: 660, endPoint y: 154, distance: 110.4
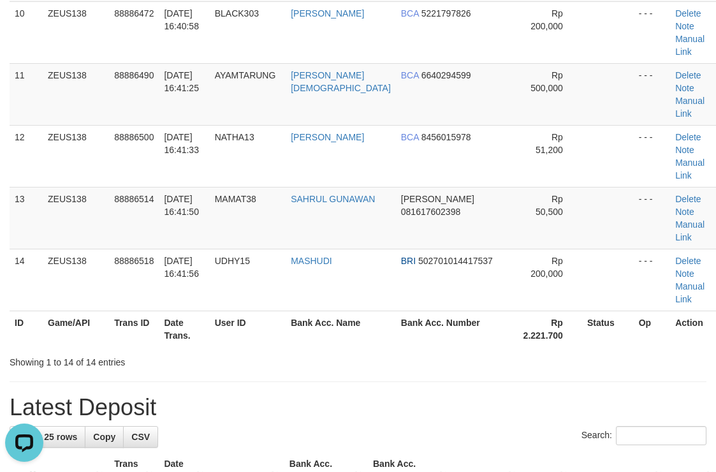
scroll to position [372, 0]
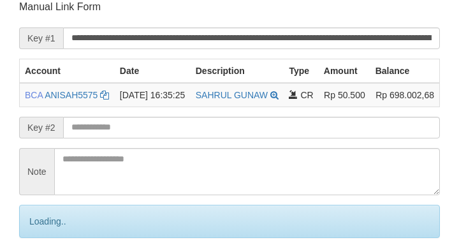
click at [389, 29] on input "**********" at bounding box center [251, 38] width 377 height 22
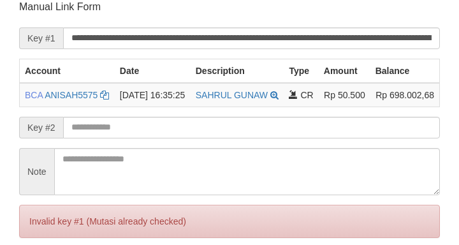
click at [399, 40] on input "**********" at bounding box center [251, 38] width 377 height 22
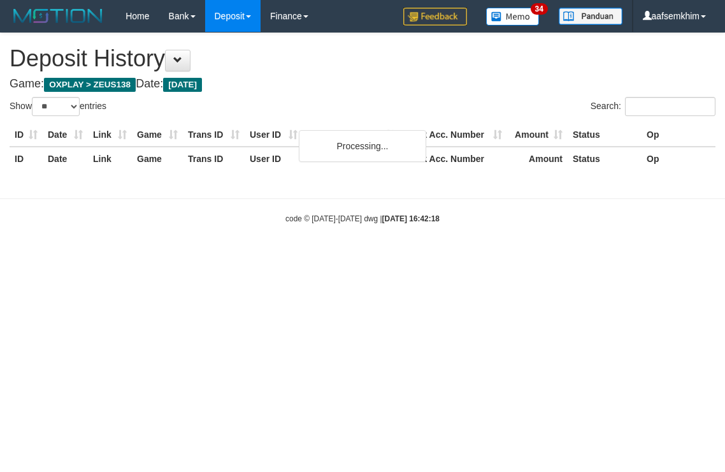
select select "**"
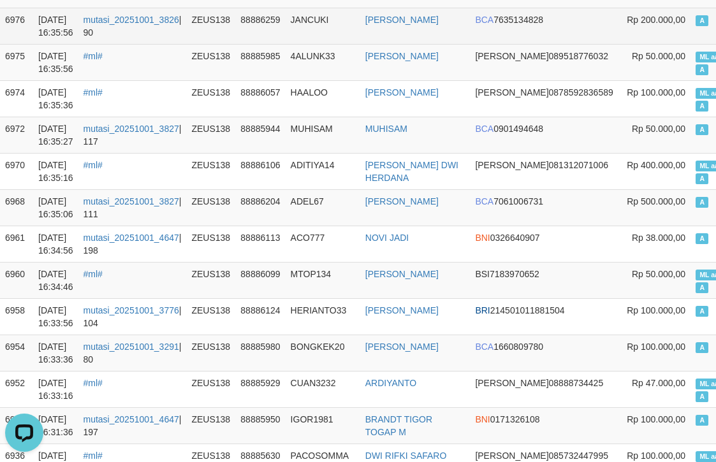
scroll to position [574, 10]
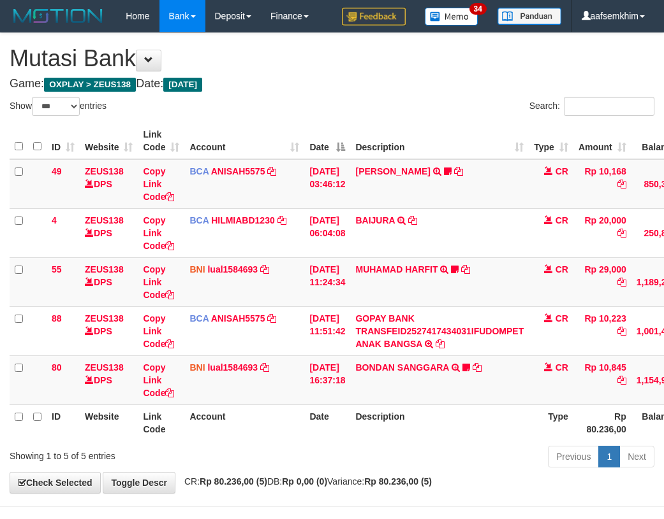
select select "***"
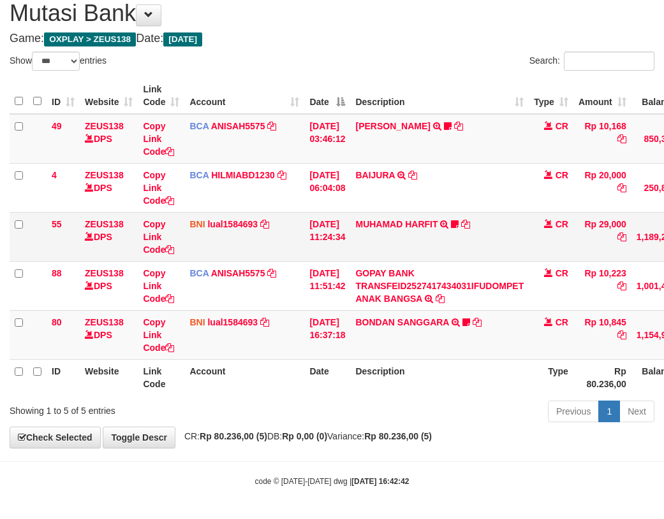
click at [199, 247] on td "BNI lual1584693 DPS LUCKY ALAMSYAH mutasi_20251001_2414 | 55 mutasi_20251001_24…" at bounding box center [244, 236] width 120 height 49
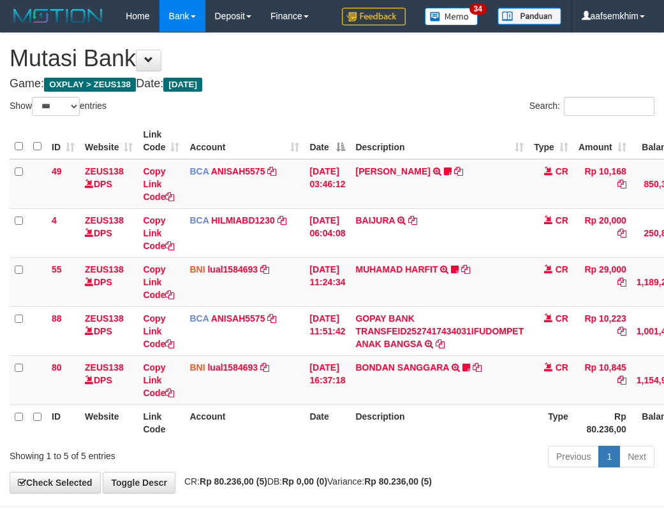
select select "***"
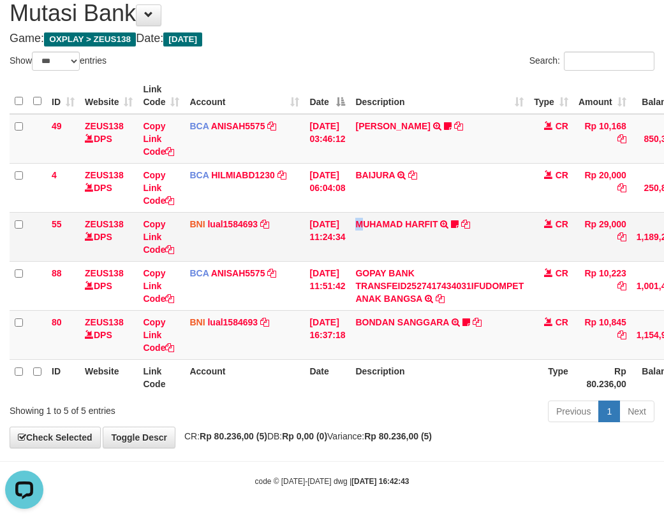
click at [370, 238] on td "MUHAMAD HARFIT TRANSFER DARI SDR MUHAMAD HARFIT Sano27" at bounding box center [439, 236] width 178 height 49
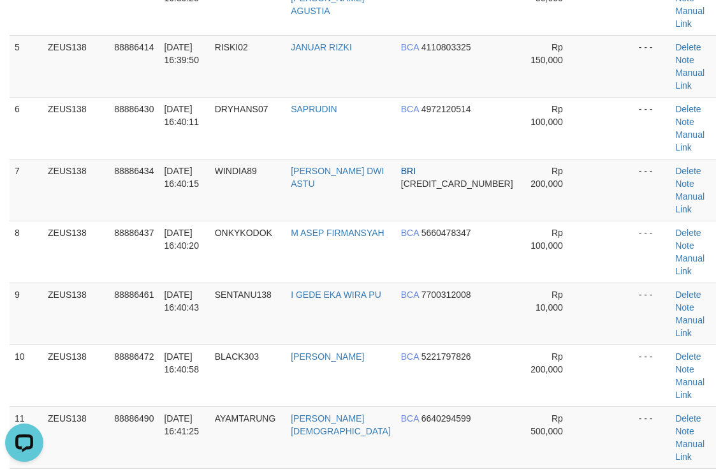
drag, startPoint x: 437, startPoint y: 162, endPoint x: 474, endPoint y: 174, distance: 38.9
click at [467, 406] on td "BCA 6640294599" at bounding box center [457, 437] width 122 height 62
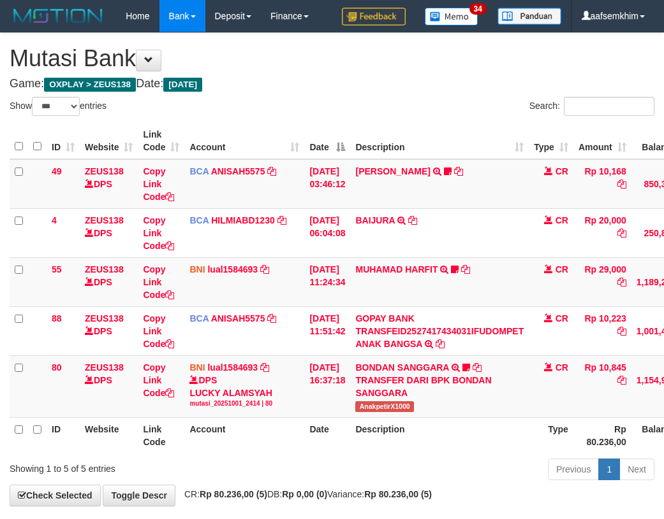
select select "***"
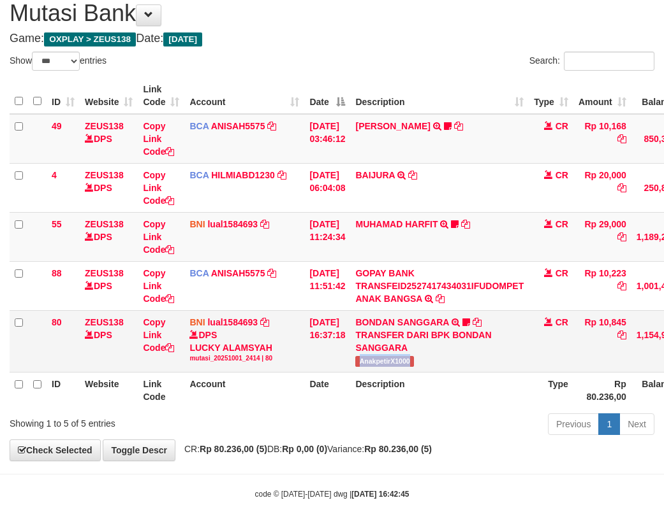
drag, startPoint x: 367, startPoint y: 371, endPoint x: 448, endPoint y: 366, distance: 81.1
click at [448, 366] on td "BONDAN SANGGARA TRANSFER DARI BPK BONDAN SANGGARA AnakpetirX1000" at bounding box center [439, 341] width 178 height 62
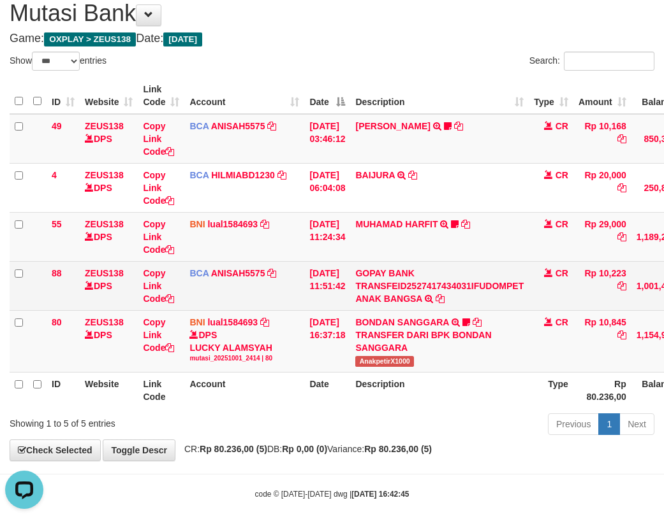
click at [237, 297] on td "BCA ANISAH5575 DPS ANISAH mutasi_20251001_3827 | 88 mutasi_20251001_3827 | 88" at bounding box center [244, 285] width 120 height 49
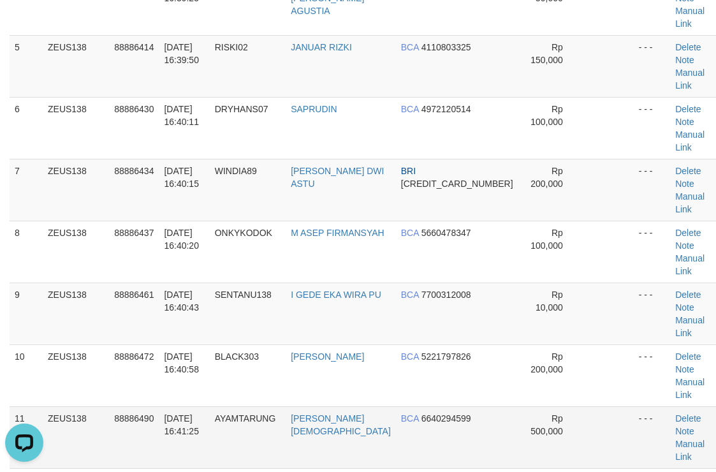
drag, startPoint x: 528, startPoint y: 173, endPoint x: 576, endPoint y: 177, distance: 47.3
click at [558, 406] on tr "11 ZEUS138 88886490 01/10/2025 16:41:25 AYAMTARUNG RUBBY AGUSTIANTO BCA 6640294…" at bounding box center [366, 437] width 713 height 62
click at [518, 406] on td "Rp 500,000" at bounding box center [550, 437] width 64 height 62
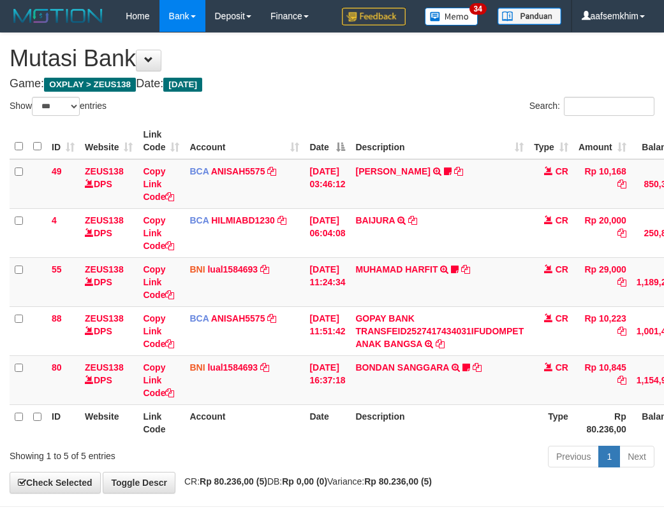
select select "***"
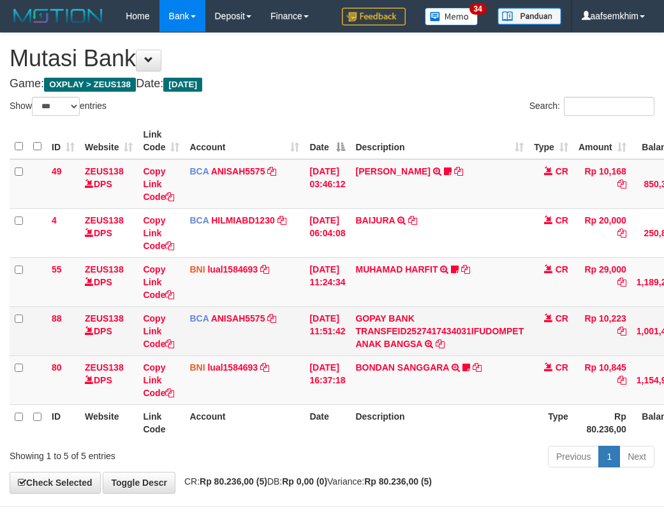
scroll to position [45, 0]
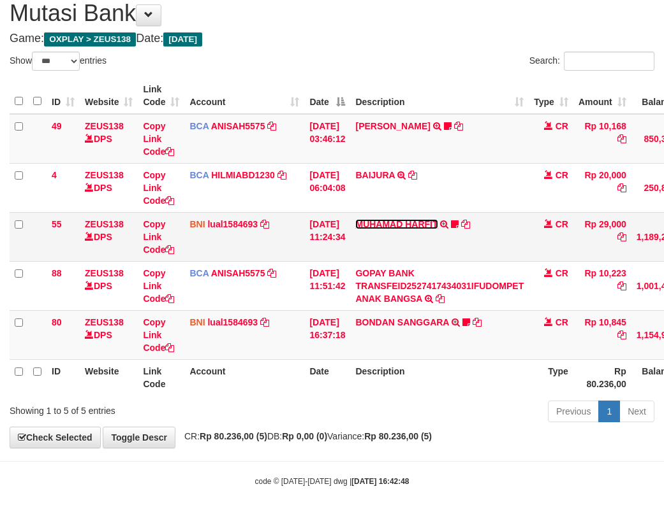
drag, startPoint x: 430, startPoint y: 225, endPoint x: 421, endPoint y: 235, distance: 14.0
click at [430, 225] on link "MUHAMAD HARFIT" at bounding box center [396, 224] width 82 height 10
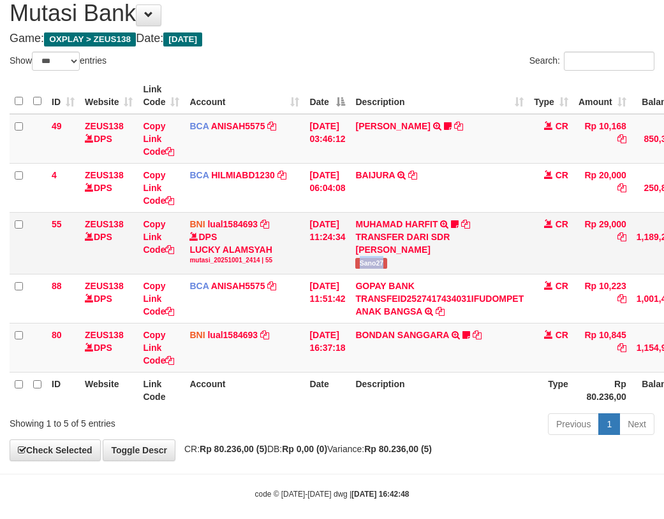
drag, startPoint x: 373, startPoint y: 268, endPoint x: 403, endPoint y: 265, distance: 30.2
click at [403, 265] on td "MUHAMAD HARFIT TRANSFER DARI SDR MUHAMAD HARFIT Sano27" at bounding box center [439, 243] width 178 height 62
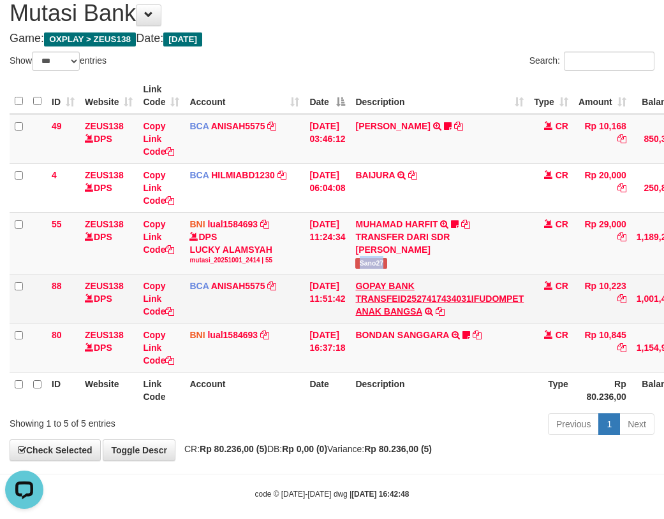
scroll to position [0, 0]
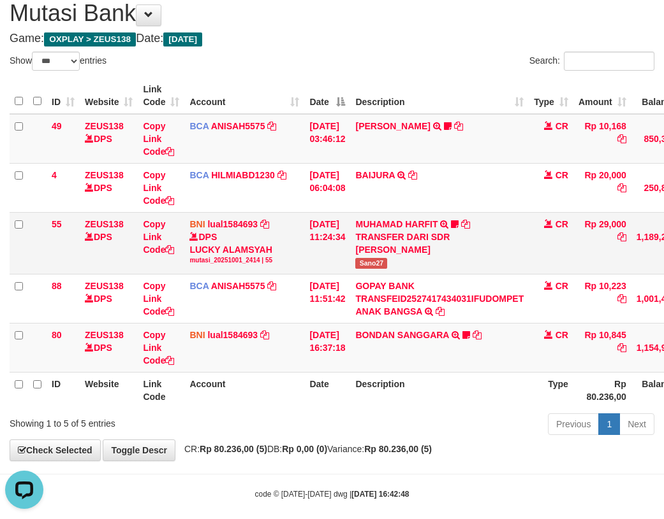
click at [332, 249] on td "[DATE] 11:24:34" at bounding box center [327, 243] width 46 height 62
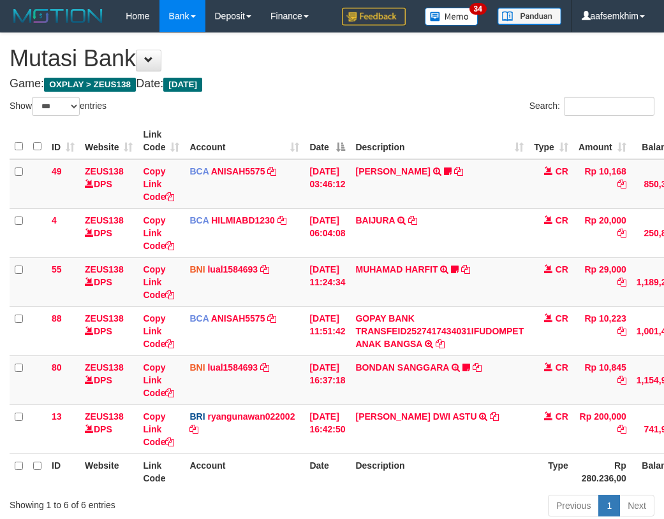
select select "***"
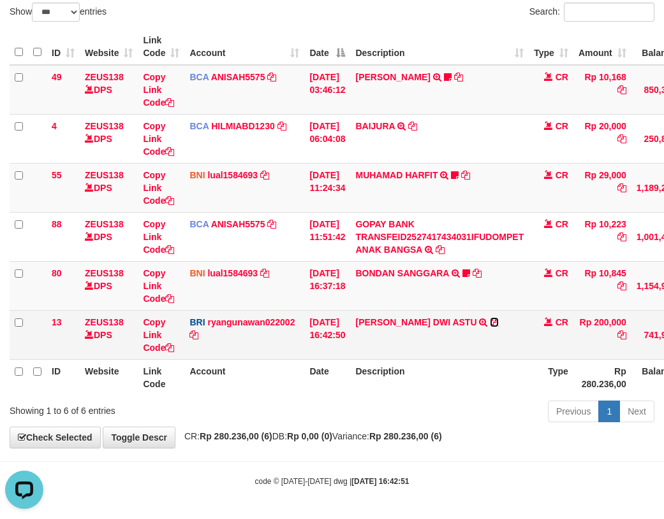
click at [489, 321] on icon at bounding box center [493, 322] width 9 height 9
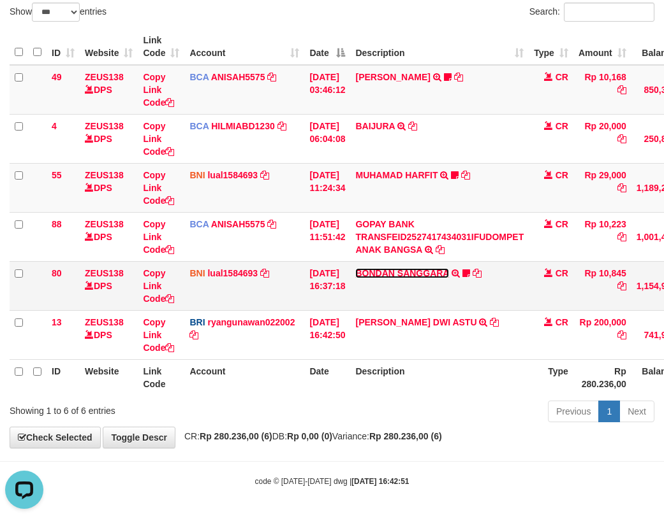
click at [439, 272] on link "BONDAN SANGGARA" at bounding box center [401, 273] width 93 height 10
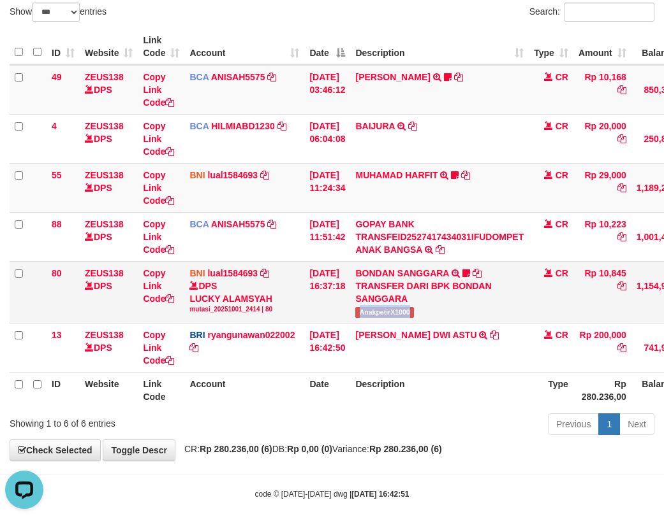
drag, startPoint x: 370, startPoint y: 316, endPoint x: 425, endPoint y: 312, distance: 54.9
click at [425, 312] on td "BONDAN SANGGARA TRANSFER DARI BPK BONDAN SANGGARA AnakpetirX1000" at bounding box center [439, 292] width 178 height 62
click at [434, 173] on link "MUHAMAD HARFIT" at bounding box center [396, 175] width 82 height 10
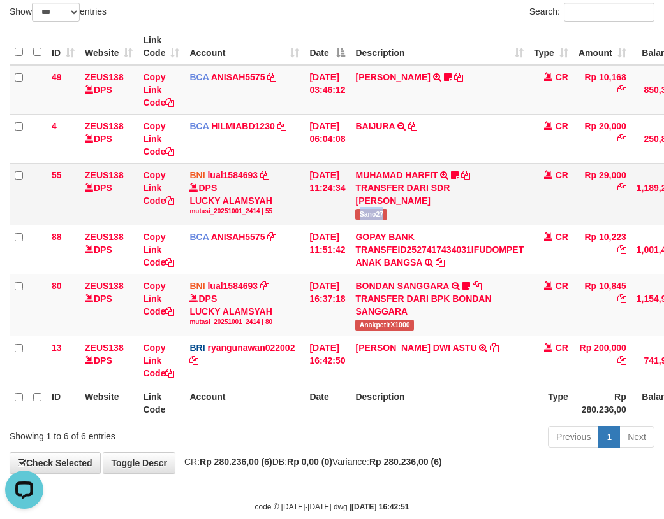
drag, startPoint x: 390, startPoint y: 212, endPoint x: 397, endPoint y: 211, distance: 7.0
click at [397, 211] on td "MUHAMAD HARFIT TRANSFER DARI SDR MUHAMAD HARFIT Sano27" at bounding box center [439, 194] width 178 height 62
copy span "Sano27"
click at [185, 187] on tr "55 ZEUS138 DPS Copy Link Code BNI lual1584693 DPS LUCKY ALAMSYAH mutasi_2025100…" at bounding box center [390, 194] width 760 height 62
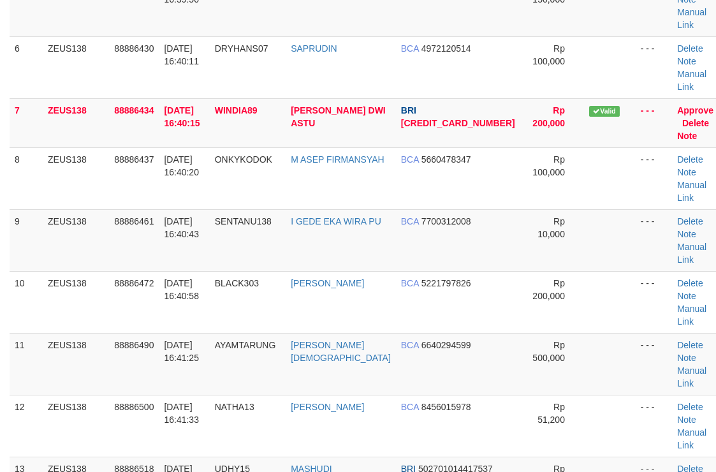
scroll to position [372, 0]
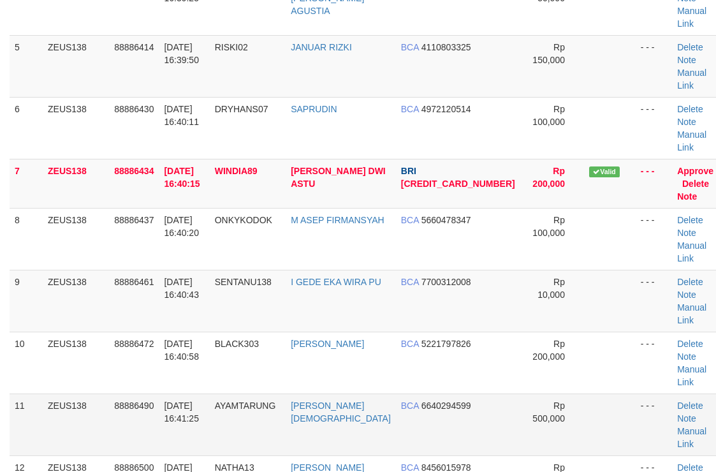
click at [584, 393] on td at bounding box center [610, 424] width 52 height 62
drag, startPoint x: 536, startPoint y: 191, endPoint x: 688, endPoint y: 178, distance: 152.9
click at [575, 393] on tr "11 ZEUS138 88886490 01/10/2025 16:41:25 AYAMTARUNG RUBBY AGUSTIANTO BCA 6640294…" at bounding box center [367, 424] width 714 height 62
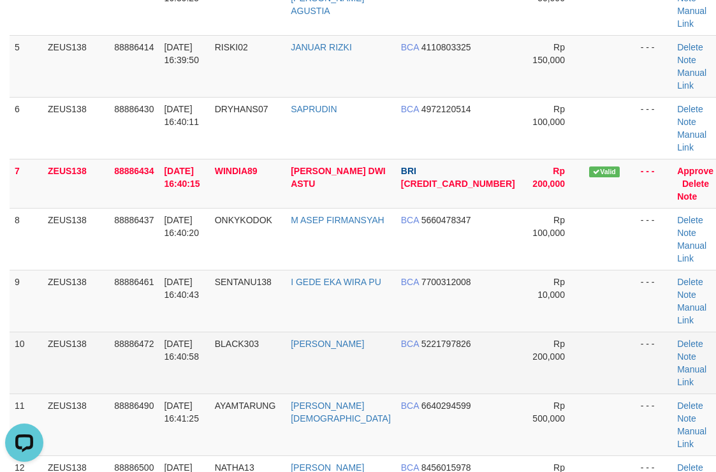
click at [584, 331] on td at bounding box center [610, 362] width 52 height 62
drag, startPoint x: 573, startPoint y: 128, endPoint x: 594, endPoint y: 128, distance: 21.0
click at [585, 331] on tr "10 ZEUS138 88886472 01/10/2025 16:40:58 BLACK303 SUTOMO BARUDIN BCA 5221797826 …" at bounding box center [367, 362] width 714 height 62
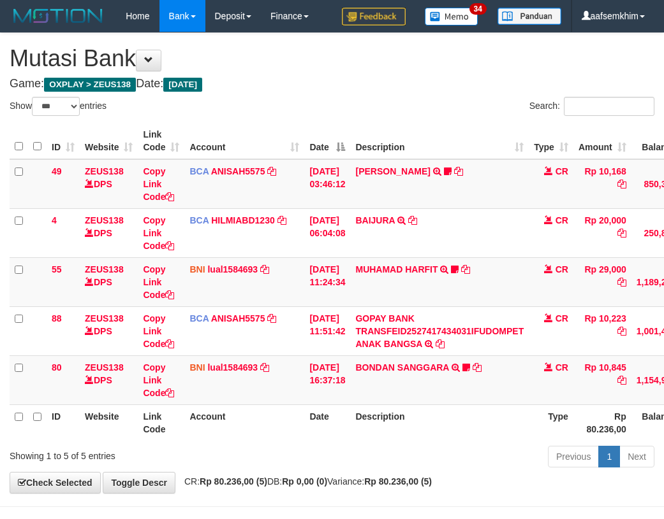
select select "***"
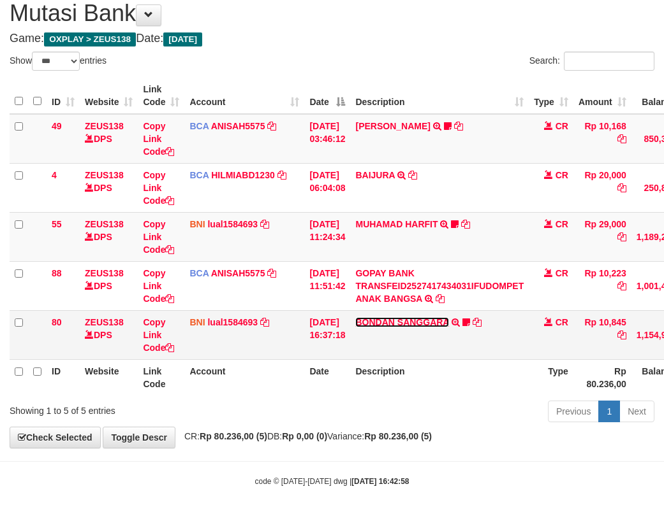
click at [418, 320] on link "BONDAN SANGGARA" at bounding box center [401, 322] width 93 height 10
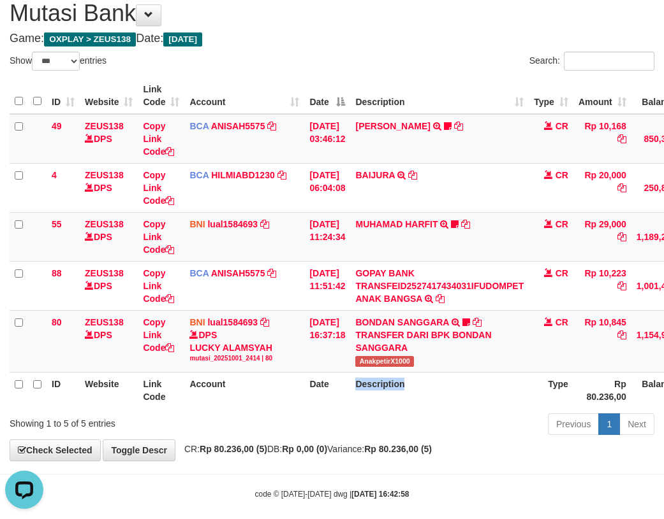
drag, startPoint x: 397, startPoint y: 376, endPoint x: 430, endPoint y: 374, distance: 33.2
click at [430, 374] on th "Description" at bounding box center [439, 390] width 178 height 36
copy th "Description"
click at [409, 358] on span "AnakpetirX1000" at bounding box center [384, 361] width 58 height 11
drag, startPoint x: 409, startPoint y: 358, endPoint x: 145, endPoint y: 295, distance: 270.5
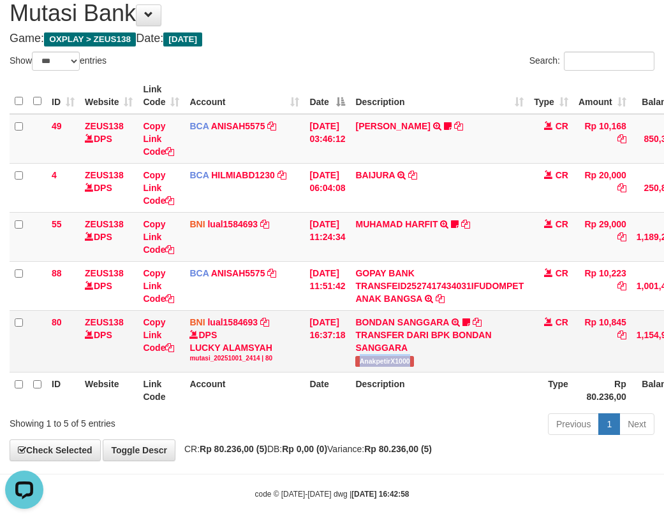
click at [408, 358] on span "AnakpetirX1000" at bounding box center [384, 361] width 58 height 11
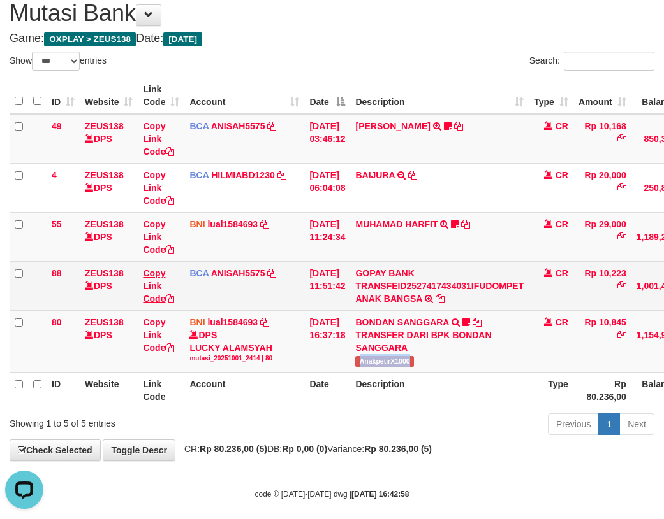
copy span "AnakpetirX1000"
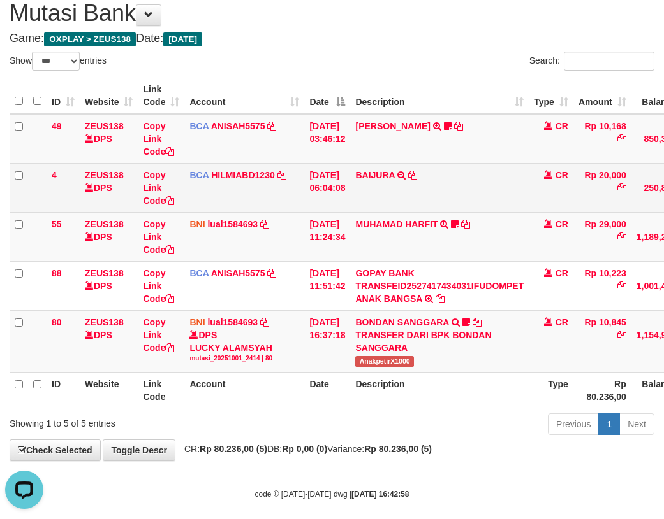
drag, startPoint x: 337, startPoint y: 199, endPoint x: 323, endPoint y: 196, distance: 14.4
click at [337, 199] on td "[DATE] 06:04:08" at bounding box center [327, 187] width 46 height 49
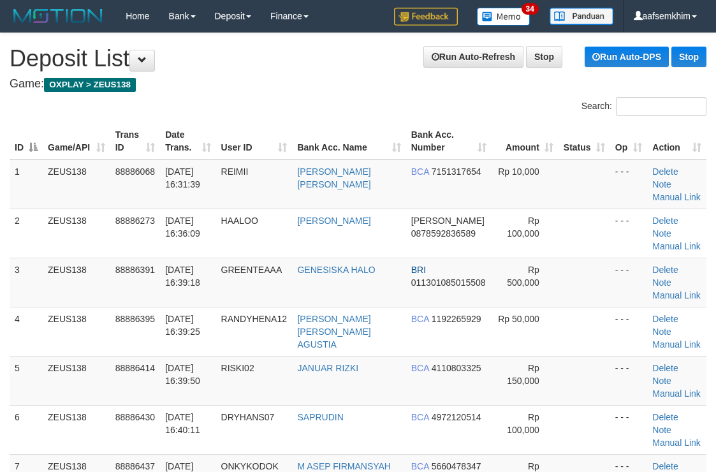
scroll to position [419, 0]
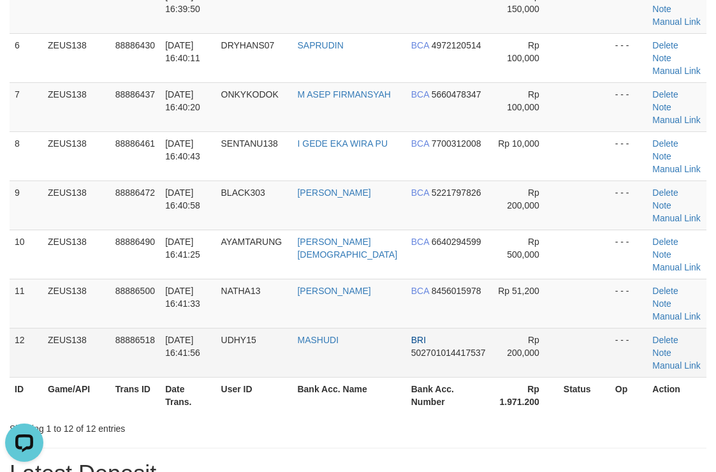
click at [594, 328] on td at bounding box center [584, 352] width 52 height 49
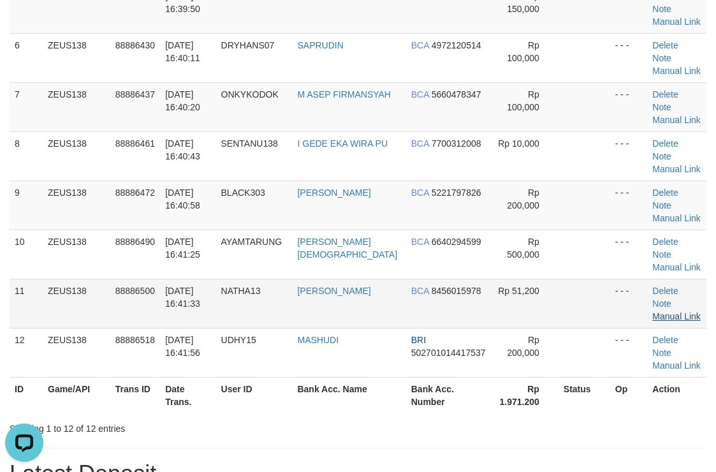
drag, startPoint x: 512, startPoint y: 184, endPoint x: 673, endPoint y: 177, distance: 160.8
click at [523, 279] on td "Rp 51,200" at bounding box center [524, 303] width 67 height 49
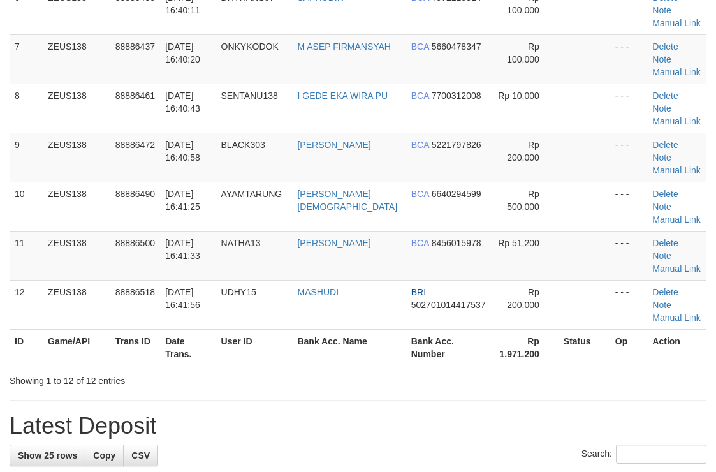
scroll to position [372, 0]
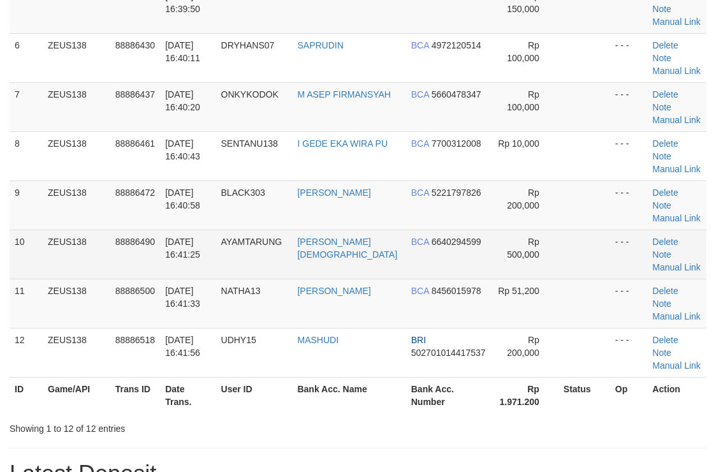
click at [558, 229] on td at bounding box center [584, 253] width 52 height 49
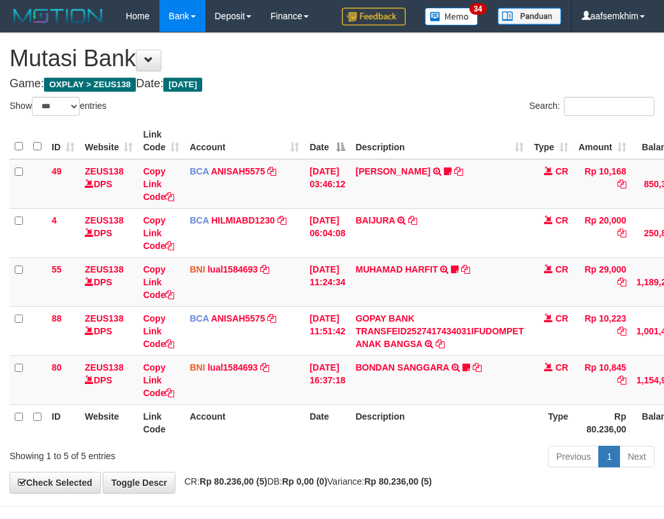
select select "***"
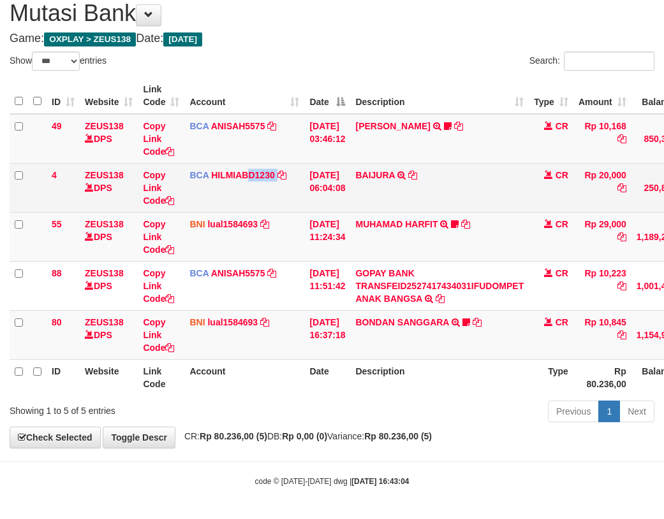
click at [242, 173] on td "BCA HILMIABD1230 DPS HILMI ABDILLAH mutasi_20251001_4766 | 4 mutasi_20251001_47…" at bounding box center [244, 187] width 120 height 49
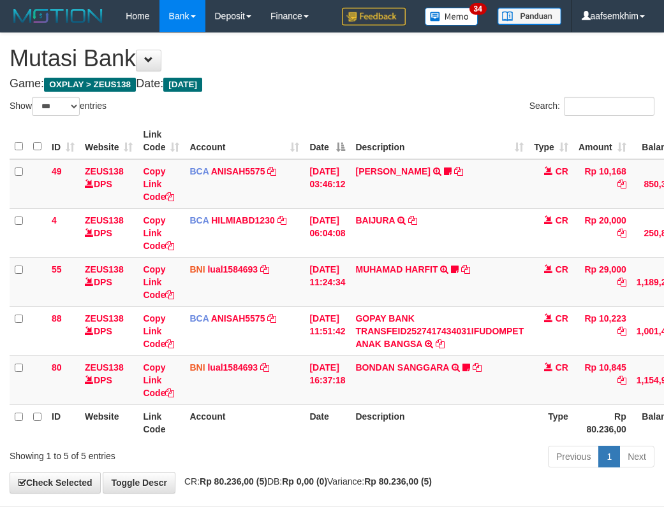
select select "***"
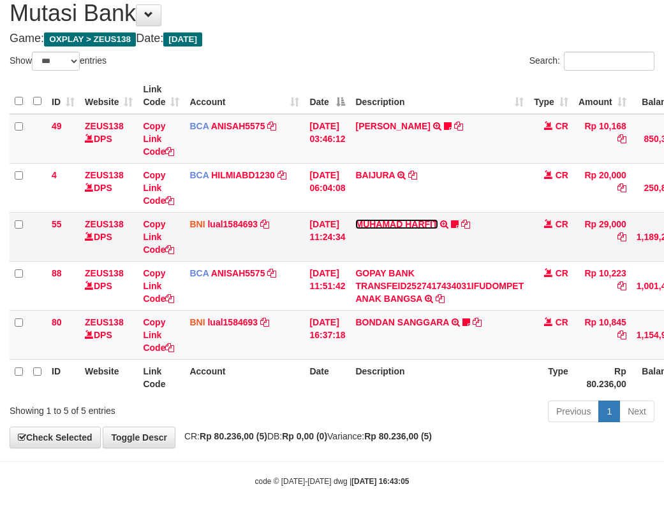
click at [414, 228] on link "MUHAMAD HARFIT" at bounding box center [396, 224] width 82 height 10
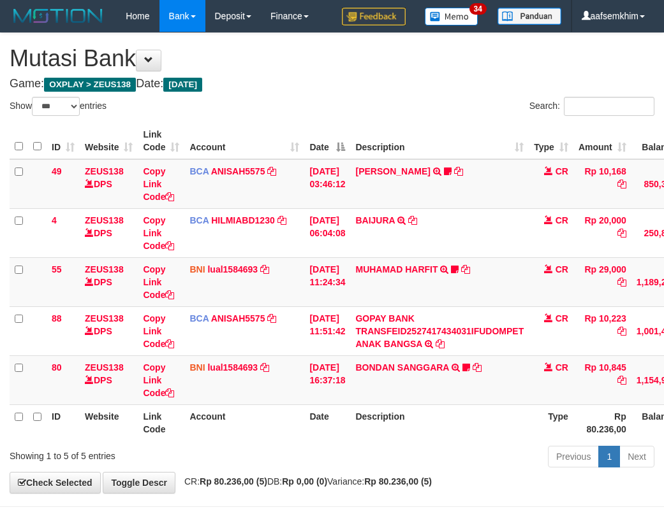
select select "***"
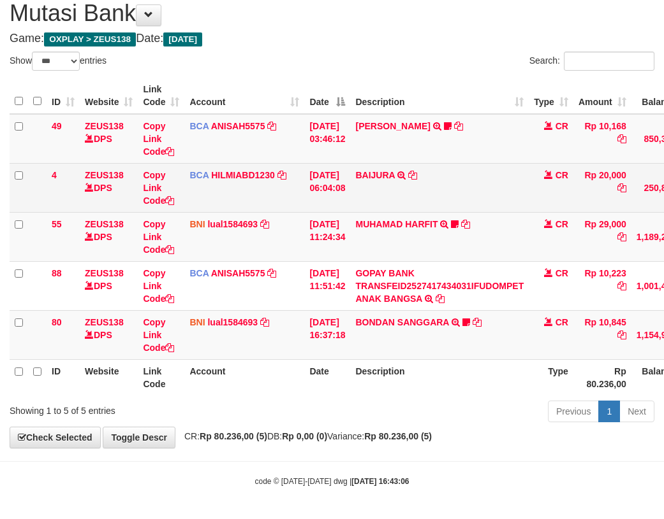
drag, startPoint x: 363, startPoint y: 221, endPoint x: 120, endPoint y: 182, distance: 245.4
click at [361, 220] on td "MUHAMAD HARFIT TRANSFER DARI SDR MUHAMAD HARFIT Sano27" at bounding box center [439, 236] width 178 height 49
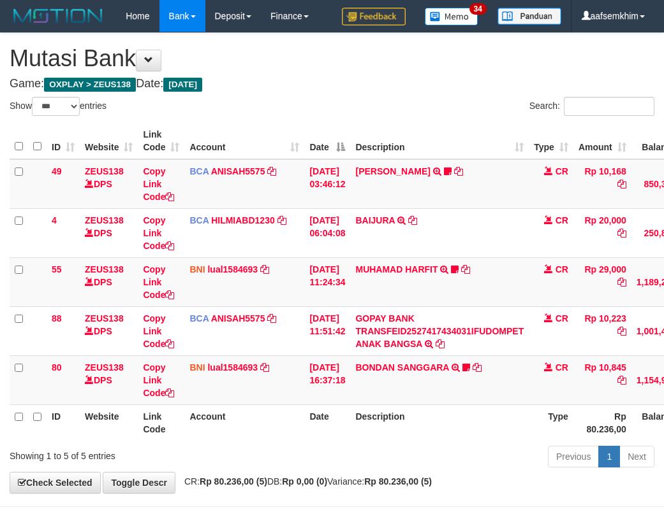
select select "***"
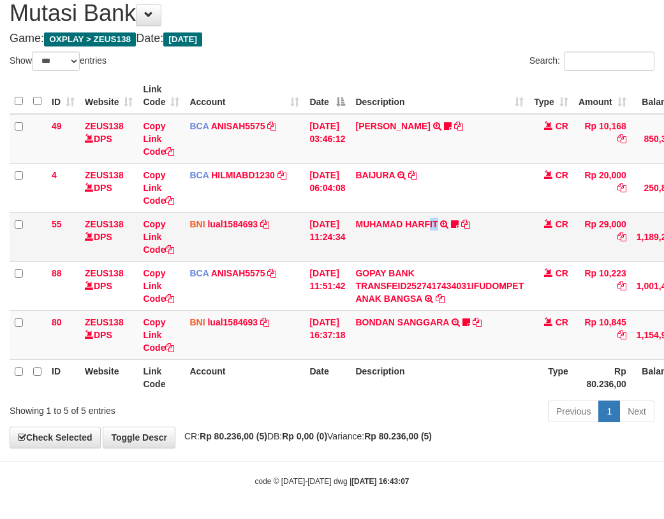
click at [447, 235] on td "MUHAMAD HARFIT TRANSFER DARI SDR MUHAMAD HARFIT Sano27" at bounding box center [439, 236] width 178 height 49
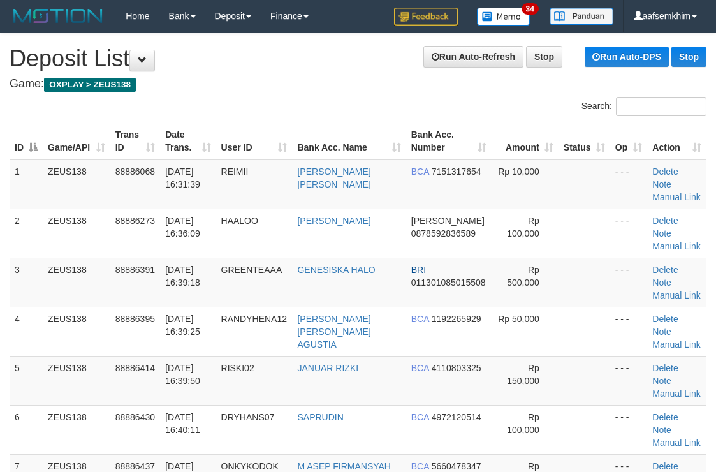
scroll to position [419, 0]
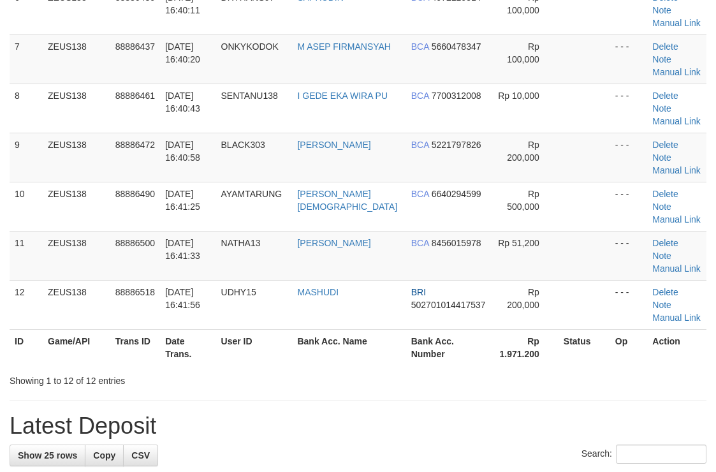
drag, startPoint x: 709, startPoint y: 143, endPoint x: 725, endPoint y: 143, distance: 15.3
click at [712, 143] on div "ID Game/API Trans ID Date Trans. User ID Bank Acc. Name Bank Acc. Number Amount…" at bounding box center [358, 34] width 716 height 669
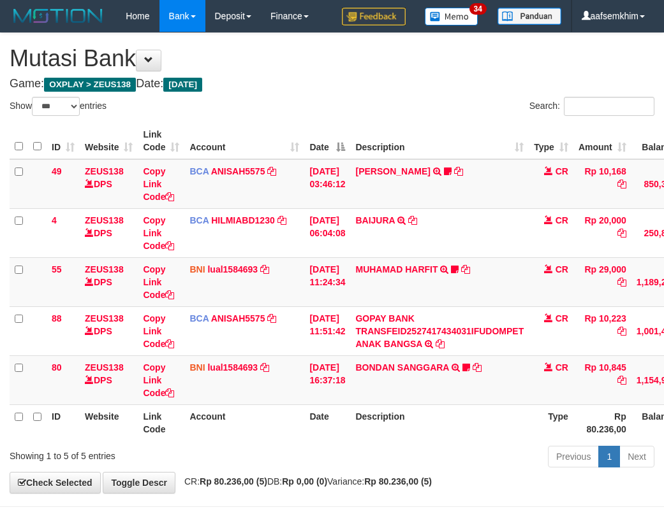
select select "***"
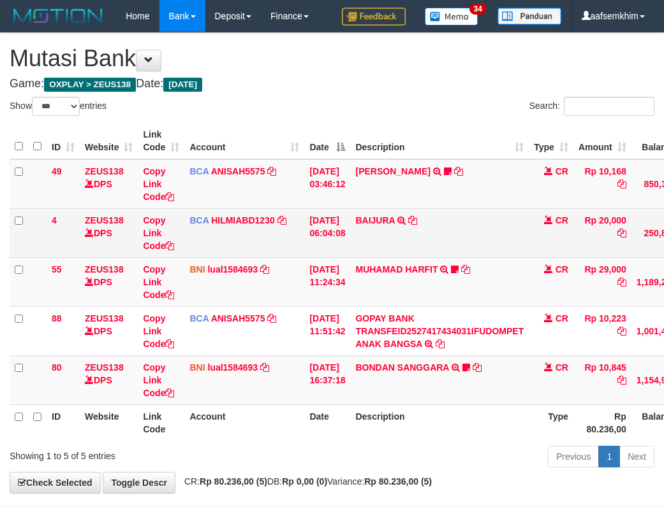
scroll to position [45, 0]
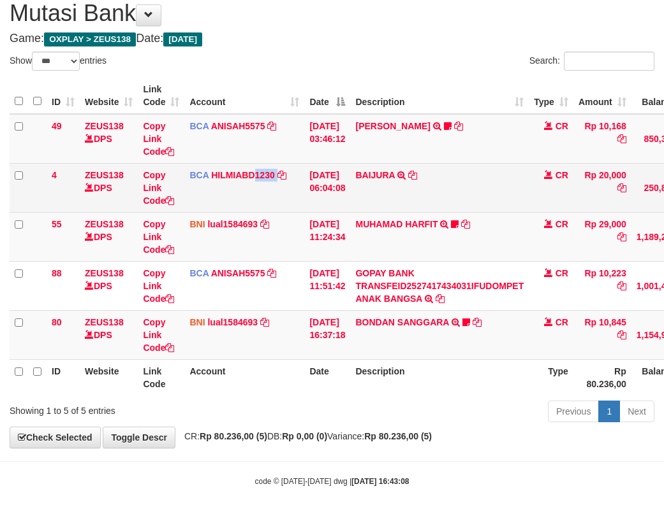
drag, startPoint x: 268, startPoint y: 203, endPoint x: 282, endPoint y: 201, distance: 14.3
click at [282, 201] on td "BCA HILMIABD1230 DPS HILMI ABDILLAH mutasi_20251001_4766 | 4 mutasi_20251001_47…" at bounding box center [244, 187] width 120 height 49
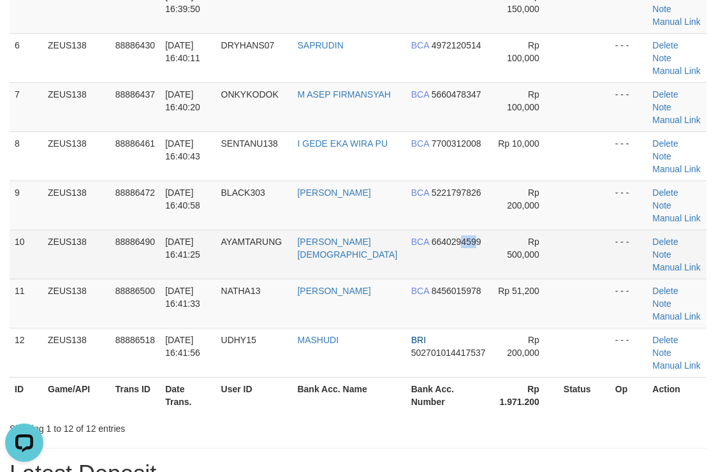
drag, startPoint x: 449, startPoint y: 131, endPoint x: 466, endPoint y: 126, distance: 17.8
click at [465, 236] on span "6640294599" at bounding box center [456, 241] width 50 height 10
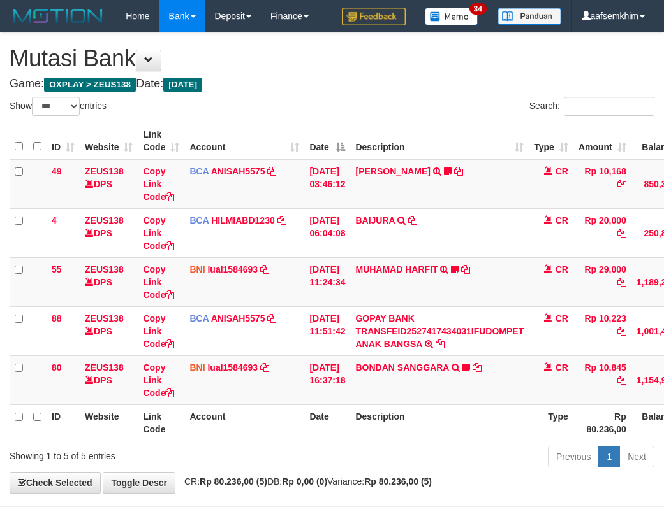
select select "***"
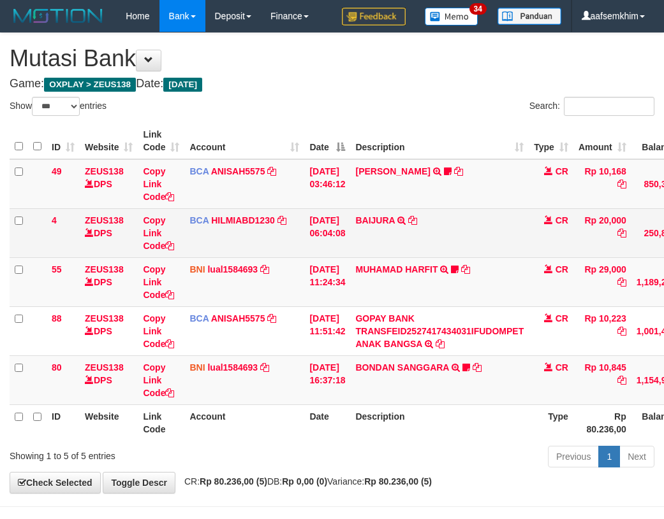
scroll to position [45, 0]
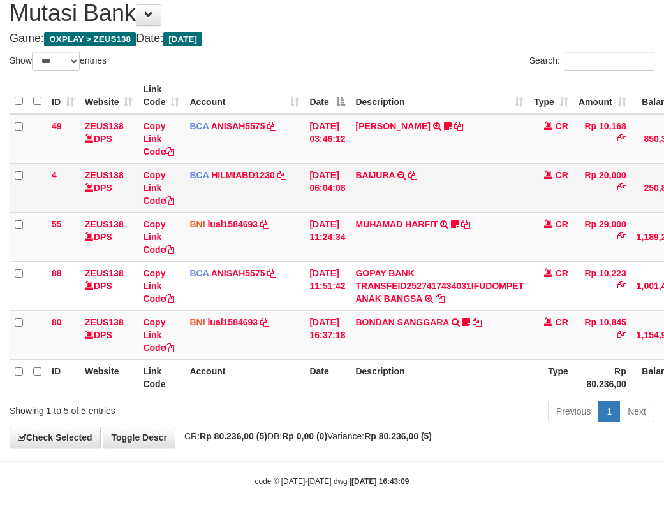
drag, startPoint x: 342, startPoint y: 200, endPoint x: 370, endPoint y: 208, distance: 28.5
click at [345, 199] on td "[DATE] 06:04:08" at bounding box center [327, 187] width 46 height 49
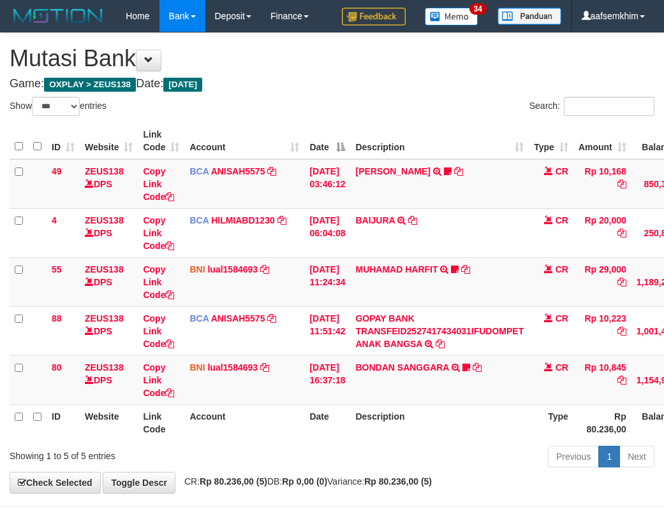
select select "***"
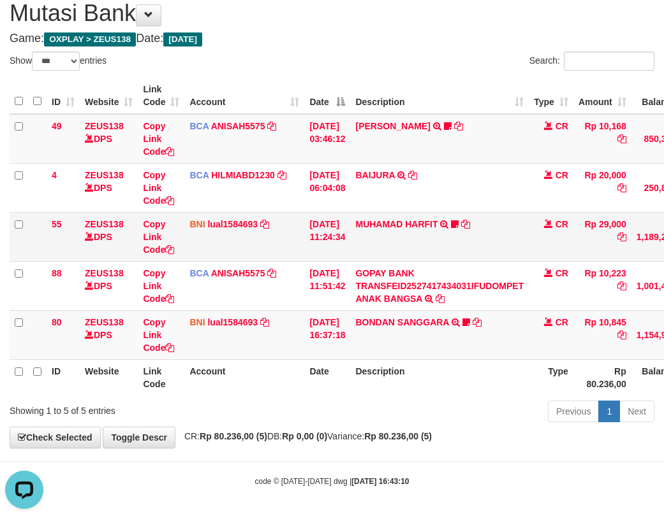
click at [227, 235] on td "BNI lual1584693 DPS LUCKY ALAMSYAH mutasi_20251001_2414 | 55 mutasi_20251001_24…" at bounding box center [244, 236] width 120 height 49
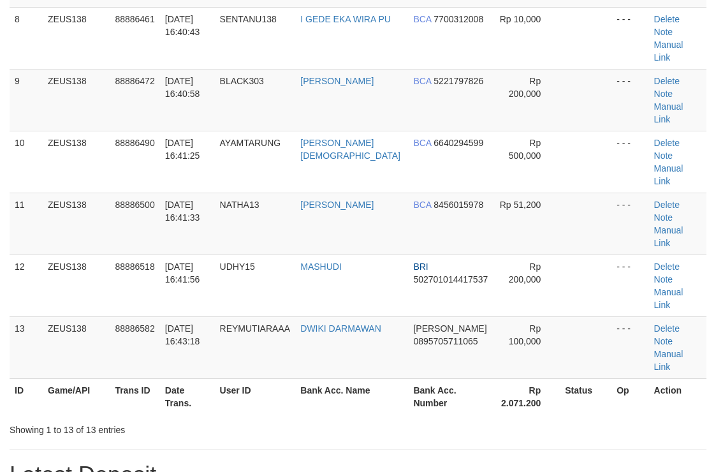
scroll to position [372, 0]
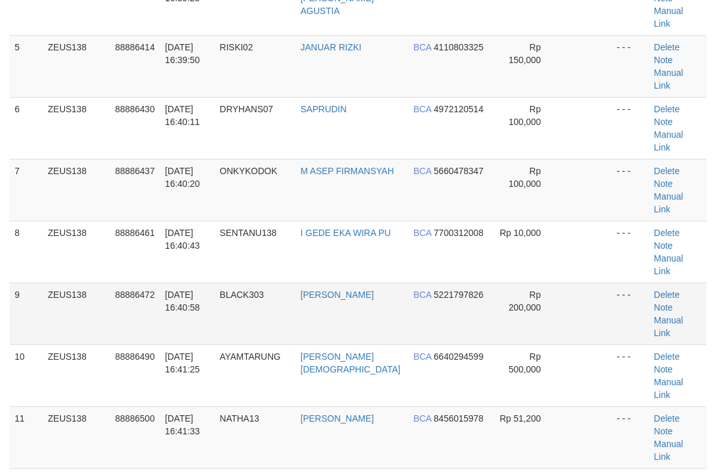
click at [598, 282] on td at bounding box center [586, 313] width 52 height 62
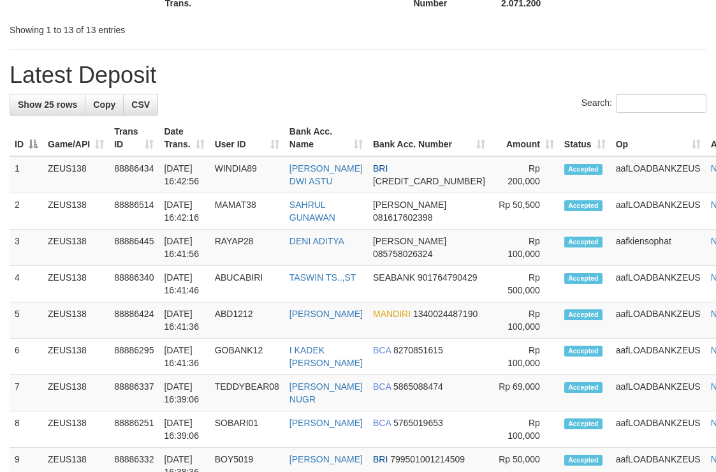
scroll to position [784, 0]
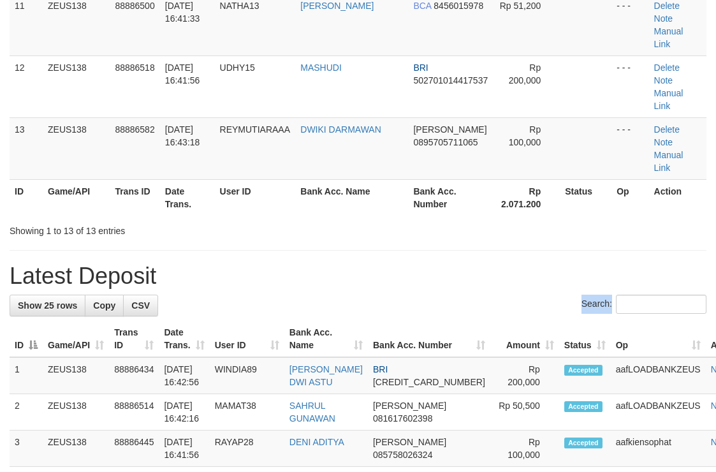
drag, startPoint x: 551, startPoint y: 137, endPoint x: 723, endPoint y: 149, distance: 173.1
click at [637, 294] on div "Search:" at bounding box center [358, 305] width 697 height 22
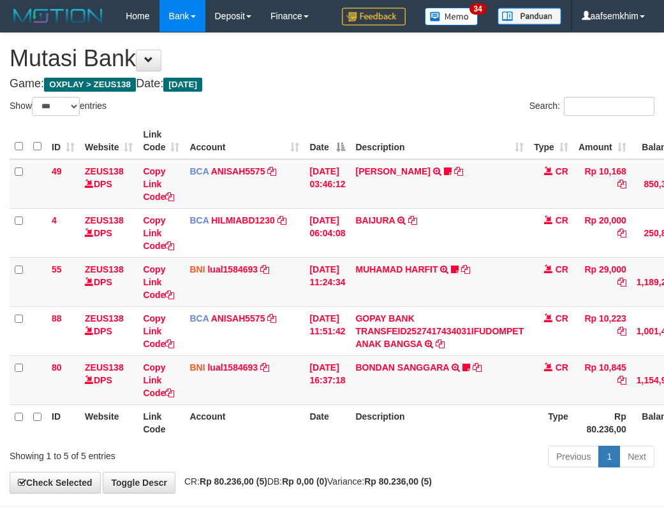
select select "***"
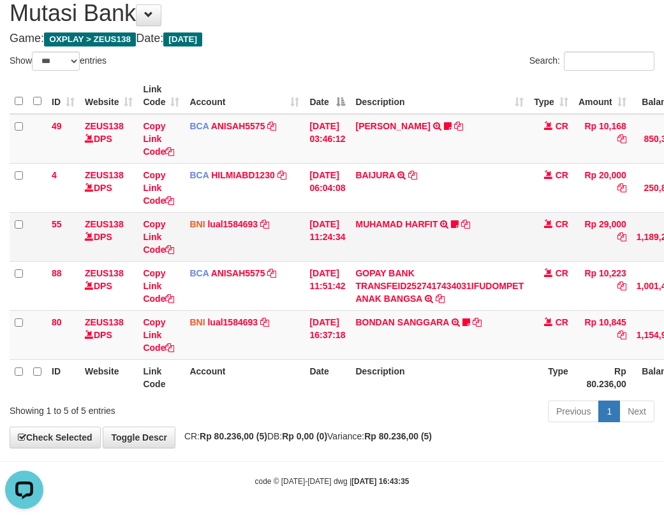
click at [213, 254] on td "BNI lual1584693 DPS LUCKY ALAMSYAH mutasi_20251001_2414 | 55 mutasi_20251001_24…" at bounding box center [244, 236] width 120 height 49
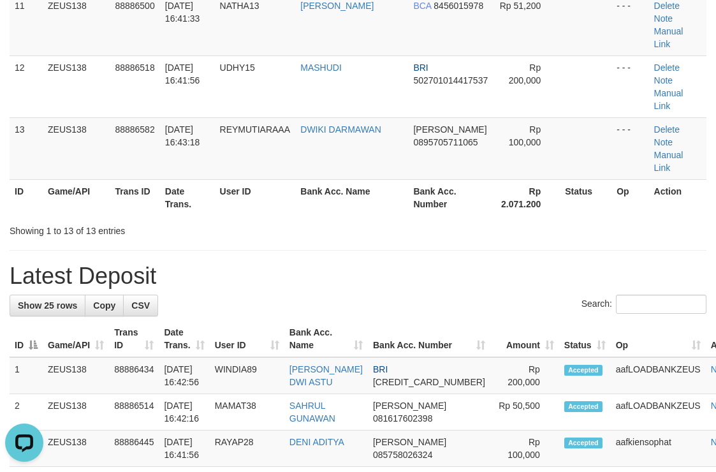
drag, startPoint x: 607, startPoint y: 150, endPoint x: 628, endPoint y: 151, distance: 20.4
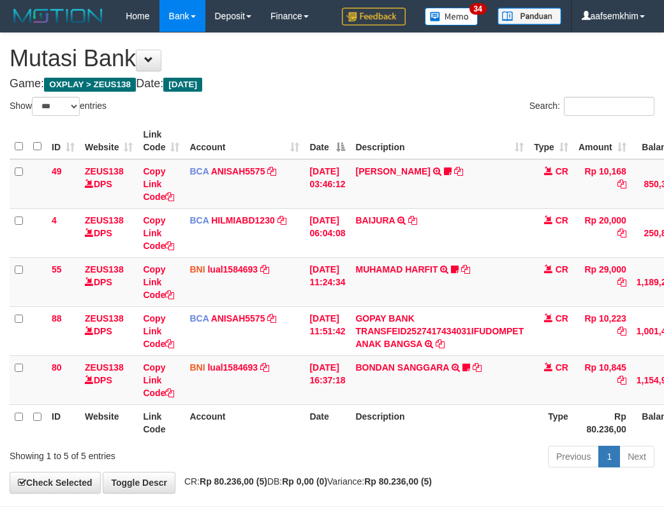
select select "***"
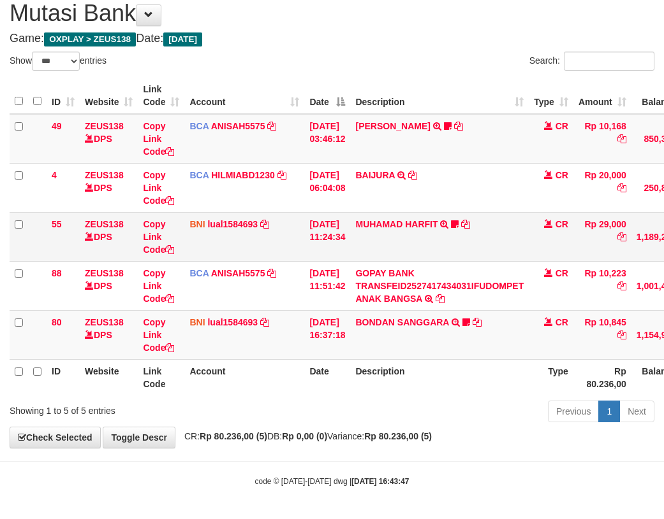
click at [270, 236] on td "BNI lual1584693 DPS LUCKY ALAMSYAH mutasi_20251001_2414 | 55 mutasi_20251001_24…" at bounding box center [244, 236] width 120 height 49
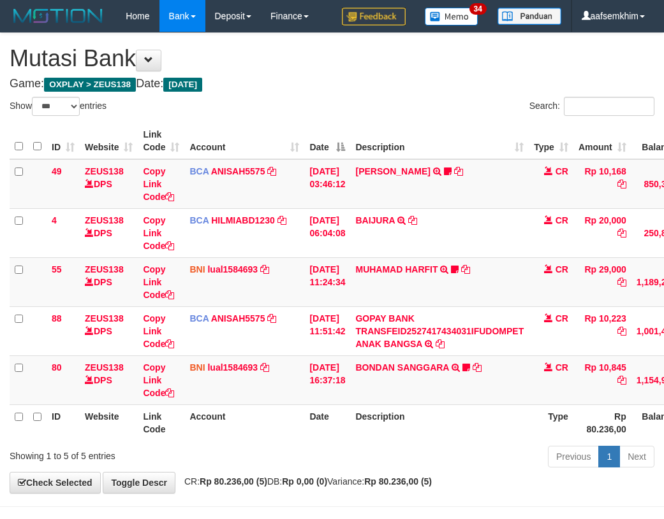
select select "***"
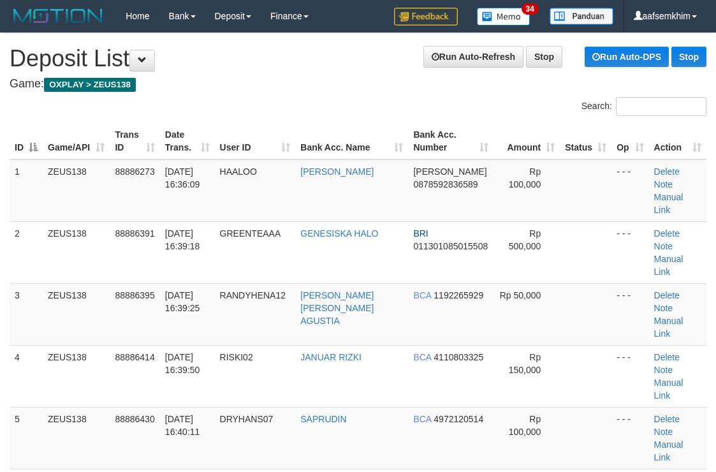
scroll to position [620, 0]
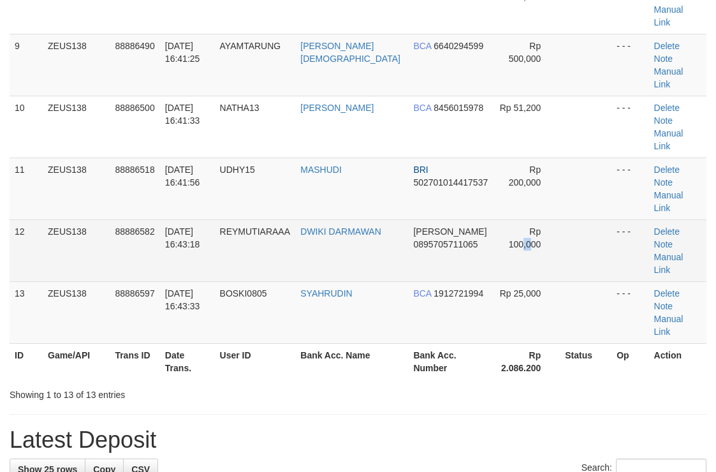
drag, startPoint x: 0, startPoint y: 0, endPoint x: 522, endPoint y: 80, distance: 528.0
click at [521, 219] on td "Rp 100,000" at bounding box center [526, 250] width 66 height 62
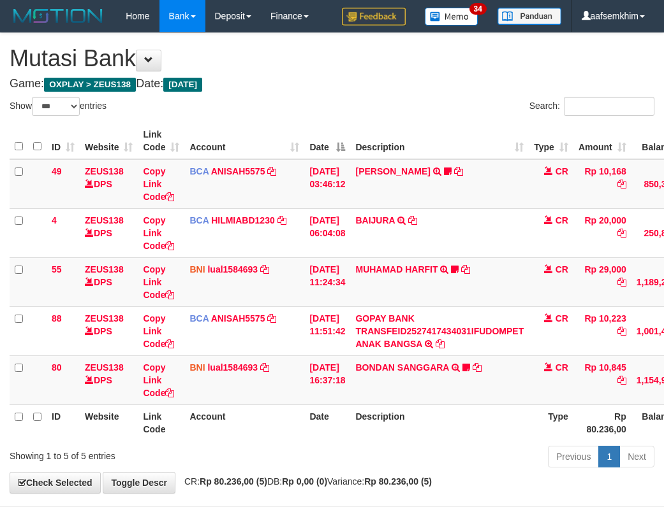
select select "***"
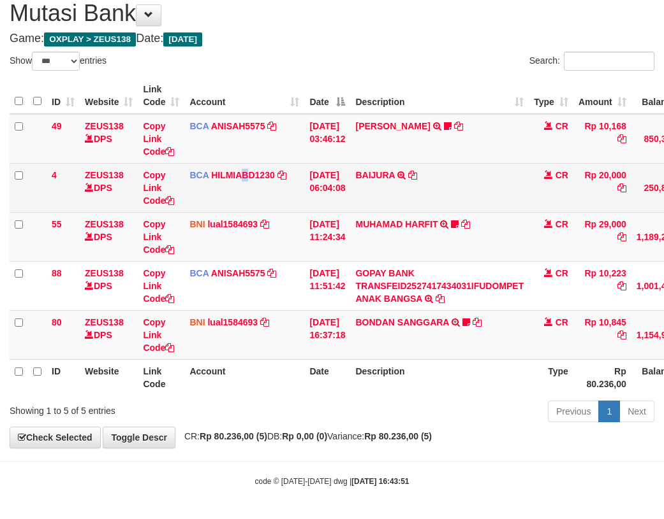
click at [250, 189] on td "BCA HILMIABD1230 DPS HILMI ABDILLAH mutasi_20251001_4766 | 4 mutasi_20251001_47…" at bounding box center [244, 187] width 120 height 49
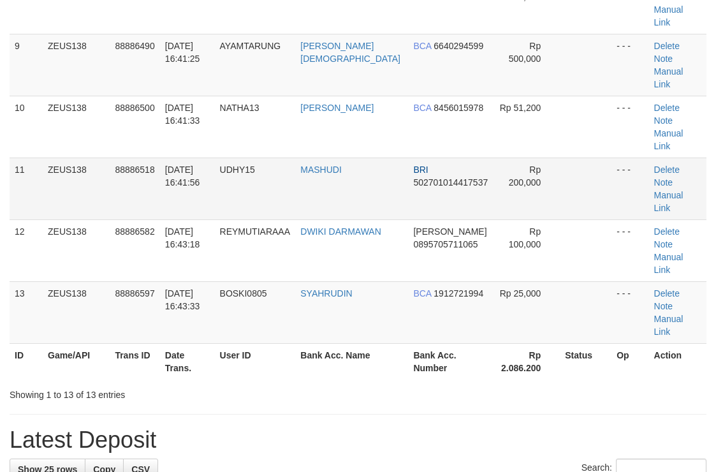
click at [493, 157] on td "Rp 200,000" at bounding box center [526, 188] width 66 height 62
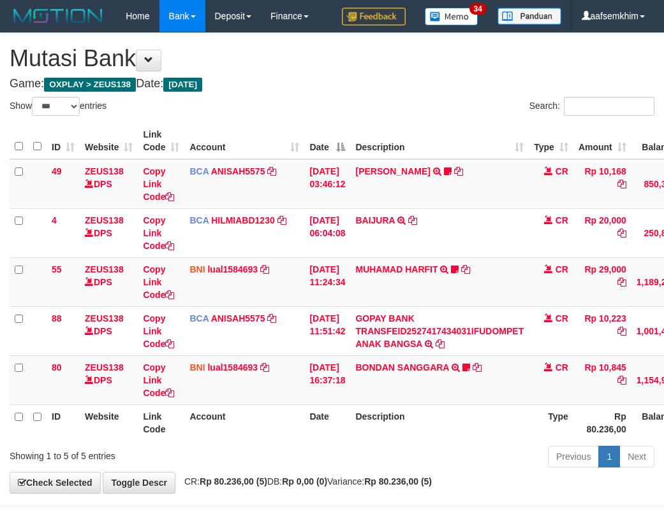
select select "***"
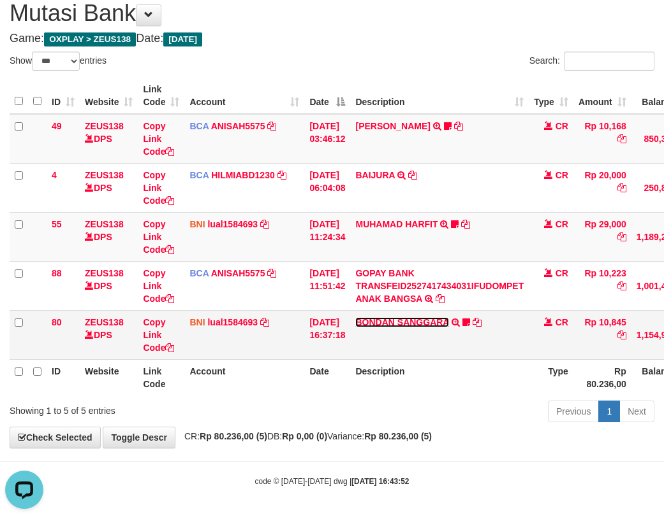
click at [412, 324] on link "BONDAN SANGGARA" at bounding box center [401, 322] width 93 height 10
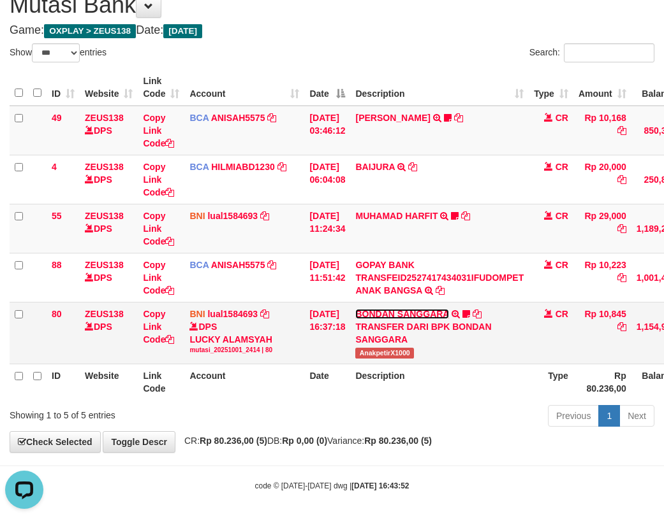
scroll to position [58, 0]
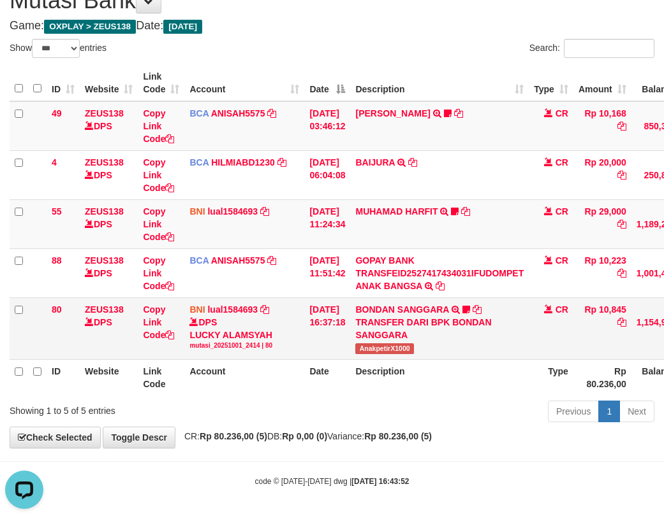
drag, startPoint x: 354, startPoint y: 344, endPoint x: 410, endPoint y: 347, distance: 56.8
click at [410, 347] on tr "80 ZEUS138 DPS Copy Link Code BNI lual1584693 DPS LUCKY ALAMSYAH mutasi_2025100…" at bounding box center [390, 329] width 760 height 62
click at [382, 353] on span "AnakpetirX1000" at bounding box center [384, 349] width 58 height 11
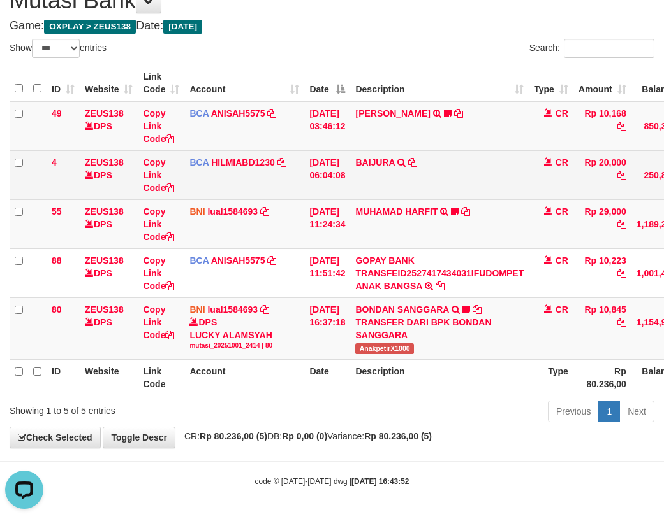
click at [149, 152] on td "Copy Link Code" at bounding box center [161, 174] width 47 height 49
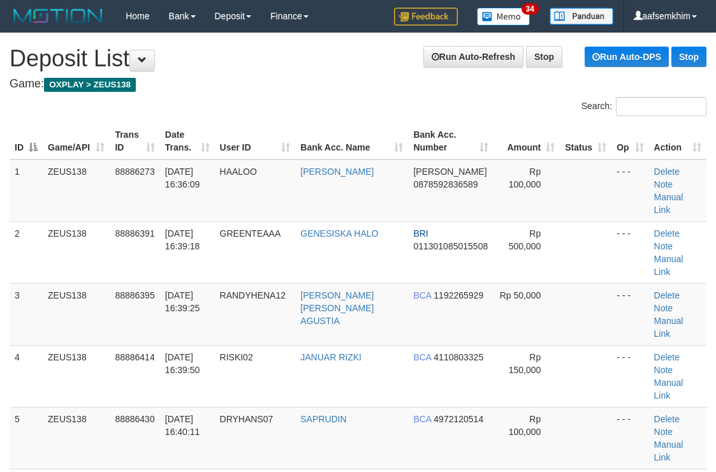
scroll to position [600, 0]
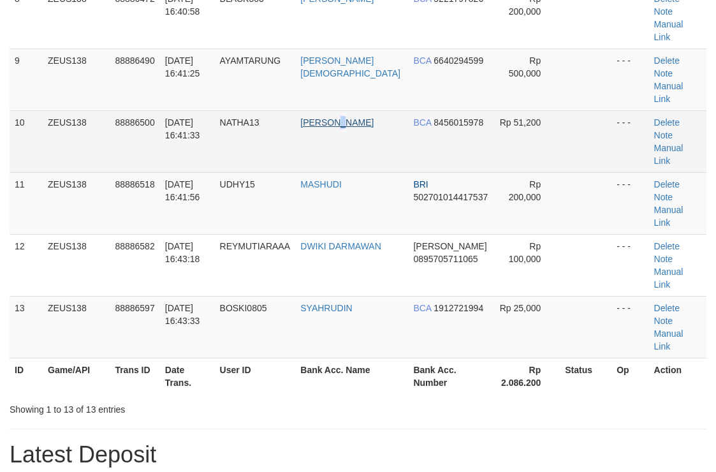
click at [354, 110] on td "[PERSON_NAME]" at bounding box center [351, 141] width 113 height 62
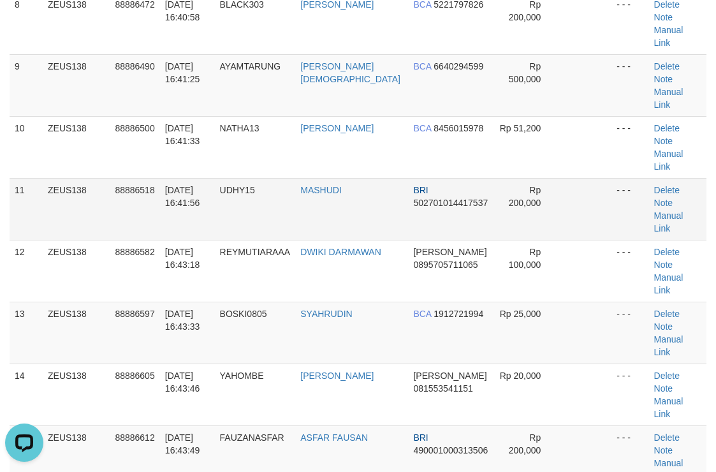
click at [421, 178] on td "BRI 502701014417537" at bounding box center [450, 209] width 85 height 62
drag, startPoint x: 467, startPoint y: 75, endPoint x: 565, endPoint y: 75, distance: 97.5
click at [500, 178] on tr "11 ZEUS138 88886518 [DATE] 16:41:56 UDHY15 [GEOGRAPHIC_DATA] BRI 50270101441753…" at bounding box center [358, 209] width 697 height 62
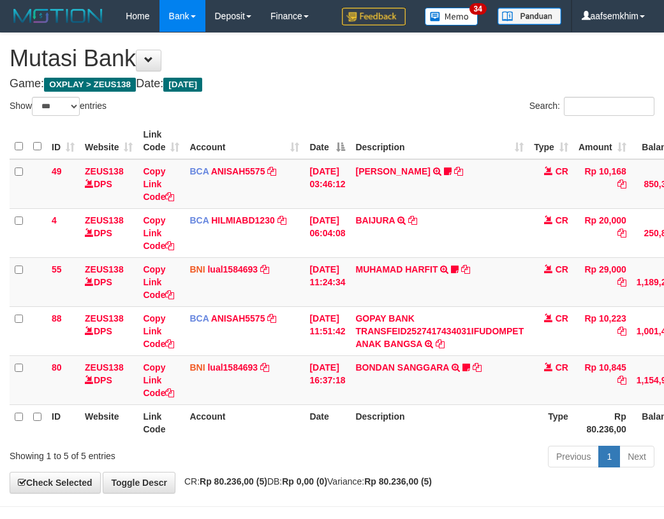
select select "***"
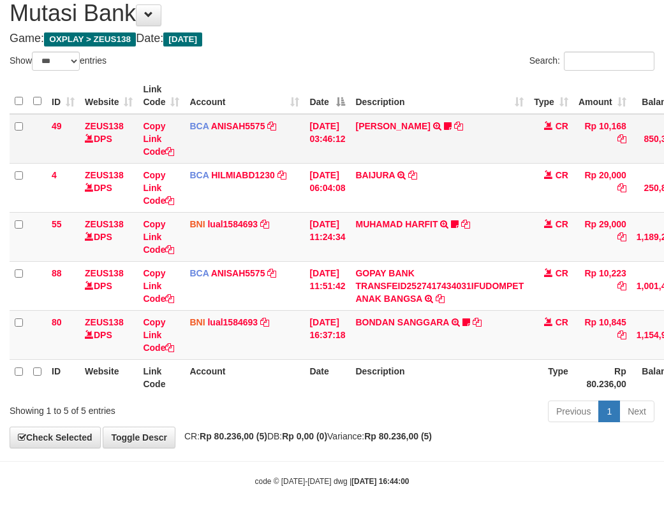
click at [74, 161] on td "49" at bounding box center [63, 139] width 33 height 50
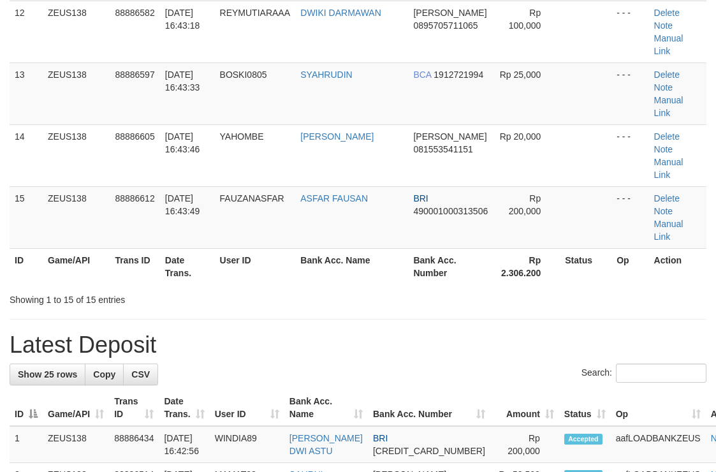
drag, startPoint x: 325, startPoint y: 78, endPoint x: 704, endPoint y: 87, distance: 378.7
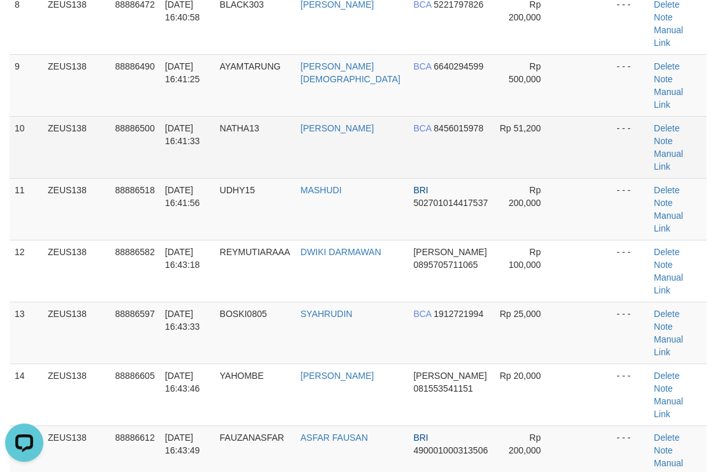
click at [676, 116] on td "Delete Note Manual Link" at bounding box center [677, 147] width 57 height 62
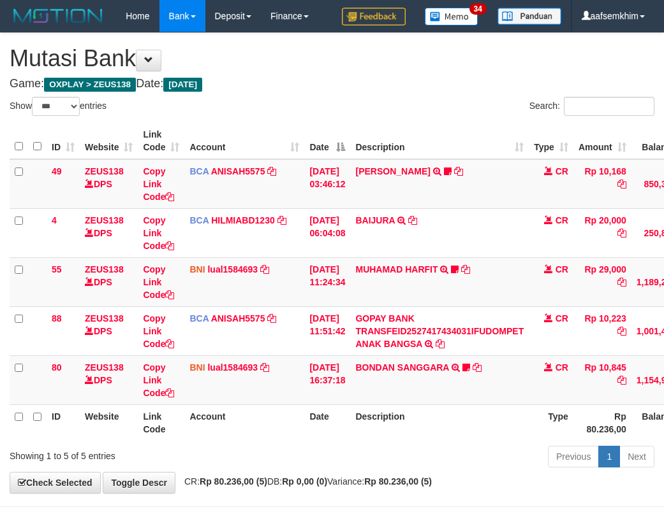
select select "***"
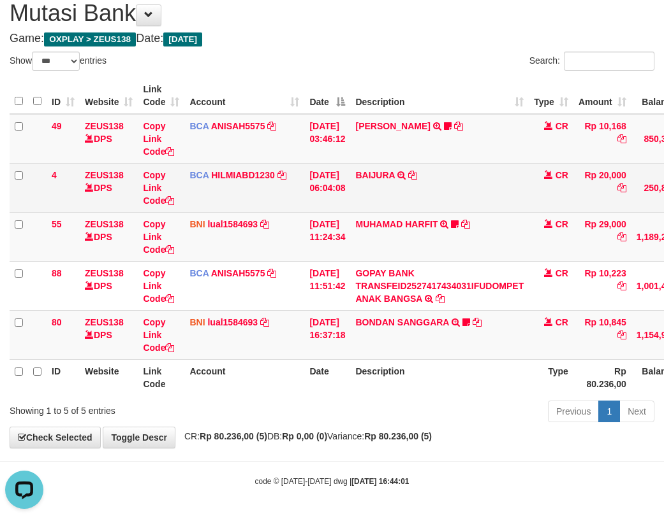
drag, startPoint x: 500, startPoint y: 171, endPoint x: 485, endPoint y: 165, distance: 15.7
click at [492, 168] on td "BAIJURA TRSF E-BANKING CR 0110/FTSCY/WS95051 20000.002025100191215388 TRFDN-BAI…" at bounding box center [439, 187] width 178 height 49
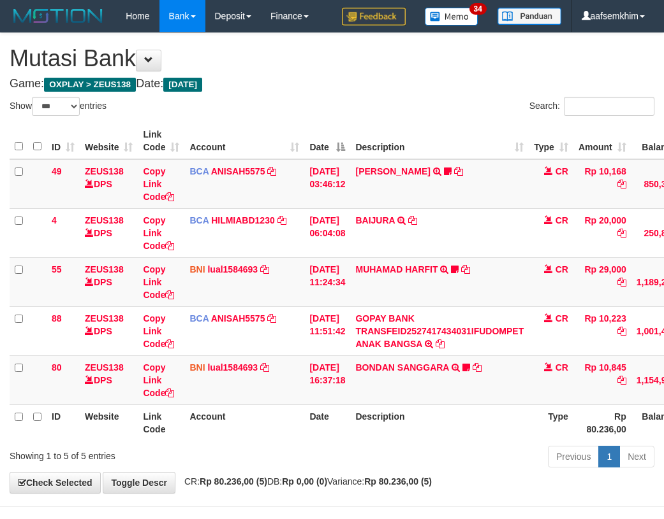
select select "***"
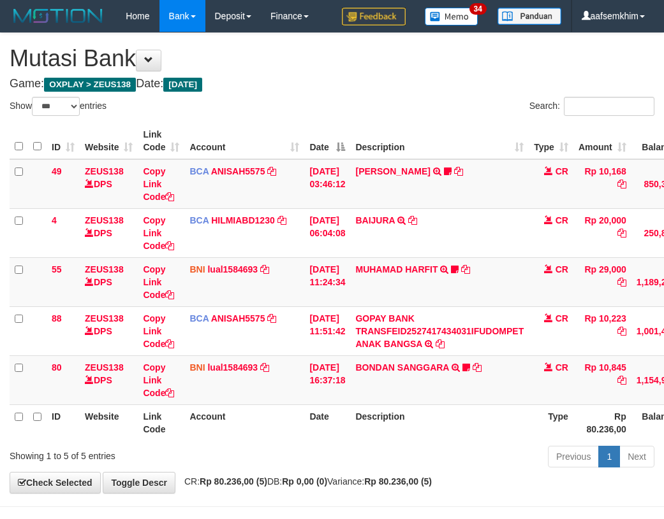
scroll to position [45, 0]
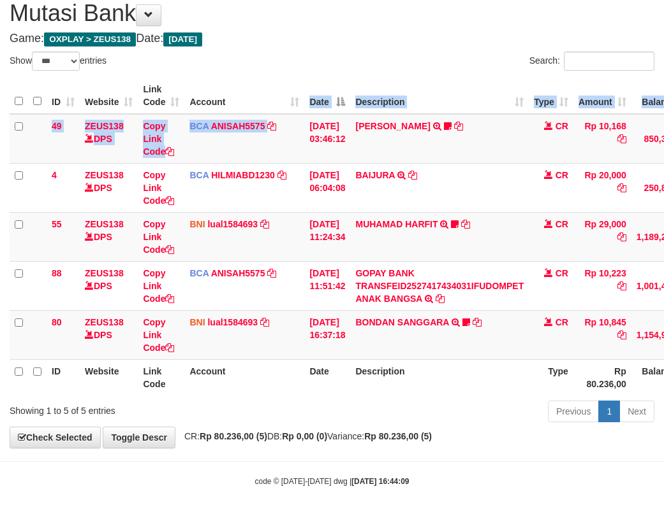
drag, startPoint x: 0, startPoint y: 0, endPoint x: 294, endPoint y: 113, distance: 315.0
click at [294, 113] on table "ID Website Link Code Account Date Description Type Amount Balance Status Action…" at bounding box center [390, 237] width 760 height 318
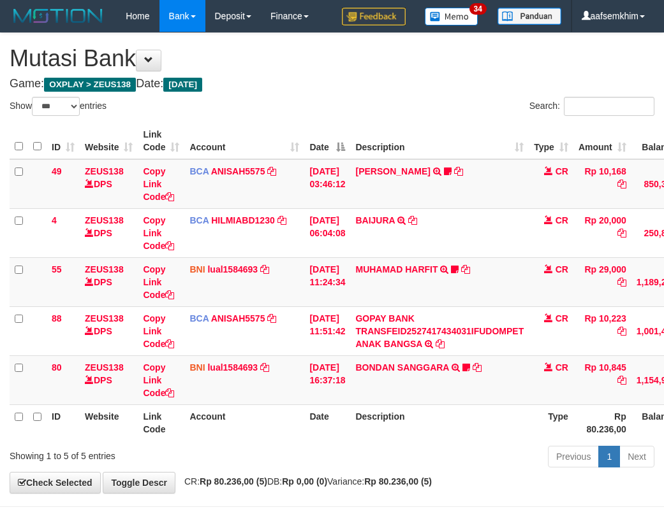
select select "***"
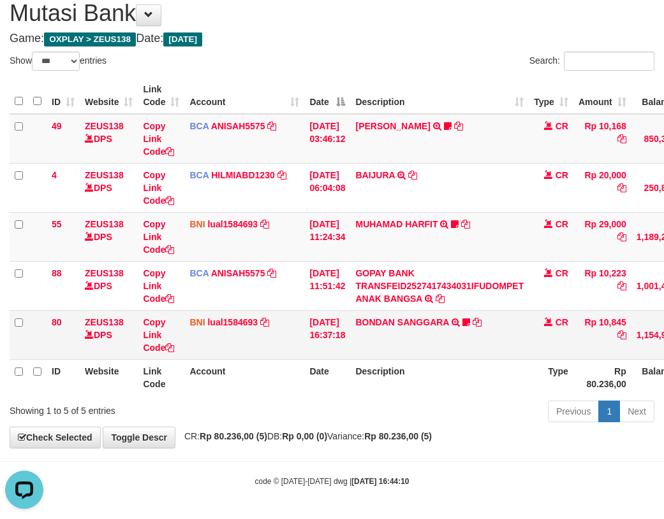
click at [408, 314] on td "BONDAN SANGGARA TRANSFER DARI BPK BONDAN SANGGARA AnakpetirX1000" at bounding box center [439, 334] width 178 height 49
click at [422, 317] on link "BONDAN SANGGARA" at bounding box center [401, 322] width 93 height 10
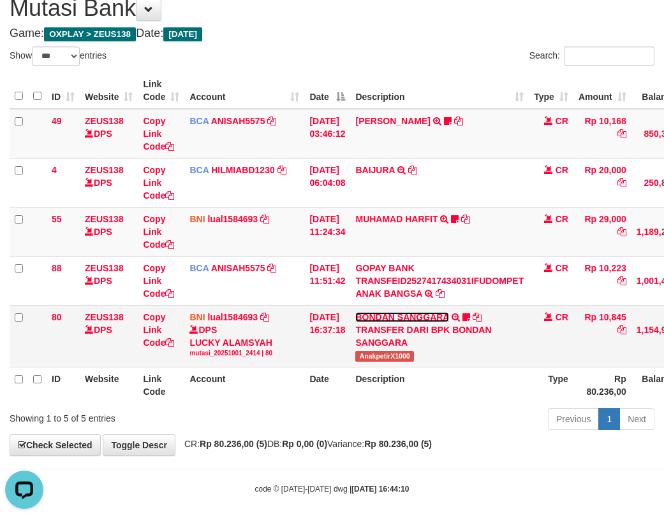
scroll to position [58, 0]
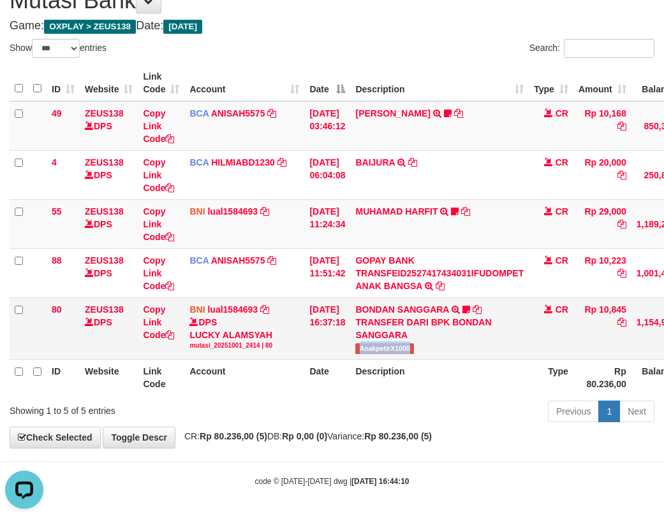
drag, startPoint x: 369, startPoint y: 347, endPoint x: 423, endPoint y: 347, distance: 53.5
click at [423, 347] on td "BONDAN SANGGARA TRANSFER DARI BPK BONDAN SANGGARA AnakpetirX1000" at bounding box center [439, 329] width 178 height 62
copy span "AnakpetirX1000"
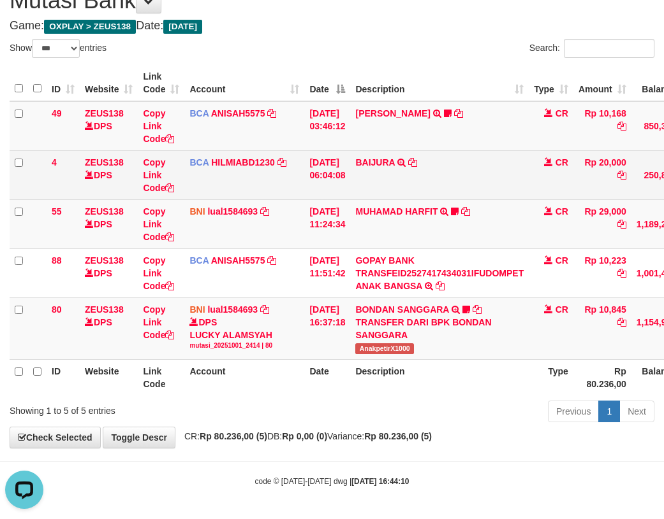
click at [266, 191] on td "BCA HILMIABD1230 DPS HILMI ABDILLAH mutasi_20251001_4766 | 4 mutasi_20251001_47…" at bounding box center [244, 174] width 120 height 49
click at [256, 179] on td "BCA HILMIABD1230 DPS HILMI ABDILLAH mutasi_20251001_4766 | 4 mutasi_20251001_47…" at bounding box center [244, 174] width 120 height 49
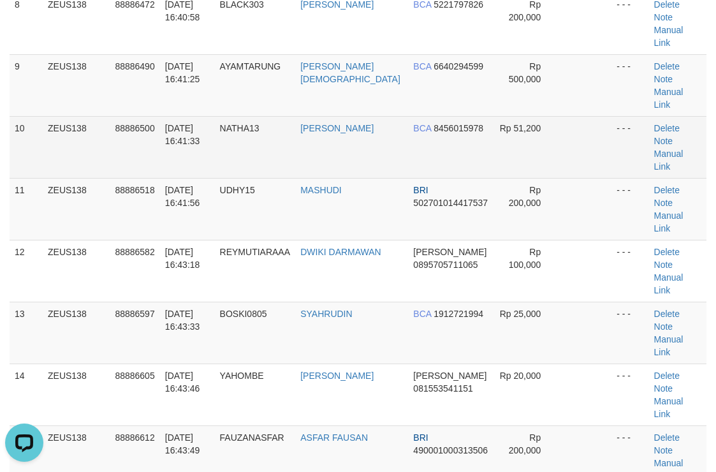
drag, startPoint x: 678, startPoint y: 44, endPoint x: 684, endPoint y: 43, distance: 6.4
click at [684, 116] on td "Delete Note Manual Link" at bounding box center [677, 147] width 57 height 62
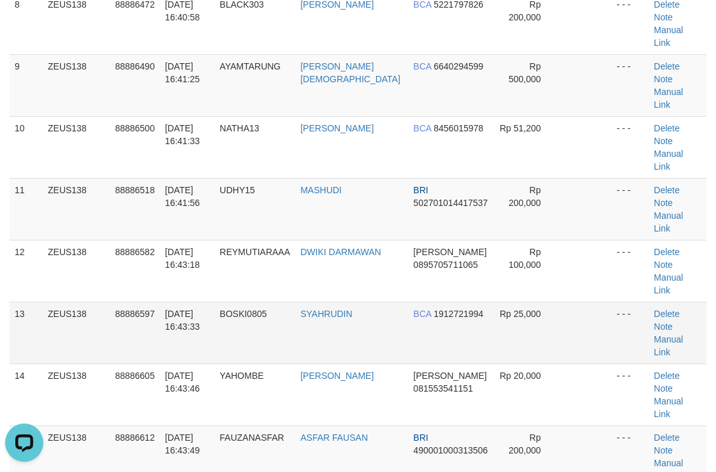
click at [600, 301] on td at bounding box center [586, 332] width 52 height 62
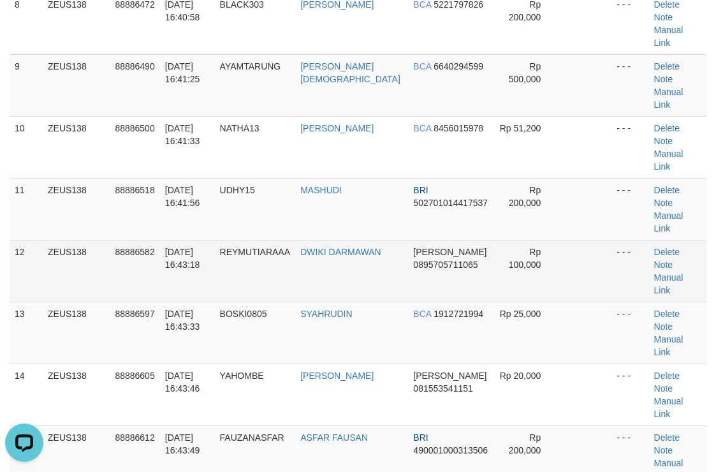
drag, startPoint x: 458, startPoint y: 108, endPoint x: 502, endPoint y: 101, distance: 45.2
click at [493, 240] on tr "12 ZEUS138 88886582 [DATE] 16:43:18 [GEOGRAPHIC_DATA] DWIKI [PERSON_NAME] 08957…" at bounding box center [358, 271] width 697 height 62
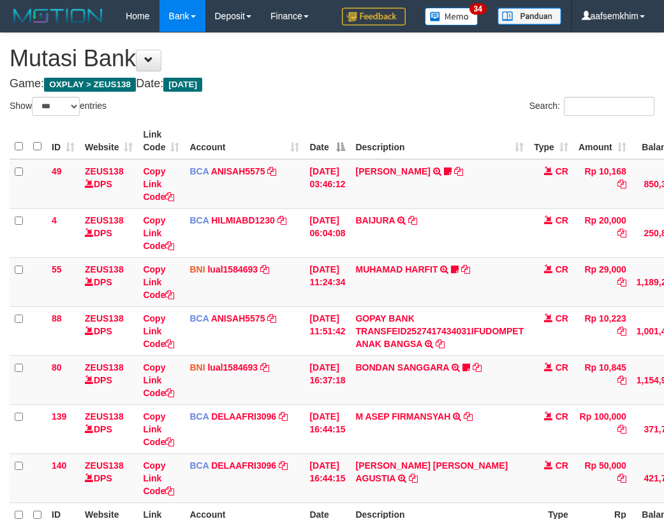
select select "***"
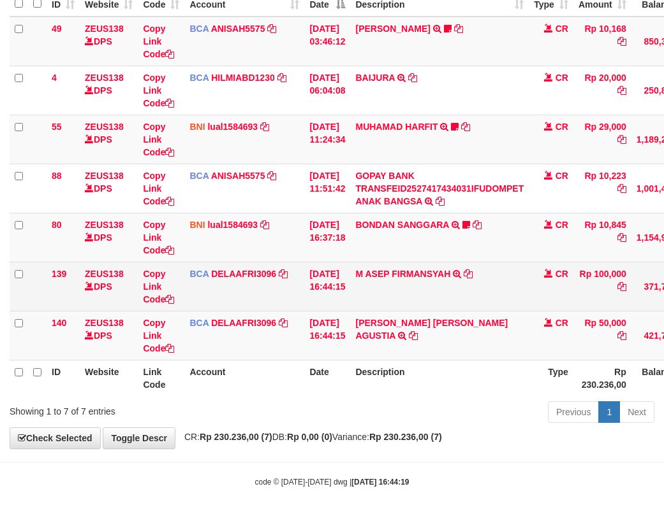
scroll to position [143, 0]
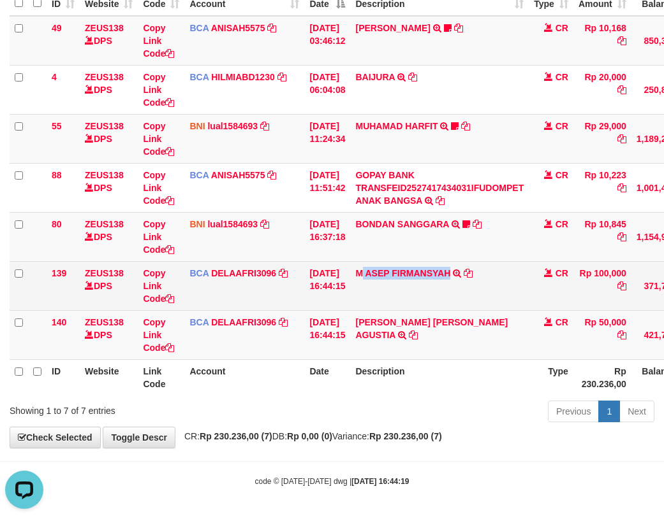
drag, startPoint x: 372, startPoint y: 301, endPoint x: 459, endPoint y: 301, distance: 87.3
click at [459, 301] on td "M ASEP FIRMANSYAH TRSF E-BANKING CR 10/01 155E1 M ASEP FIRMANSYAH" at bounding box center [439, 285] width 178 height 49
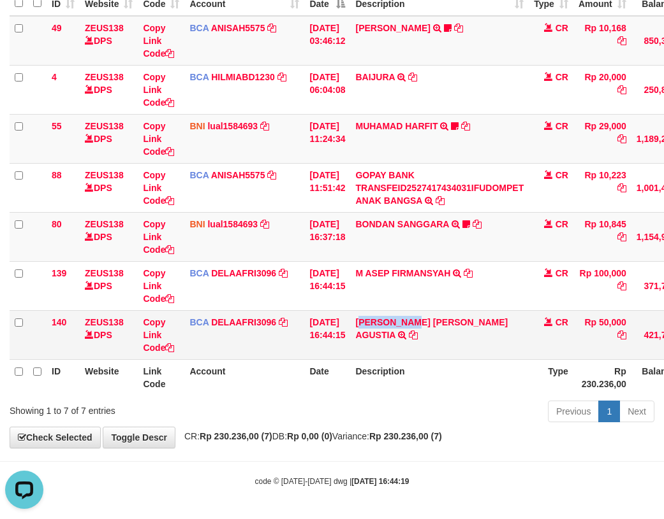
drag, startPoint x: 373, startPoint y: 343, endPoint x: 423, endPoint y: 342, distance: 50.4
click at [428, 343] on td "[PERSON_NAME] [PERSON_NAME] AGUSTIA TRSF E-BANKING CR 10/01 Z0LZ1 [PERSON_NAME]…" at bounding box center [439, 334] width 178 height 49
click at [428, 224] on link "BONDAN SANGGARA" at bounding box center [401, 224] width 93 height 10
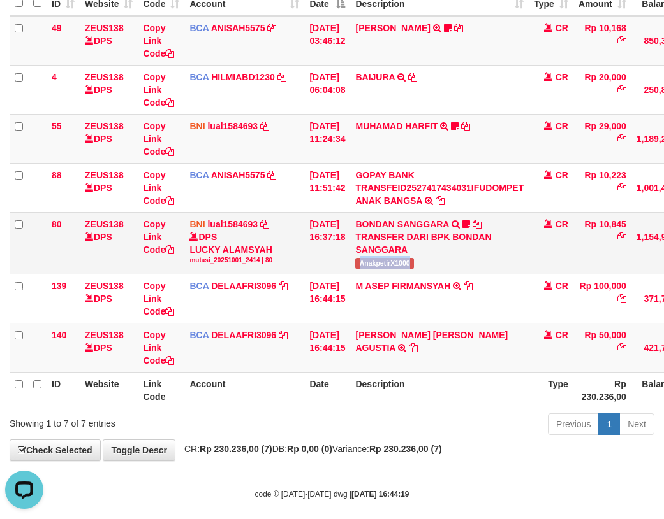
drag, startPoint x: 417, startPoint y: 268, endPoint x: 430, endPoint y: 266, distance: 12.3
click at [430, 266] on td "BONDAN SANGGARA TRANSFER DARI BPK BONDAN SANGGARA AnakpetirX1000" at bounding box center [439, 243] width 178 height 62
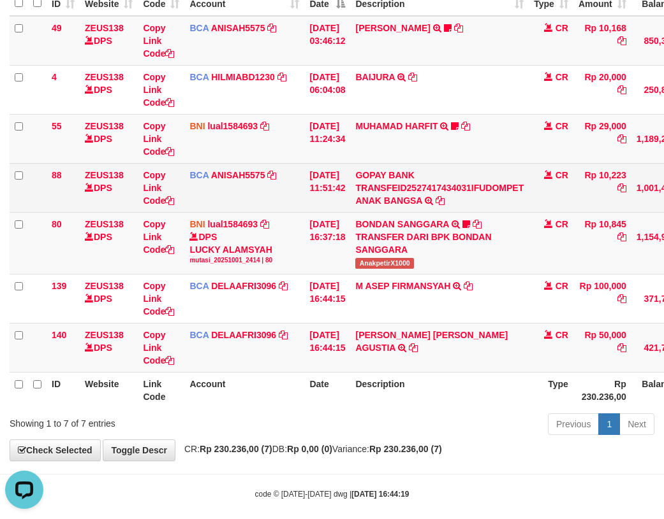
click at [220, 198] on td "BCA ANISAH5575 DPS ANISAH mutasi_20251001_3827 | 88 mutasi_20251001_3827 | 88" at bounding box center [244, 187] width 120 height 49
click at [198, 185] on td "BCA ANISAH5575 DPS ANISAH mutasi_20251001_3827 | 88 mutasi_20251001_3827 | 88" at bounding box center [244, 187] width 120 height 49
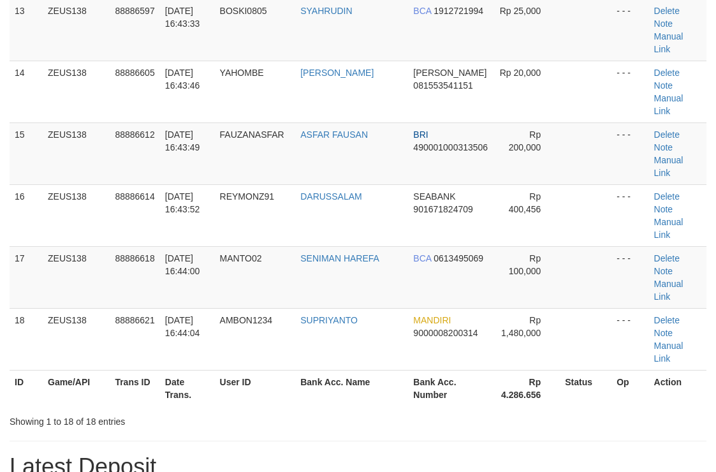
scroll to position [600, 0]
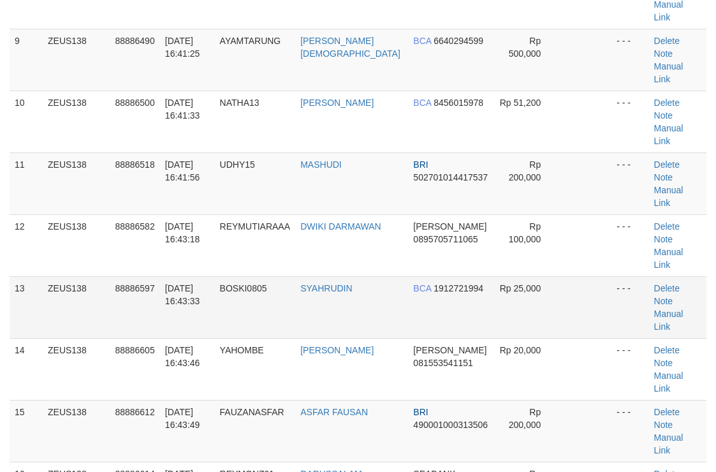
click at [536, 276] on td "Rp 25,000" at bounding box center [526, 307] width 66 height 62
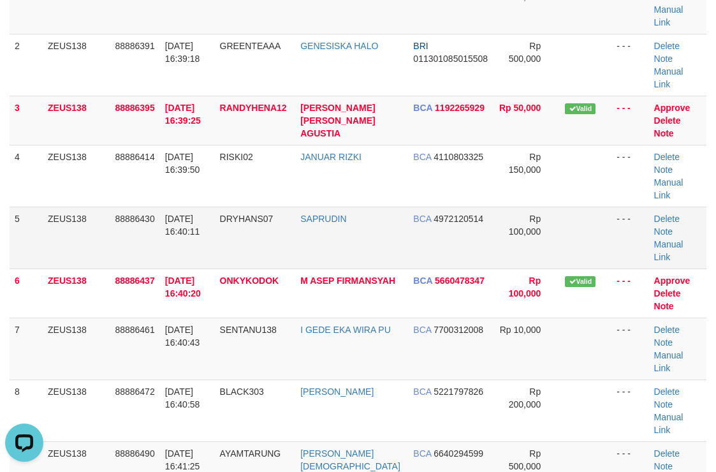
click at [622, 207] on td "- - -" at bounding box center [629, 238] width 37 height 62
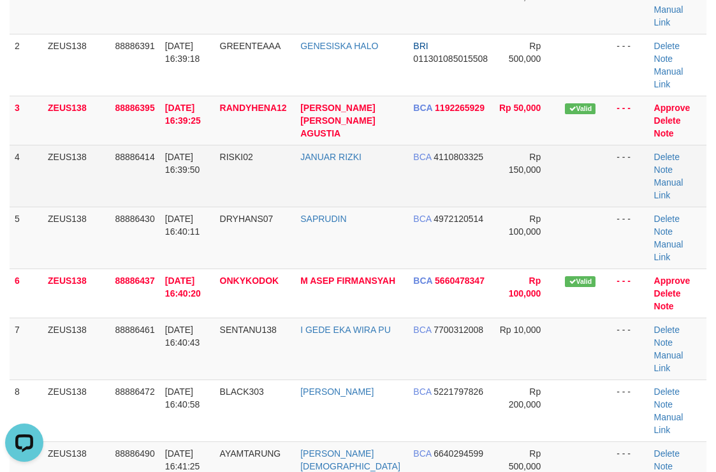
click at [544, 145] on td "Rp 150,000" at bounding box center [526, 176] width 66 height 62
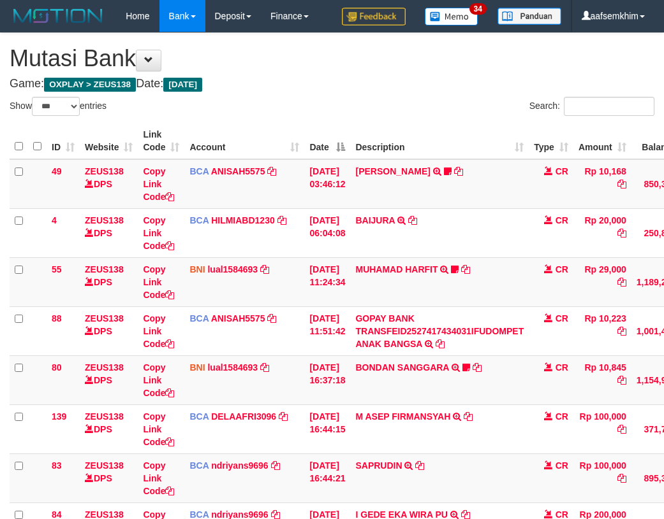
select select "***"
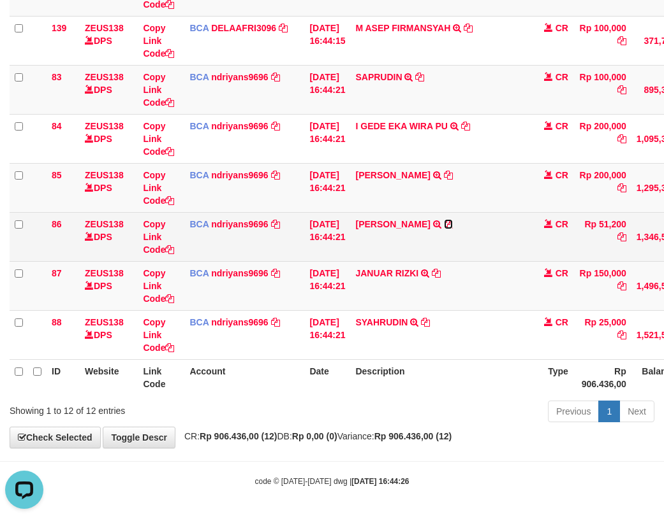
click at [444, 226] on icon at bounding box center [448, 224] width 9 height 9
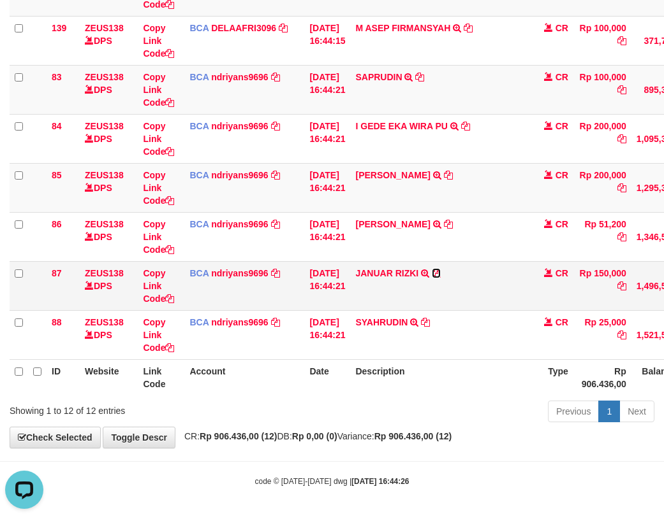
click at [440, 272] on icon at bounding box center [435, 273] width 9 height 9
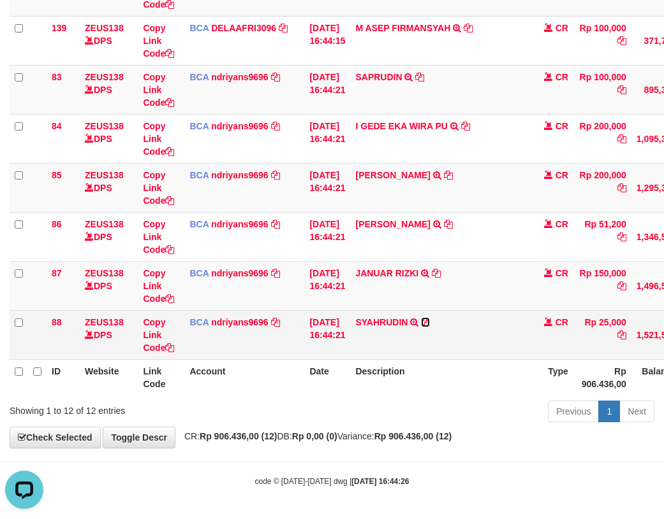
click at [430, 321] on icon at bounding box center [425, 322] width 9 height 9
click at [430, 322] on icon at bounding box center [425, 322] width 9 height 9
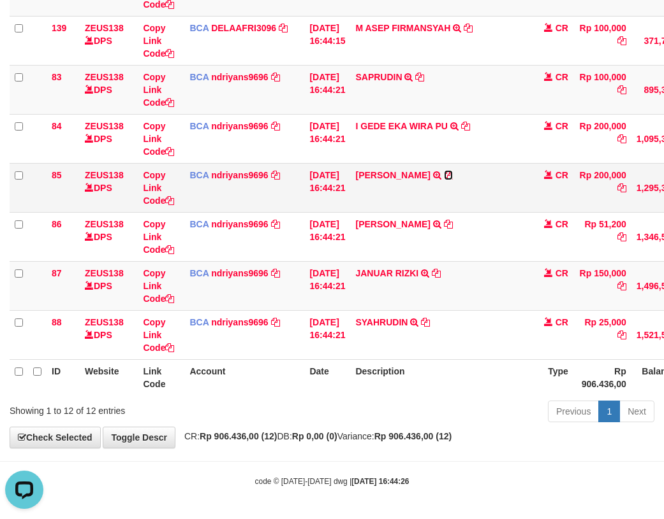
click at [453, 175] on icon at bounding box center [448, 175] width 9 height 9
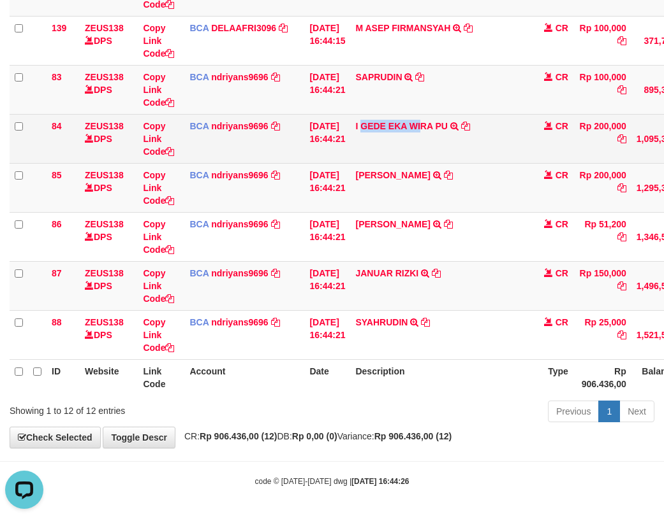
click at [431, 136] on td "I GEDE EKA WIRA PU TRSF E-BANKING CR 10/01 00Y41 I GEDE EKA WIRA PU" at bounding box center [439, 138] width 178 height 49
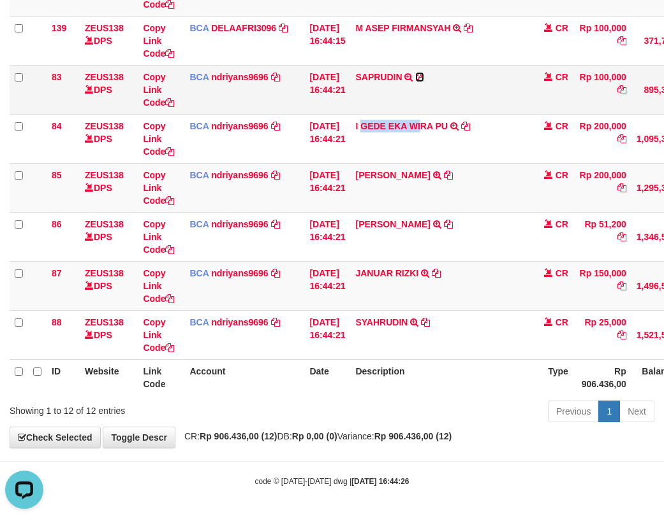
click at [424, 78] on icon at bounding box center [419, 77] width 9 height 9
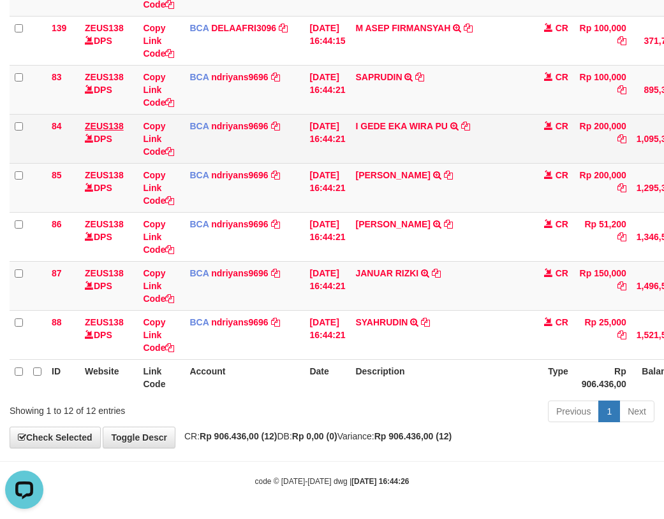
drag, startPoint x: 270, startPoint y: 113, endPoint x: 123, endPoint y: 121, distance: 146.8
click at [266, 113] on td "BCA ndriyans9696 DPS ANDRIYANSYAH mutasi_20251001_3291 | 83 mutasi_20251001_329…" at bounding box center [244, 89] width 120 height 49
